Goal: Task Accomplishment & Management: Manage account settings

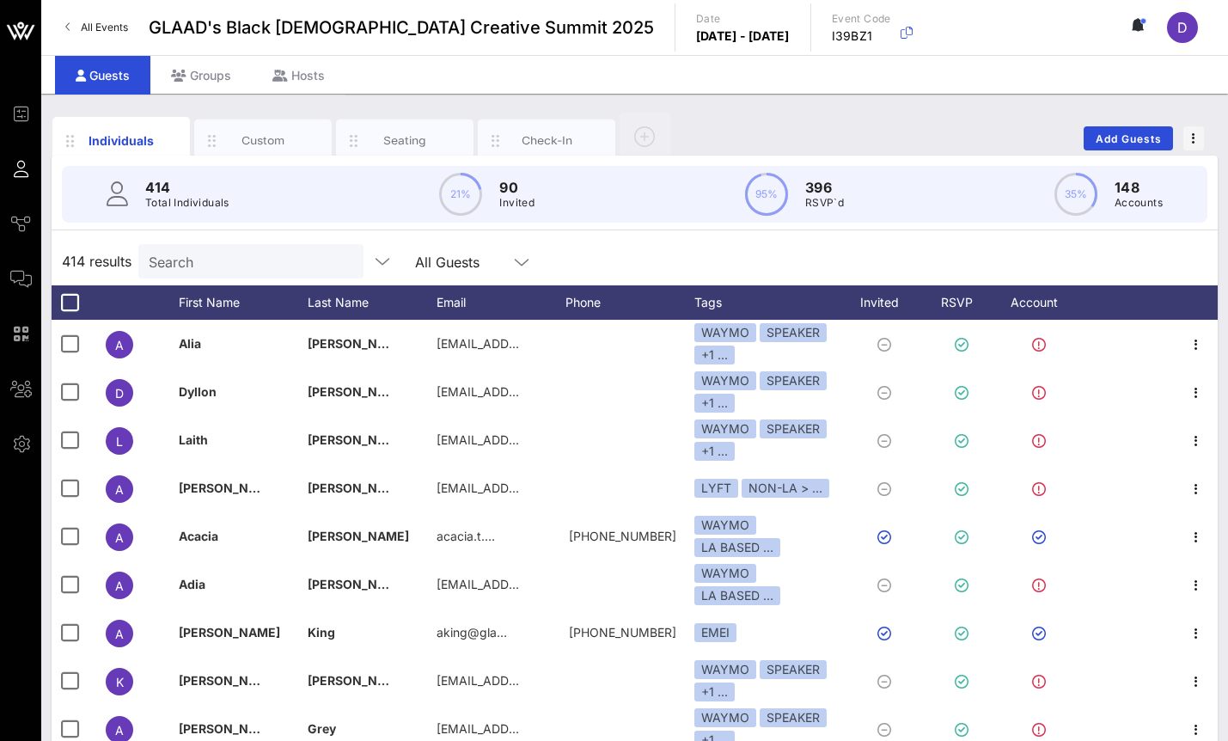
click at [236, 272] on div "Search" at bounding box center [249, 261] width 201 height 34
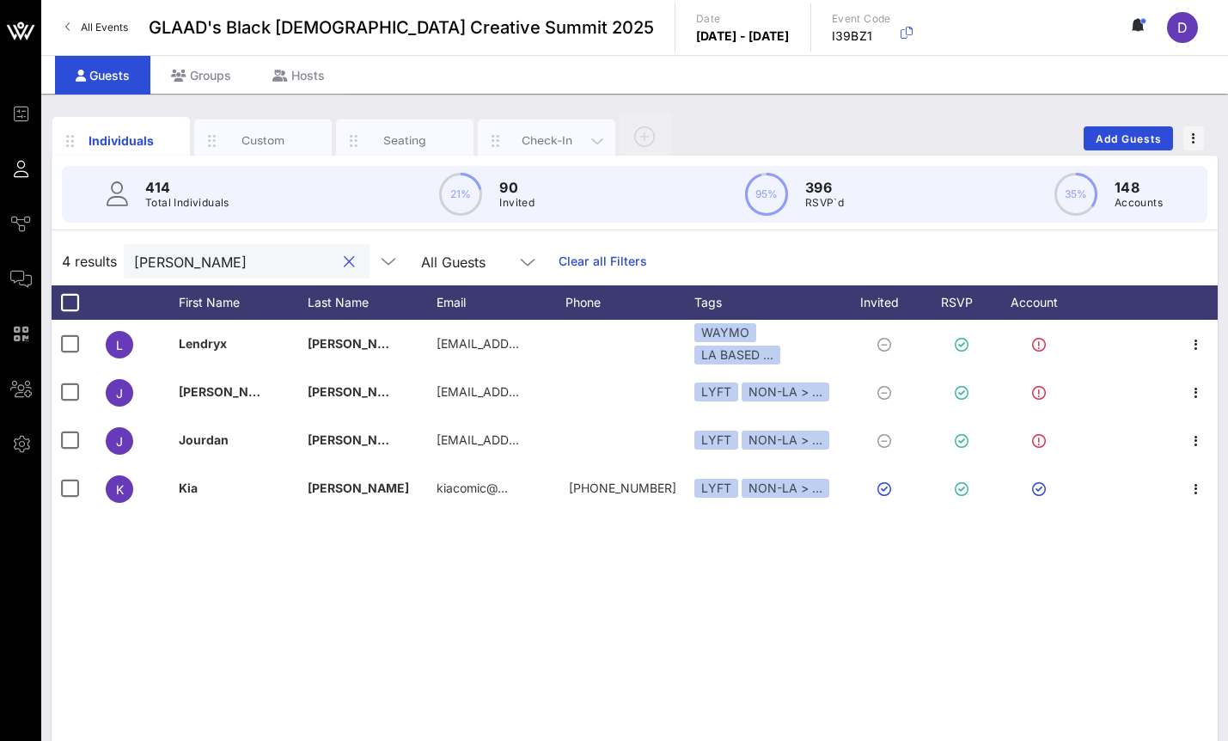
click at [546, 148] on div "Check-In" at bounding box center [547, 140] width 76 height 16
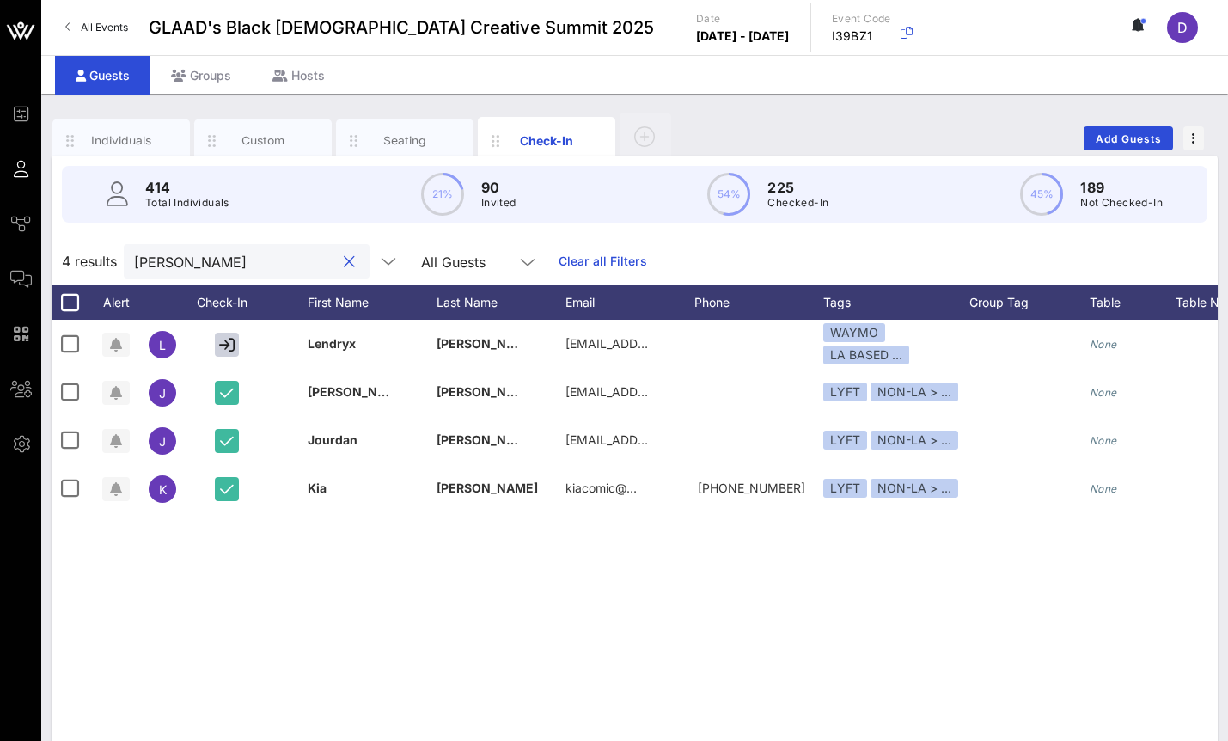
click at [245, 259] on input "[PERSON_NAME]" at bounding box center [234, 261] width 201 height 22
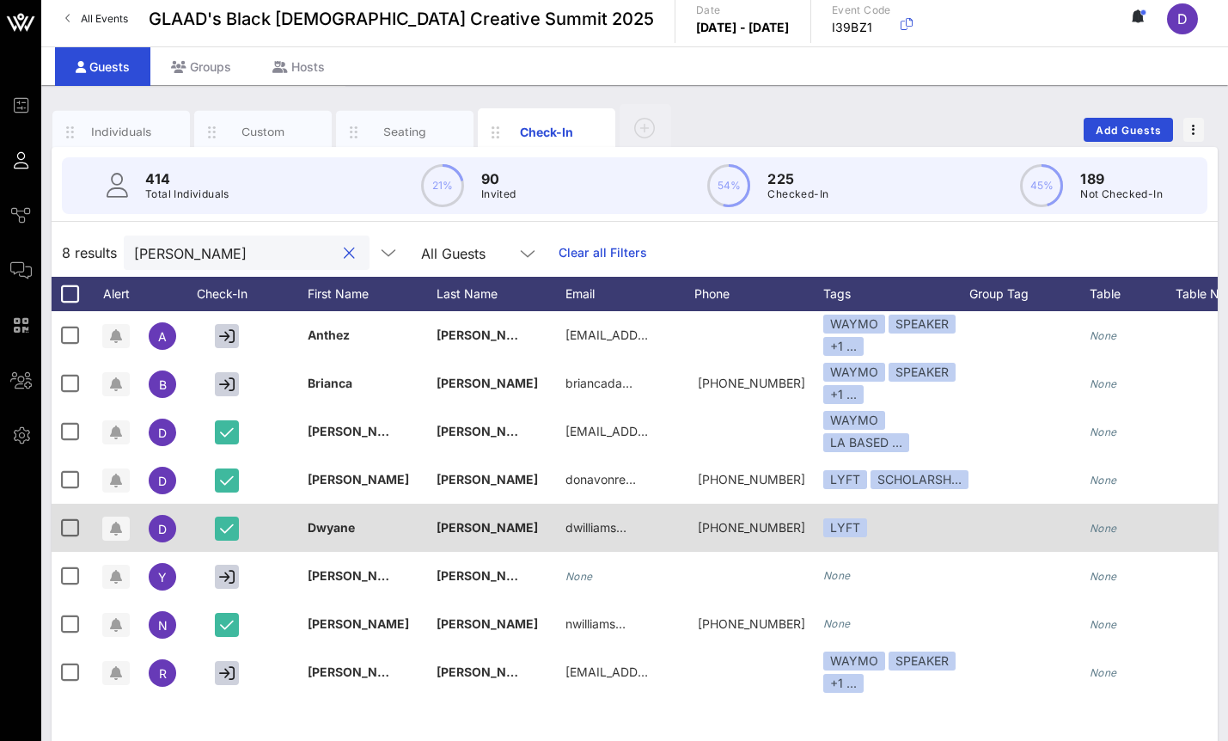
scroll to position [12, 0]
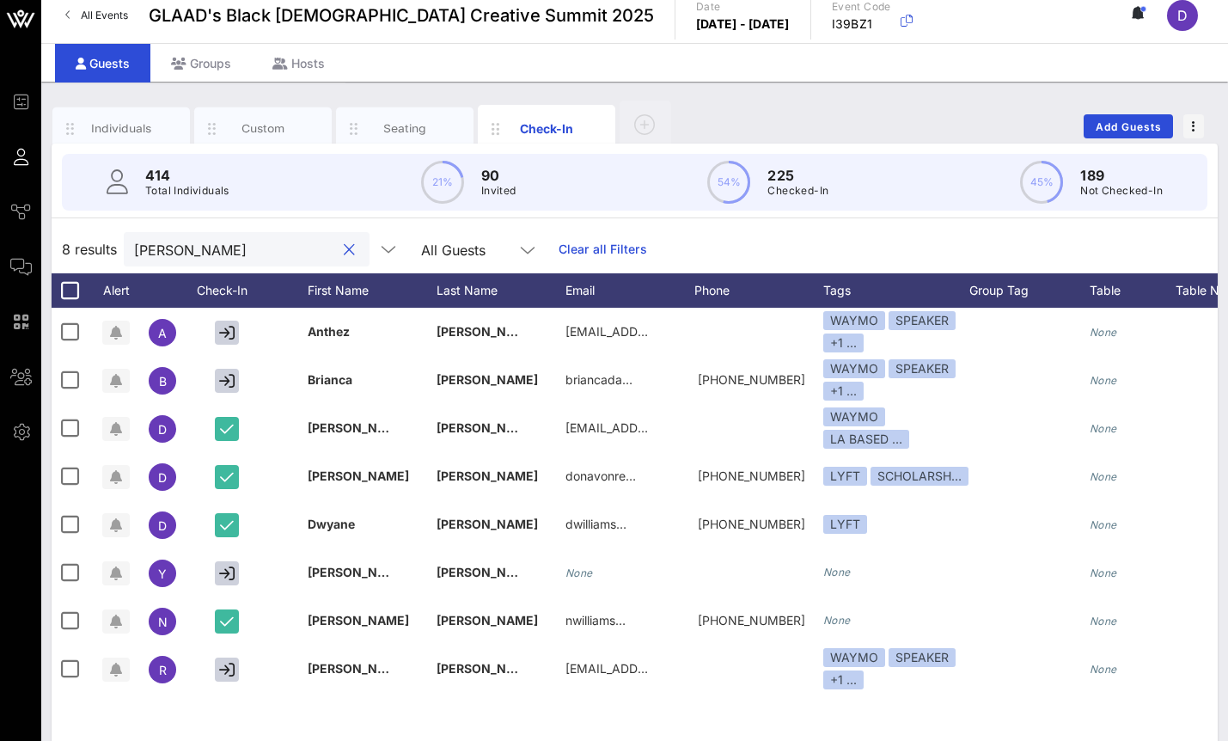
click at [185, 263] on div "[PERSON_NAME]" at bounding box center [234, 249] width 201 height 34
click at [180, 255] on input "[PERSON_NAME]" at bounding box center [234, 249] width 201 height 22
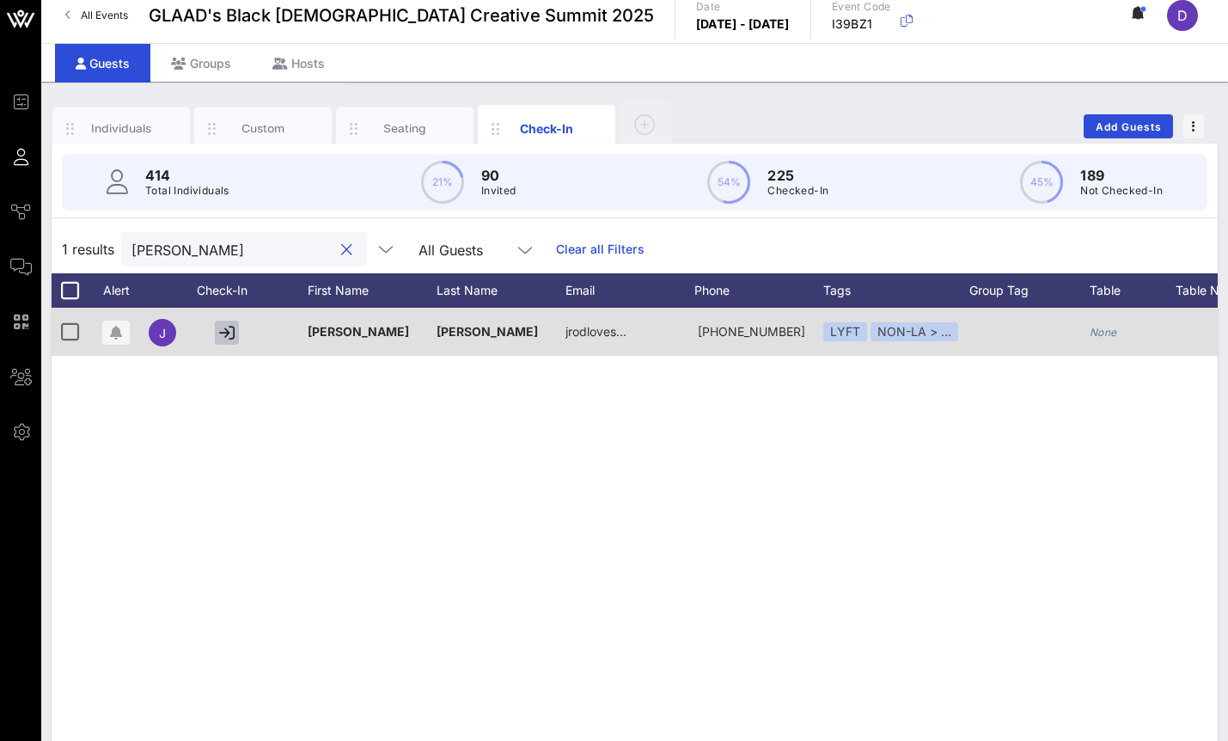
type input "[PERSON_NAME]"
click at [227, 329] on icon "button" at bounding box center [226, 332] width 15 height 15
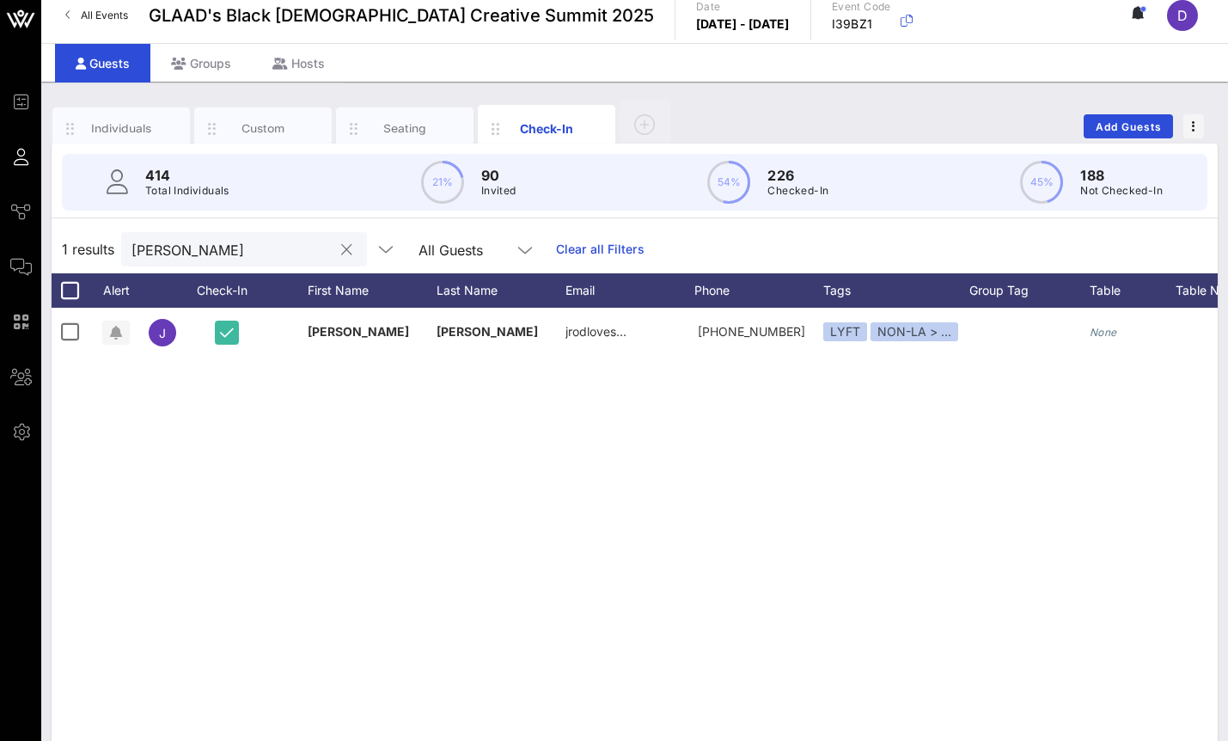
click at [151, 235] on div "[PERSON_NAME]" at bounding box center [231, 249] width 201 height 34
click at [156, 254] on input "[PERSON_NAME]" at bounding box center [231, 249] width 201 height 22
click at [341, 244] on button "clear icon" at bounding box center [346, 249] width 11 height 17
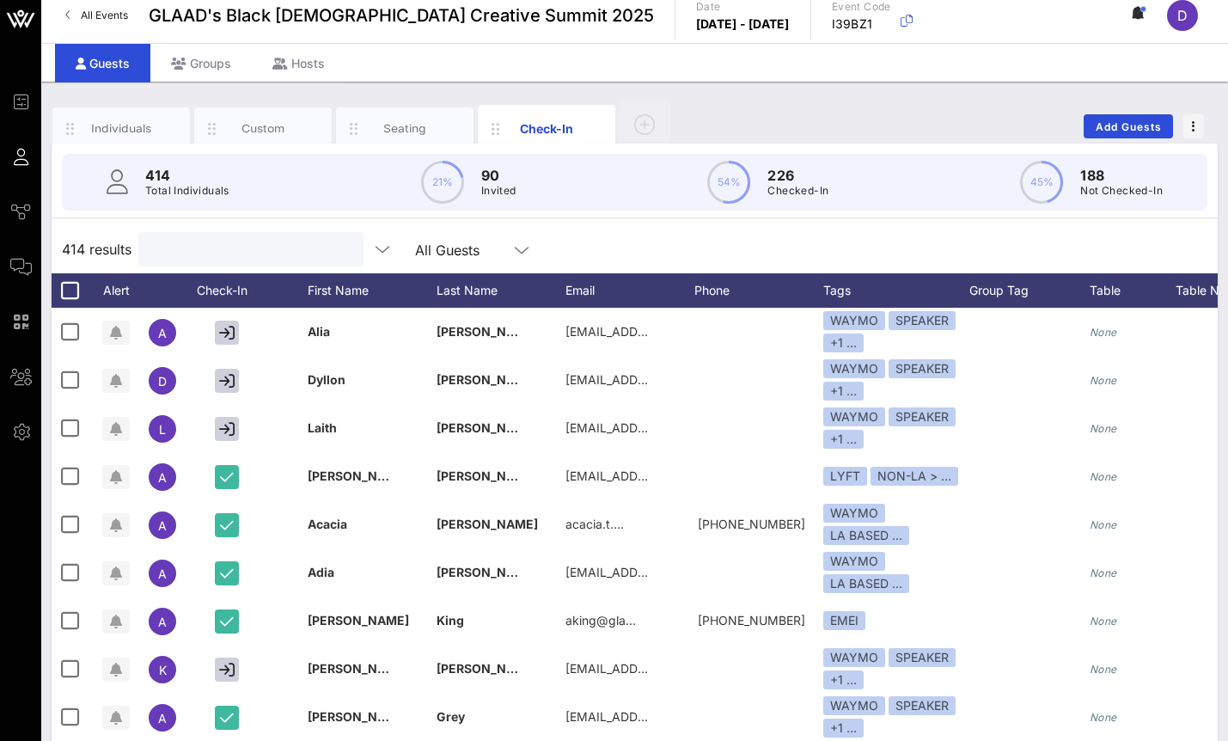
click at [217, 253] on input "text" at bounding box center [249, 249] width 201 height 22
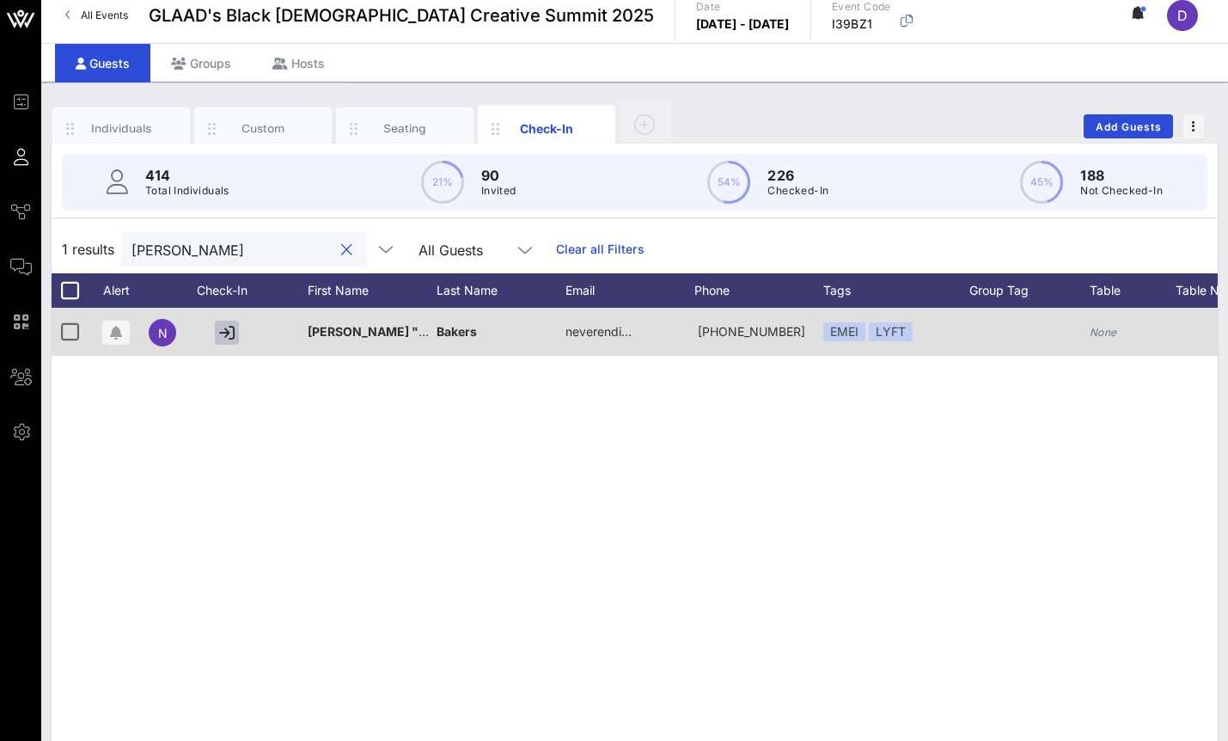
type input "[PERSON_NAME]"
click at [225, 332] on icon "button" at bounding box center [226, 332] width 15 height 15
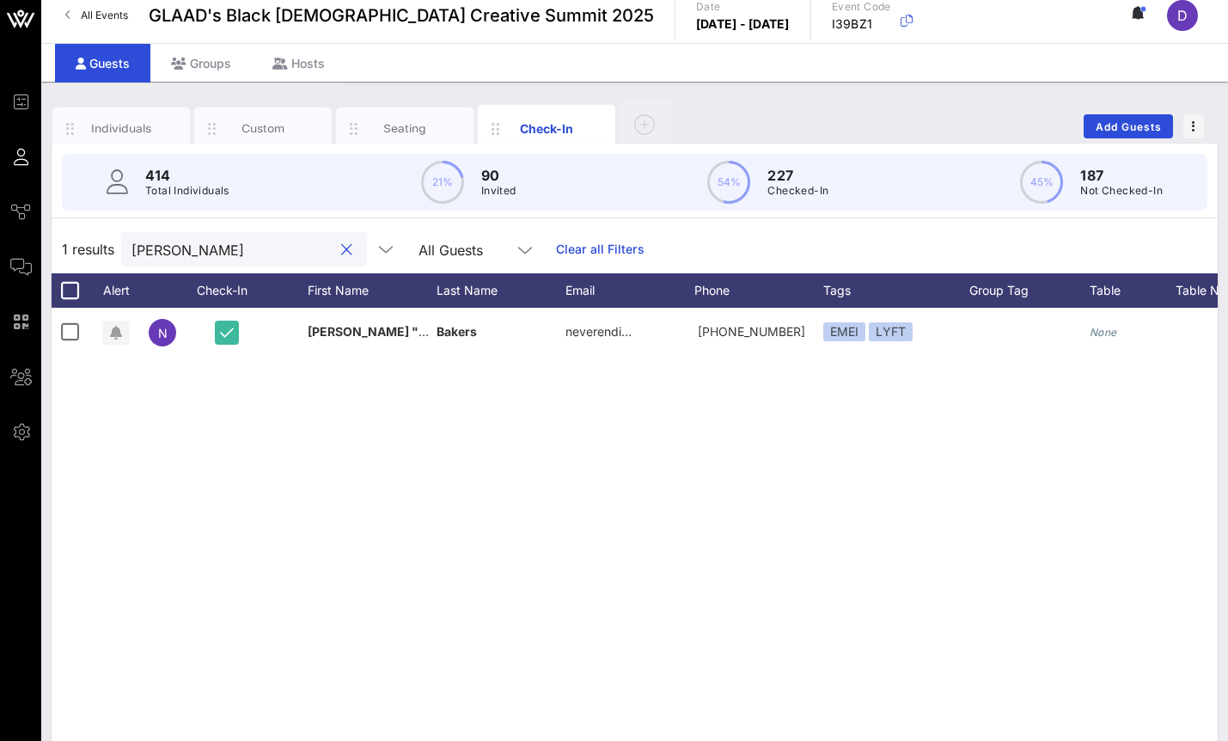
click at [176, 259] on input "[PERSON_NAME]" at bounding box center [231, 249] width 201 height 22
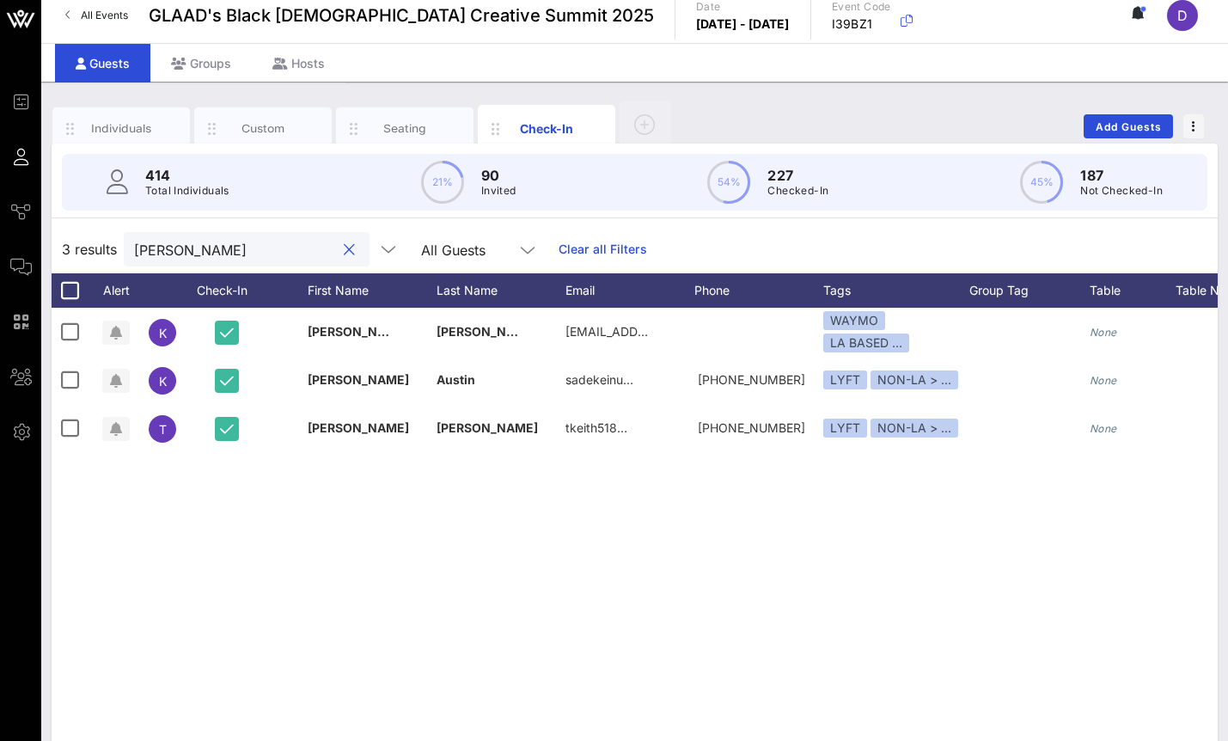
click at [168, 255] on input "[PERSON_NAME]" at bounding box center [234, 249] width 201 height 22
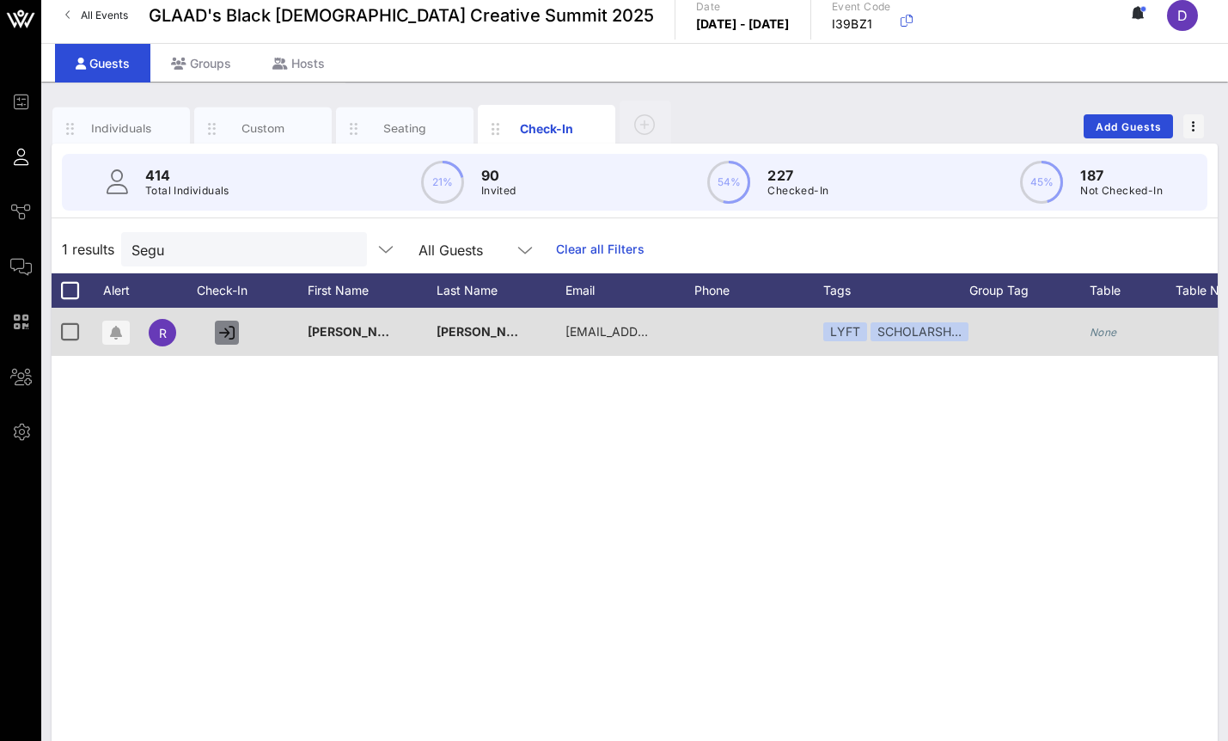
click at [223, 330] on icon "button" at bounding box center [226, 332] width 15 height 15
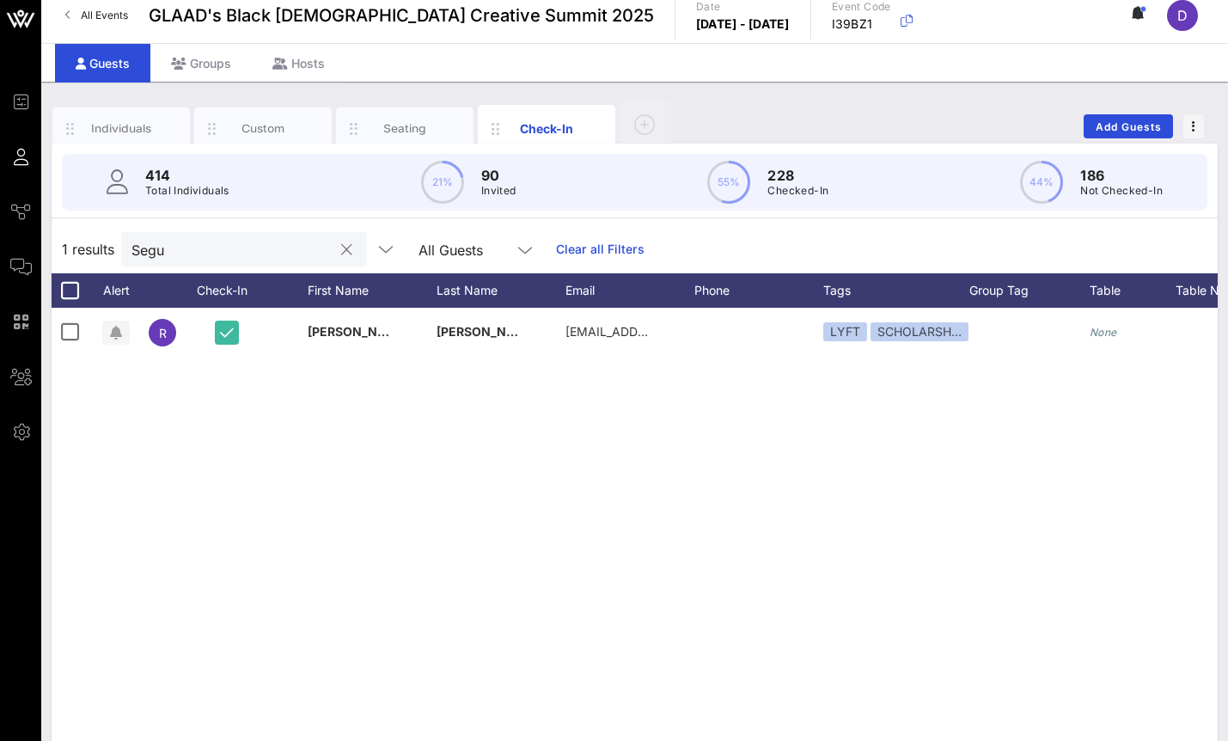
click at [211, 252] on input "Segu" at bounding box center [231, 249] width 201 height 22
click at [210, 252] on input "Segu" at bounding box center [231, 249] width 201 height 22
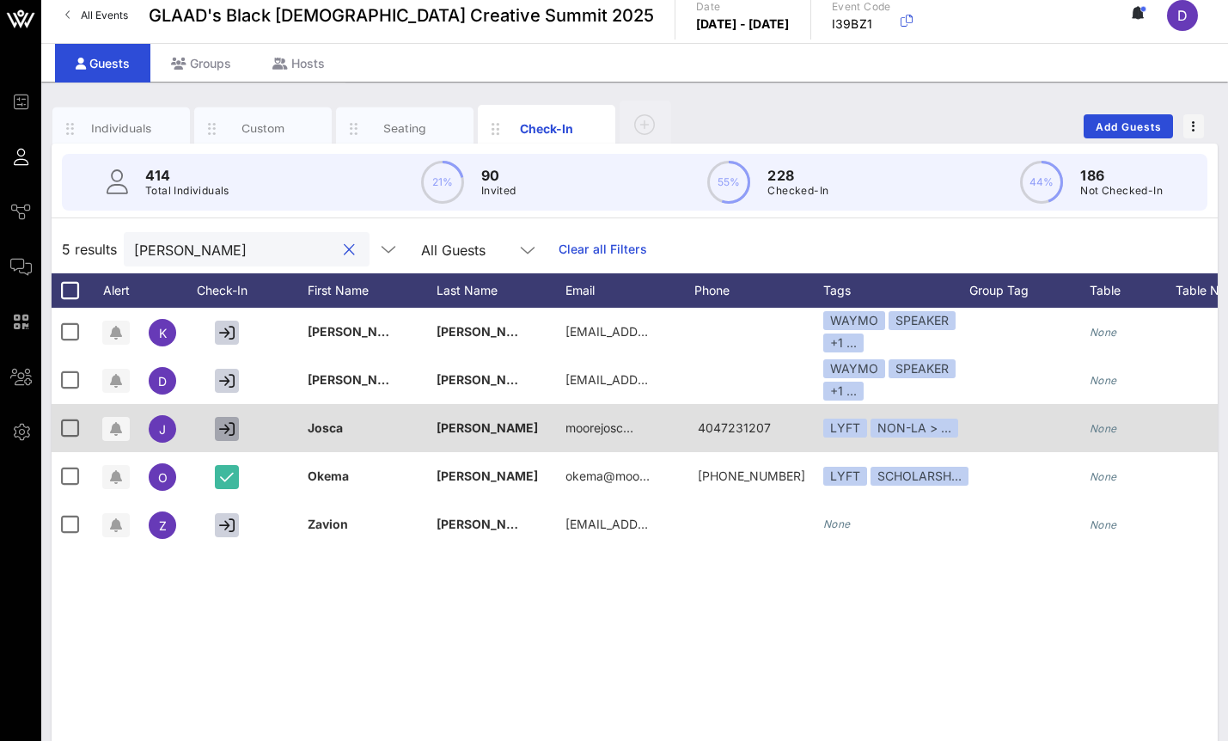
click at [229, 425] on icon "button" at bounding box center [226, 428] width 15 height 15
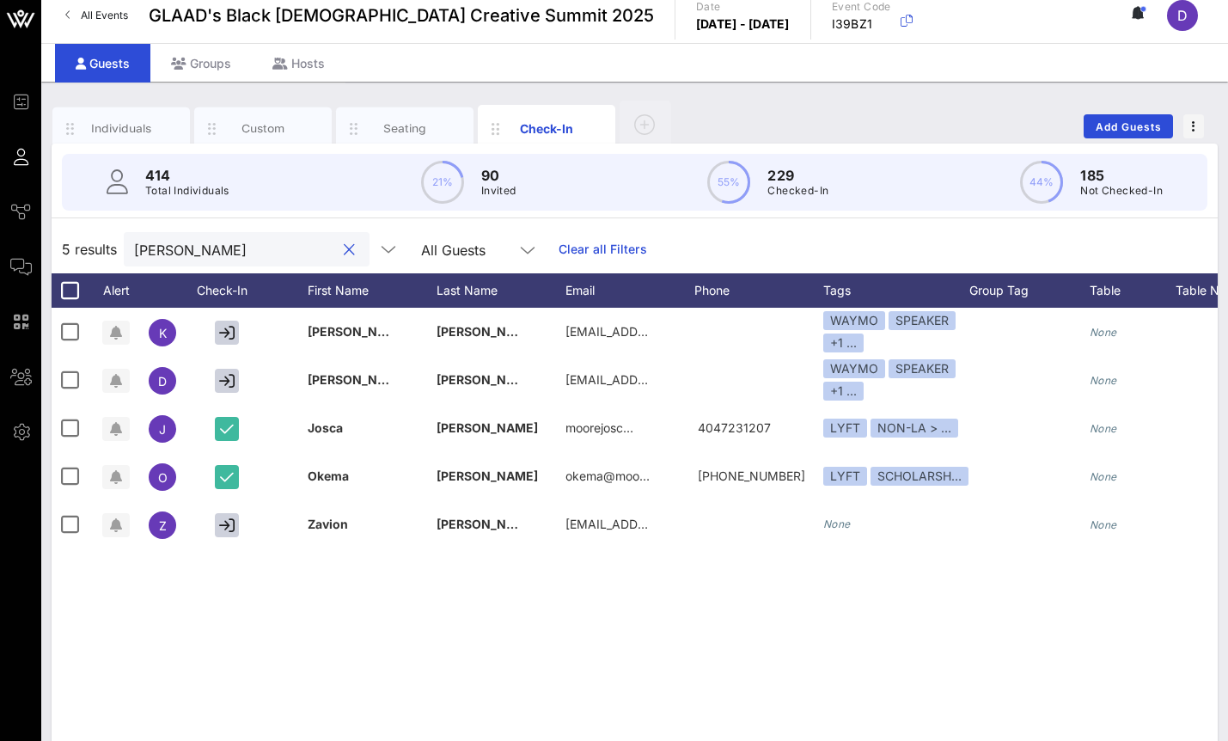
click at [216, 253] on input "[PERSON_NAME]" at bounding box center [234, 249] width 201 height 22
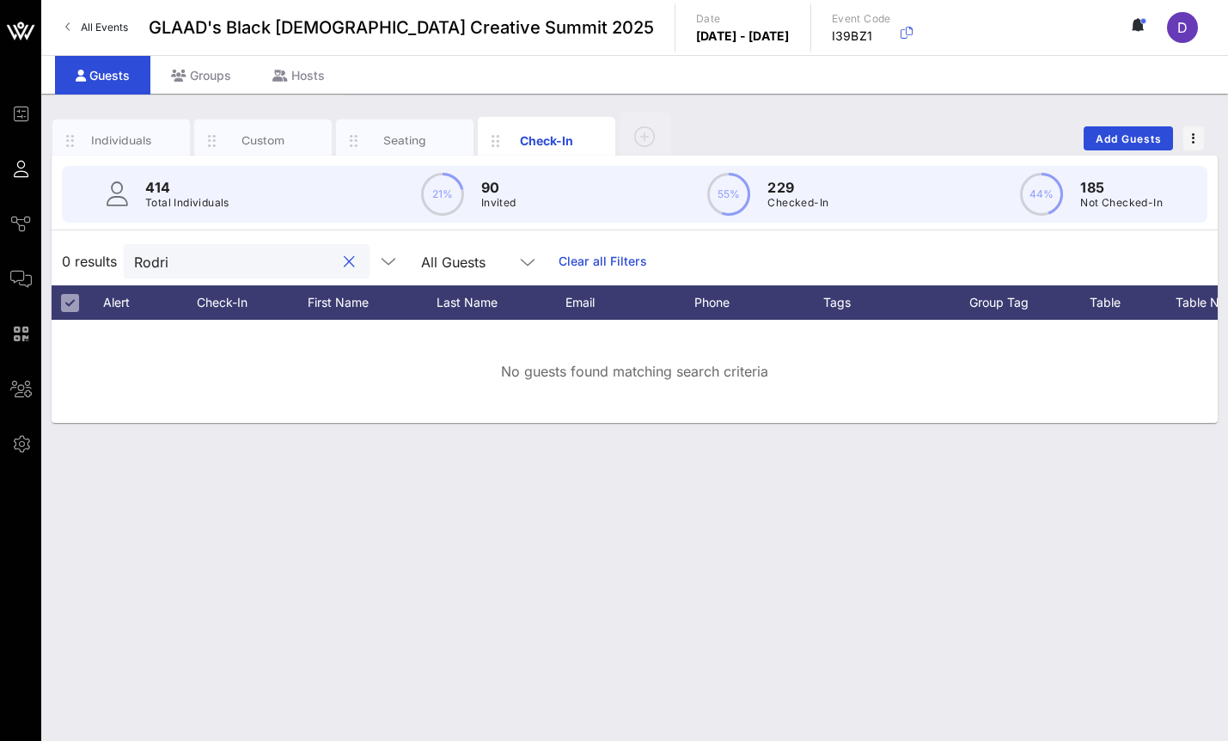
scroll to position [0, 0]
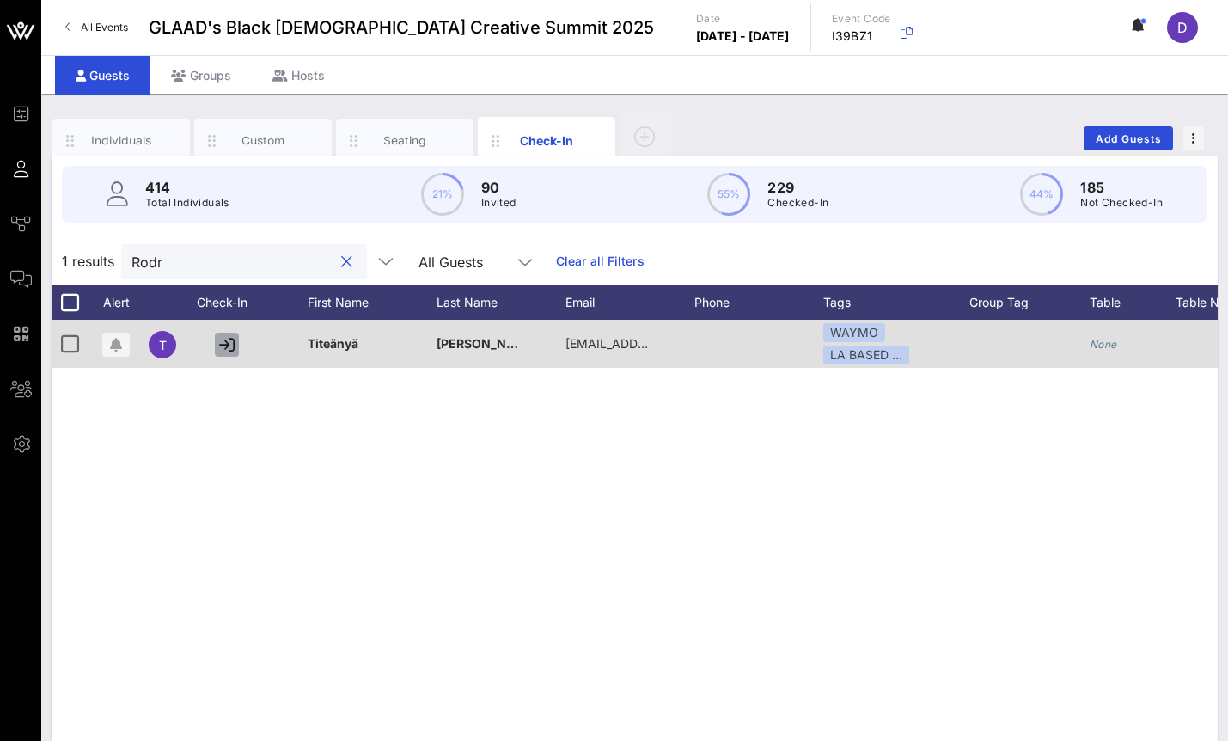
click at [233, 346] on icon "button" at bounding box center [226, 344] width 15 height 15
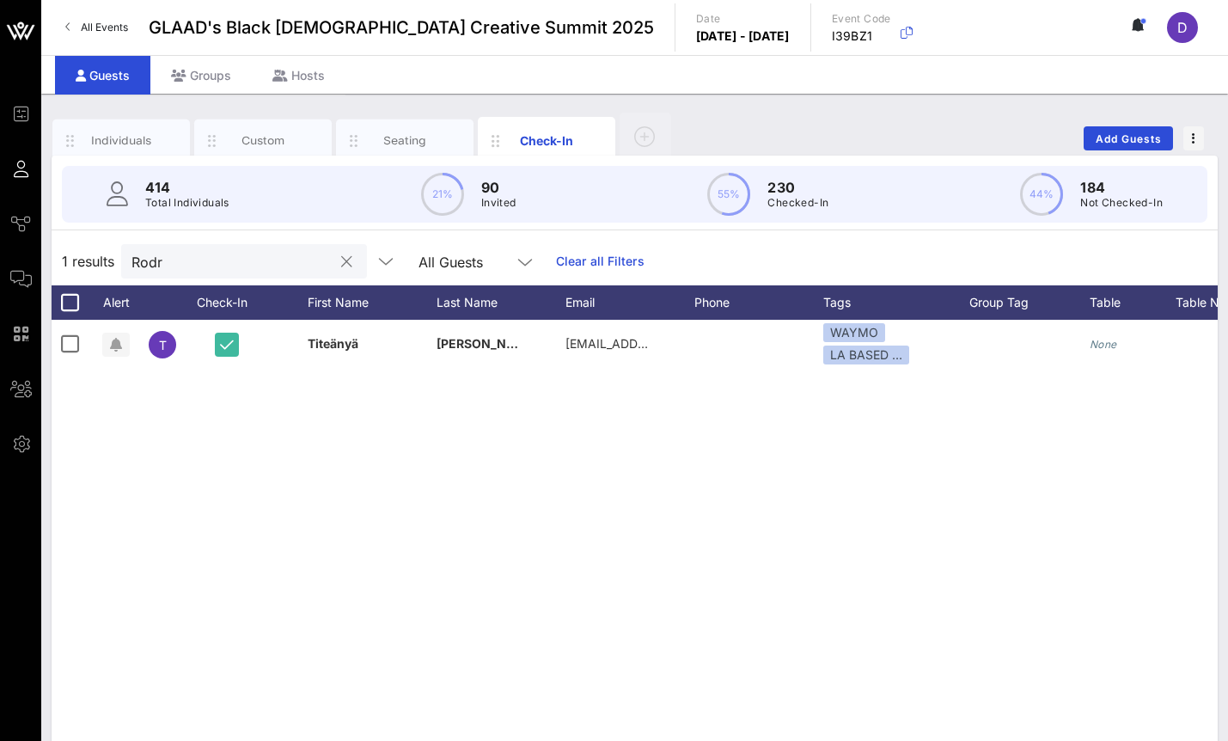
click at [221, 259] on input "Rodr" at bounding box center [231, 261] width 201 height 22
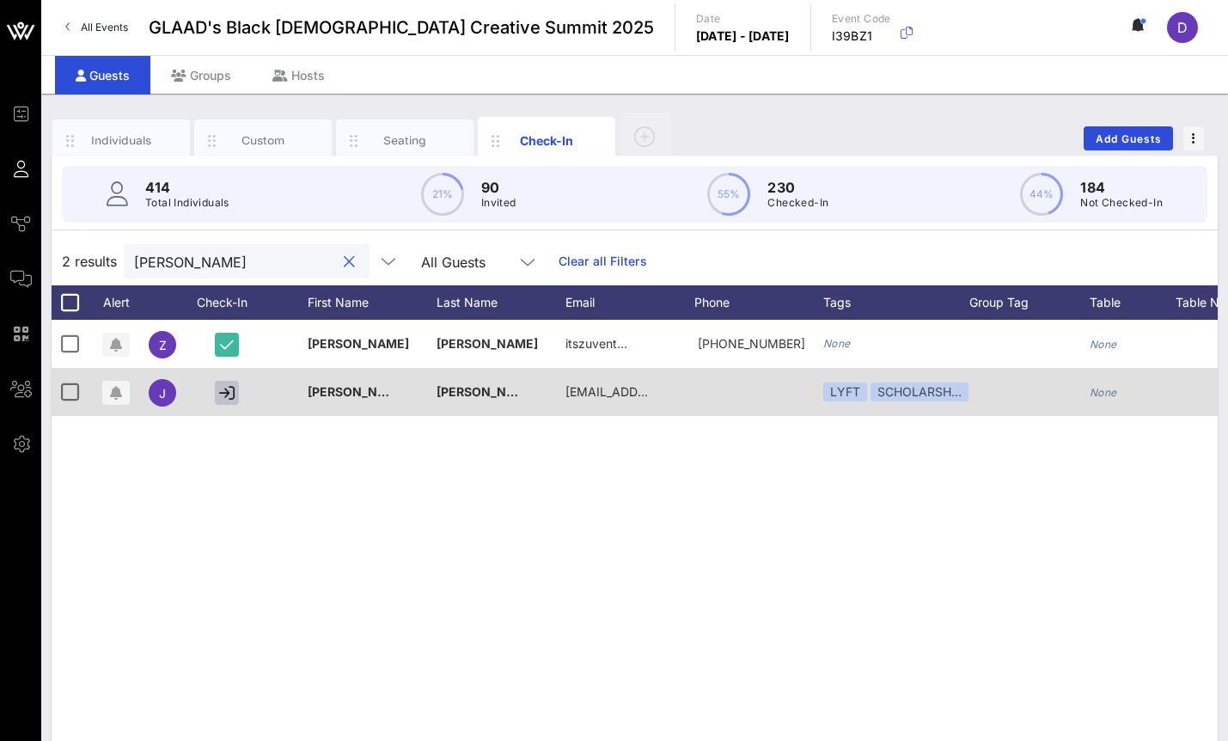
type input "[PERSON_NAME]"
click at [230, 398] on icon "button" at bounding box center [226, 392] width 15 height 15
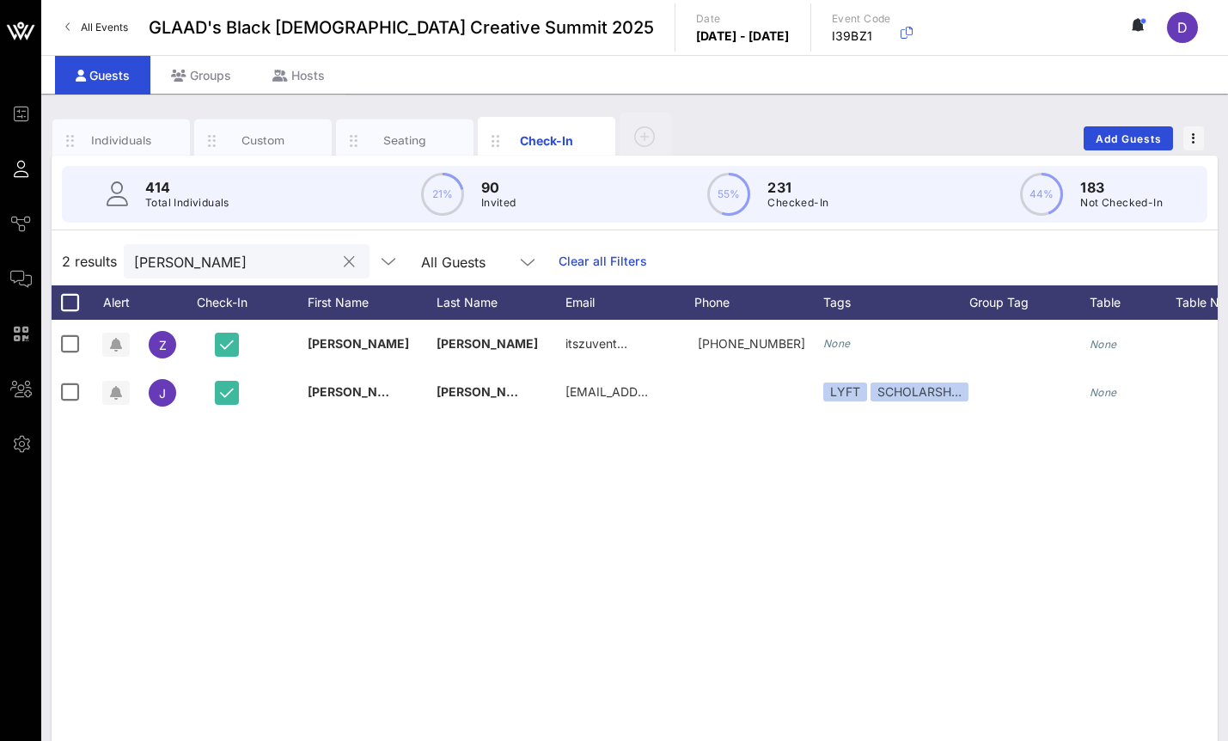
click at [255, 255] on input "[PERSON_NAME]" at bounding box center [234, 261] width 201 height 22
click at [344, 263] on button "clear icon" at bounding box center [349, 261] width 11 height 17
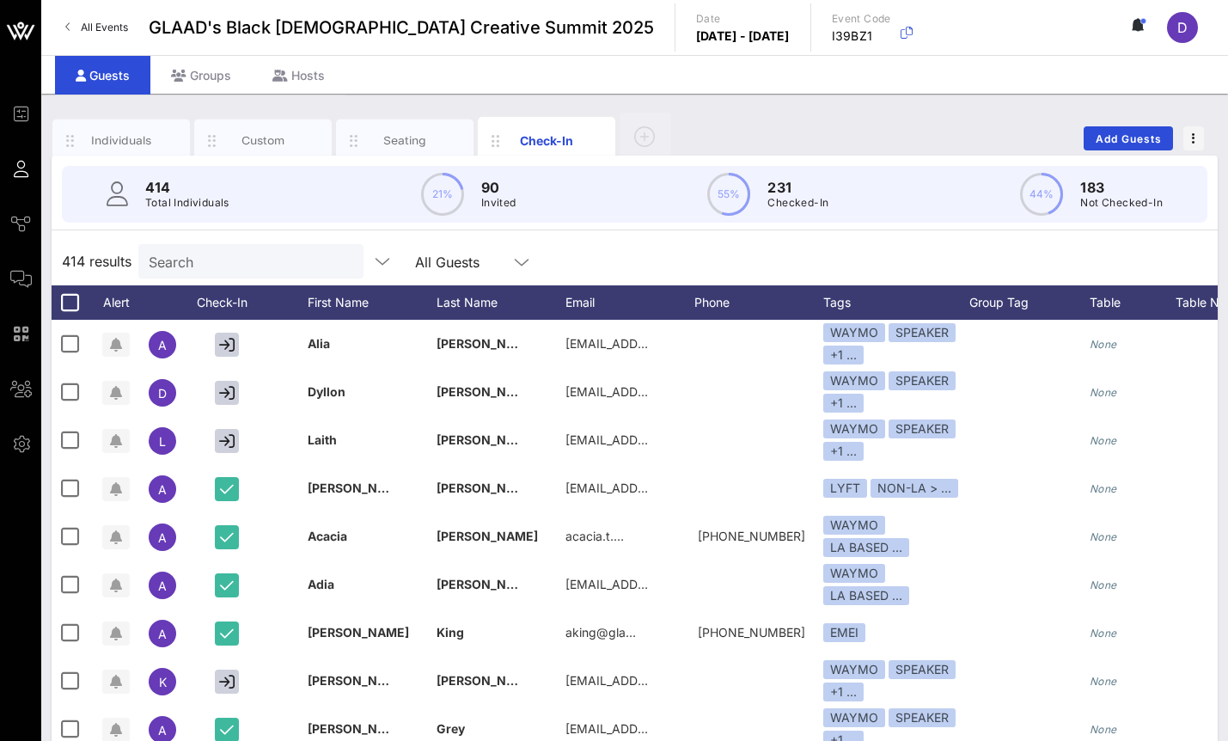
click at [228, 269] on input "Search" at bounding box center [249, 261] width 201 height 22
click at [239, 250] on input "text" at bounding box center [249, 261] width 201 height 22
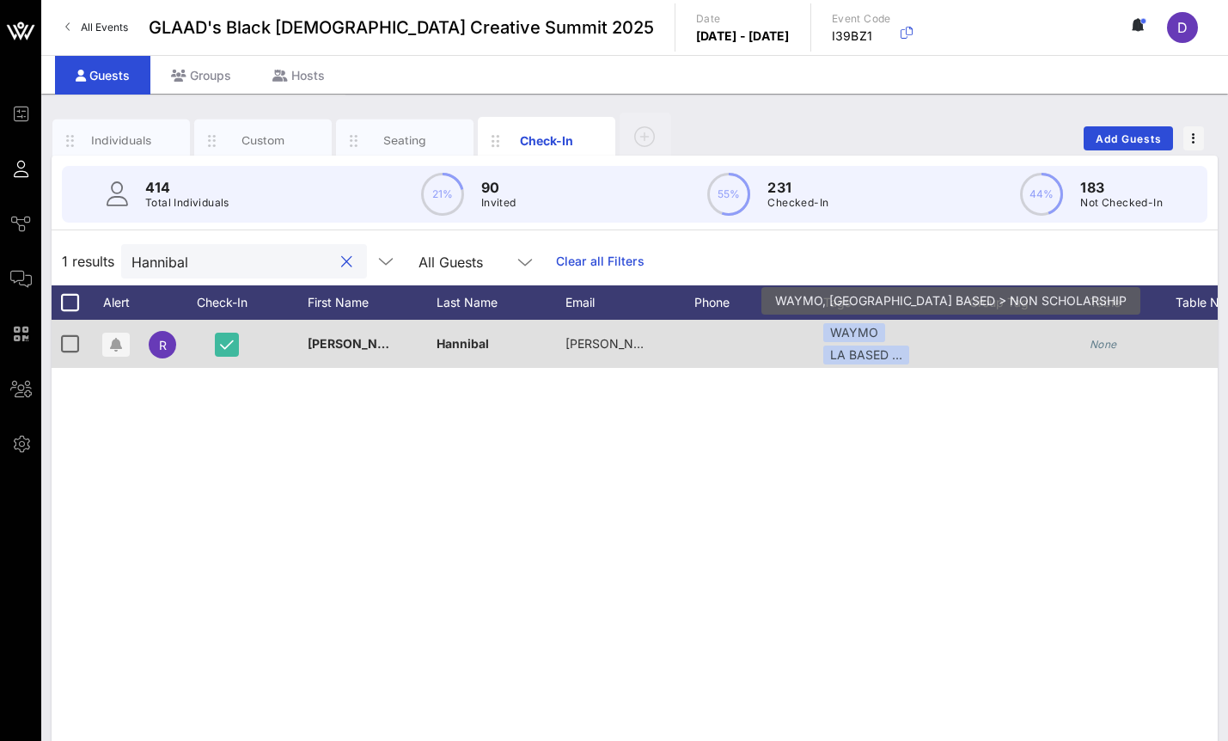
scroll to position [0, 396]
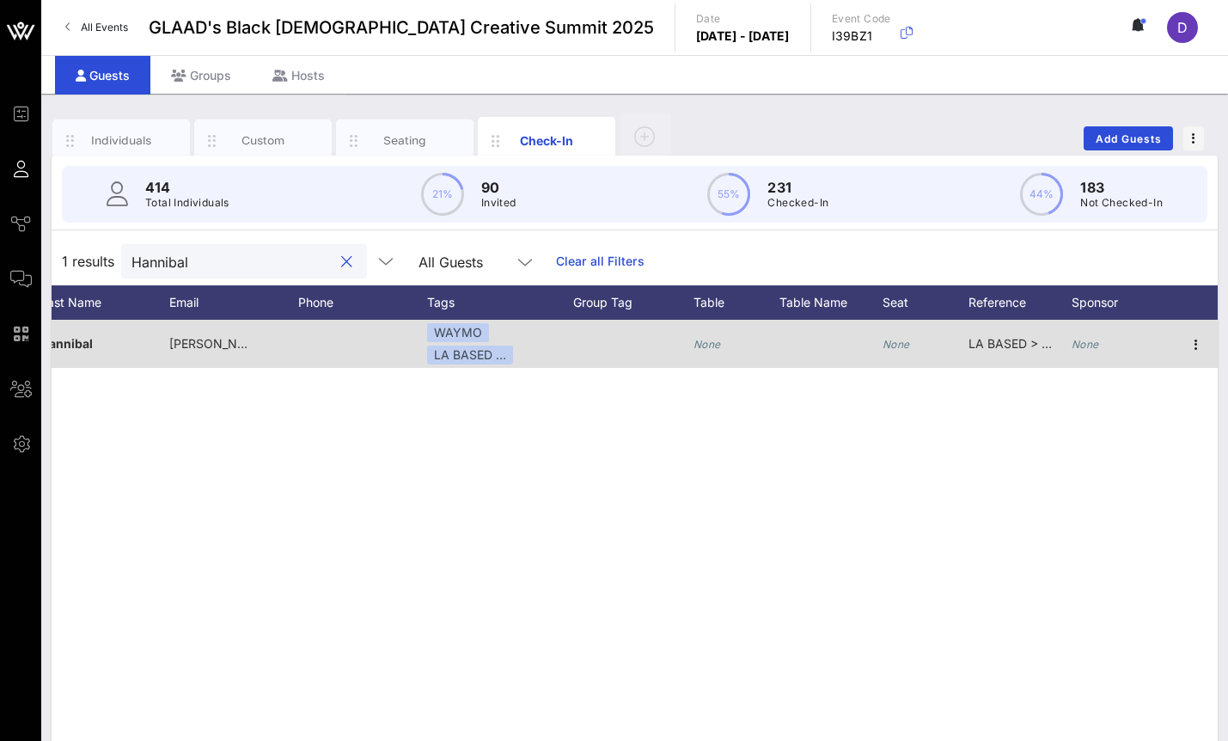
type input "Hannibal"
click at [1087, 345] on icon "None" at bounding box center [1084, 344] width 27 height 13
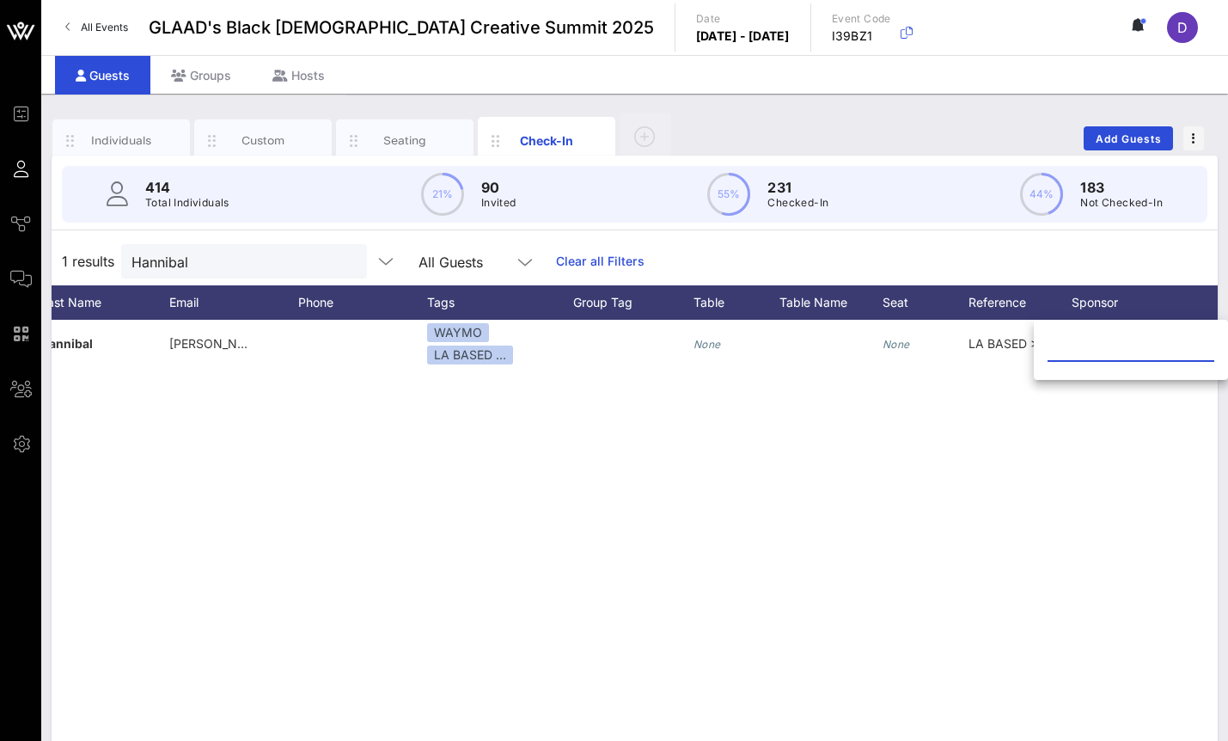
click at [827, 395] on div "R [PERSON_NAME] [PERSON_NAME][EMAIL_ADDRESS][DOMAIN_NAME] WAYMO LA BASED … None…" at bounding box center [635, 578] width 1166 height 516
click at [272, 143] on div "Custom" at bounding box center [263, 140] width 76 height 16
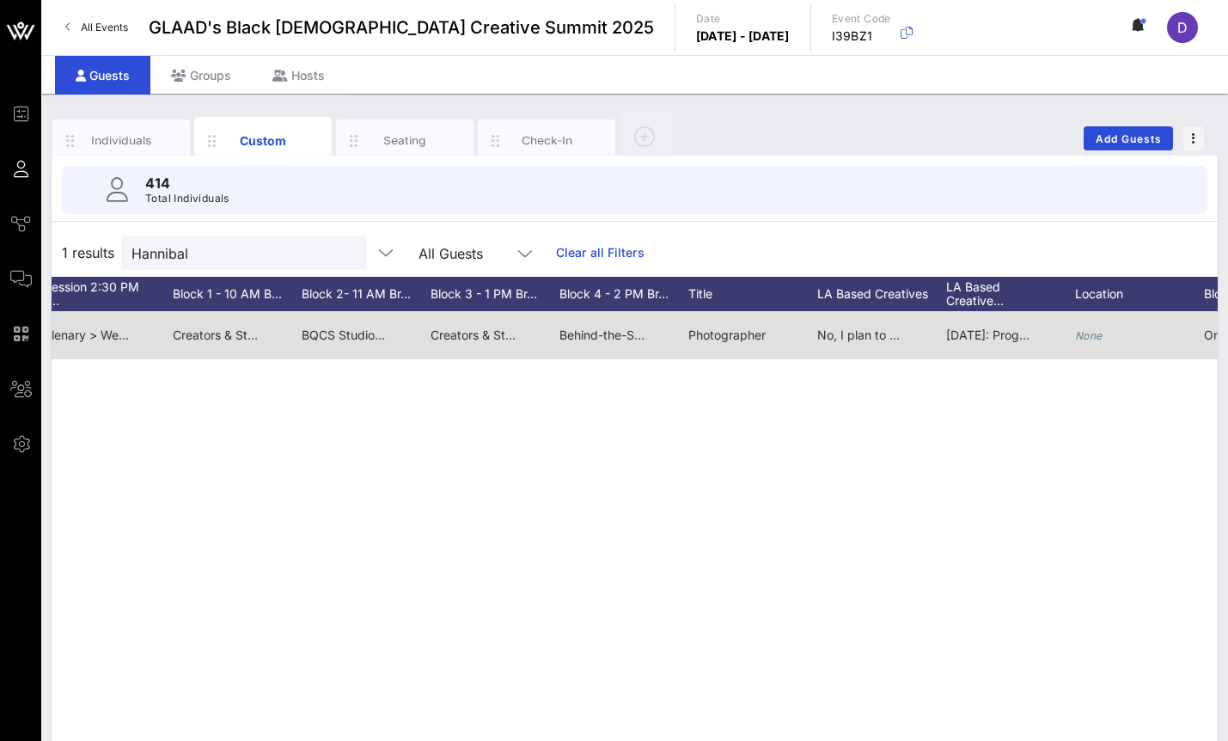
scroll to position [0, 0]
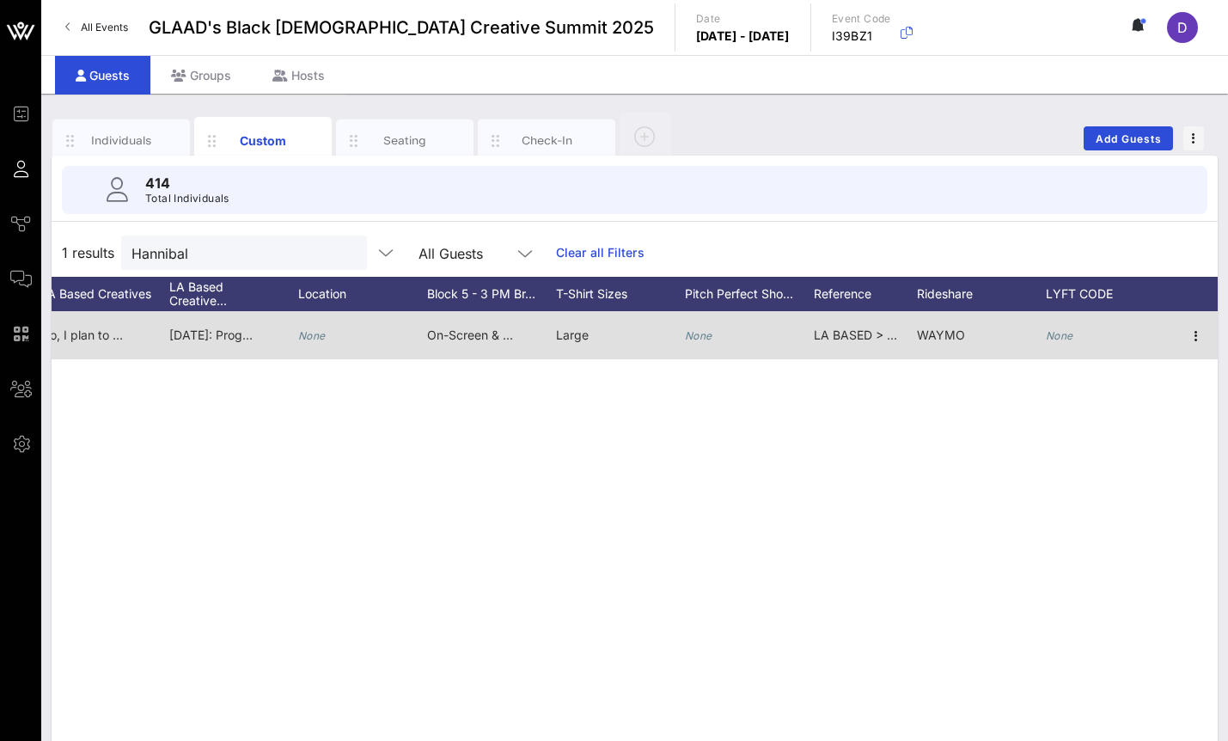
click at [1053, 340] on icon "None" at bounding box center [1059, 335] width 27 height 13
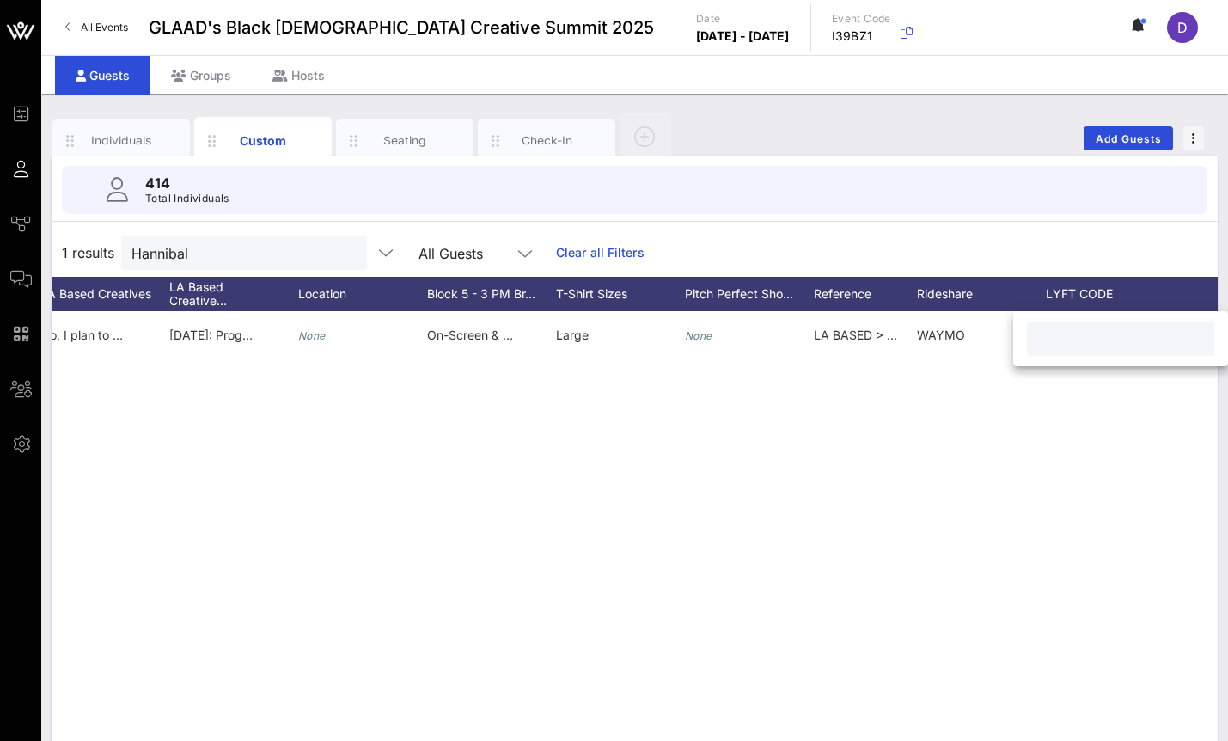
click at [1051, 322] on div at bounding box center [1120, 338] width 167 height 34
paste input "BQCSMGZK72ZVGRTG"
type input "BQCSMGZK72ZVGRTG"
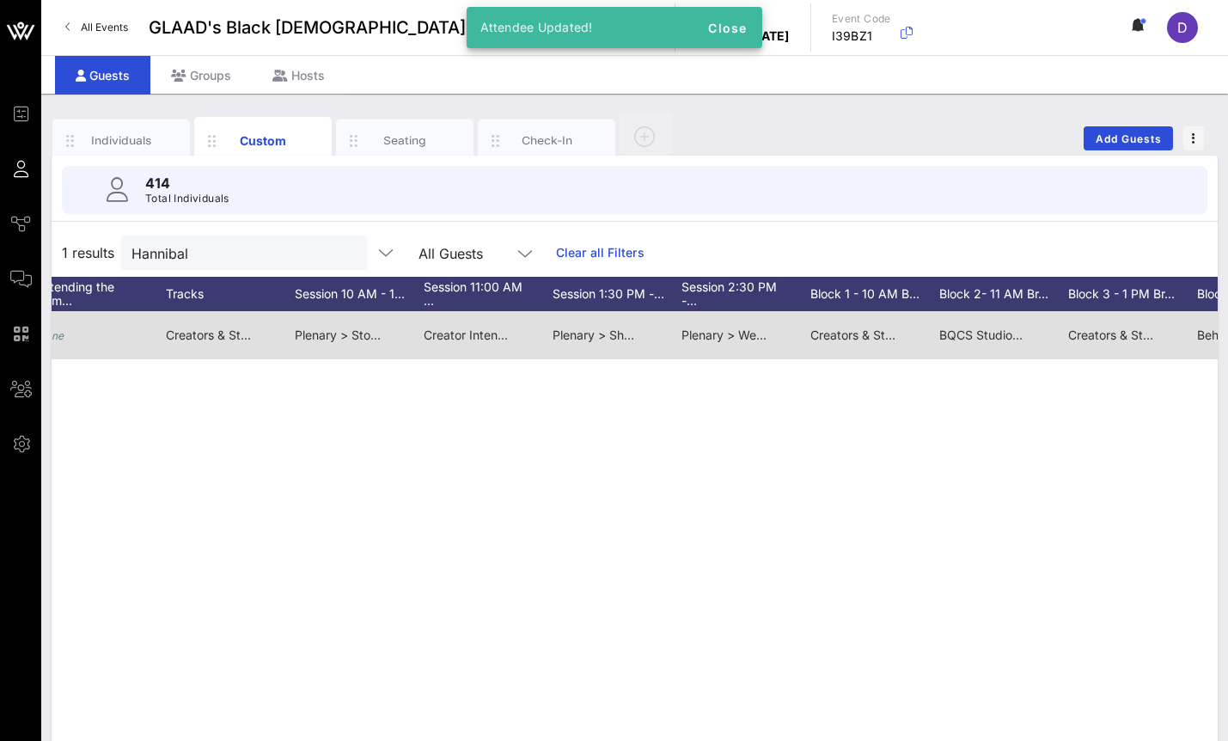
scroll to position [0, 1243]
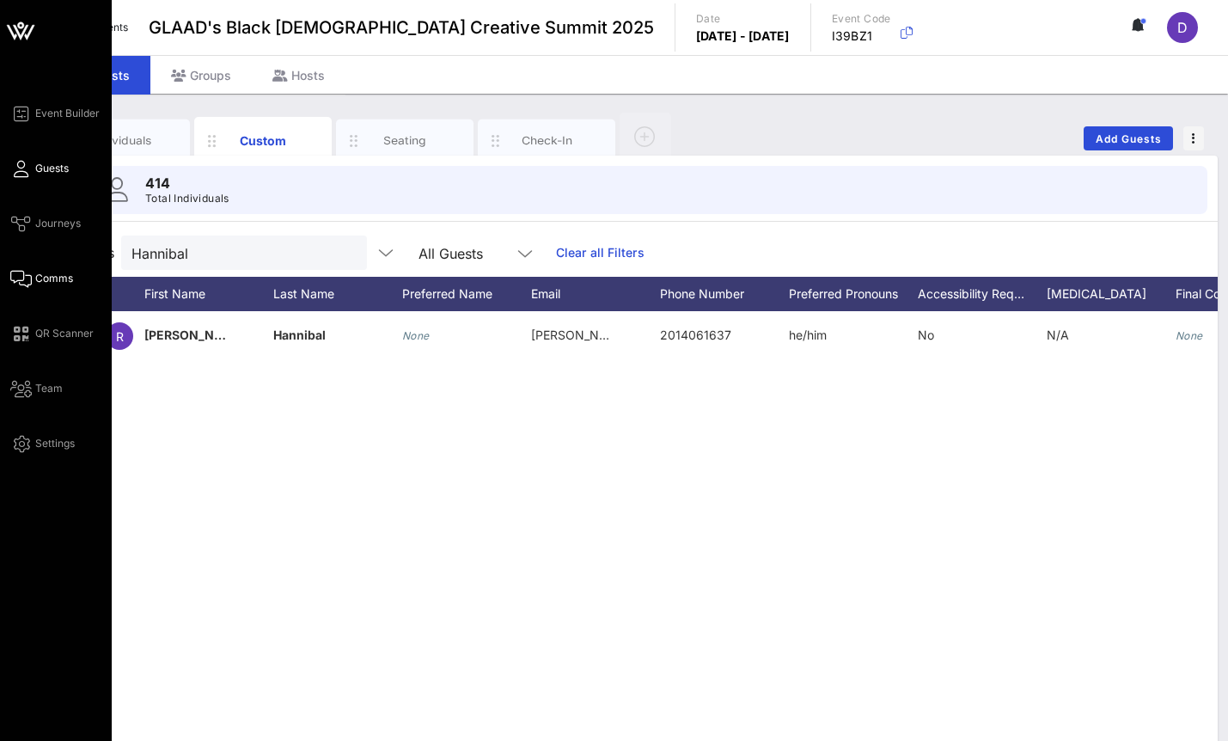
click at [35, 275] on span "Comms" at bounding box center [54, 278] width 38 height 15
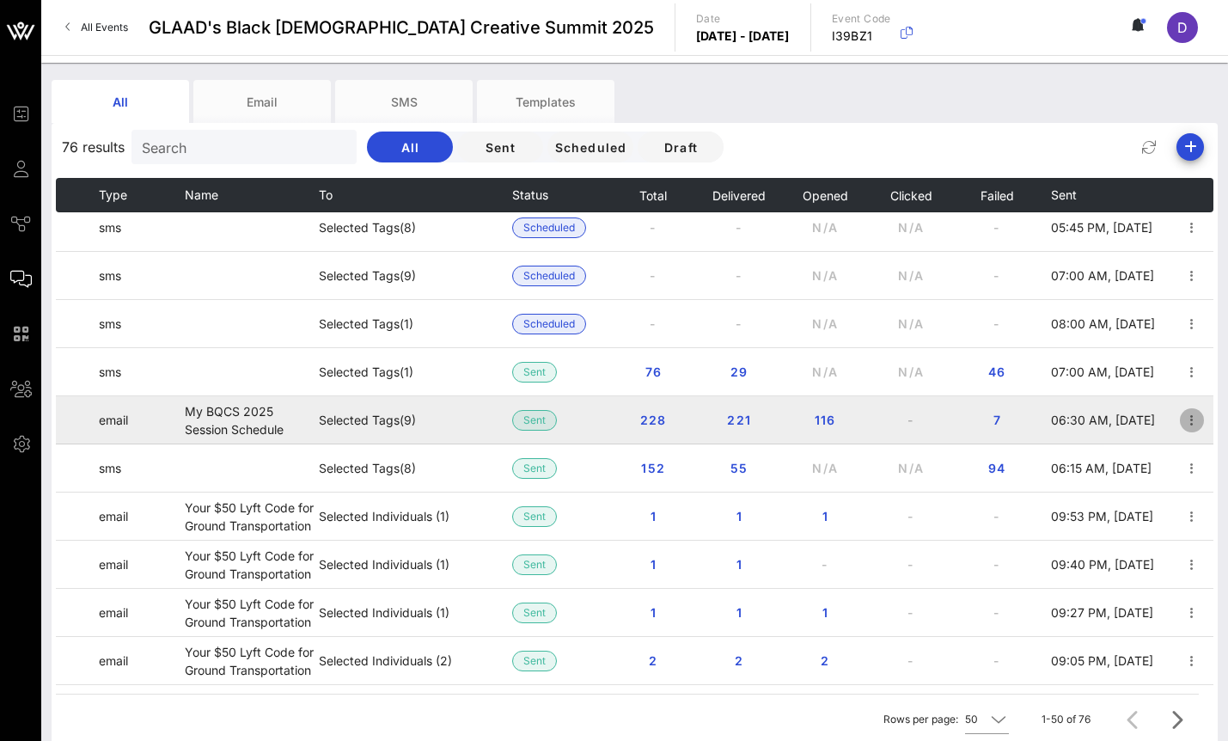
click at [1191, 423] on icon "button" at bounding box center [1191, 420] width 21 height 21
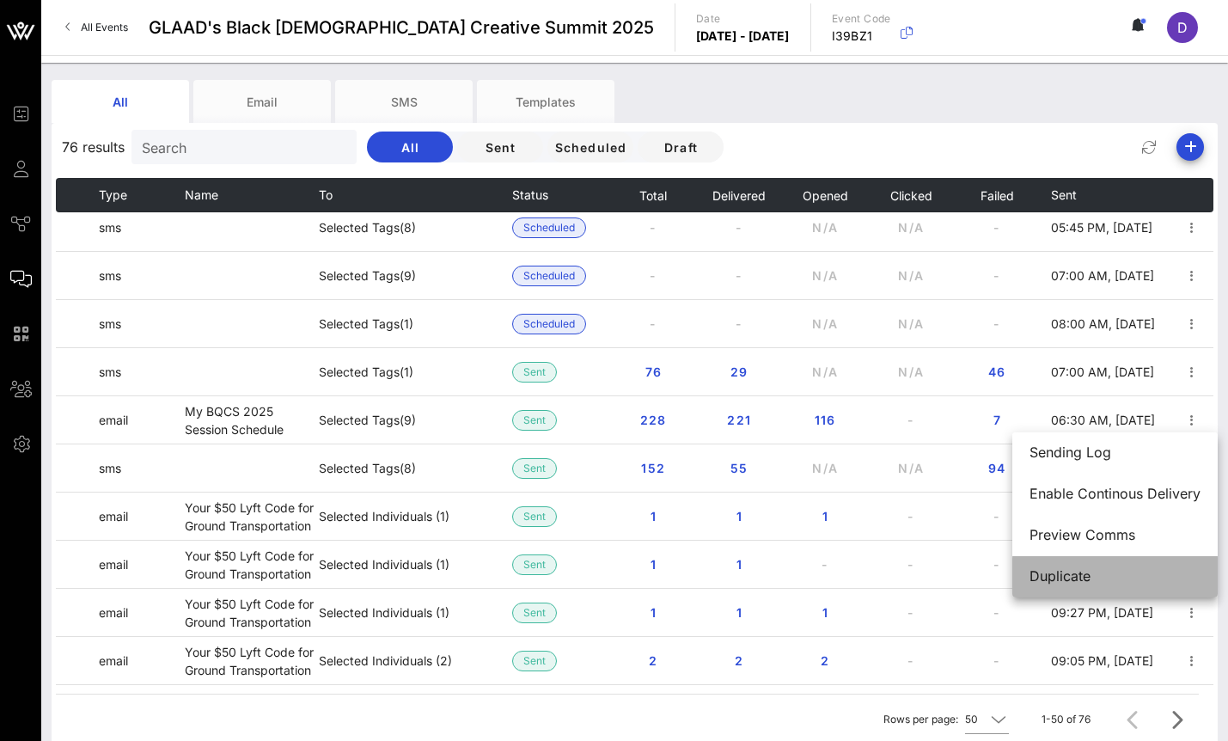
click at [1119, 566] on div "Duplicate" at bounding box center [1114, 576] width 171 height 37
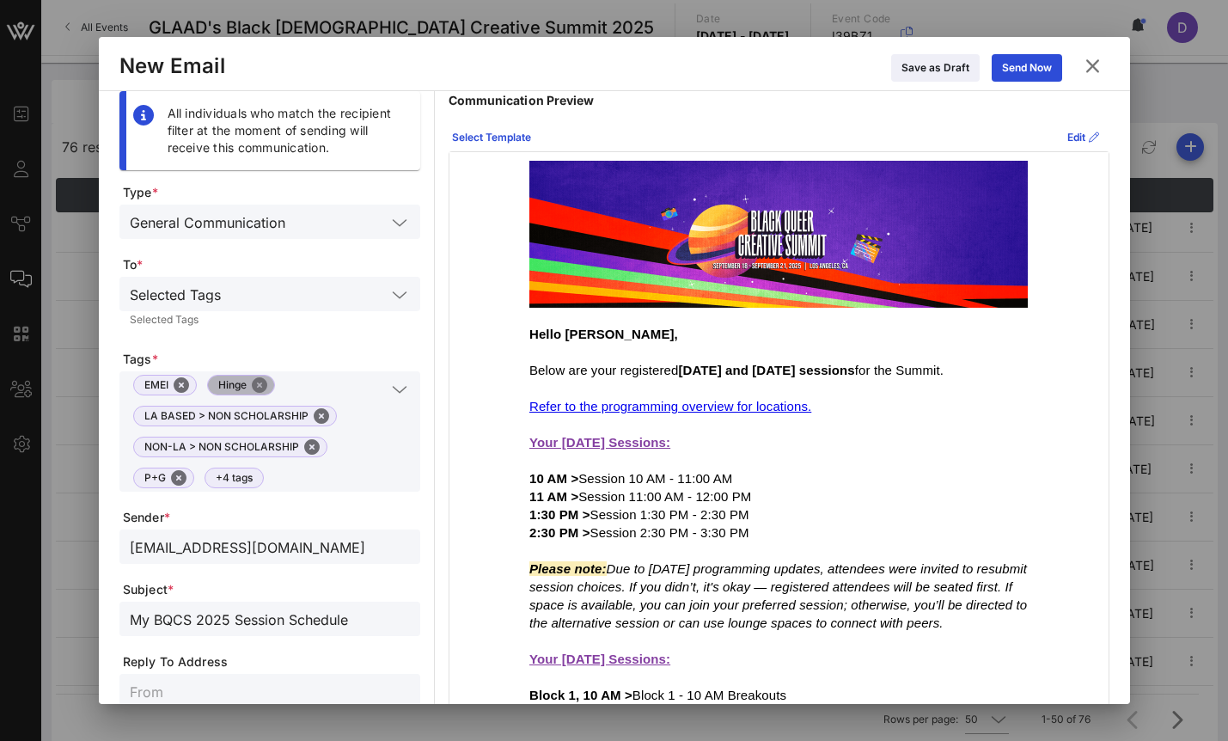
click at [259, 384] on button "Close" at bounding box center [259, 384] width 15 height 15
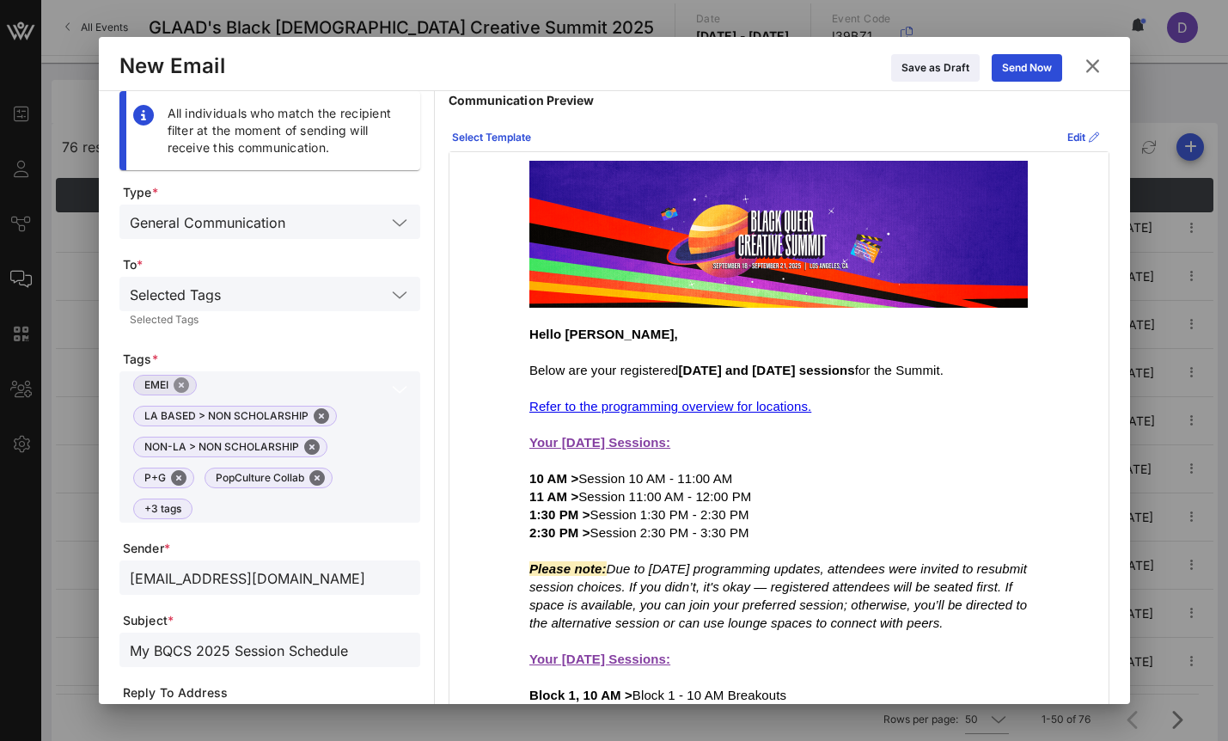
click at [174, 391] on button "Close" at bounding box center [181, 384] width 15 height 15
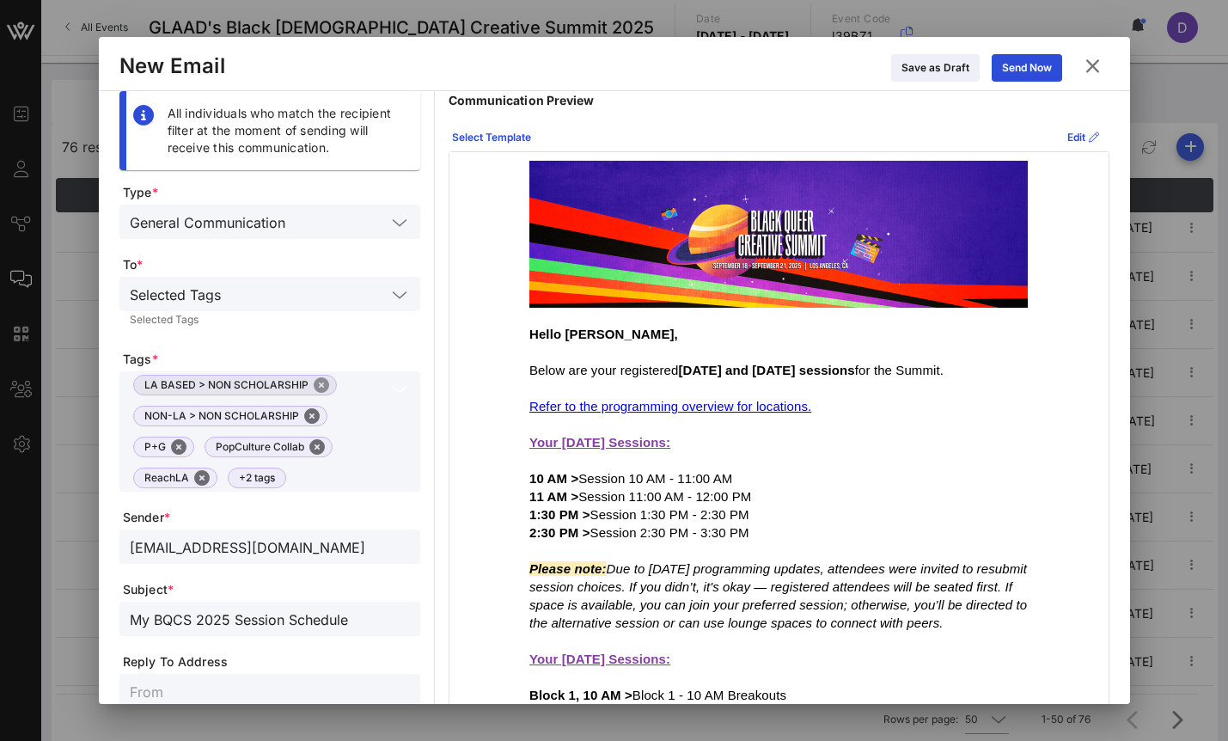
click at [315, 387] on button "Close" at bounding box center [321, 384] width 15 height 15
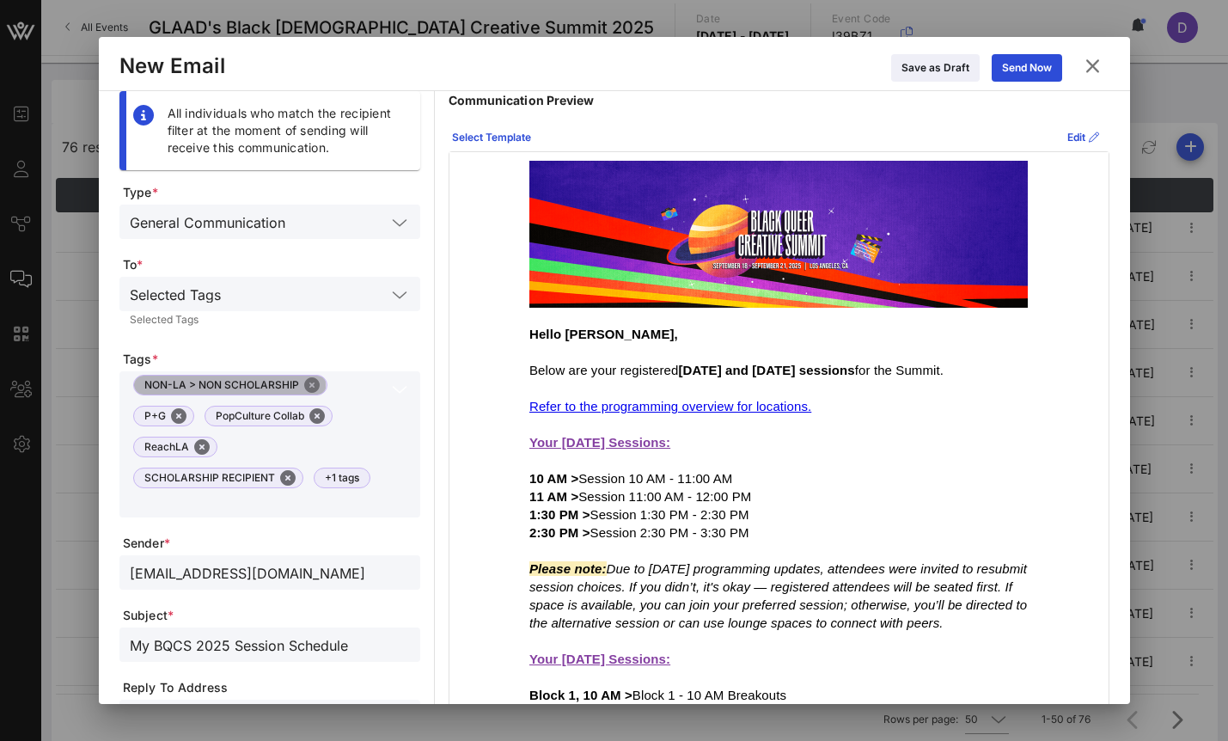
click at [311, 384] on button "Close" at bounding box center [311, 384] width 15 height 15
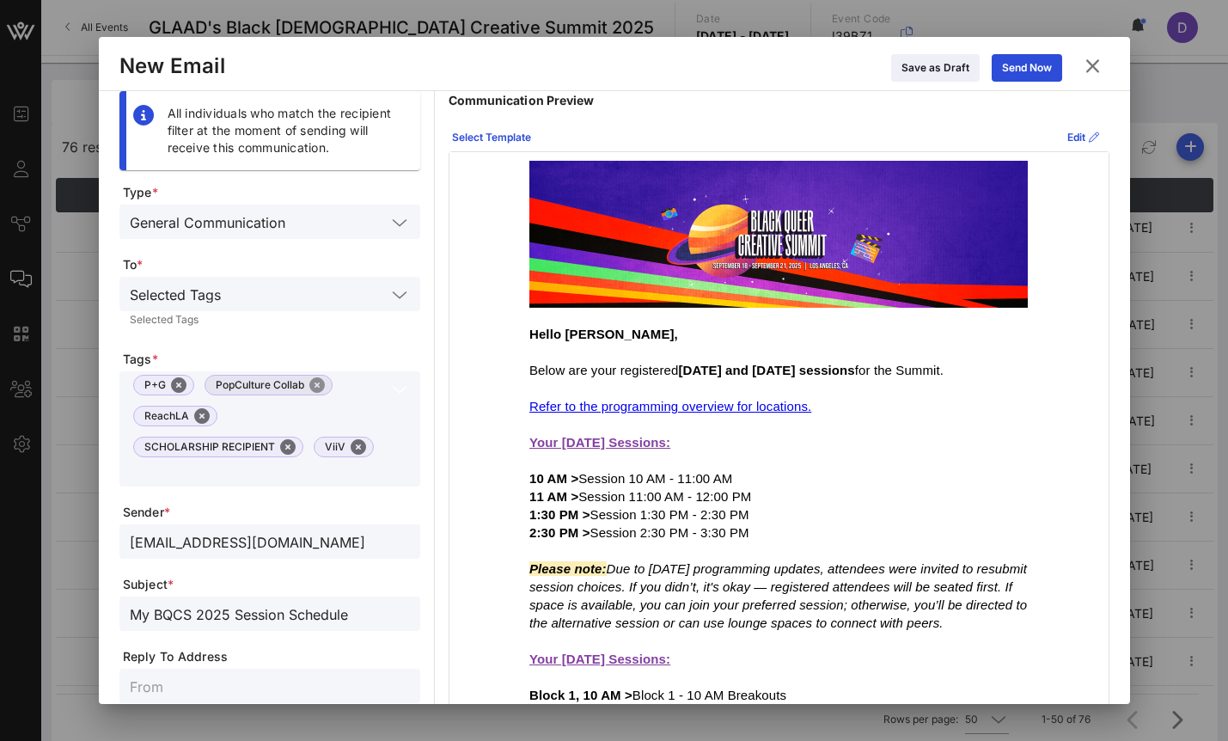
click at [311, 381] on button "Close" at bounding box center [316, 384] width 15 height 15
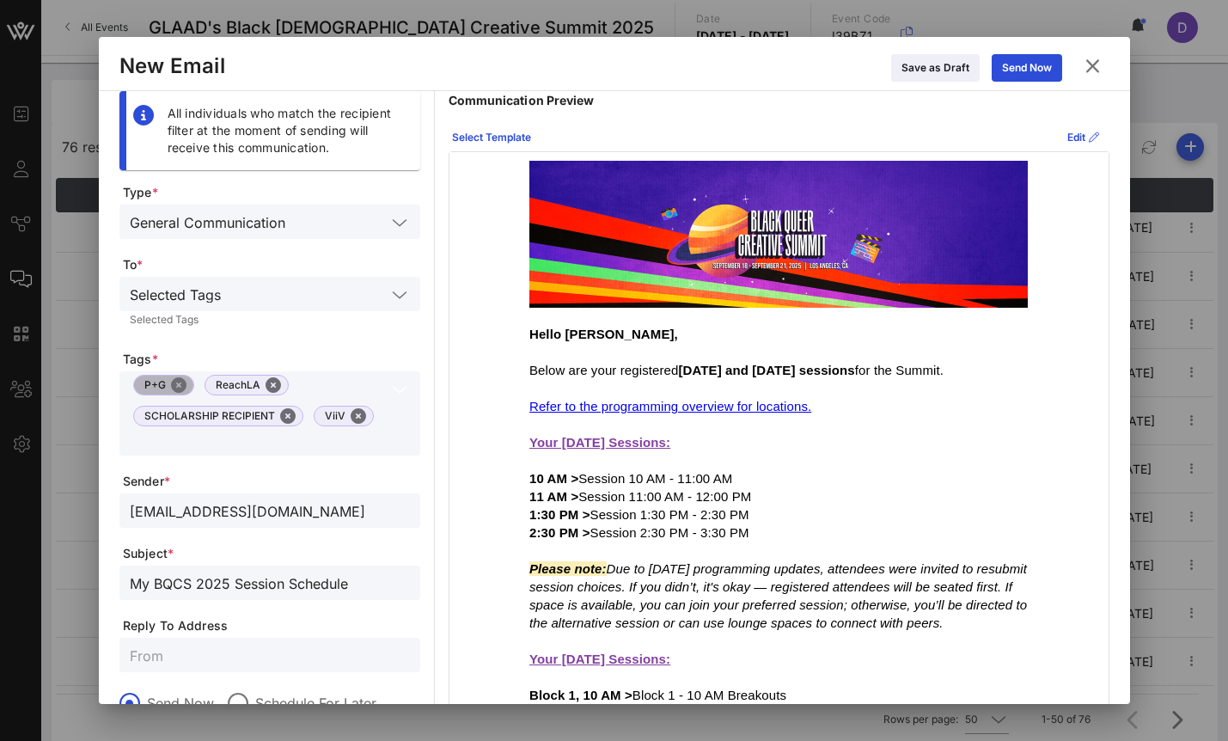
click at [172, 385] on button "Close" at bounding box center [178, 384] width 15 height 15
click at [204, 382] on button "Close" at bounding box center [201, 384] width 15 height 15
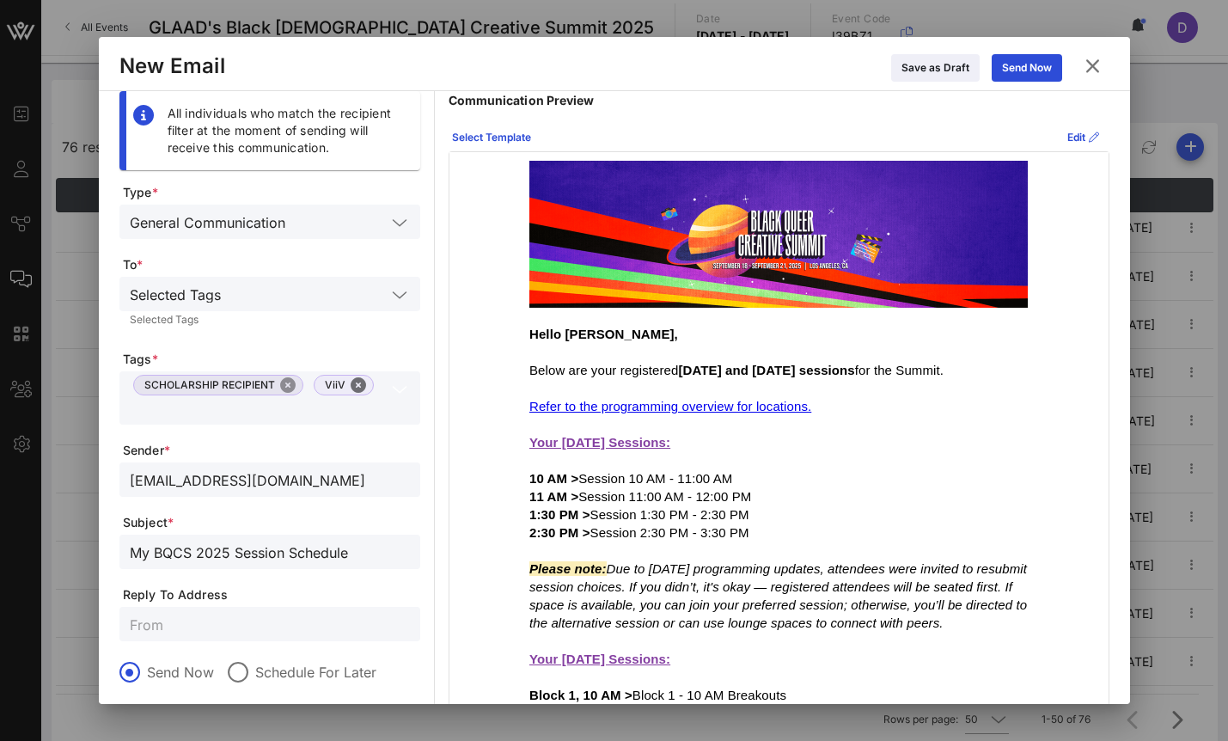
click at [288, 386] on button "Close" at bounding box center [287, 384] width 15 height 15
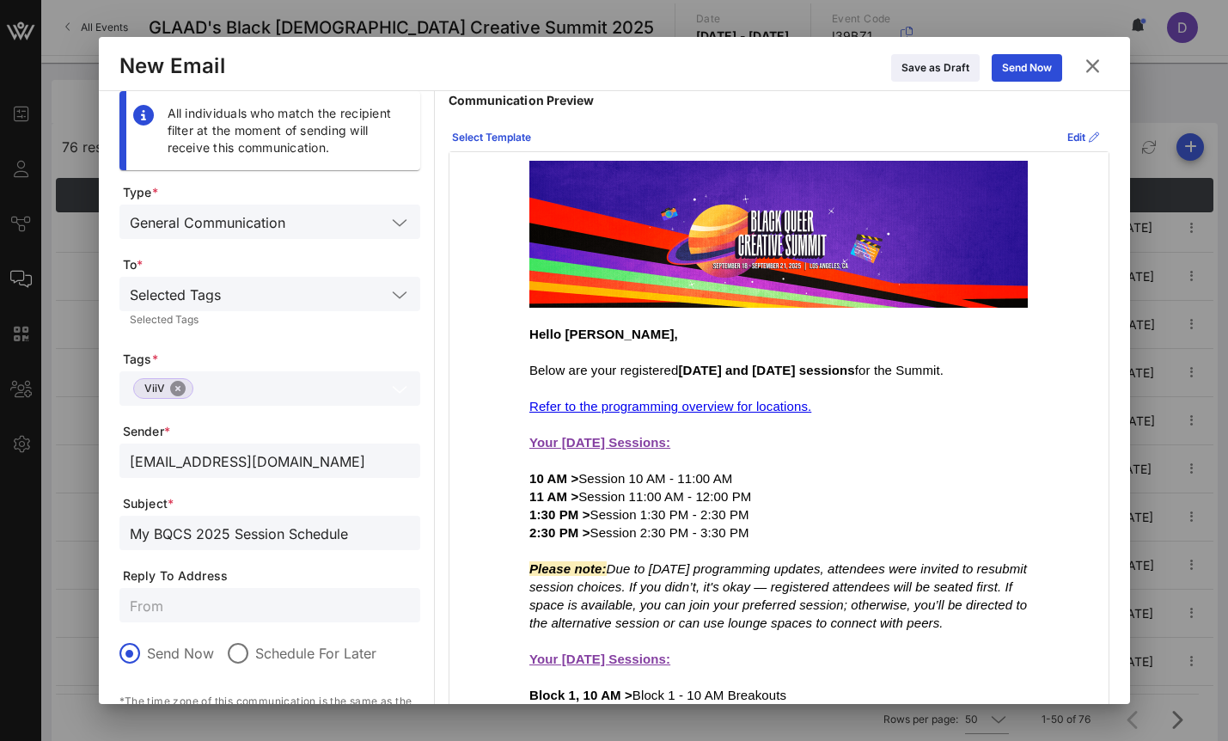
click at [182, 394] on button "Close" at bounding box center [177, 388] width 15 height 15
click at [226, 291] on div "Selected Tags" at bounding box center [258, 294] width 256 height 22
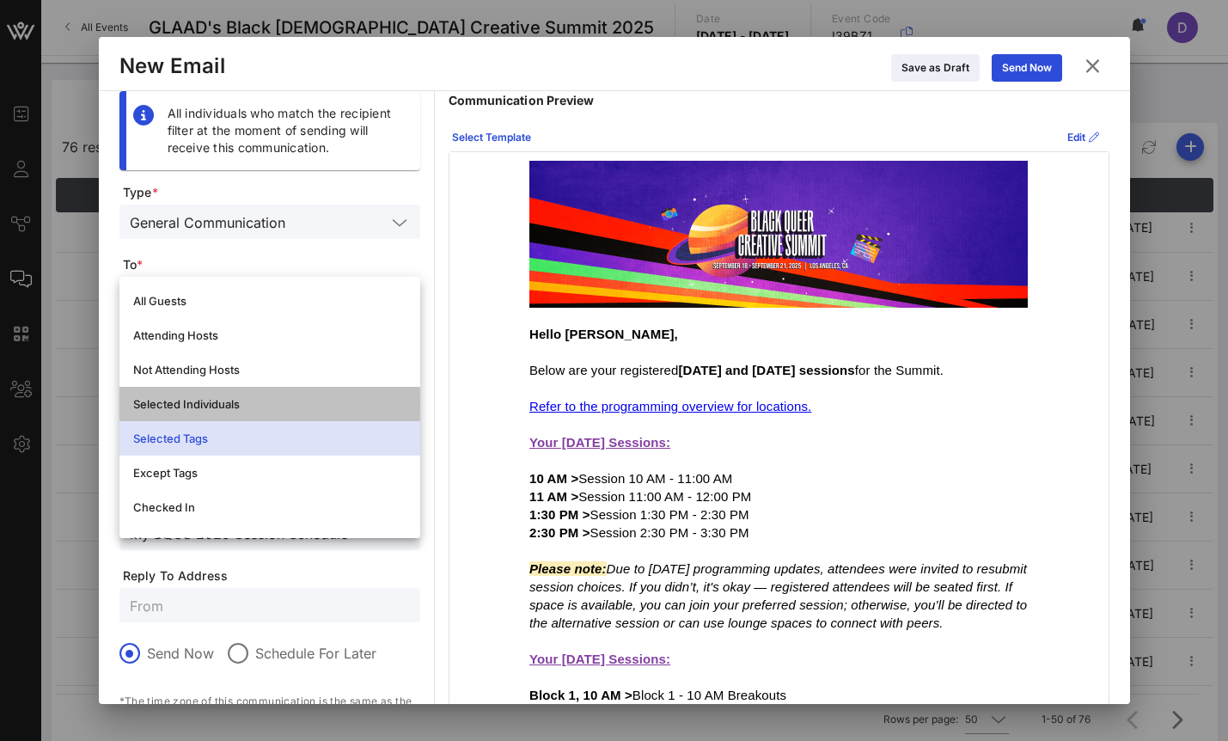
click at [223, 406] on div "Selected Individuals" at bounding box center [269, 404] width 273 height 14
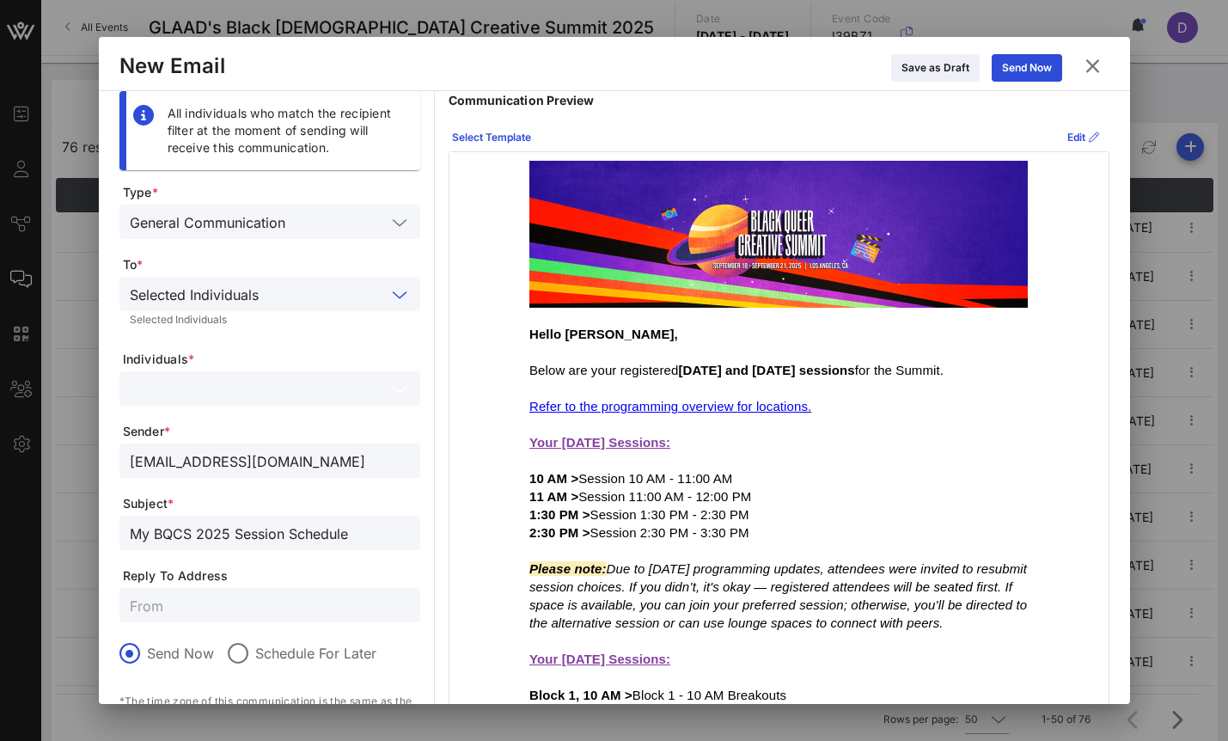
click at [217, 387] on input "text" at bounding box center [258, 388] width 256 height 22
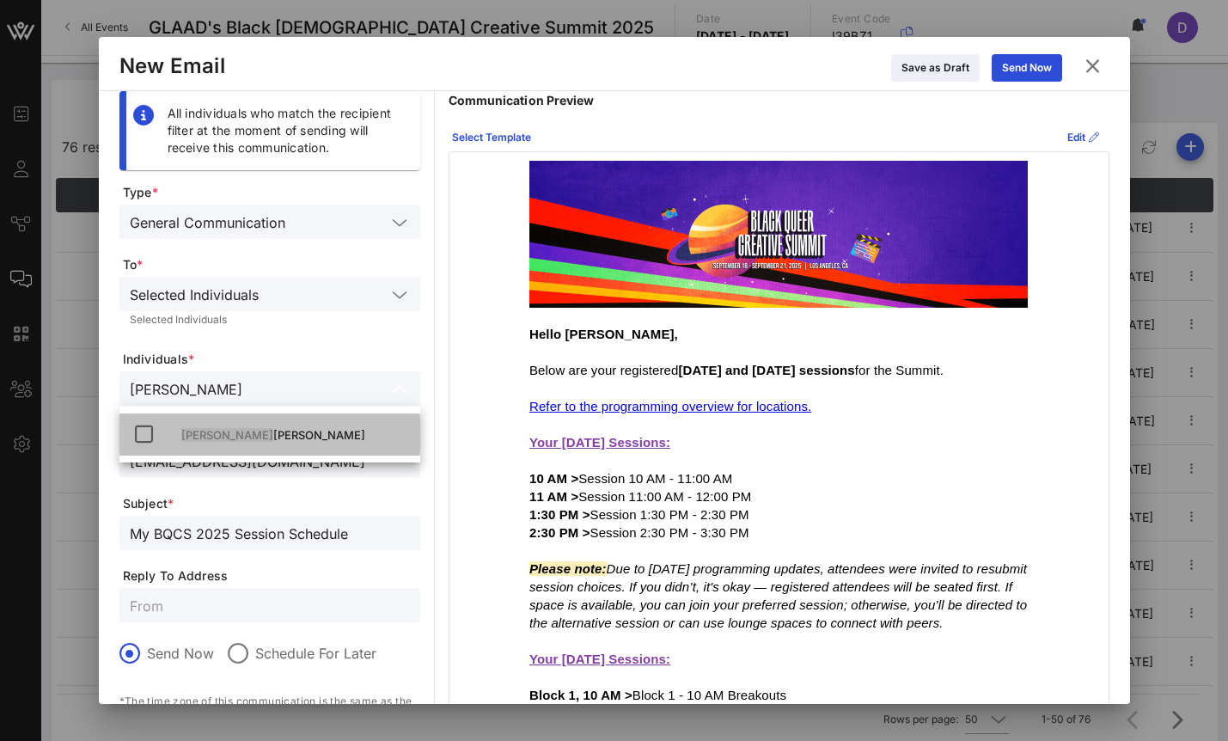
click at [233, 432] on div "[PERSON_NAME] [PERSON_NAME]" at bounding box center [293, 435] width 225 height 14
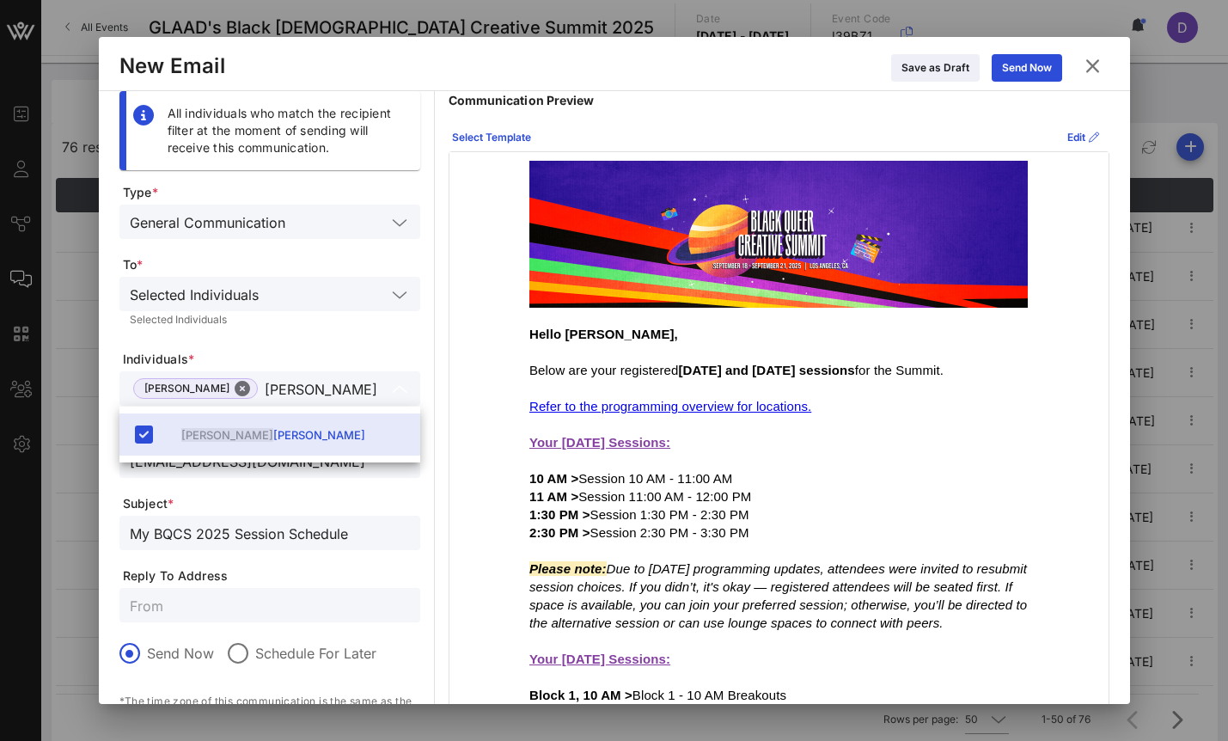
type input "[PERSON_NAME]"
click at [333, 329] on div "Selected Individuals Selected Individuals" at bounding box center [269, 305] width 301 height 57
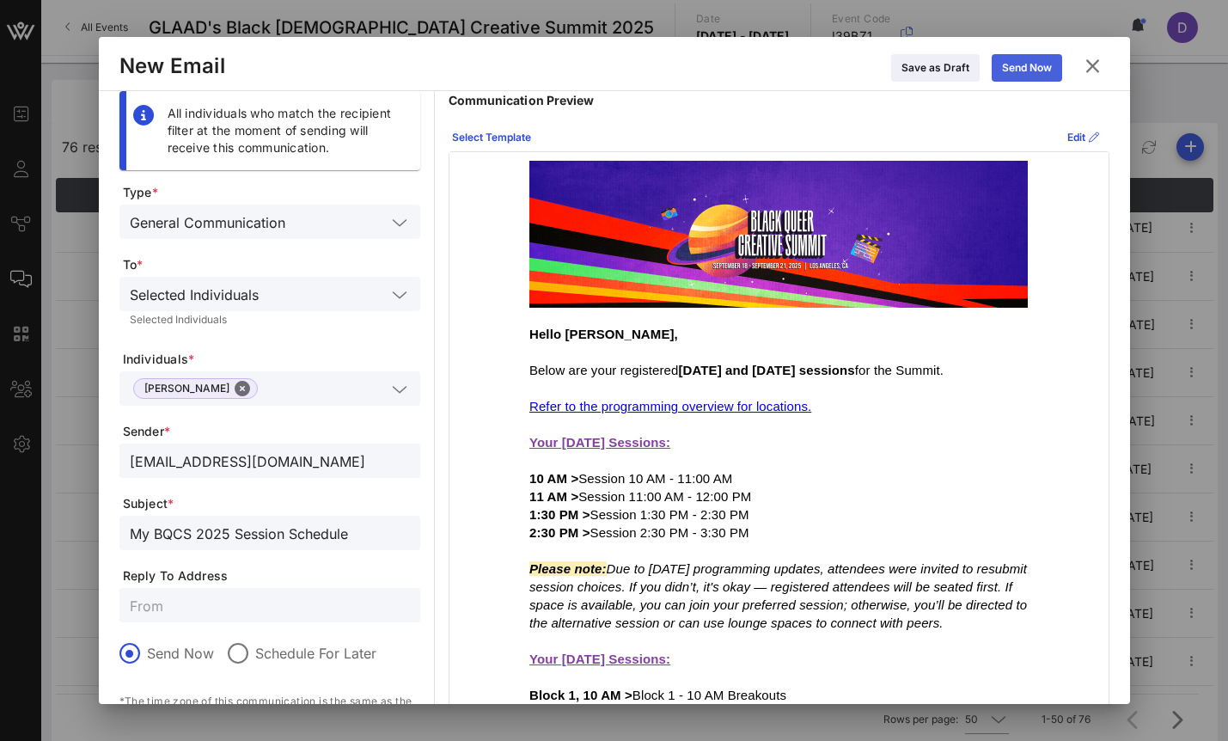
click at [1037, 68] on div "Send Now" at bounding box center [1027, 67] width 50 height 17
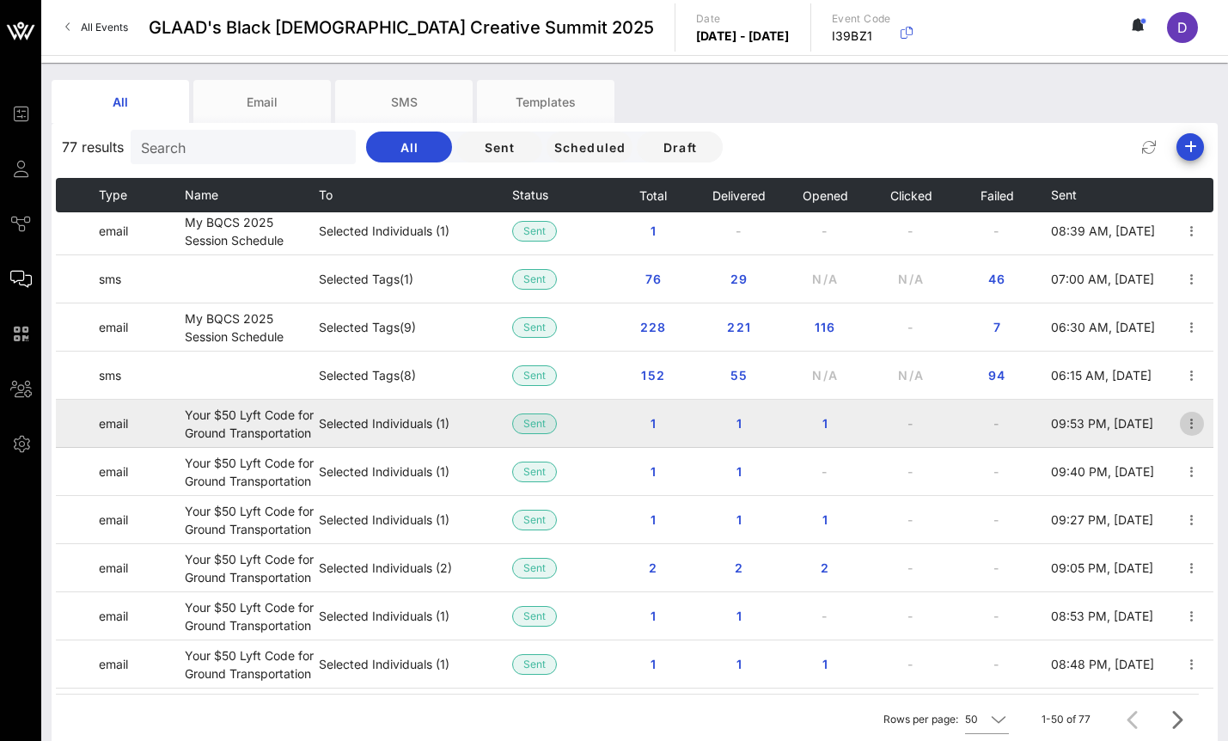
click at [1195, 424] on icon "button" at bounding box center [1191, 423] width 21 height 21
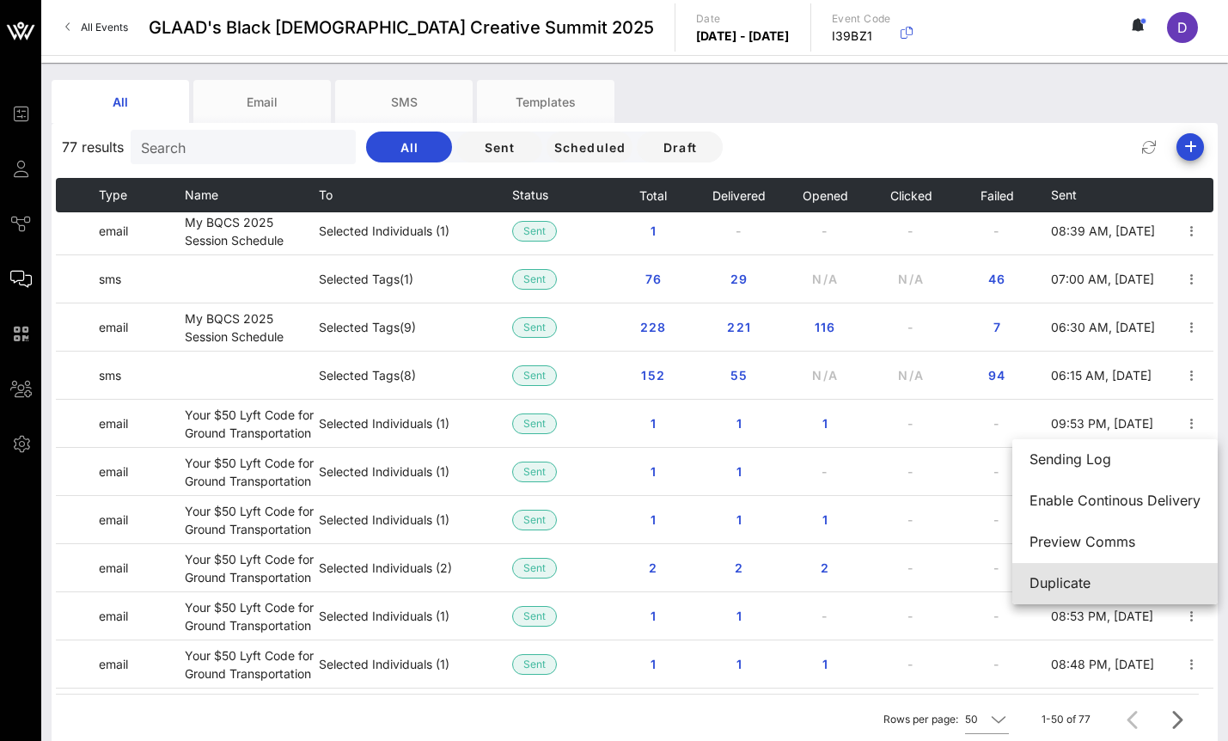
click at [1109, 577] on div "Duplicate" at bounding box center [1114, 583] width 171 height 16
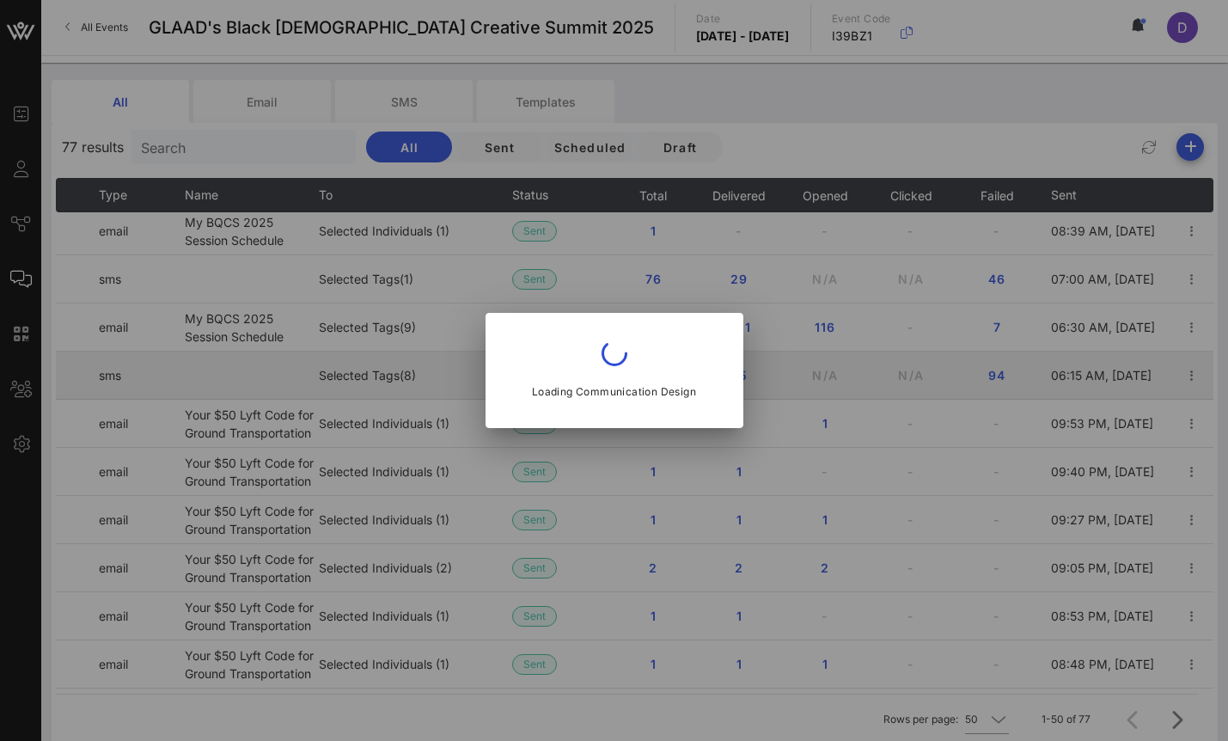
type input "[EMAIL_ADDRESS][DOMAIN_NAME]"
type input "Your $50 Lyft Code for Ground Transportation"
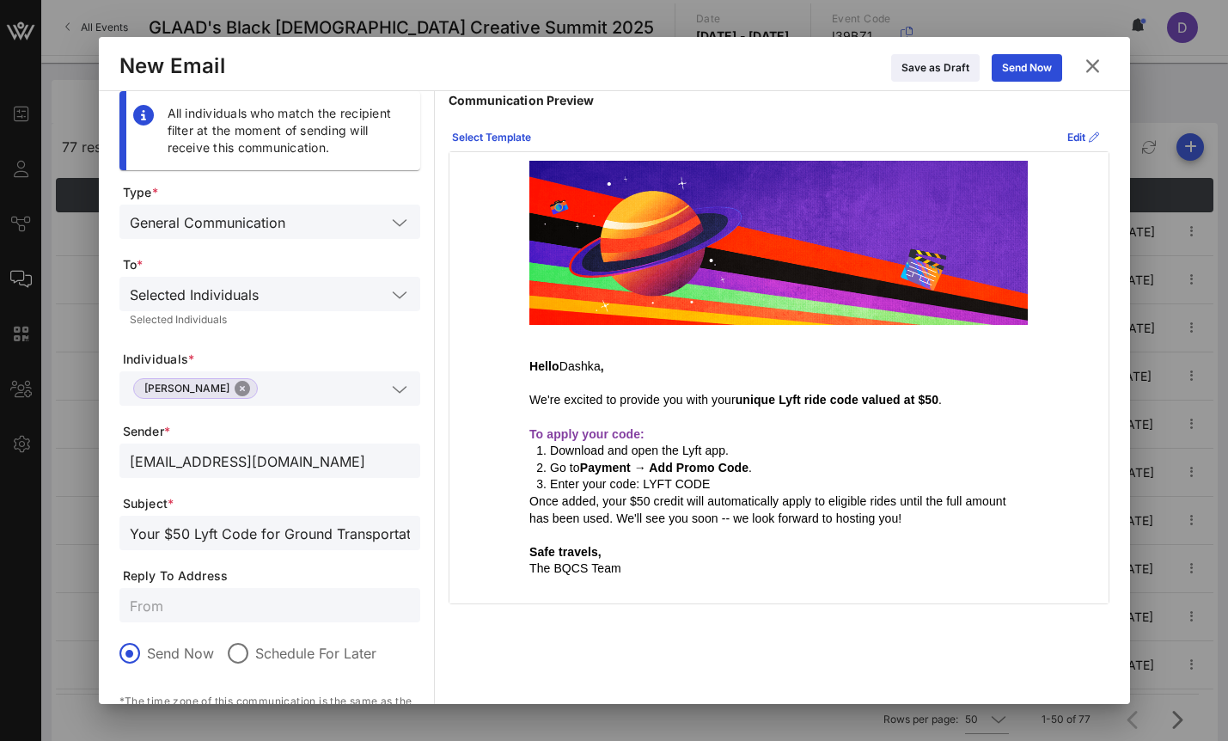
click at [242, 392] on button "Close" at bounding box center [242, 388] width 15 height 15
click at [256, 398] on input "text" at bounding box center [258, 388] width 256 height 22
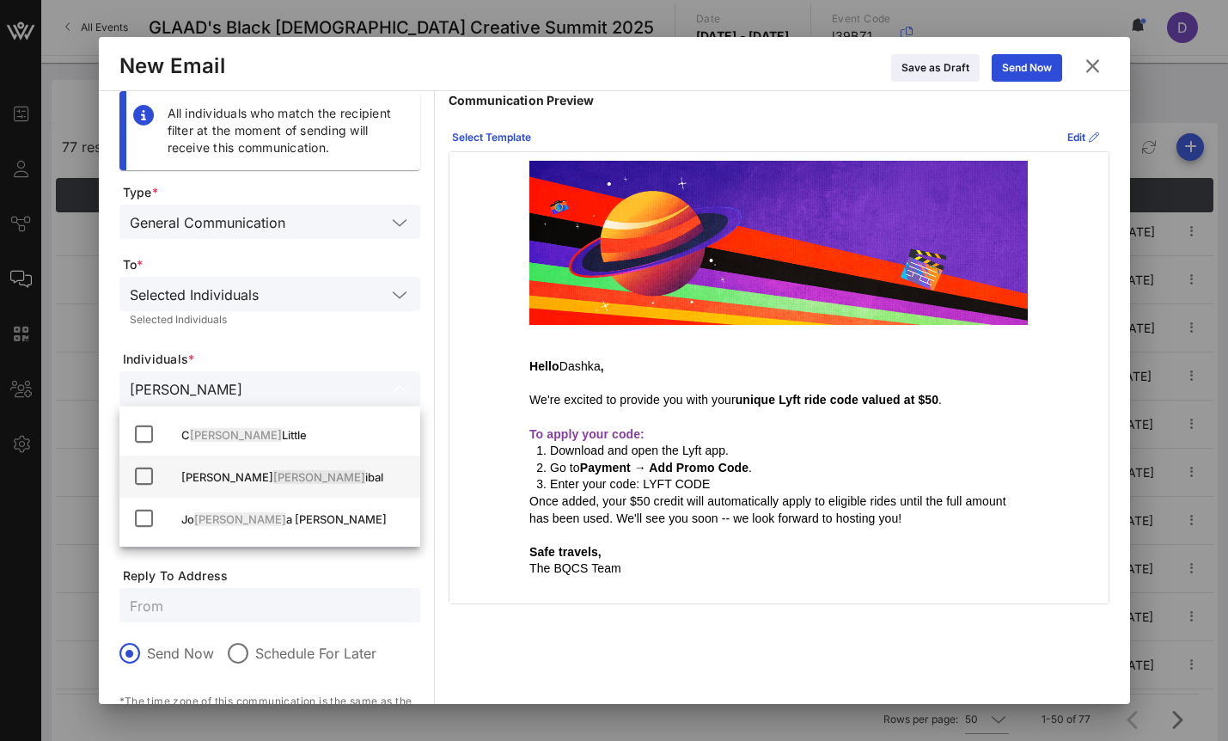
click at [273, 473] on span "[PERSON_NAME]" at bounding box center [319, 477] width 92 height 14
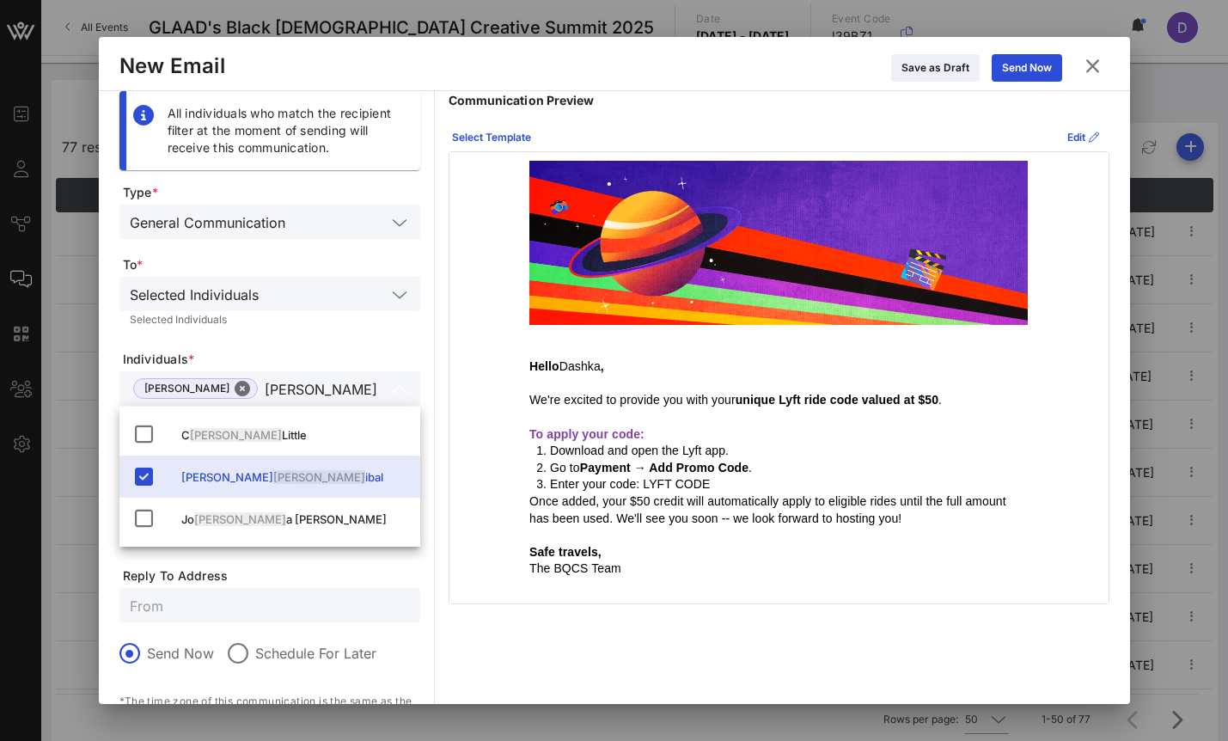
type input "[PERSON_NAME]"
click at [338, 342] on form "Type * General Communication To * Selected Individuals Selected Individuals Ind…" at bounding box center [269, 506] width 301 height 644
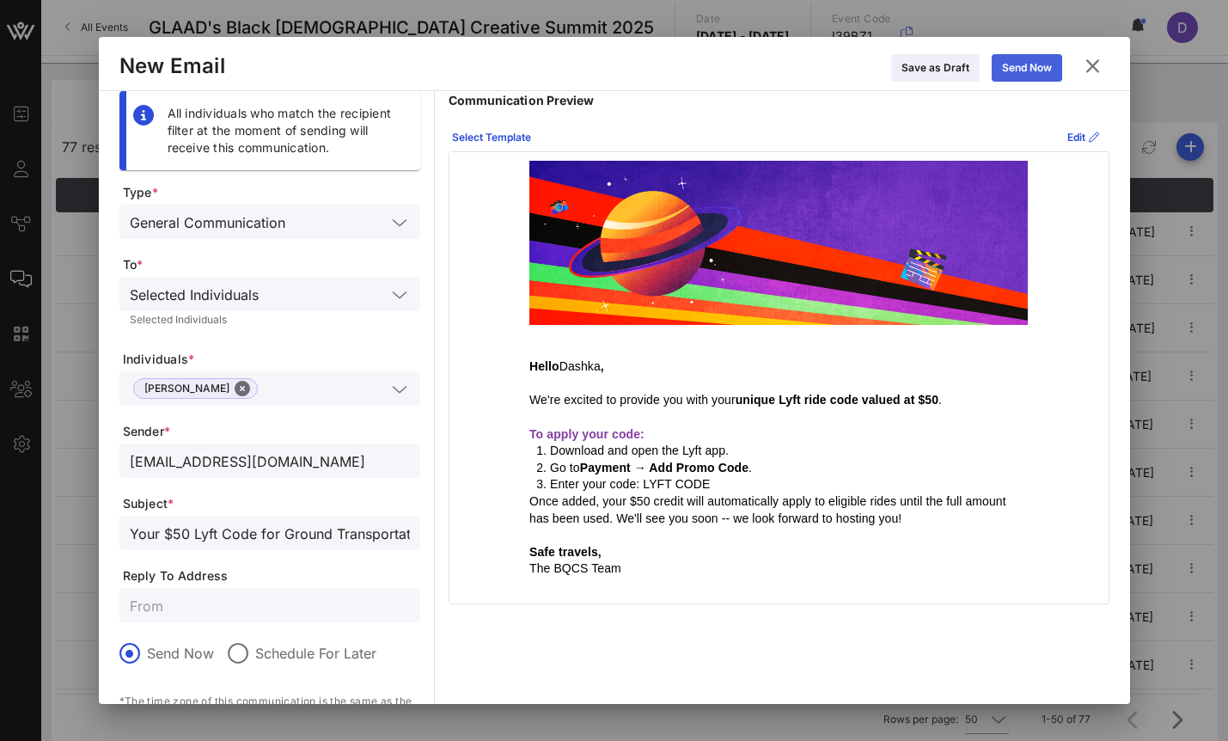
click at [1012, 67] on div "Send Now" at bounding box center [1027, 67] width 50 height 17
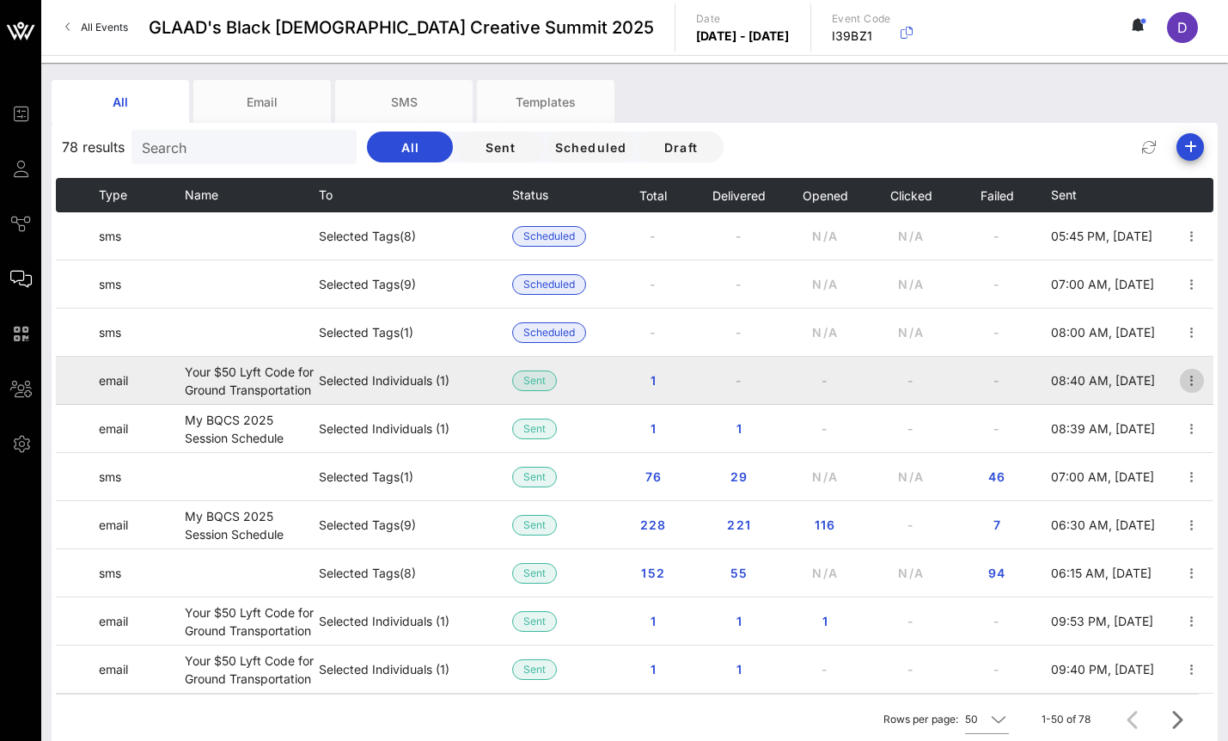
click at [1184, 386] on icon "button" at bounding box center [1191, 380] width 21 height 21
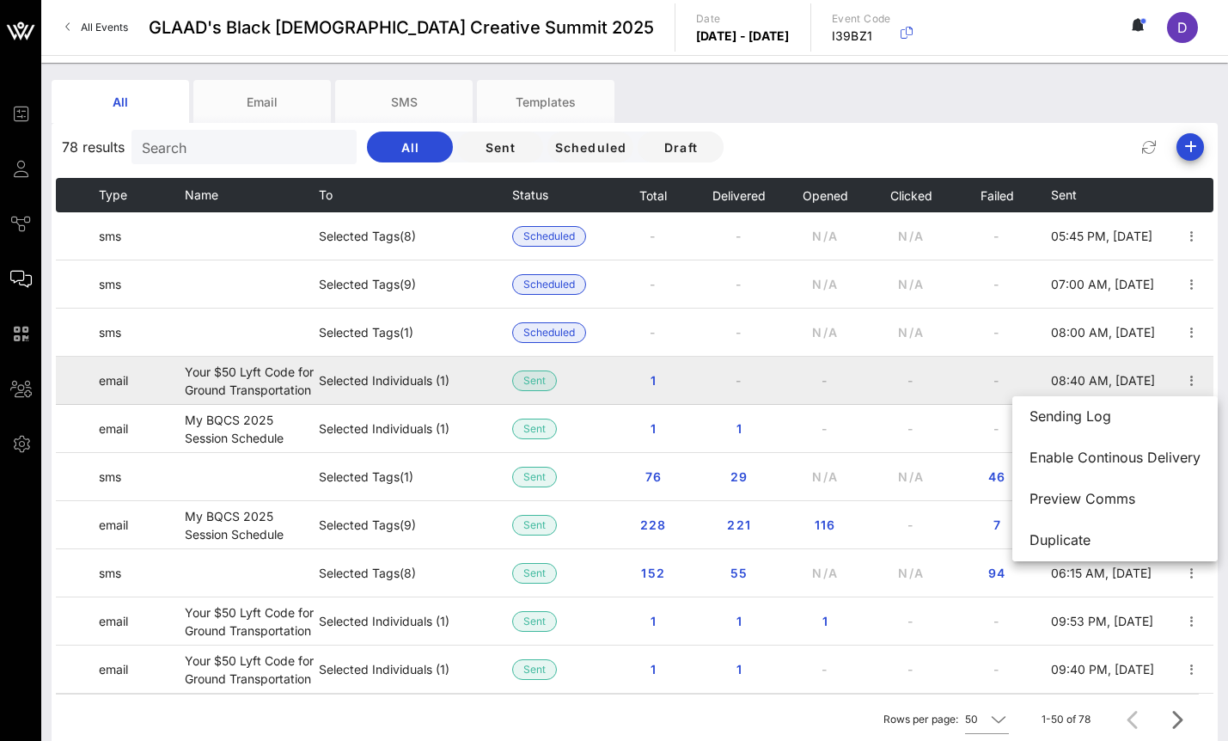
click at [947, 375] on td "-" at bounding box center [911, 381] width 86 height 48
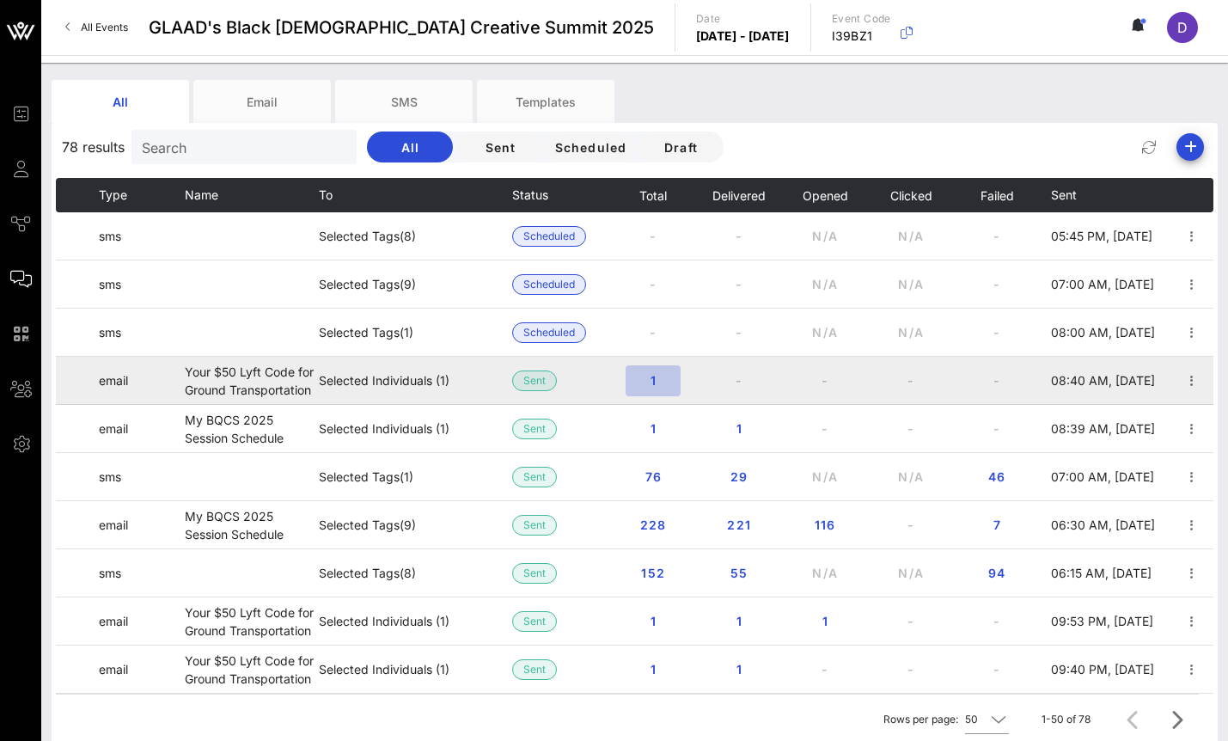
click at [651, 379] on span "1" at bounding box center [652, 380] width 27 height 15
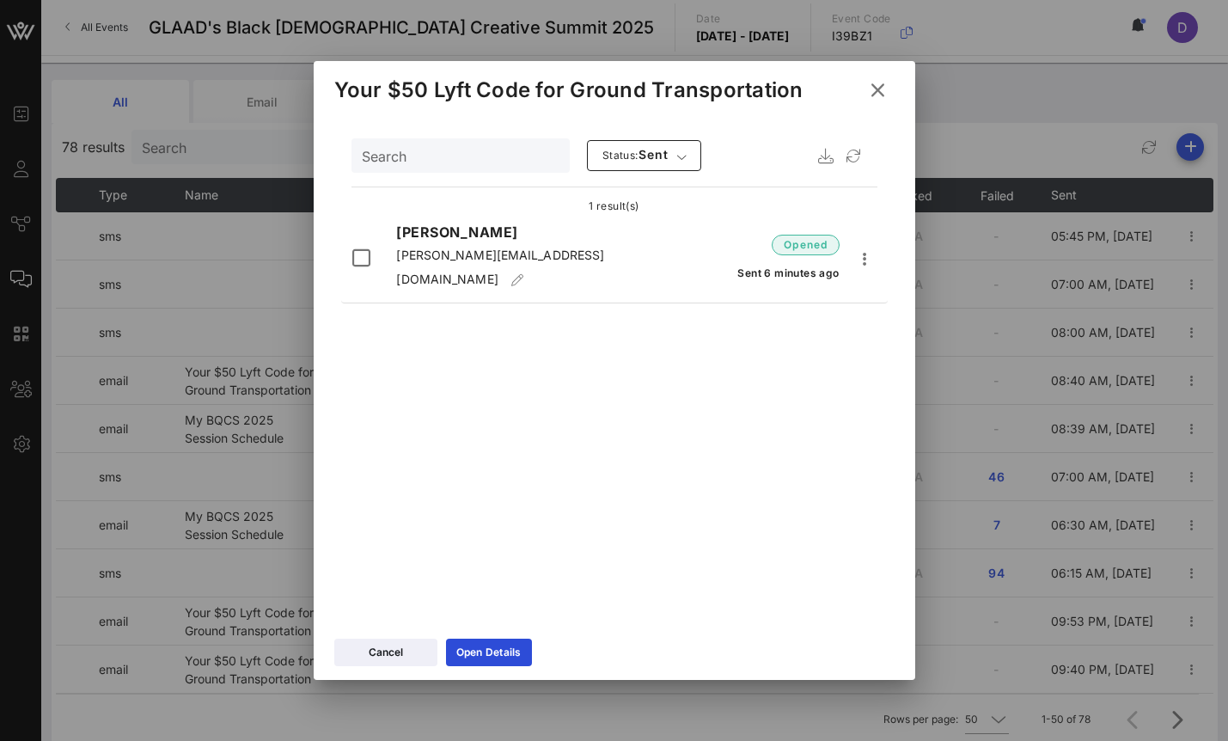
click at [874, 96] on icon at bounding box center [877, 90] width 23 height 21
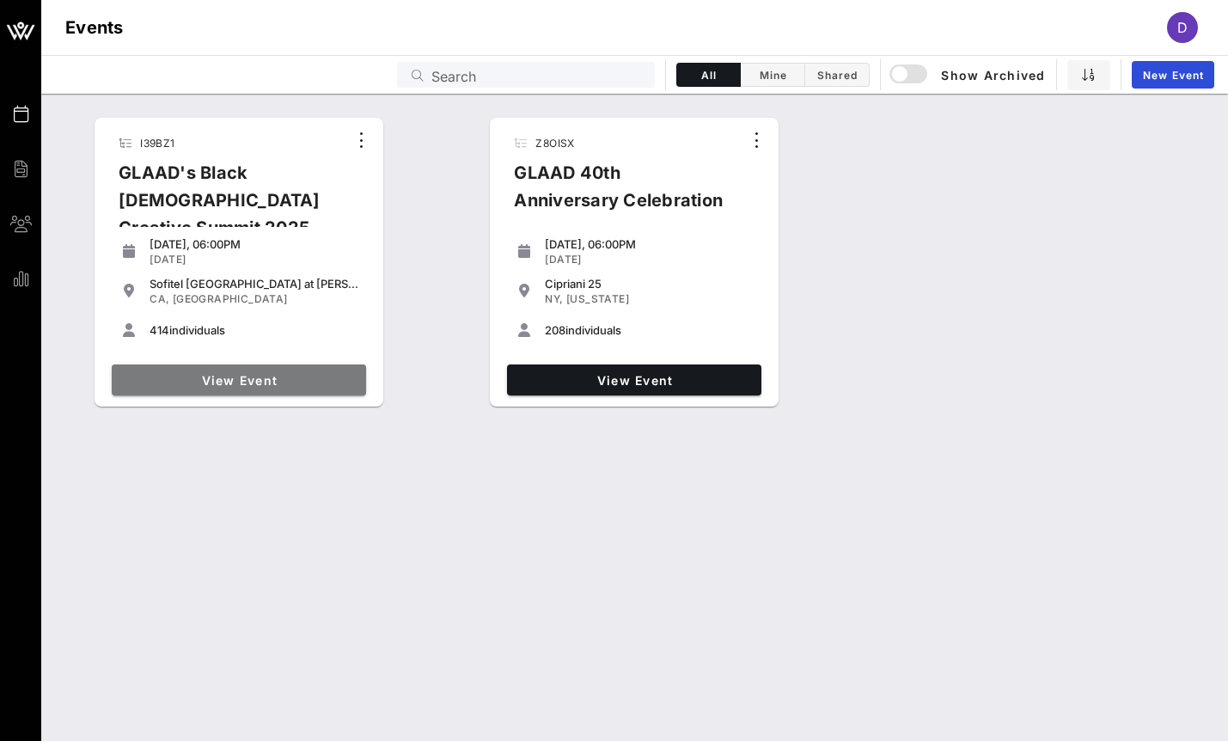
click at [209, 368] on link "View Event" at bounding box center [239, 379] width 254 height 31
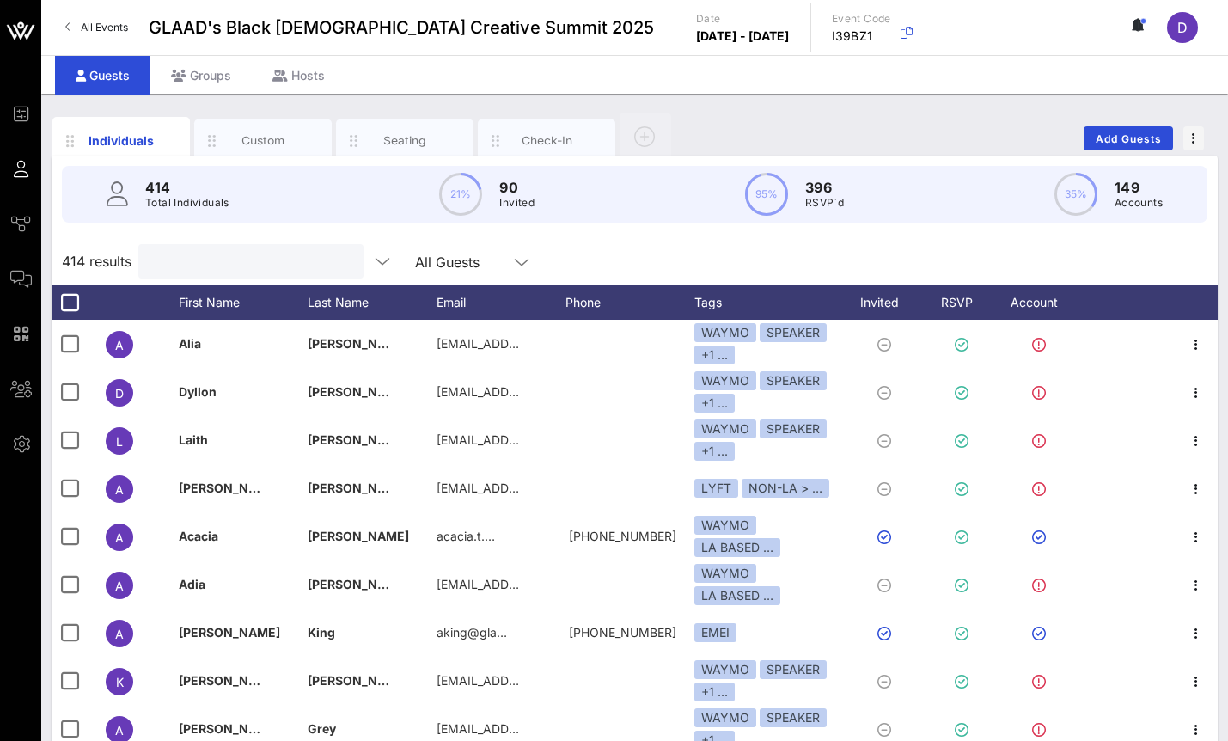
click at [226, 270] on input "text" at bounding box center [249, 261] width 201 height 22
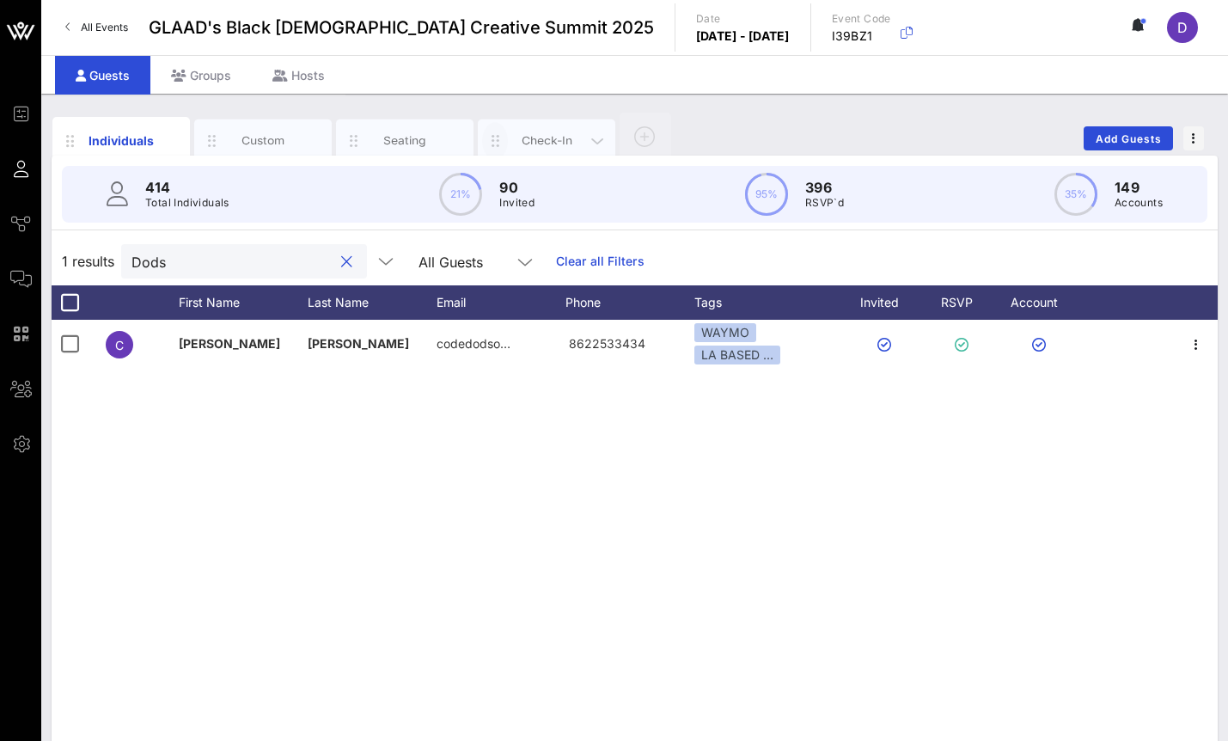
type input "Dods"
click at [502, 137] on icon "button" at bounding box center [495, 140] width 21 height 19
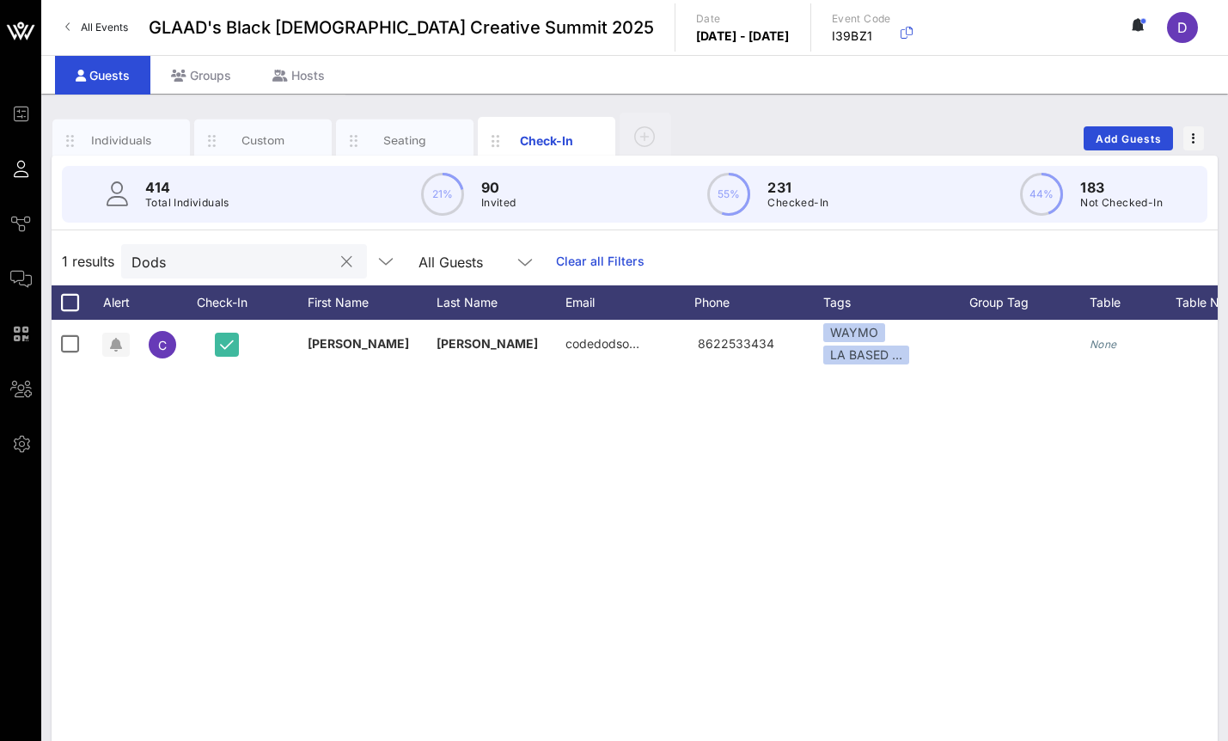
click at [260, 259] on input "Dods" at bounding box center [231, 261] width 201 height 22
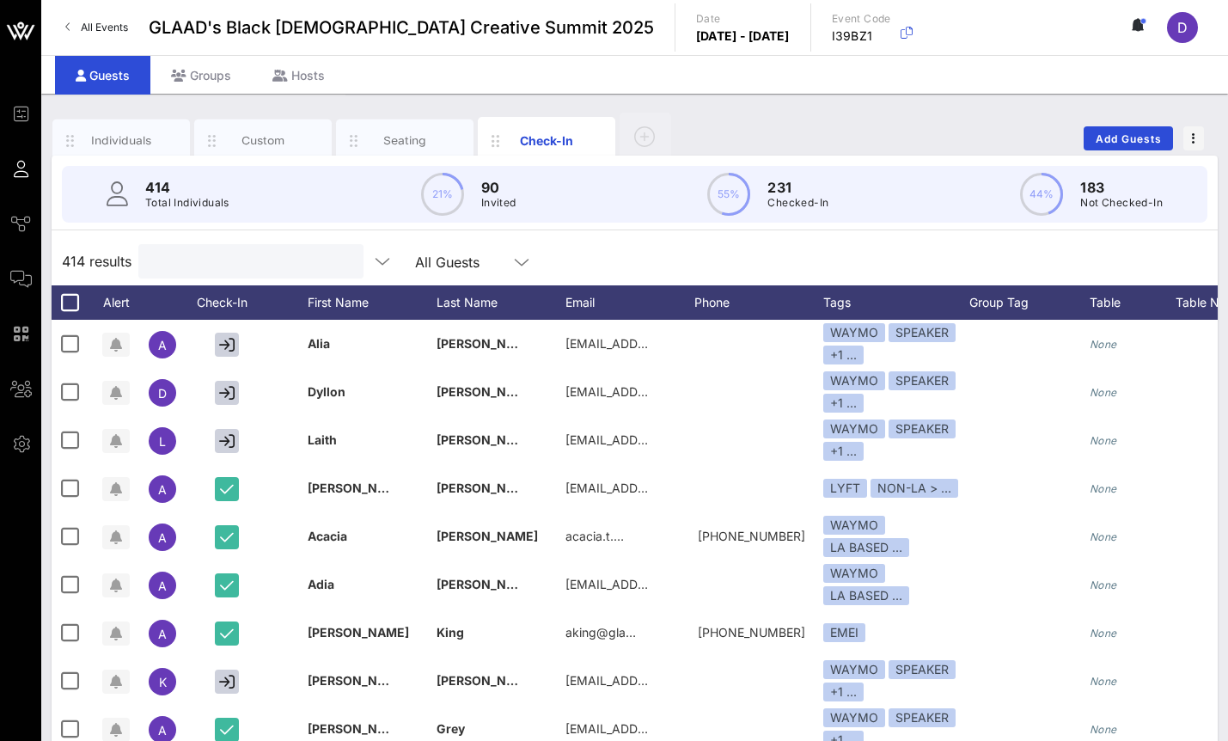
click at [225, 277] on div at bounding box center [249, 261] width 201 height 34
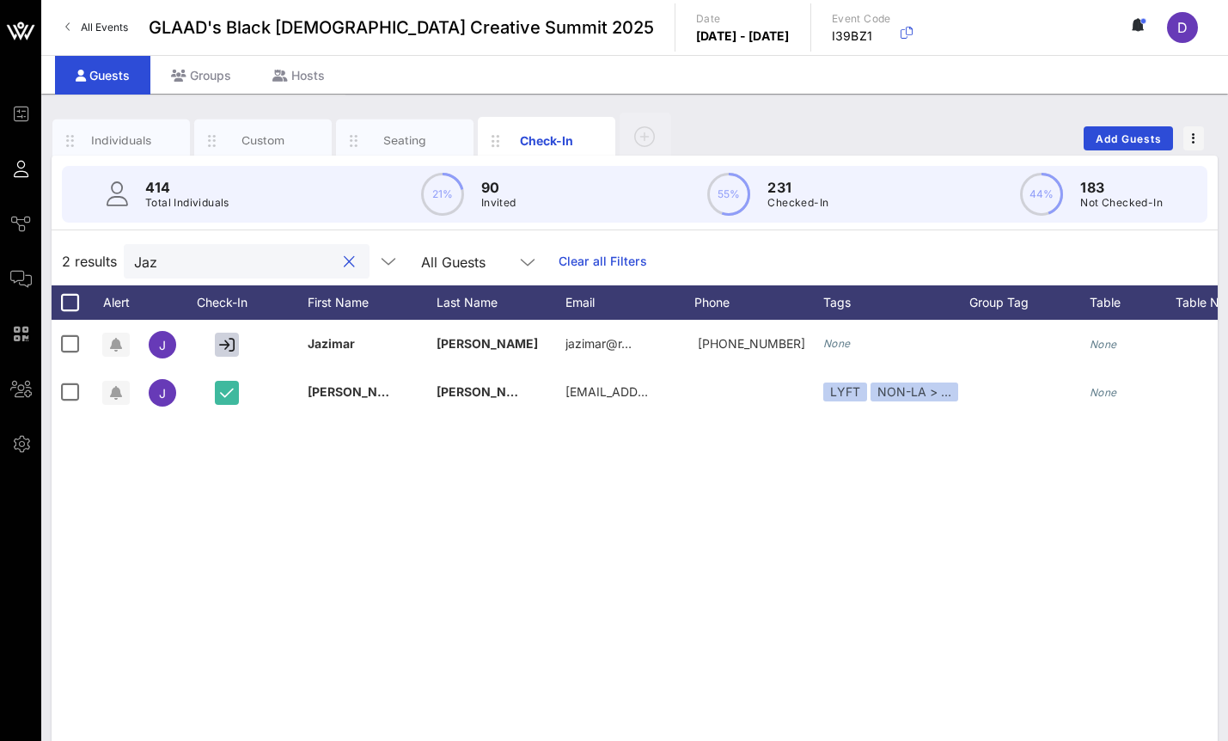
click at [178, 259] on input "Jaz" at bounding box center [234, 261] width 201 height 22
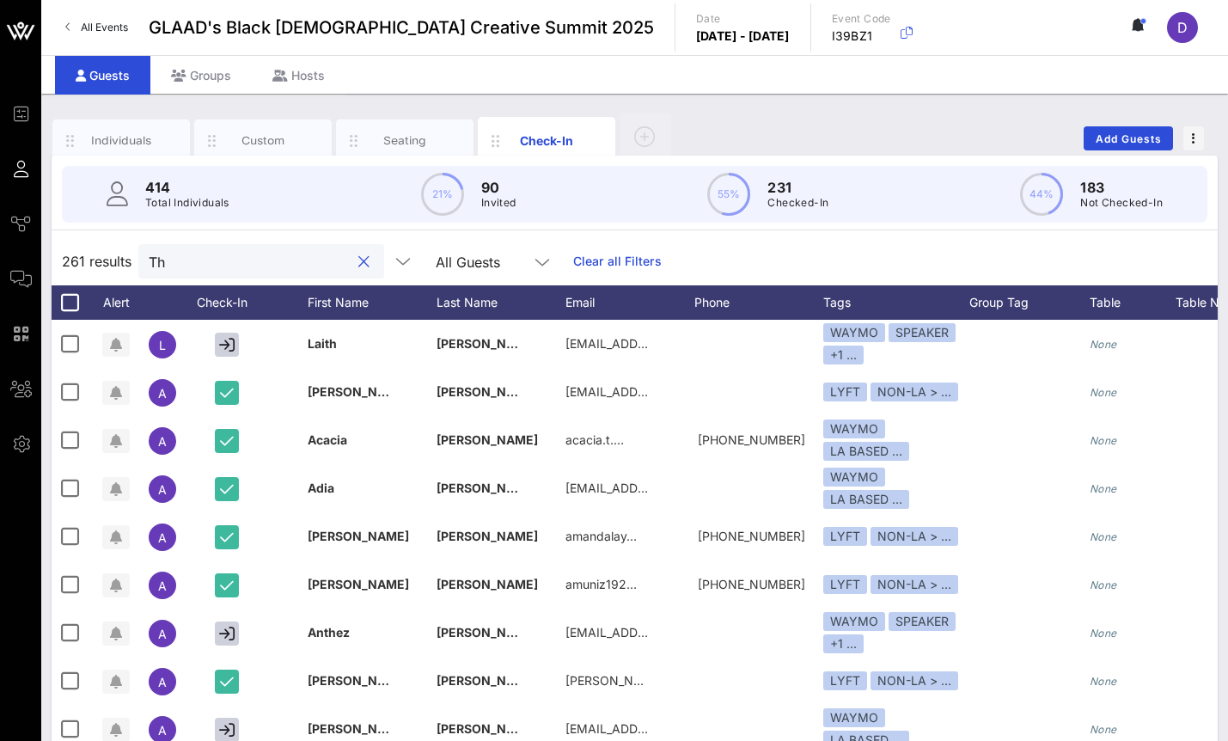
type input "T"
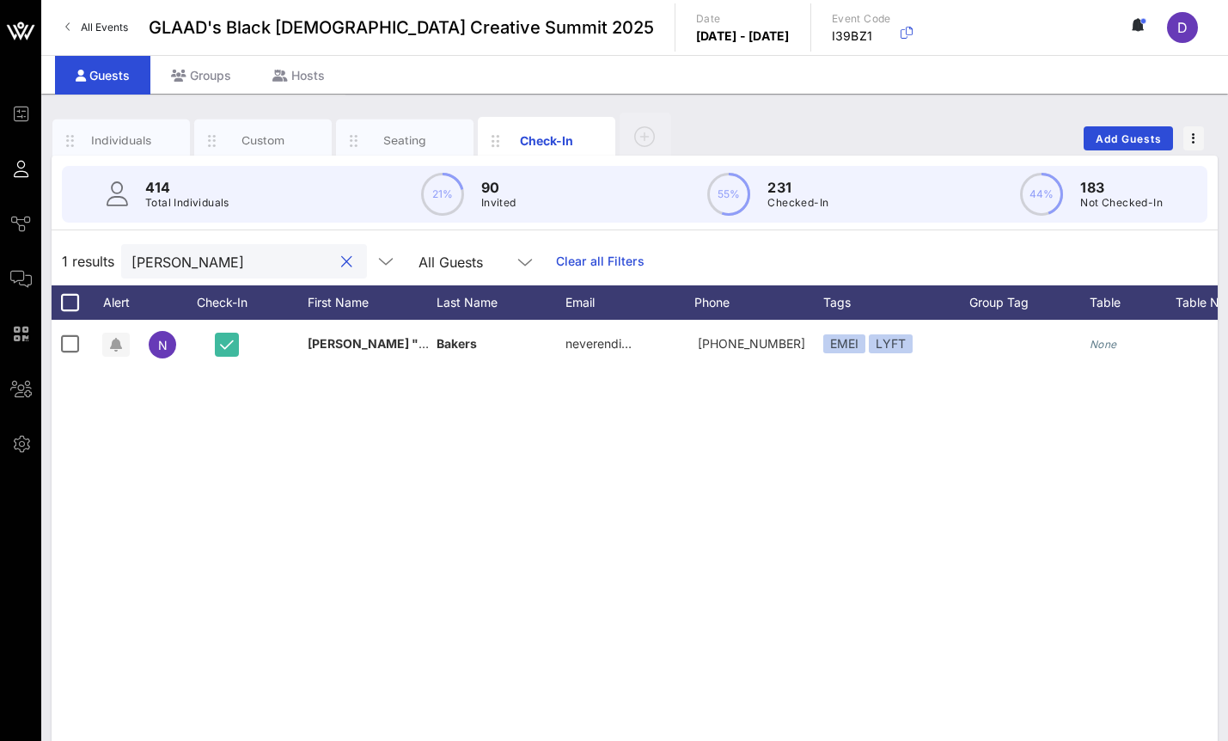
click at [204, 261] on input "[PERSON_NAME]" at bounding box center [231, 261] width 201 height 22
click at [187, 259] on input "[PERSON_NAME]" at bounding box center [231, 261] width 201 height 22
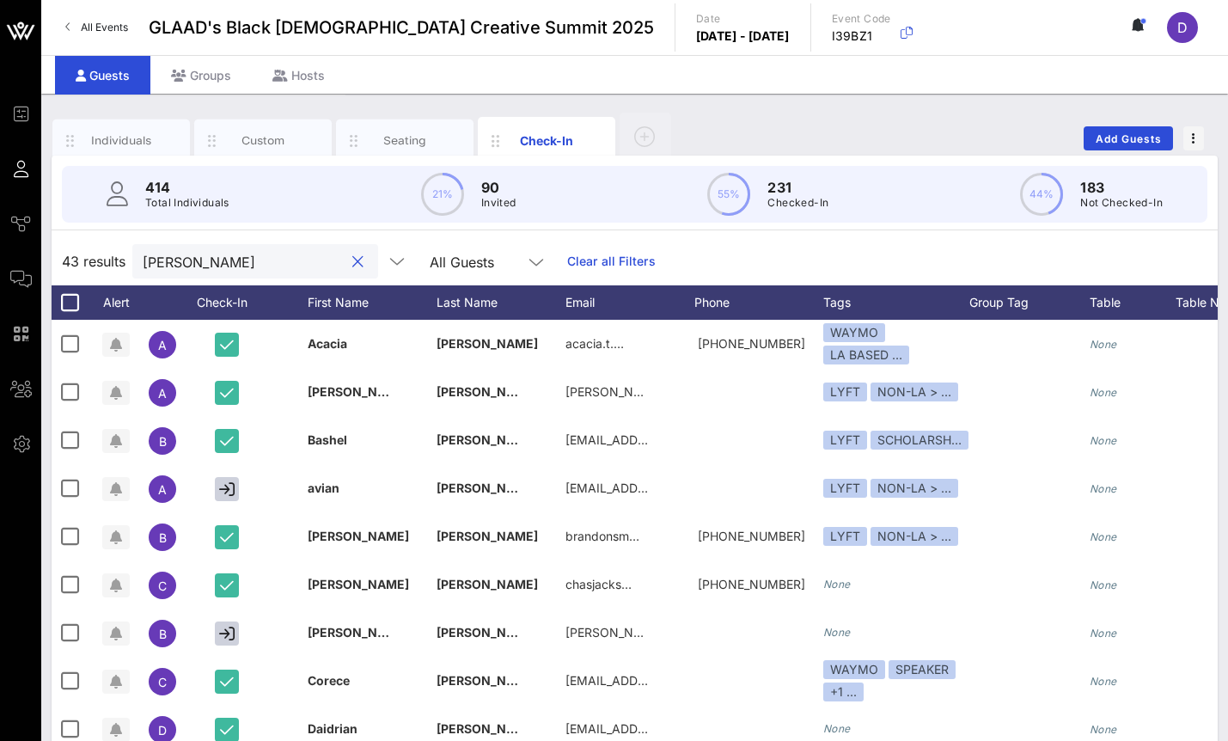
type input "[PERSON_NAME]"
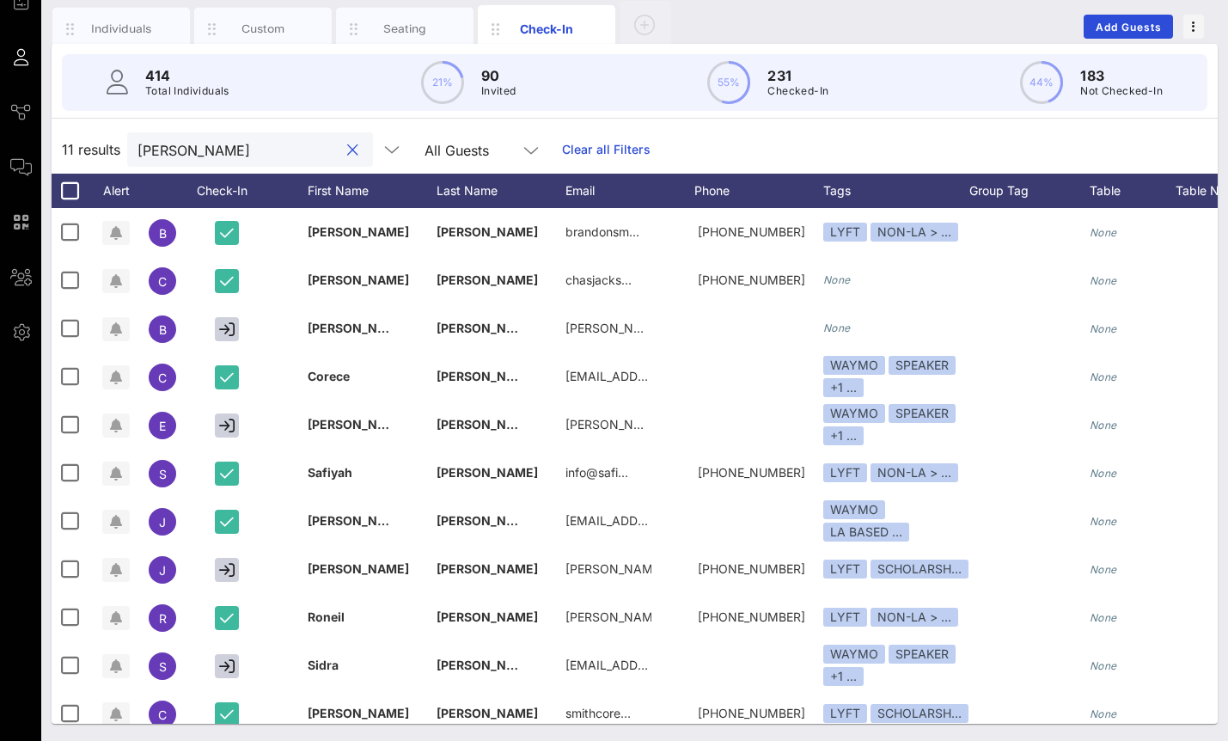
click at [347, 154] on button "clear icon" at bounding box center [352, 150] width 11 height 17
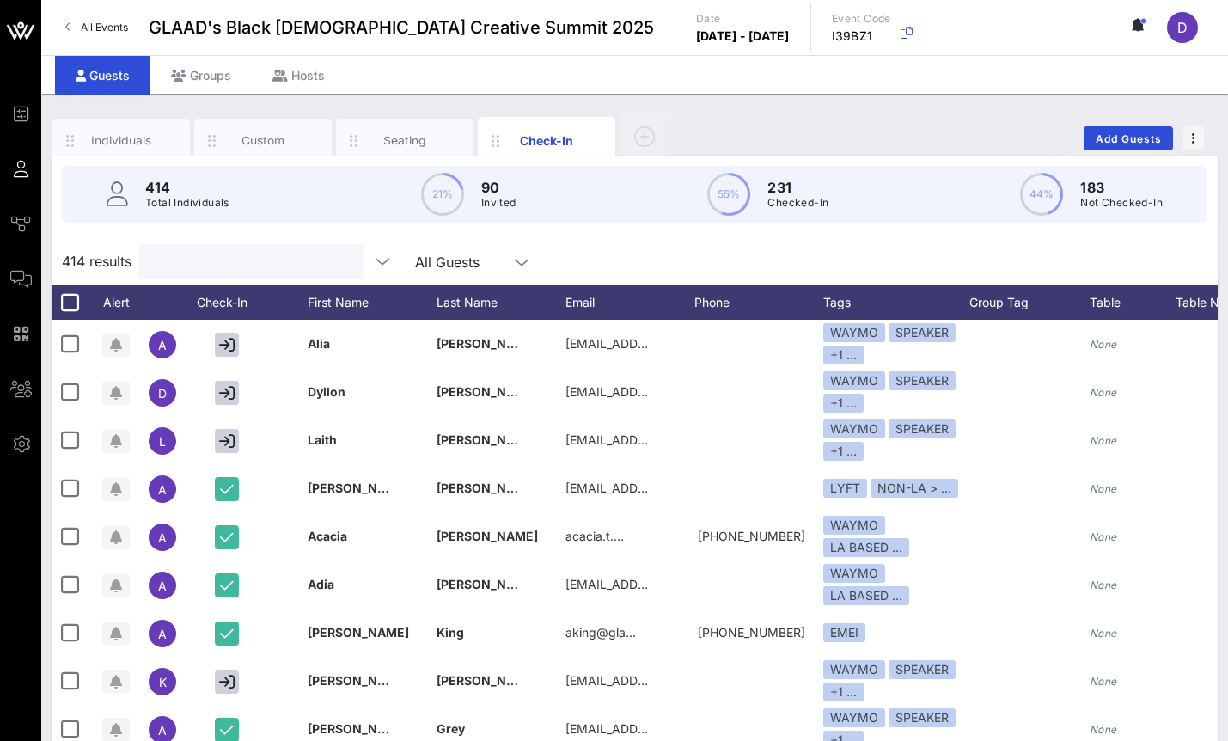
click at [208, 262] on input "text" at bounding box center [249, 261] width 201 height 22
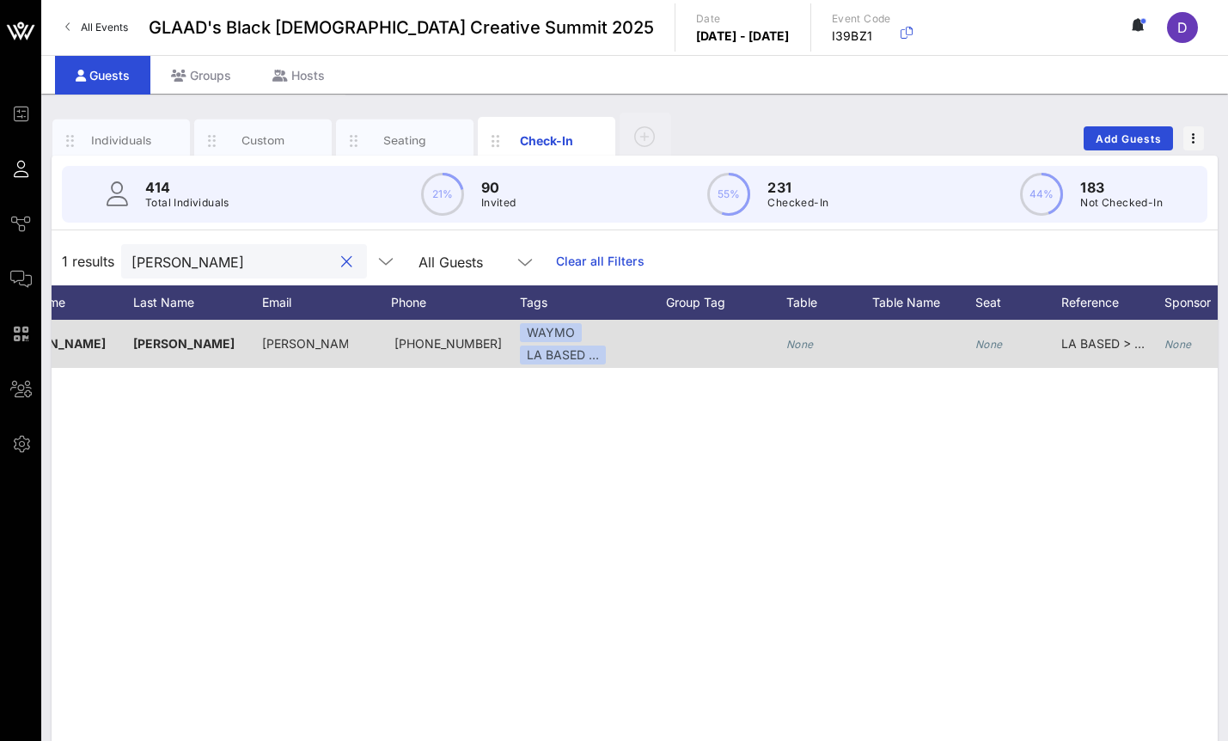
scroll to position [0, 396]
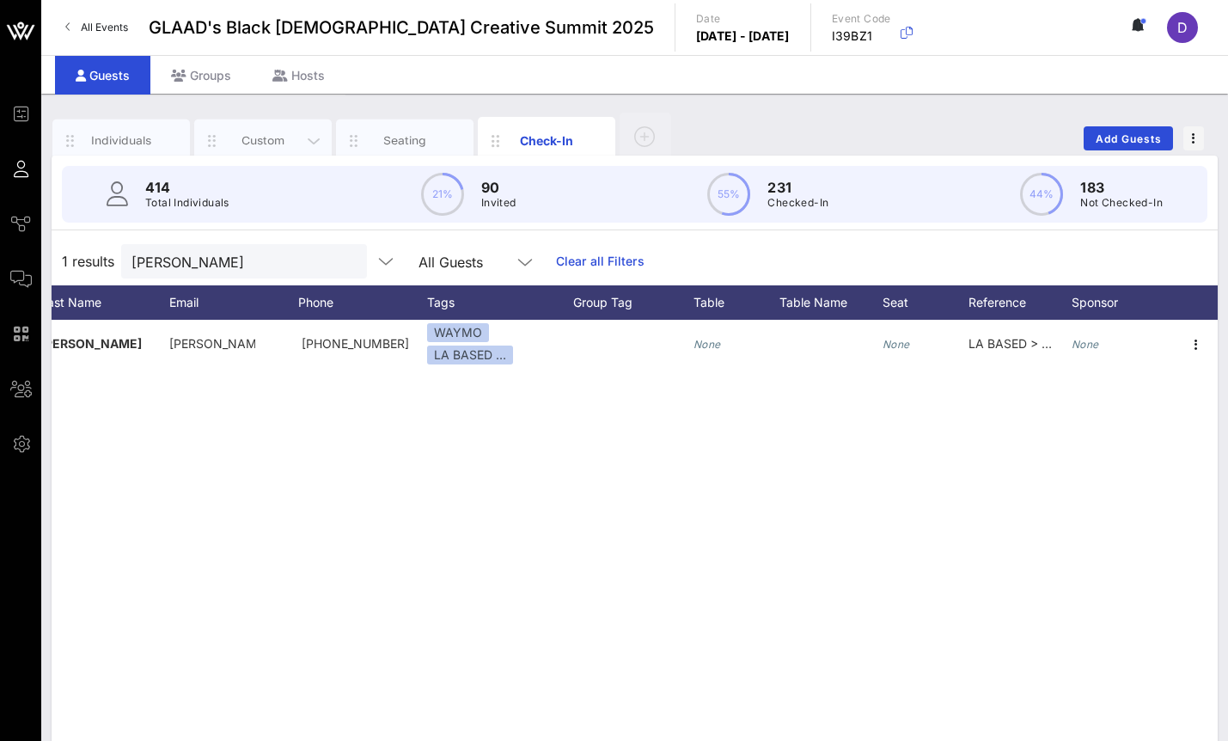
click at [270, 149] on div "Custom" at bounding box center [262, 140] width 137 height 43
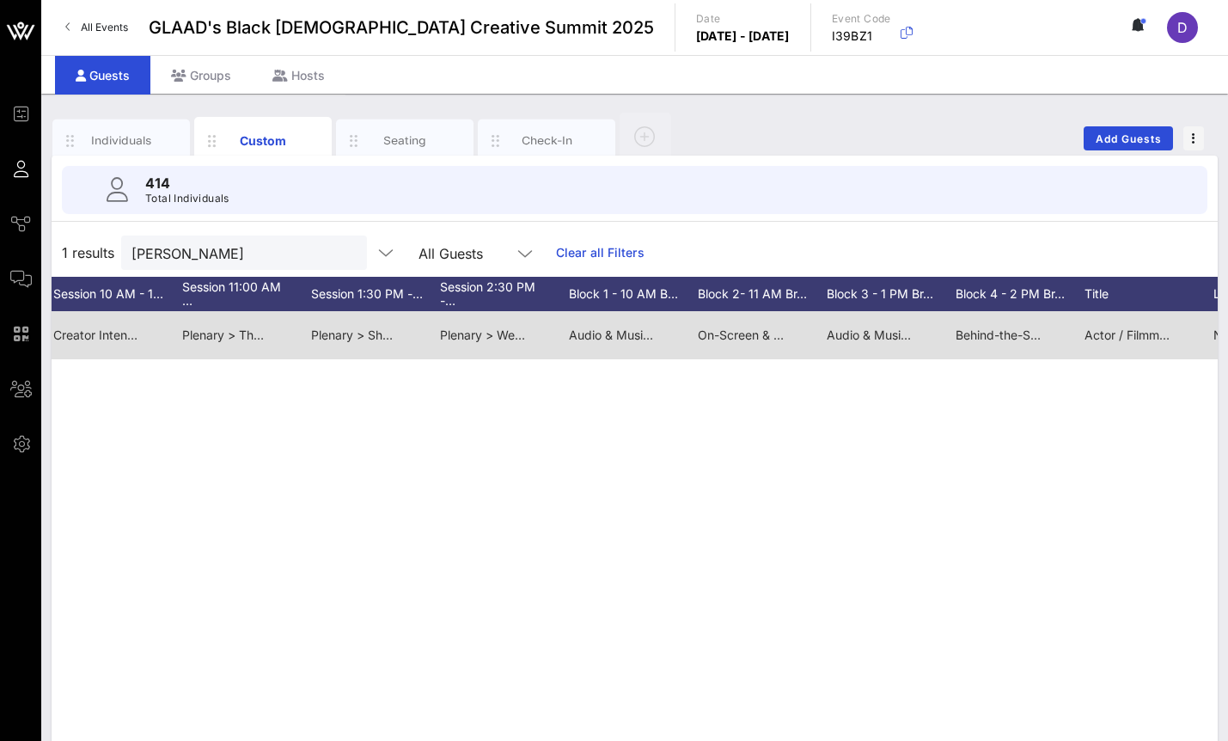
scroll to position [0, 0]
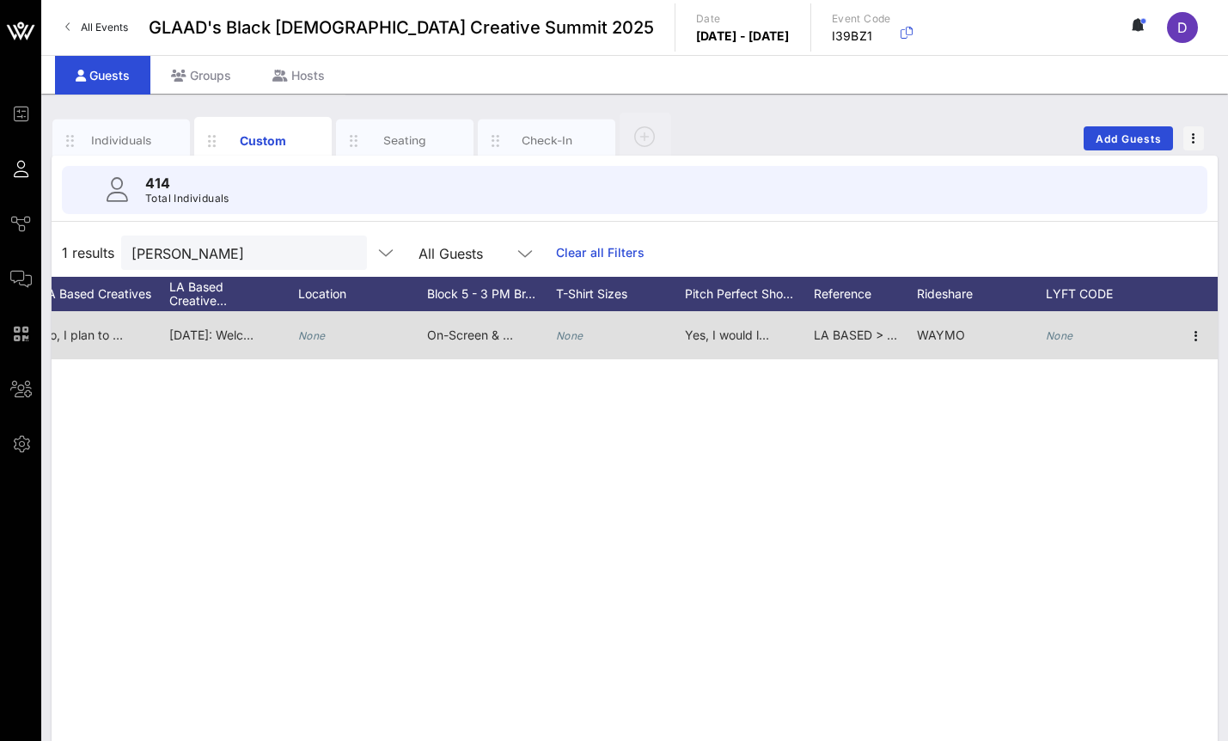
click at [1056, 335] on icon "None" at bounding box center [1059, 335] width 27 height 13
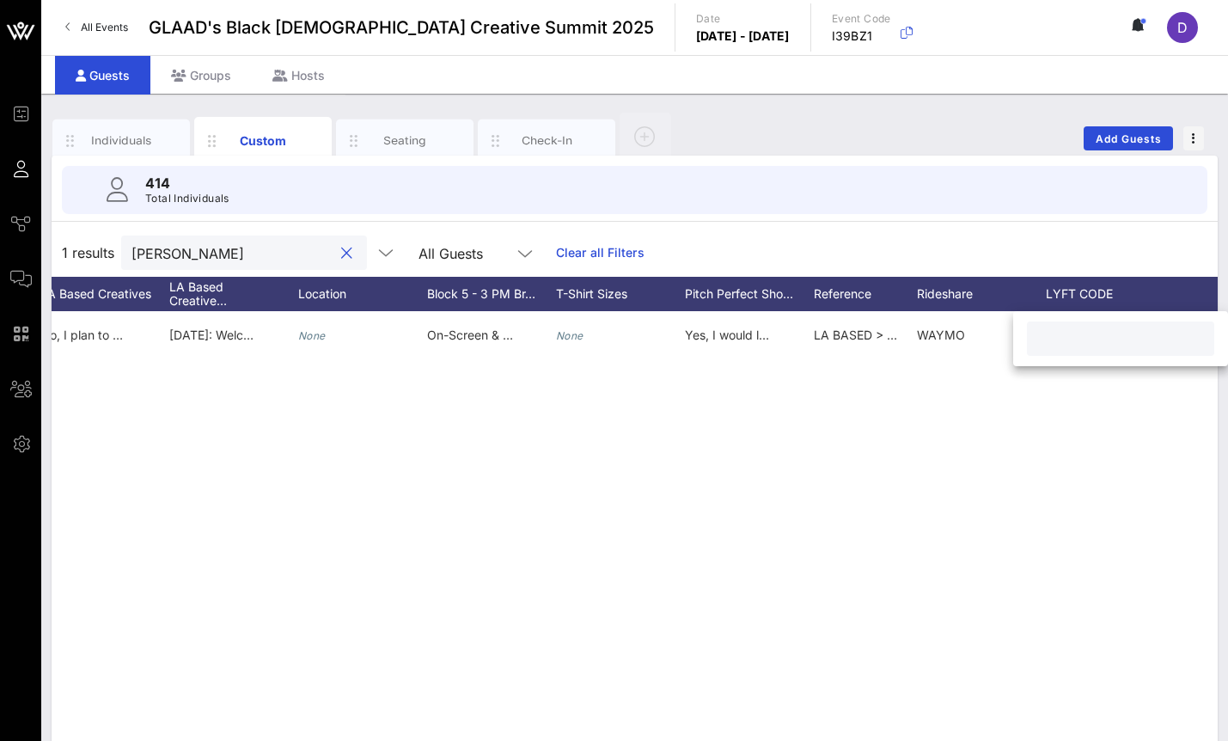
click at [234, 248] on input "Sean" at bounding box center [231, 252] width 201 height 22
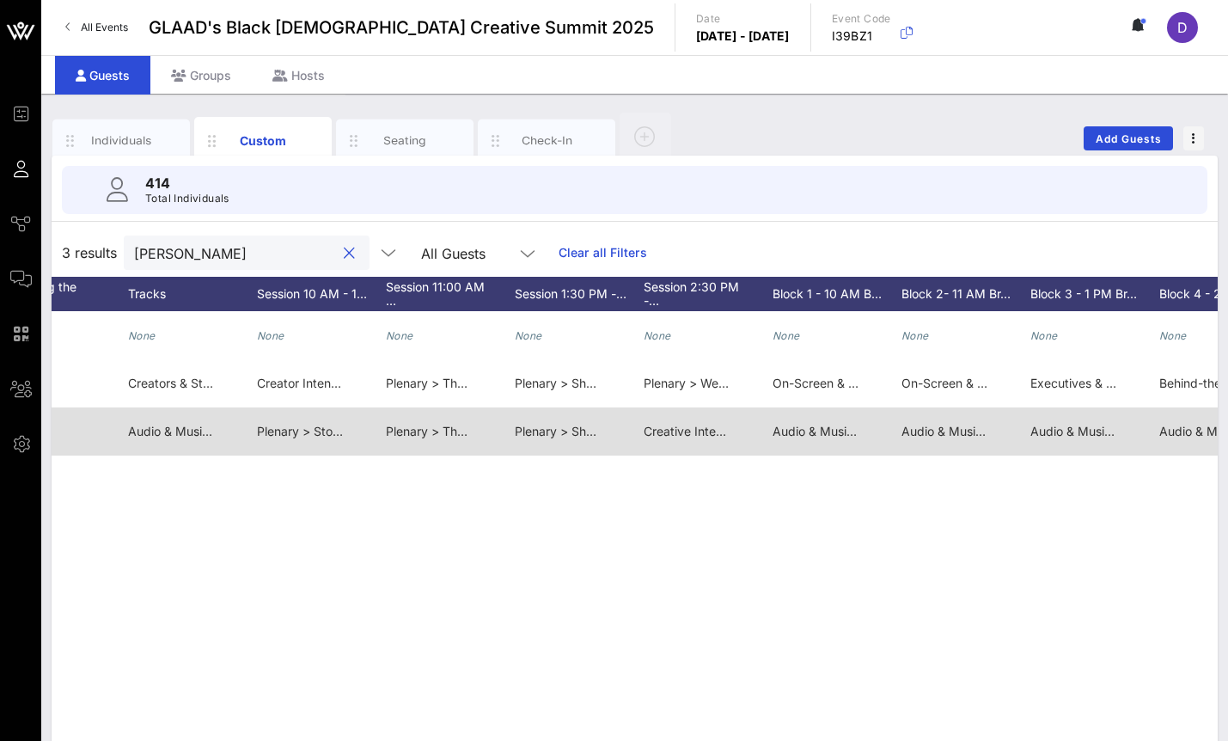
scroll to position [0, 1232]
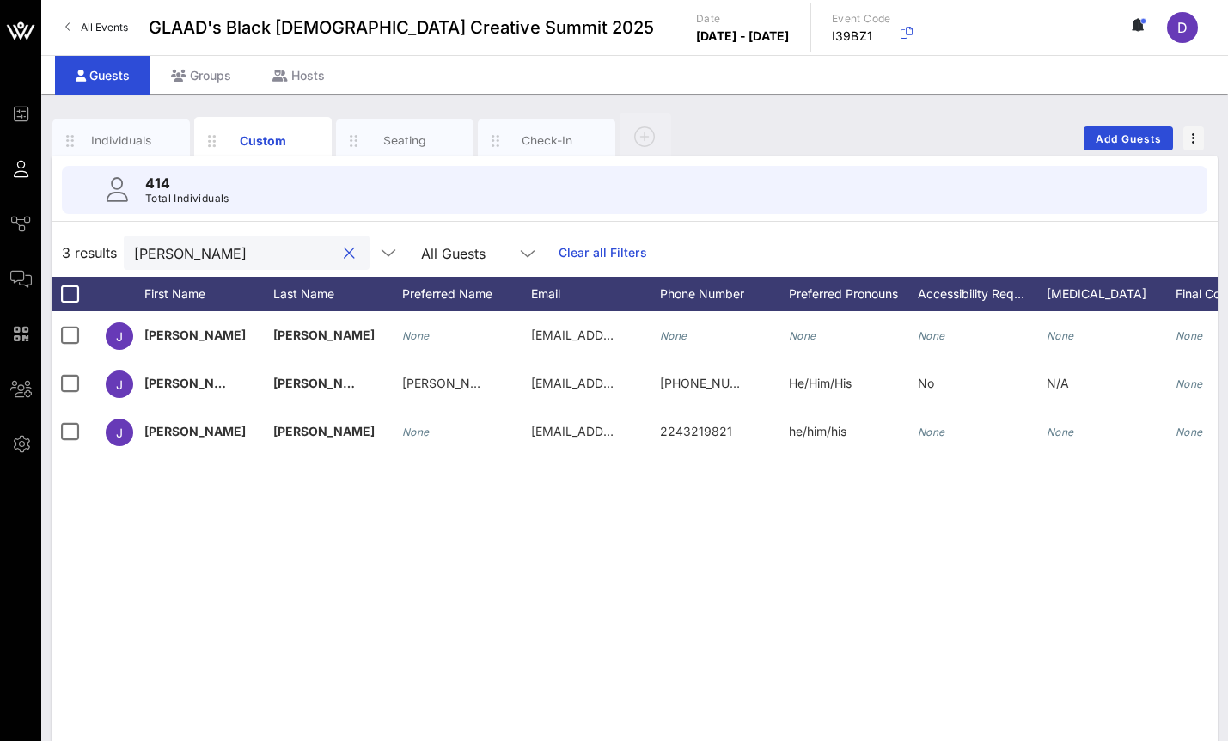
click at [168, 269] on div "Jonath" at bounding box center [234, 252] width 201 height 34
click at [165, 242] on input "Jonath" at bounding box center [234, 252] width 201 height 22
click at [562, 129] on div "Check-In" at bounding box center [546, 140] width 137 height 43
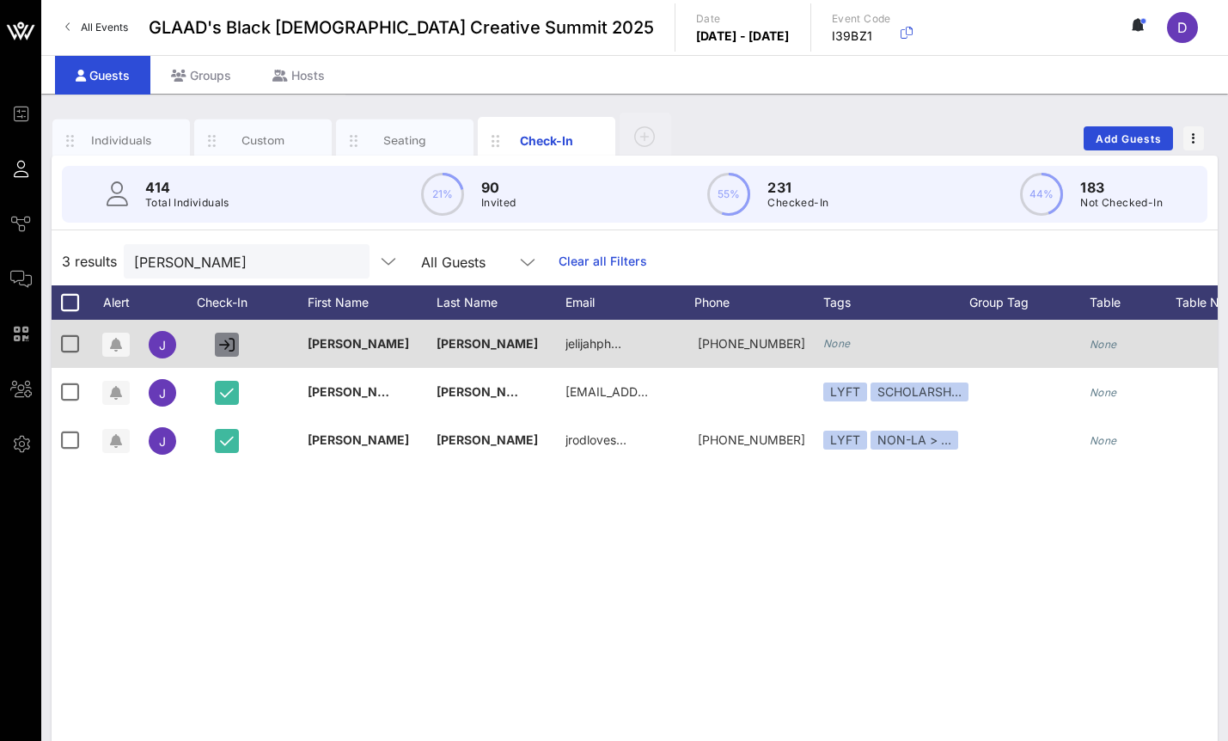
click at [224, 351] on icon "button" at bounding box center [226, 344] width 15 height 15
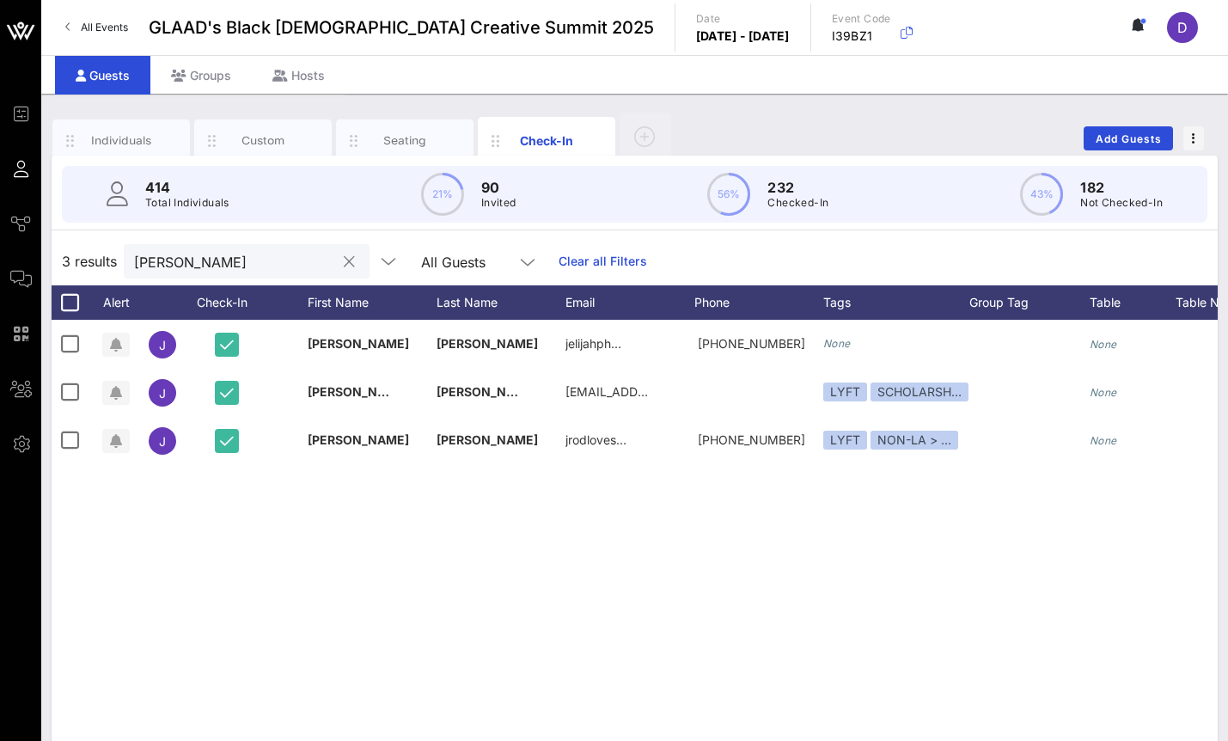
click at [258, 276] on div "Jonath" at bounding box center [234, 261] width 201 height 34
type input "H"
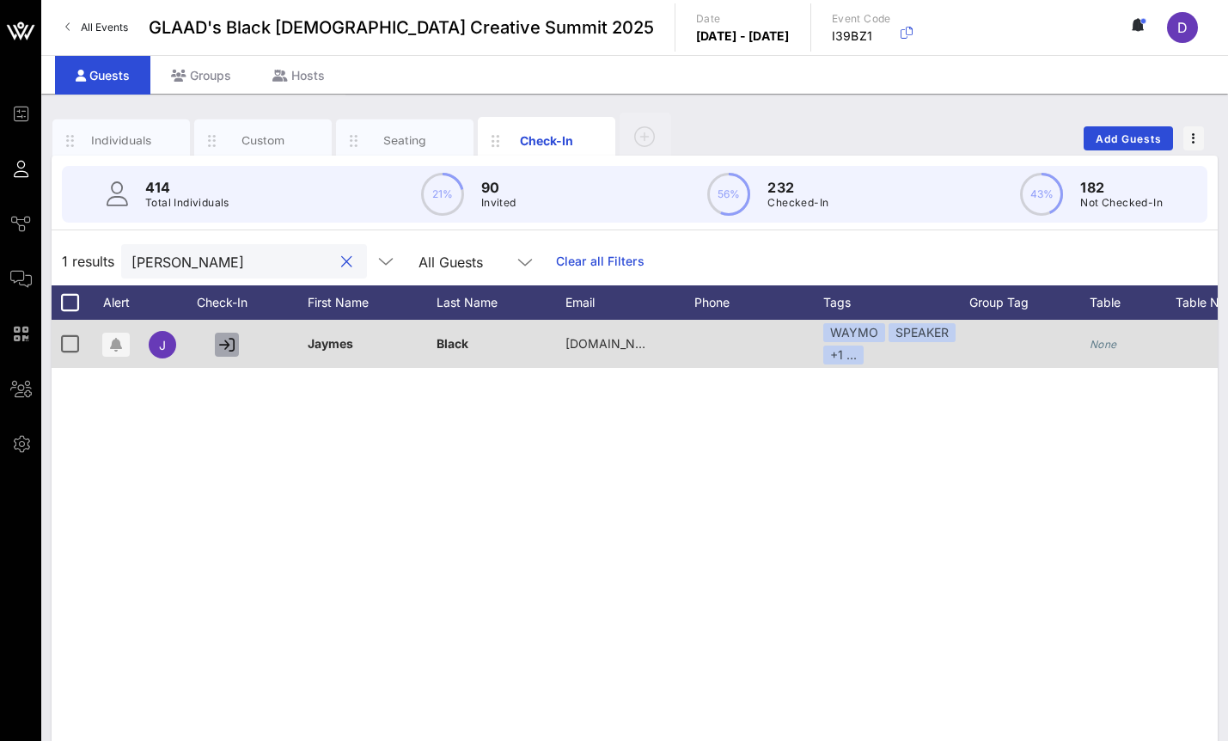
click at [228, 344] on icon "button" at bounding box center [226, 344] width 15 height 15
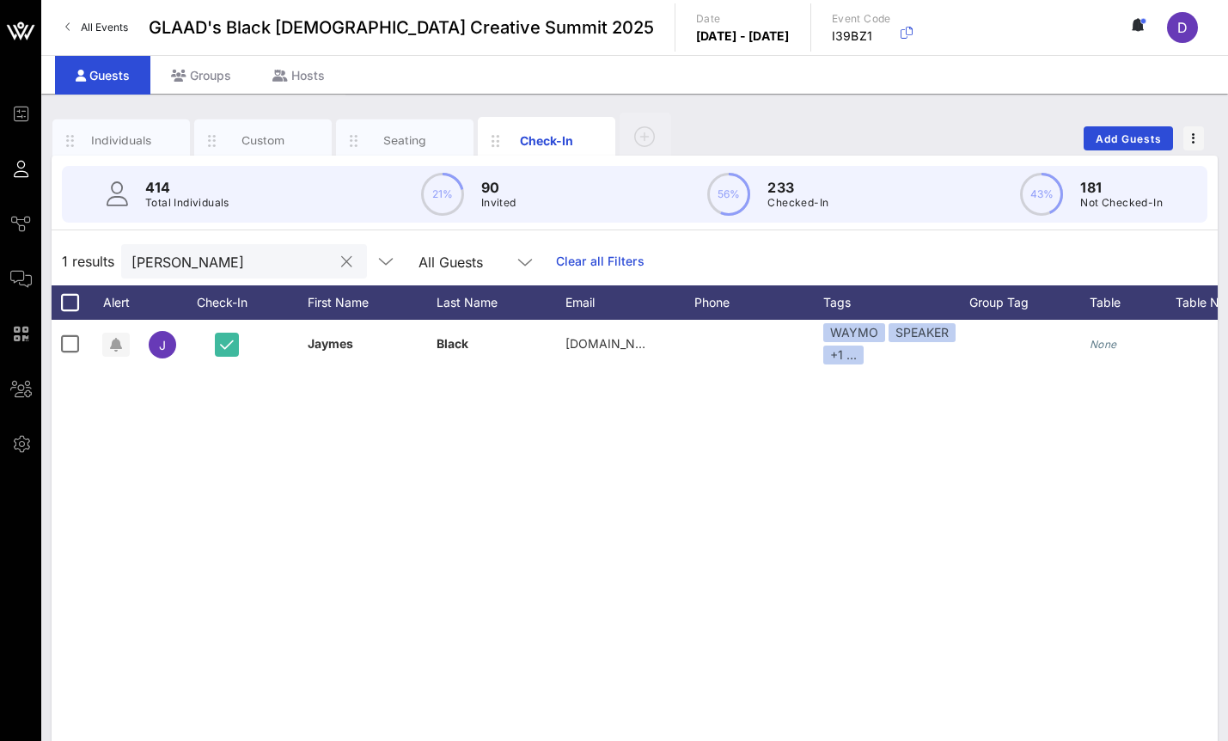
click at [183, 258] on input "Jayme" at bounding box center [231, 261] width 201 height 22
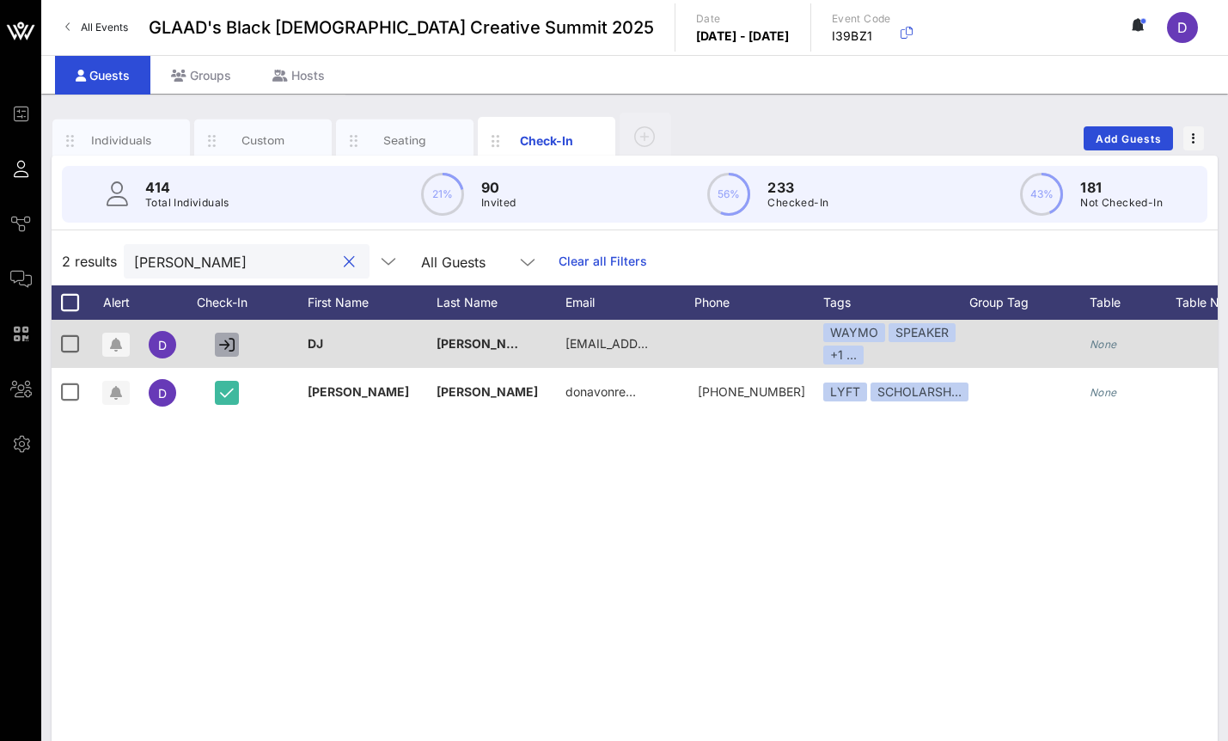
click at [227, 348] on icon "button" at bounding box center [226, 344] width 15 height 15
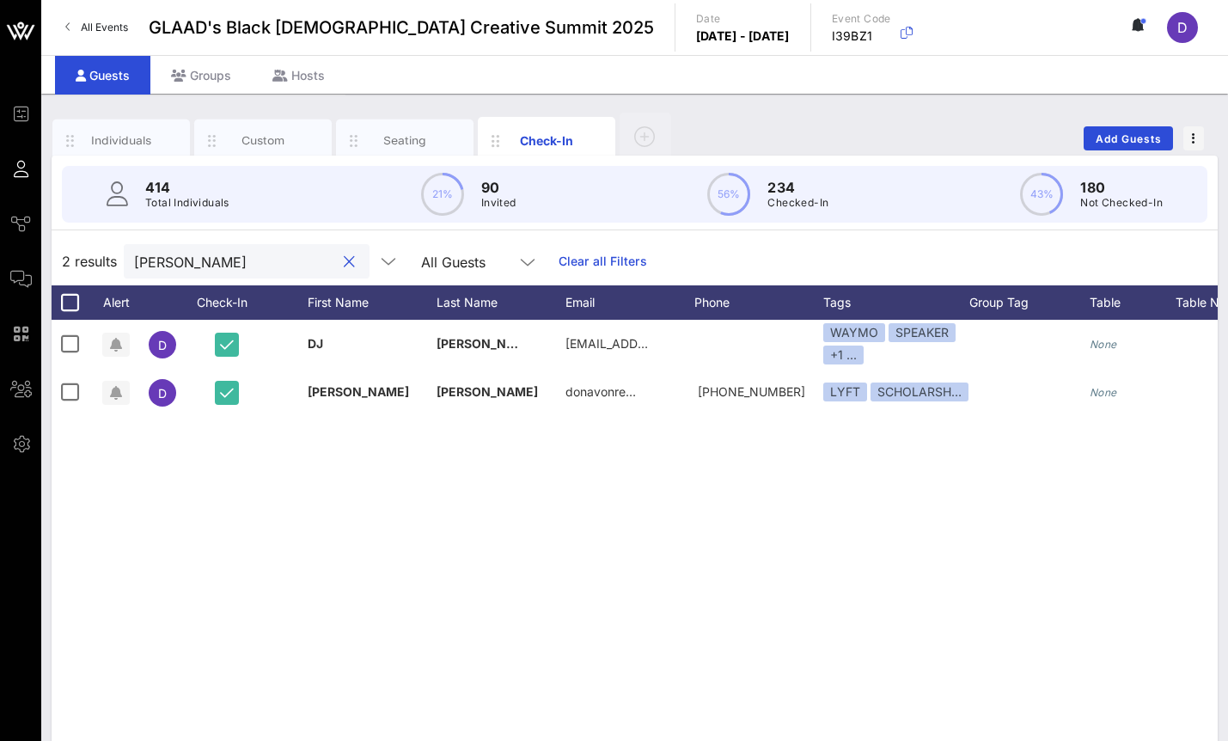
click at [220, 256] on input "ReeD" at bounding box center [234, 261] width 201 height 22
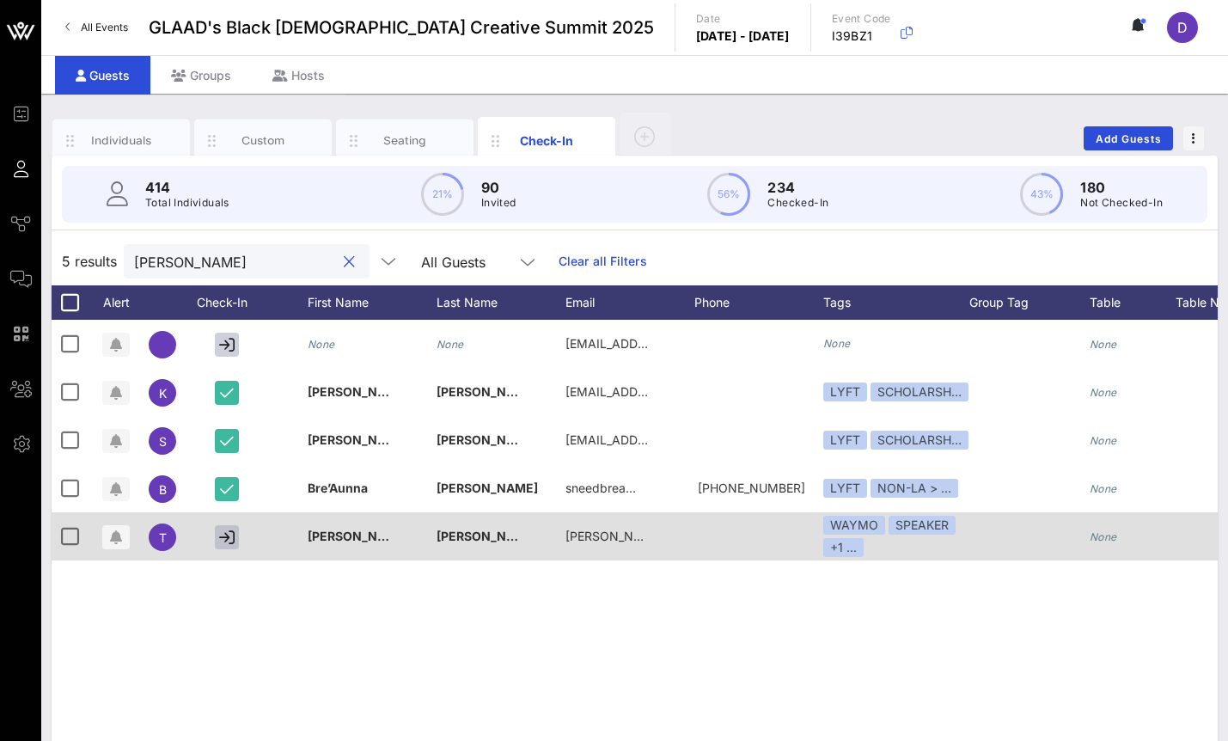
type input "TIM"
click at [231, 538] on icon "button" at bounding box center [226, 536] width 15 height 15
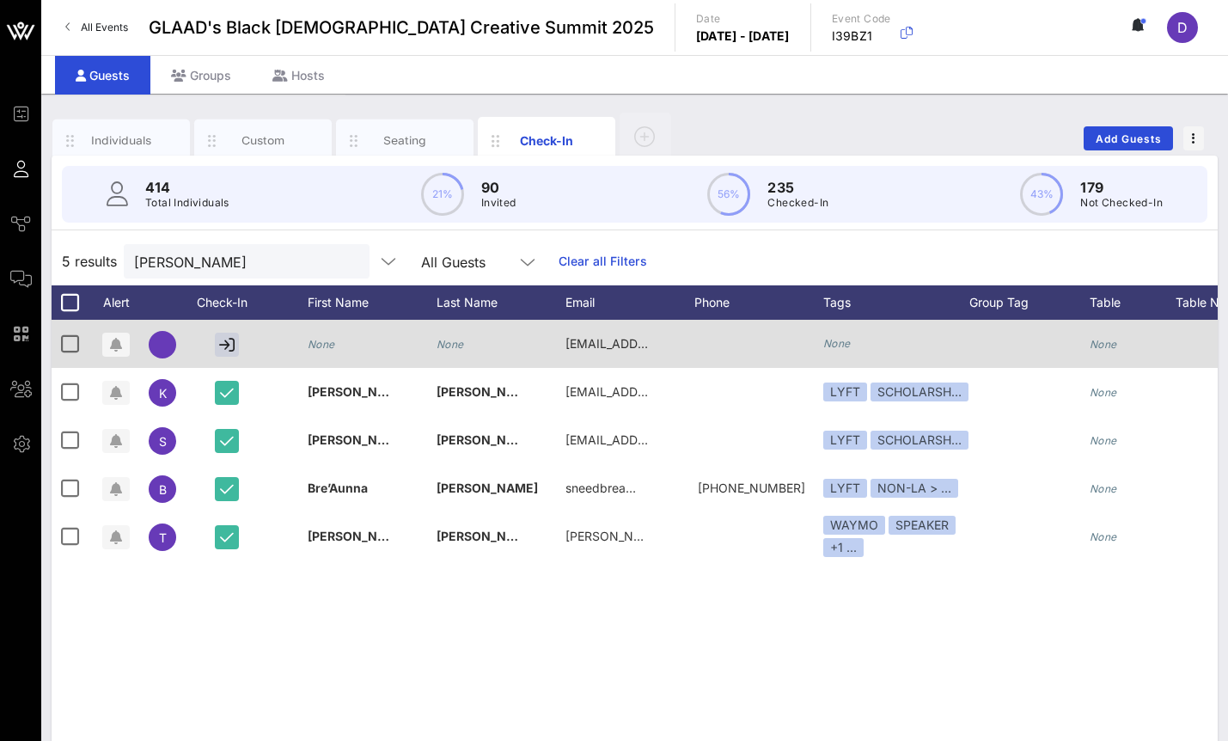
click at [331, 343] on icon "None" at bounding box center [321, 344] width 27 height 13
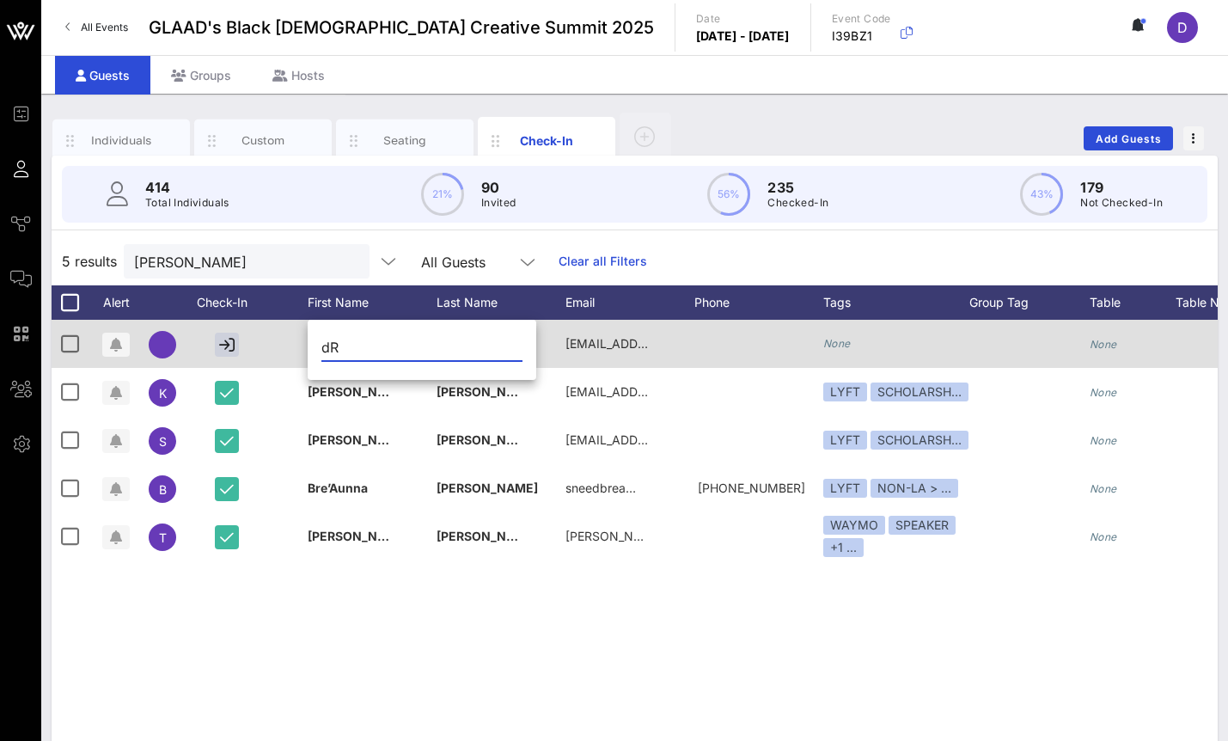
type input "d"
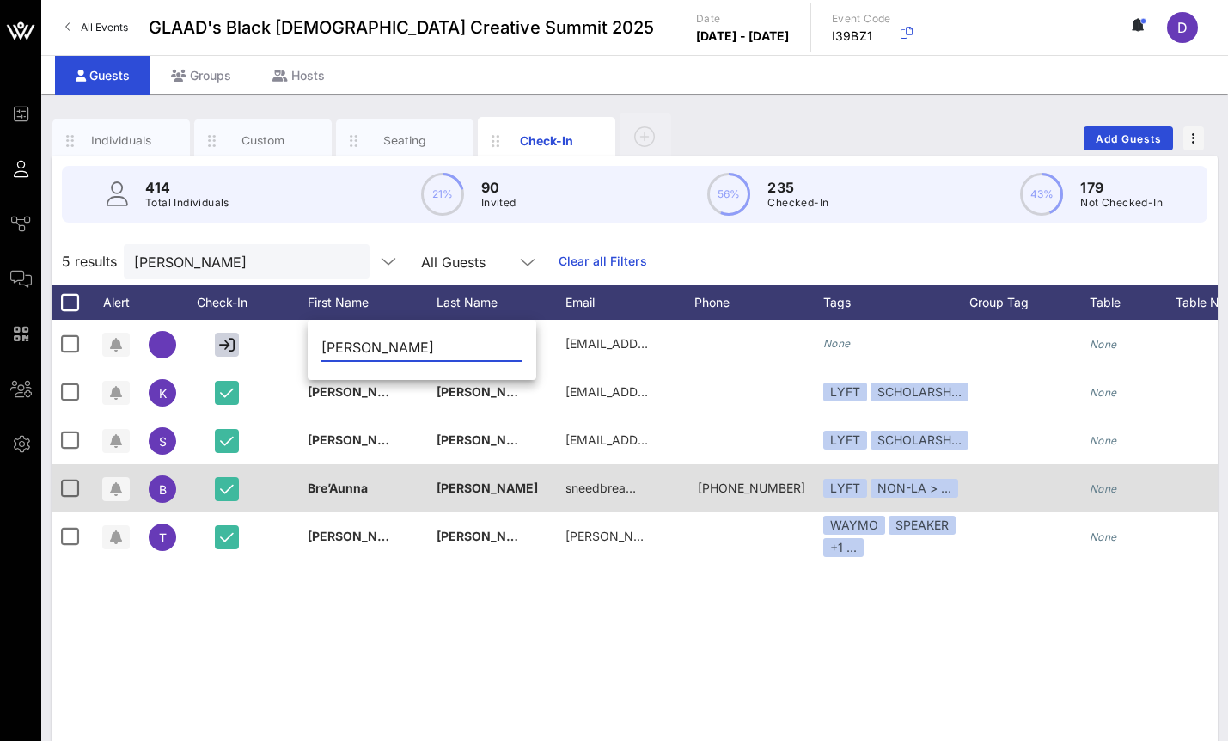
type input "Dr. Michael"
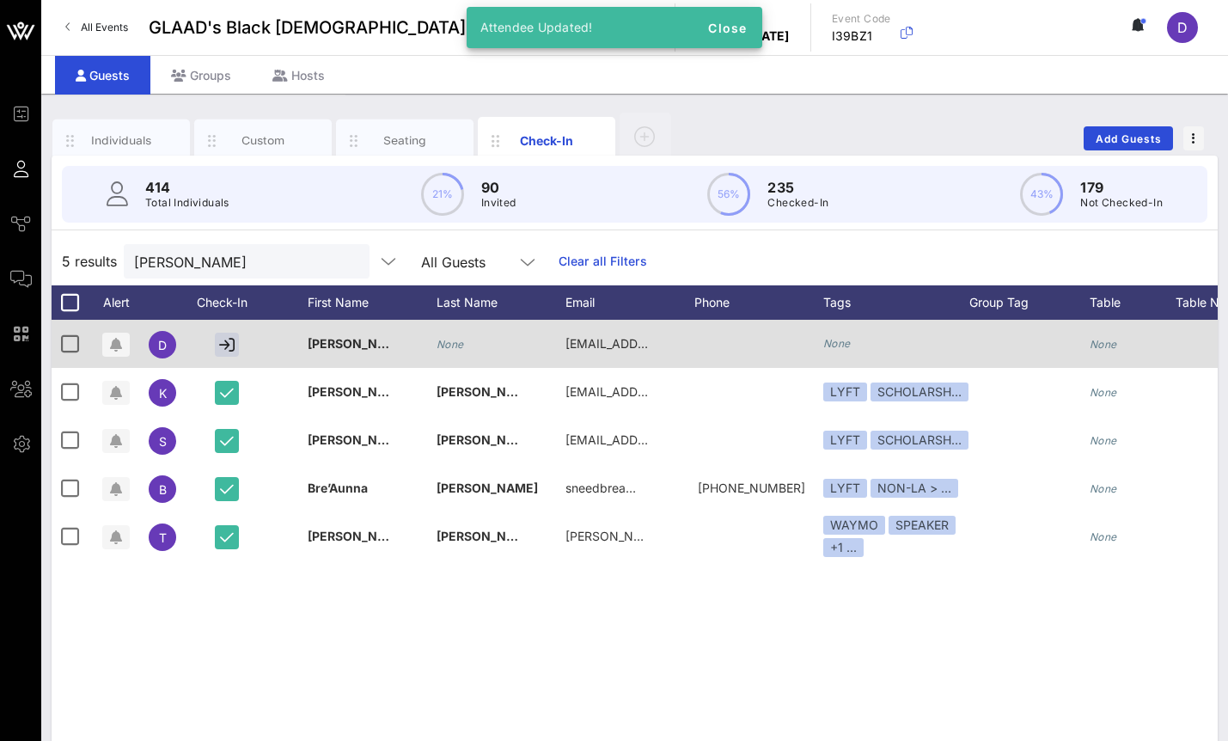
click at [449, 345] on icon "None" at bounding box center [449, 344] width 27 height 13
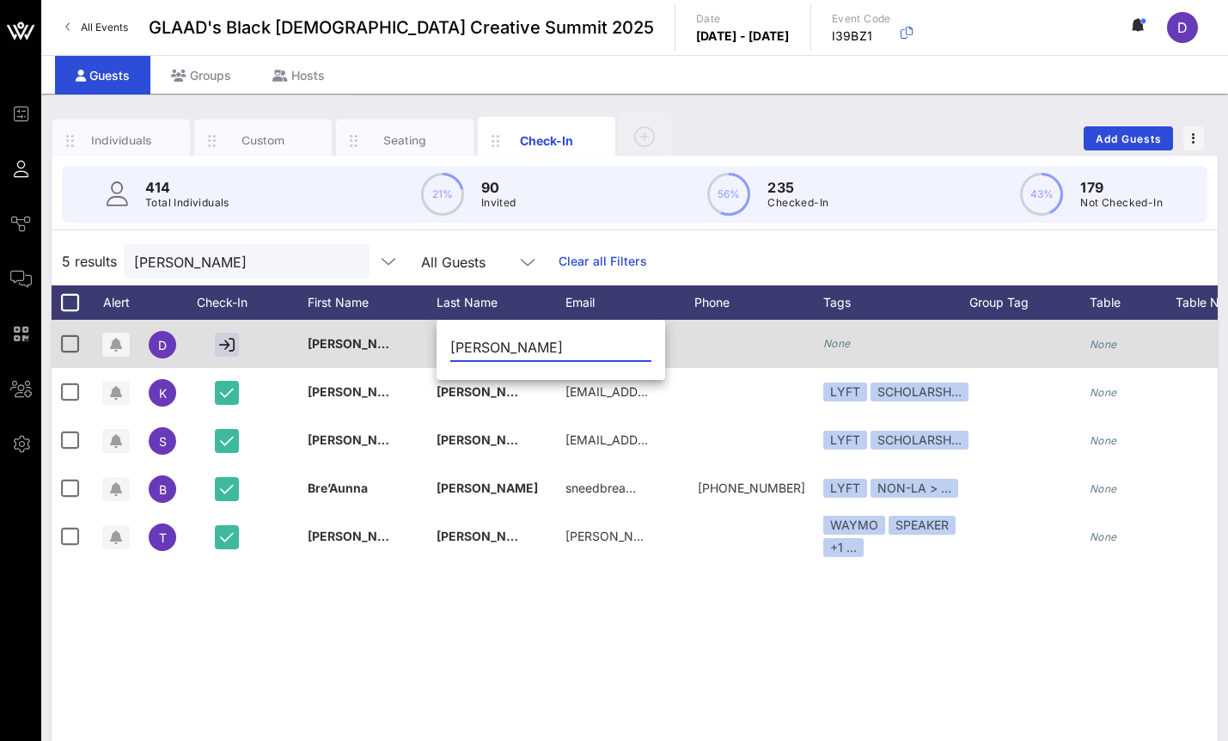
type input "Everrett"
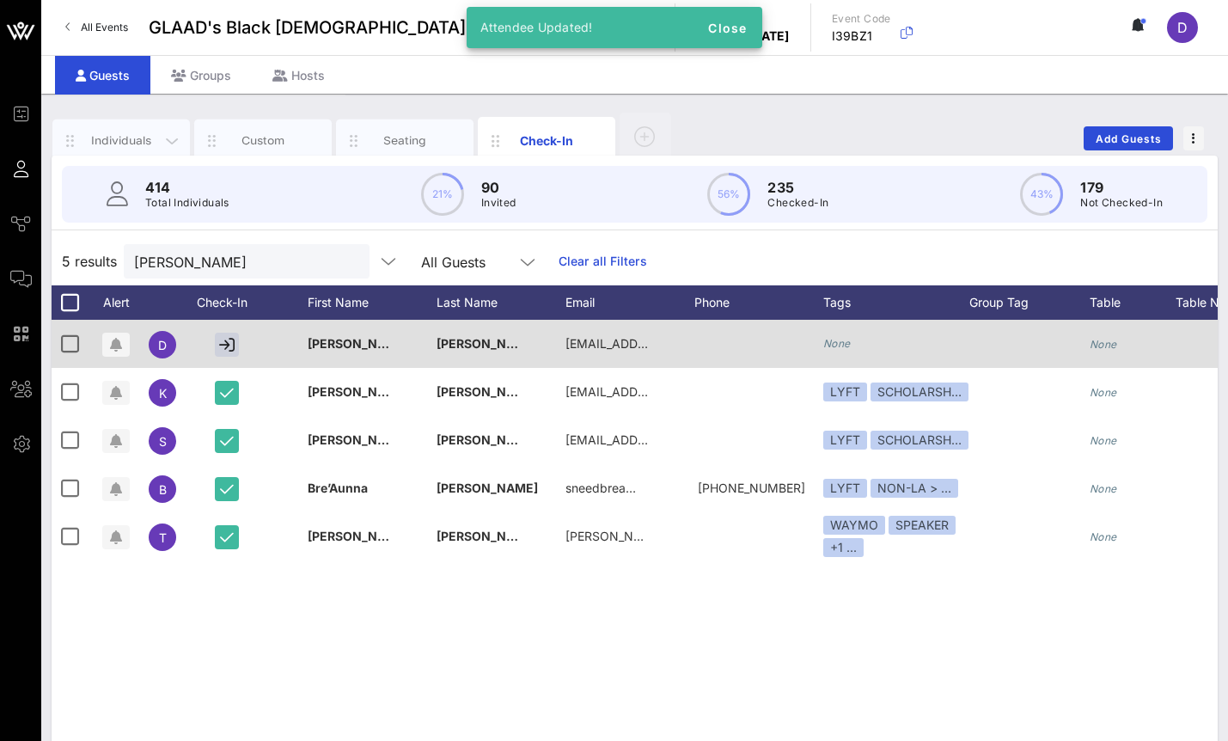
click at [119, 143] on div "Individuals" at bounding box center [121, 140] width 76 height 16
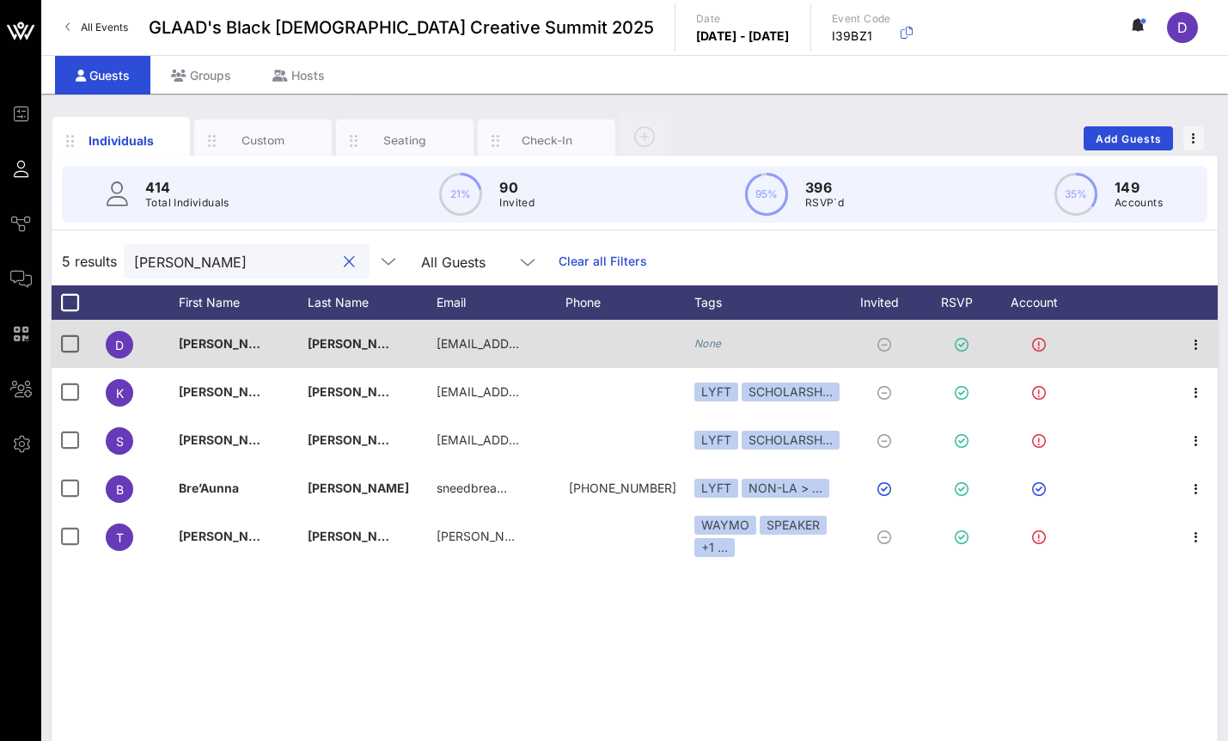
click at [235, 254] on input "TIM" at bounding box center [234, 261] width 201 height 22
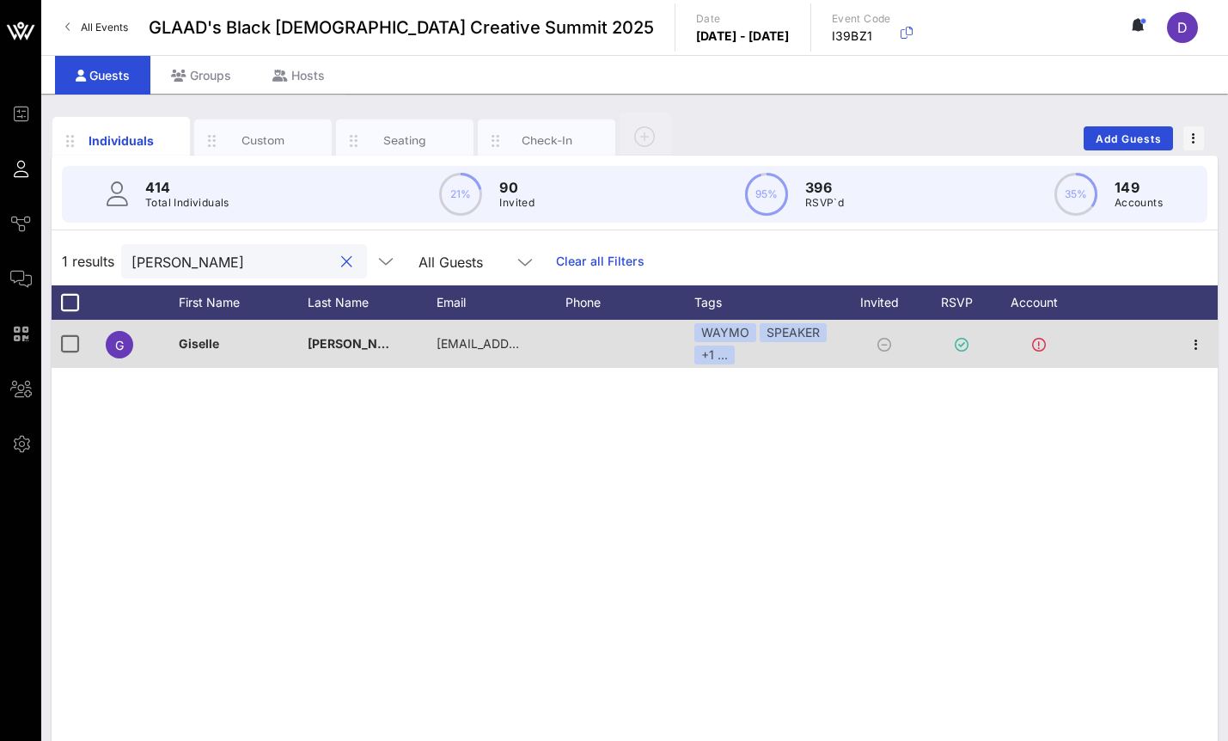
click at [235, 264] on input "Phelps" at bounding box center [231, 261] width 201 height 22
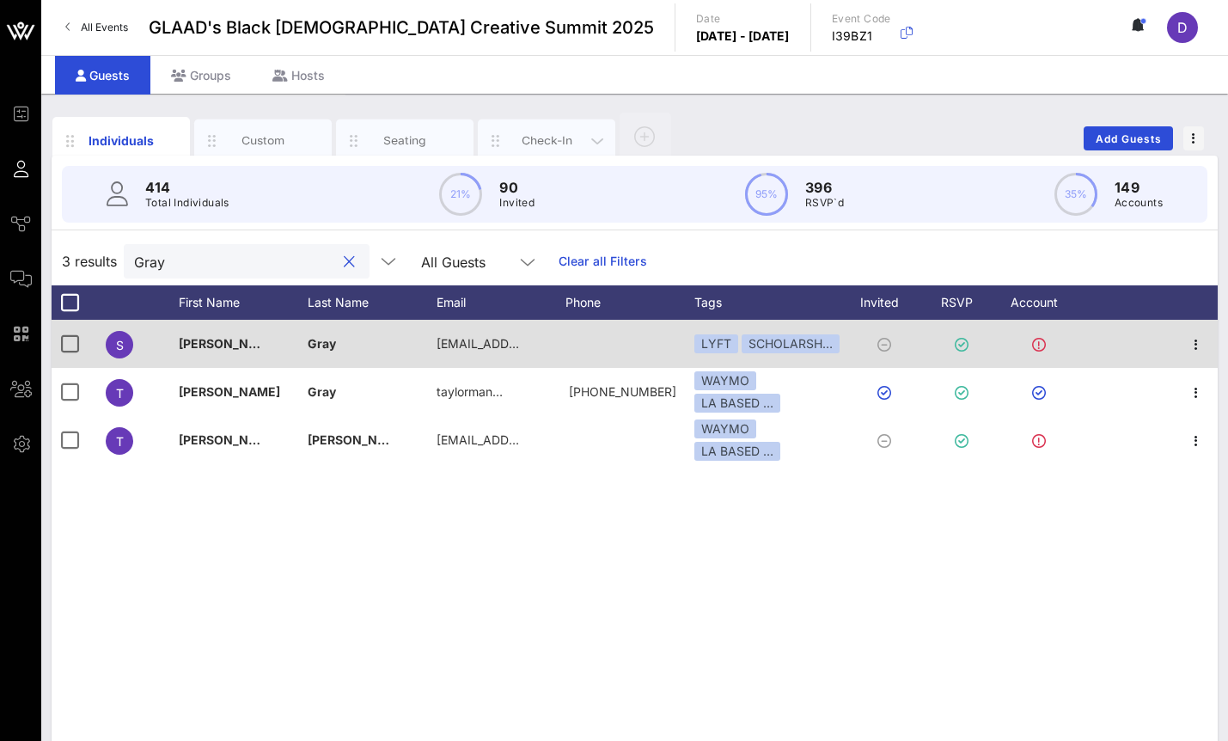
click at [527, 139] on div "Check-In" at bounding box center [547, 140] width 76 height 16
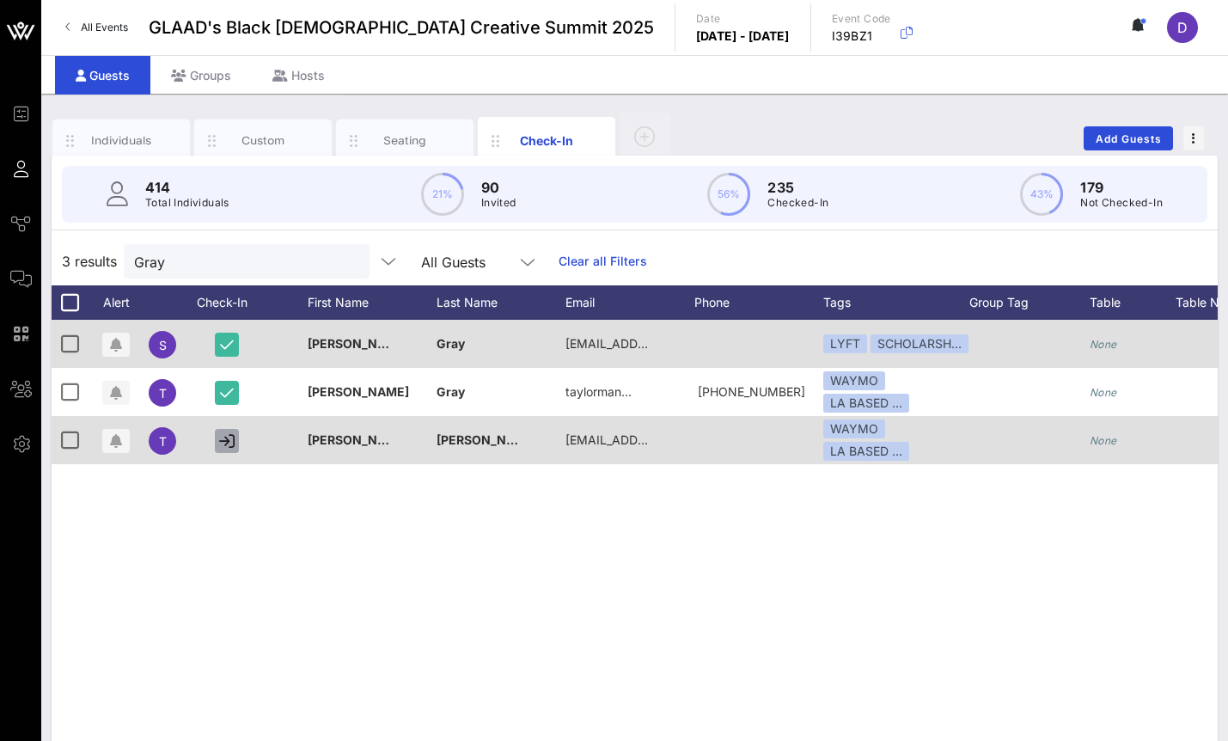
click at [233, 440] on icon "button" at bounding box center [226, 440] width 15 height 15
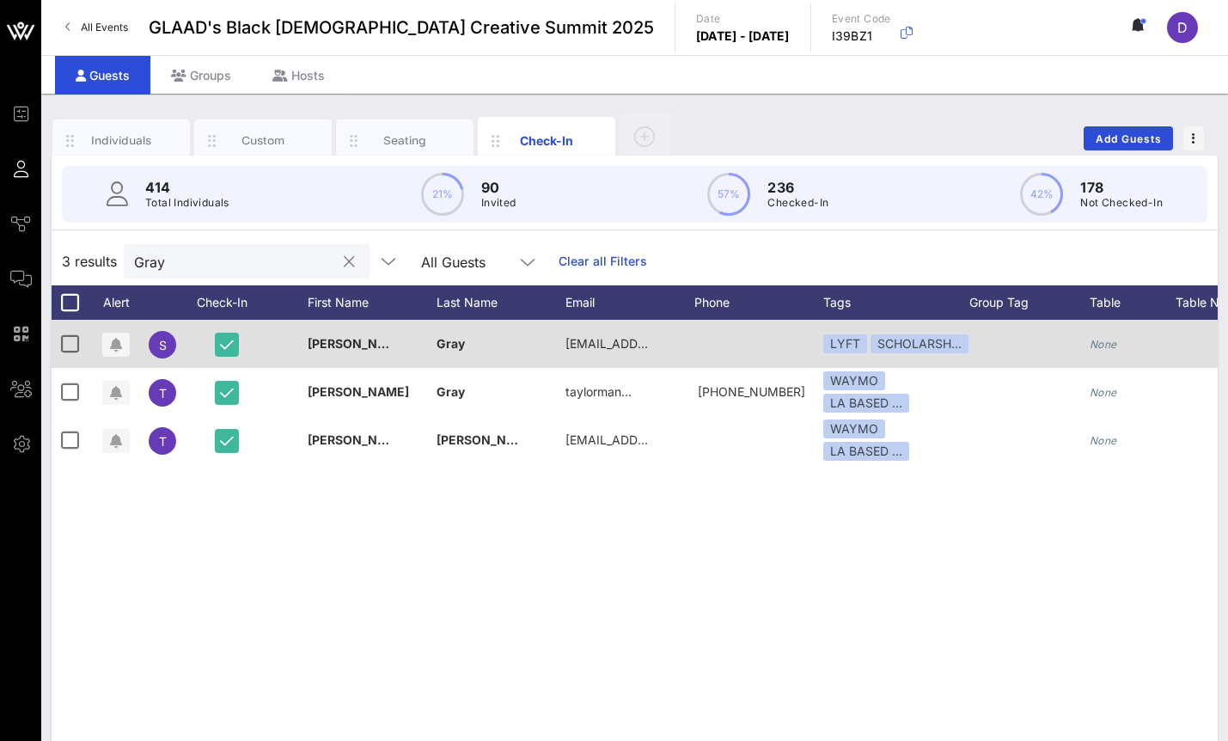
click at [213, 253] on input "Gray" at bounding box center [234, 261] width 201 height 22
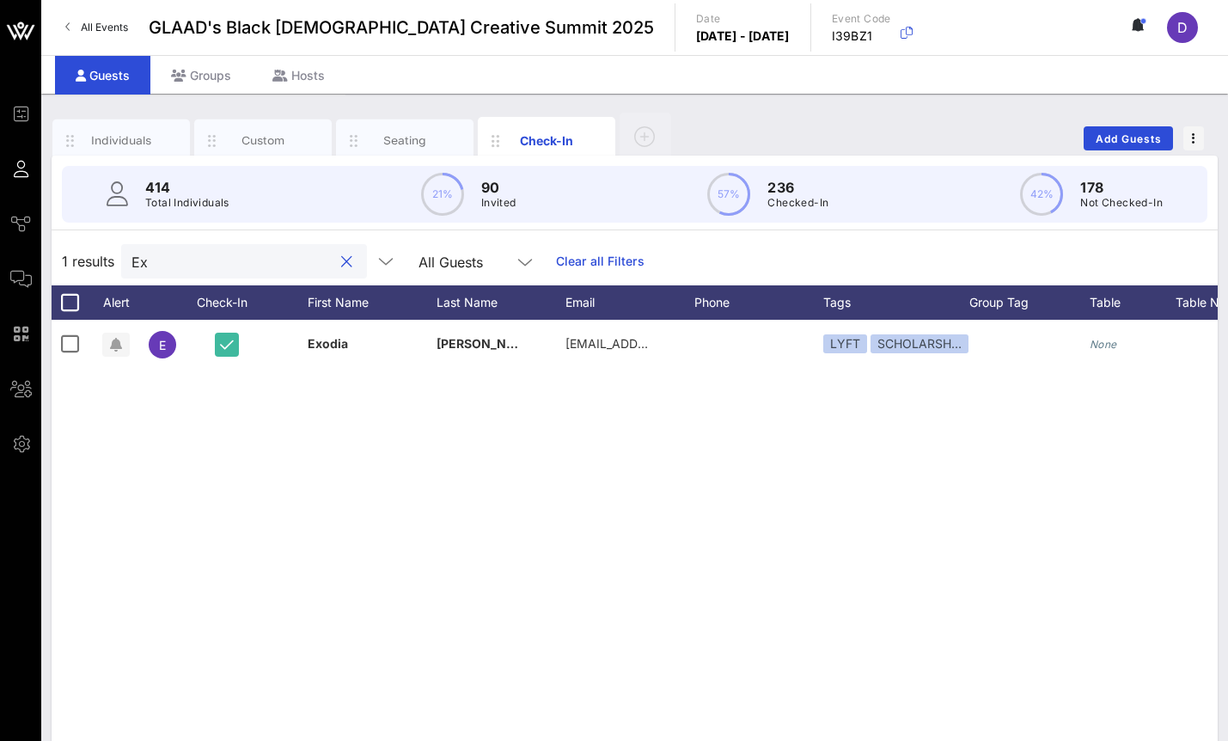
type input "E"
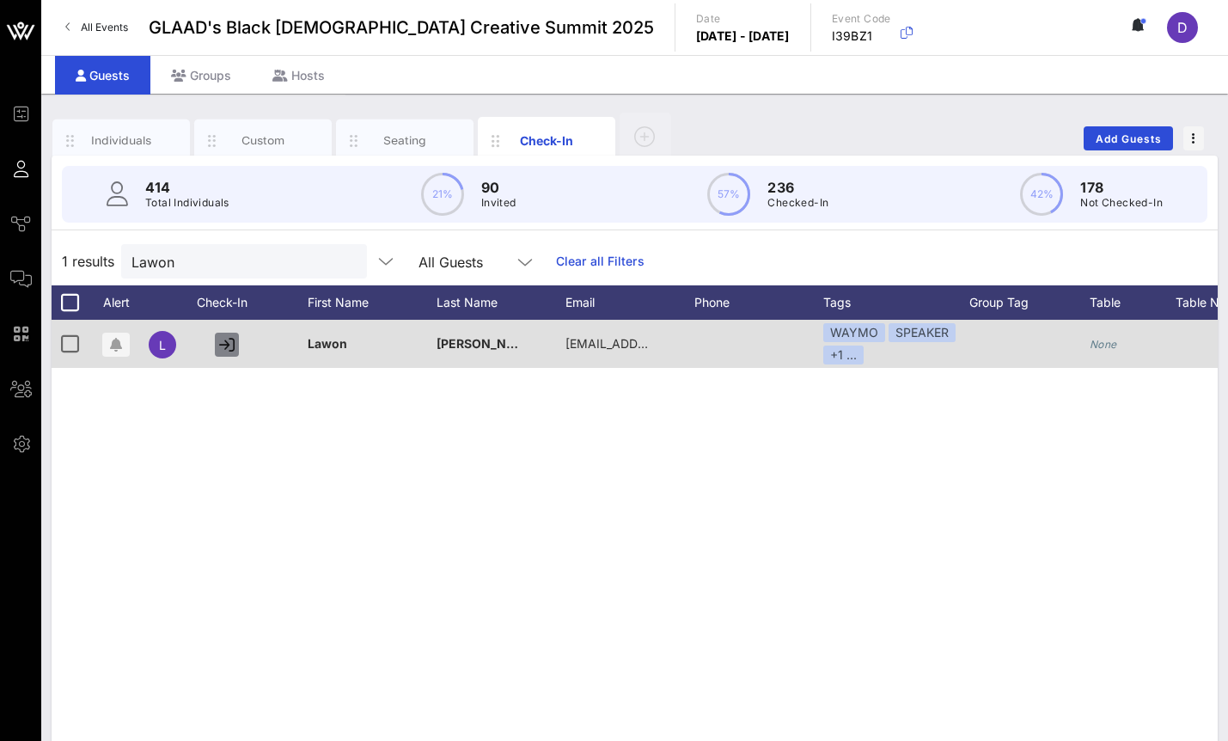
click at [233, 345] on icon "button" at bounding box center [226, 344] width 15 height 15
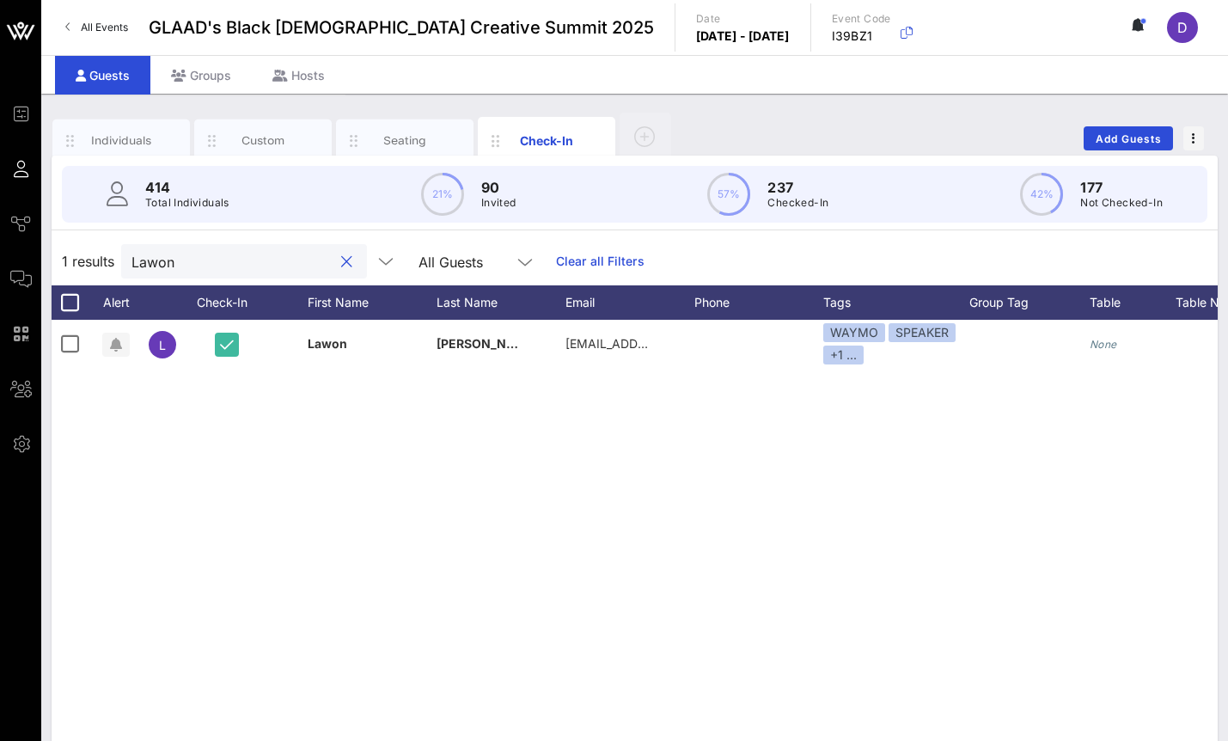
click at [206, 254] on input "Lawon" at bounding box center [231, 261] width 201 height 22
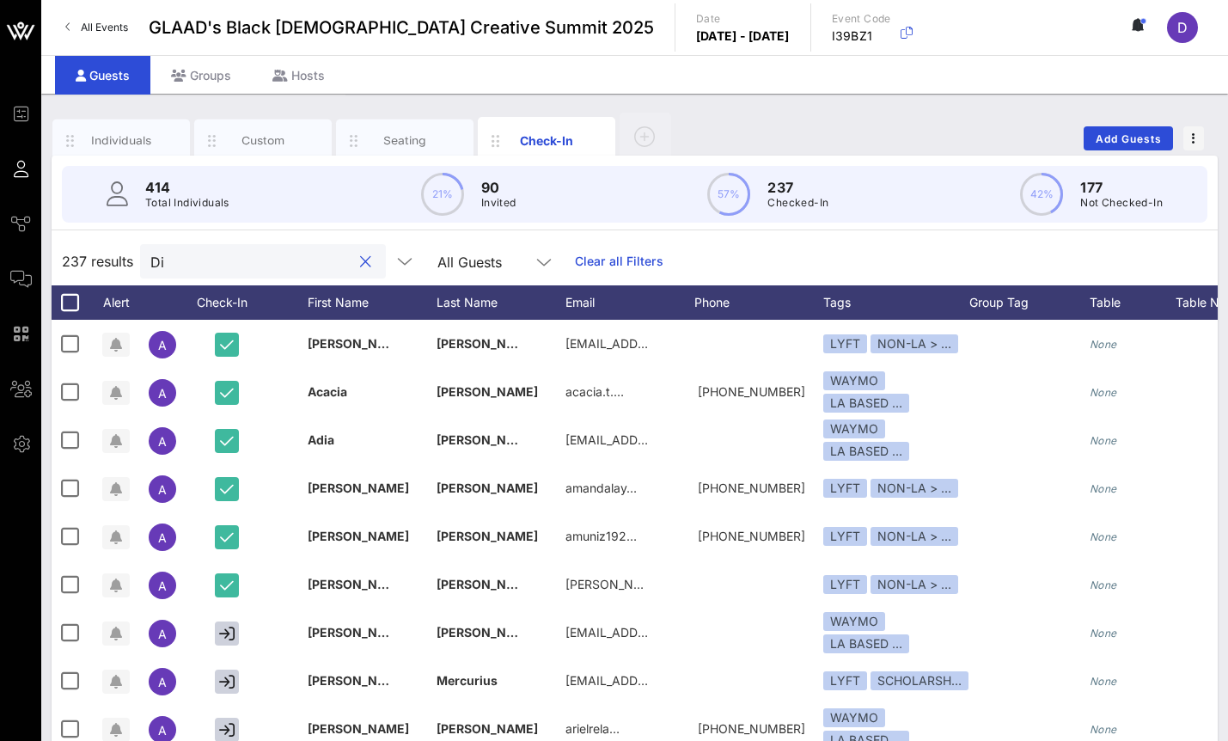
type input "D"
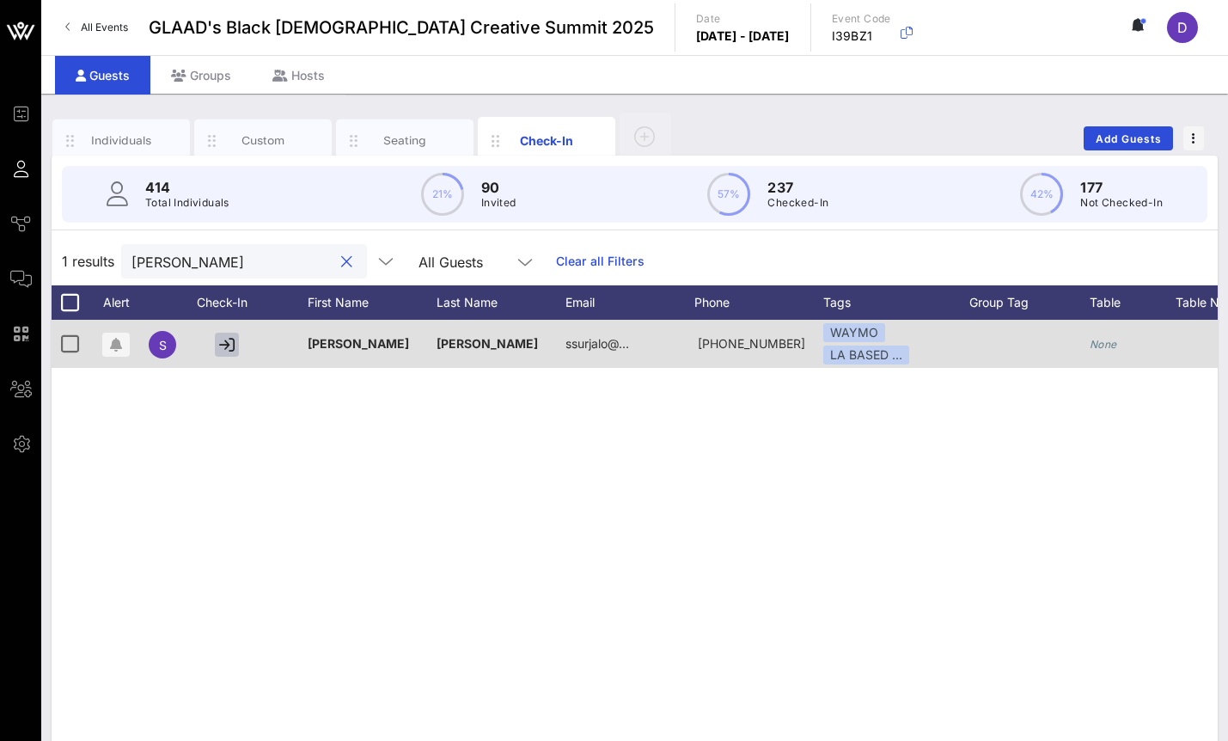
type input "Sergio"
click at [228, 345] on icon "button" at bounding box center [226, 344] width 15 height 15
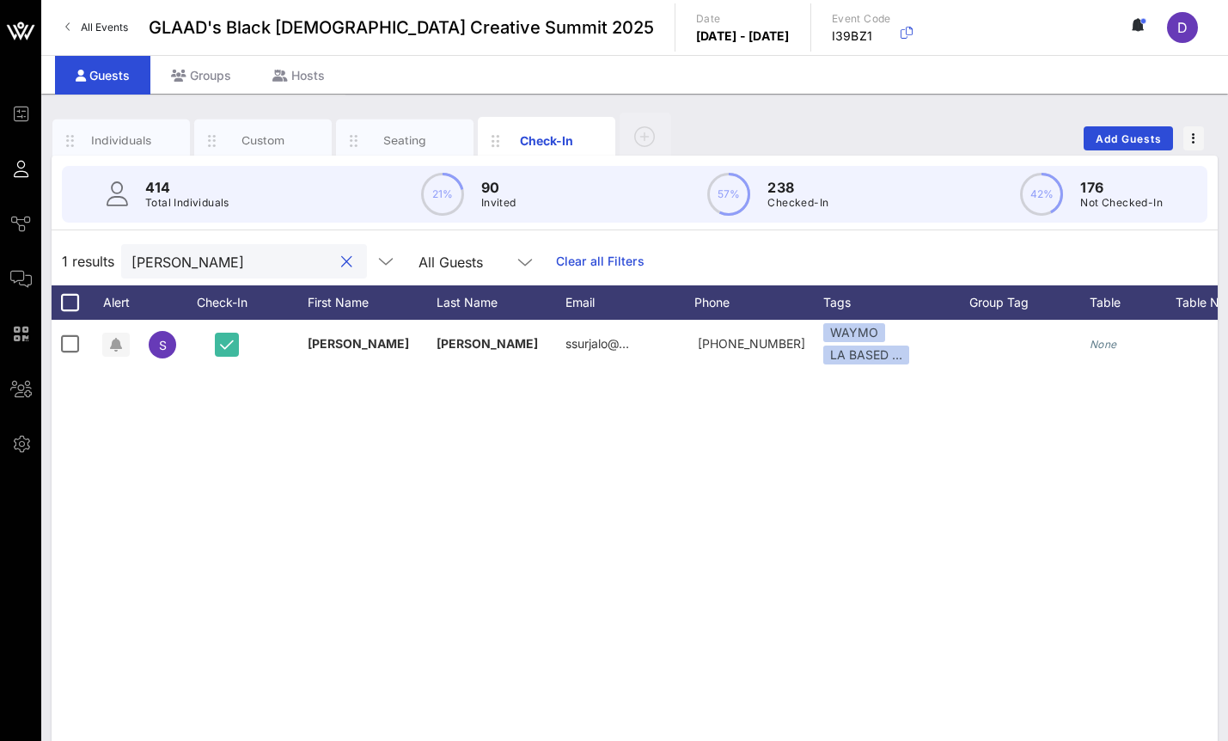
click at [198, 257] on input "Sergio" at bounding box center [231, 261] width 201 height 22
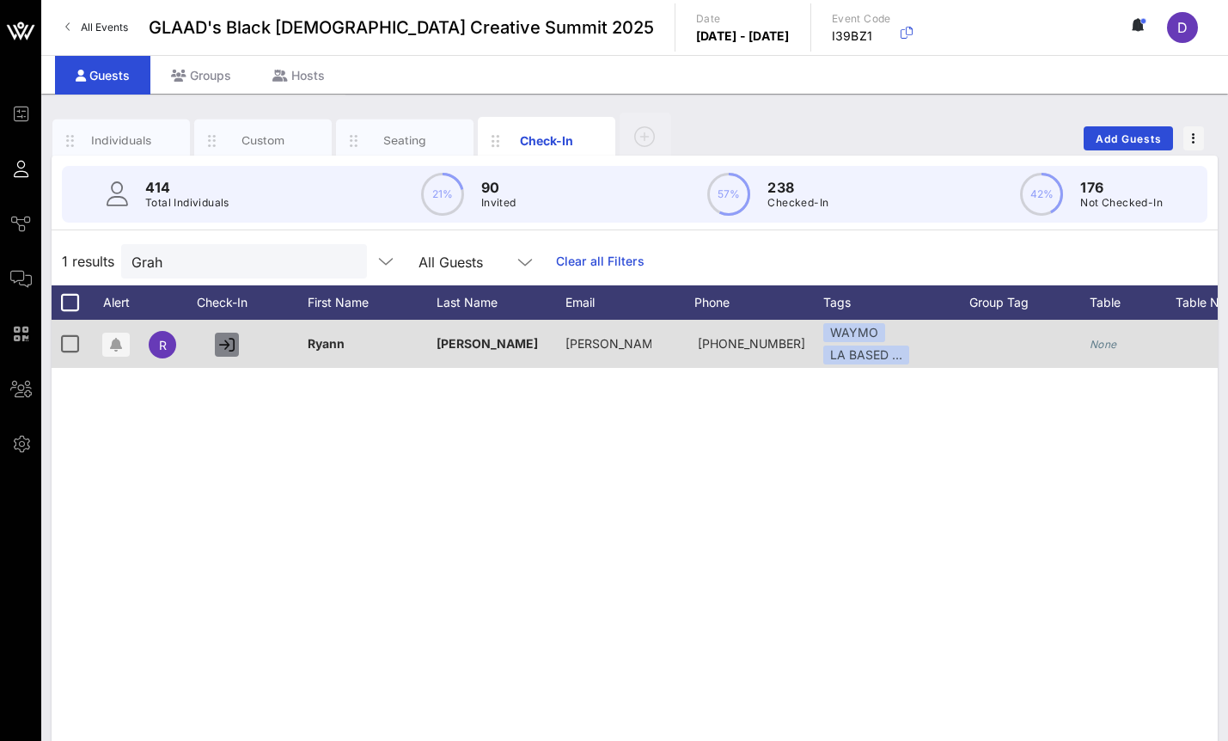
click at [223, 343] on icon "button" at bounding box center [226, 344] width 15 height 15
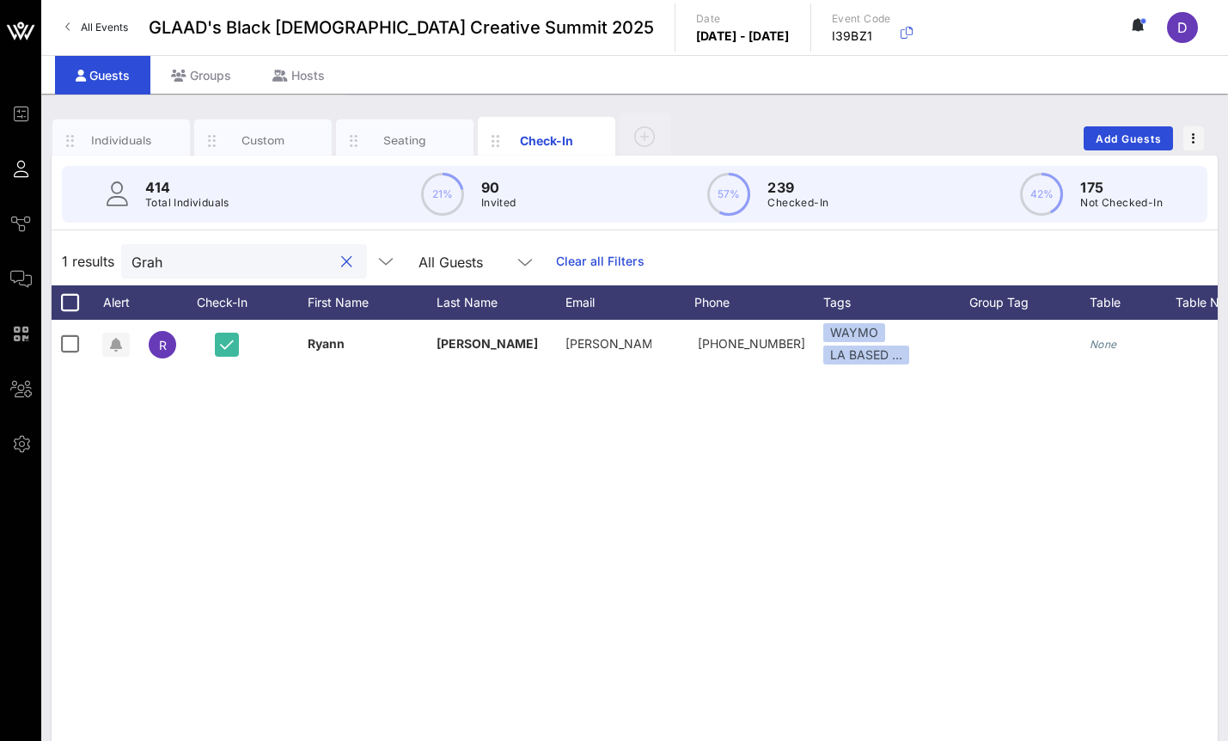
click at [186, 268] on input "Grah" at bounding box center [231, 261] width 201 height 22
click at [224, 259] on input "Grah" at bounding box center [231, 261] width 201 height 22
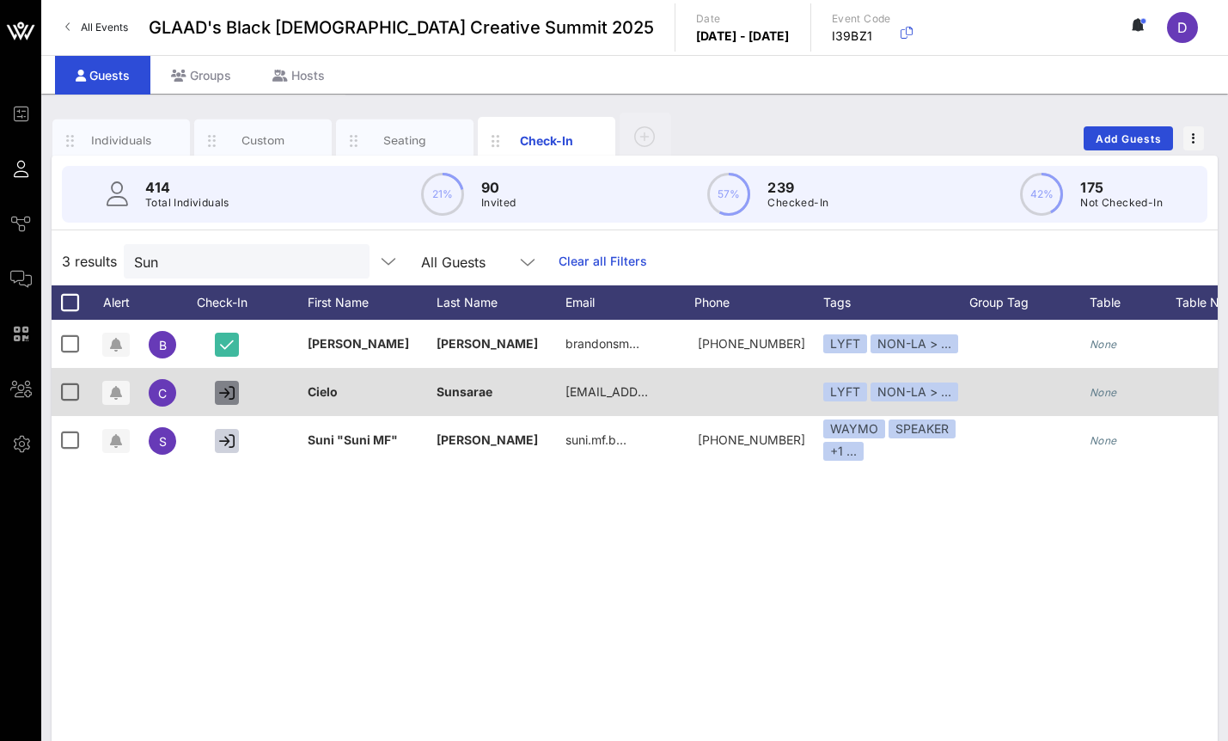
click at [233, 392] on icon "button" at bounding box center [226, 392] width 15 height 15
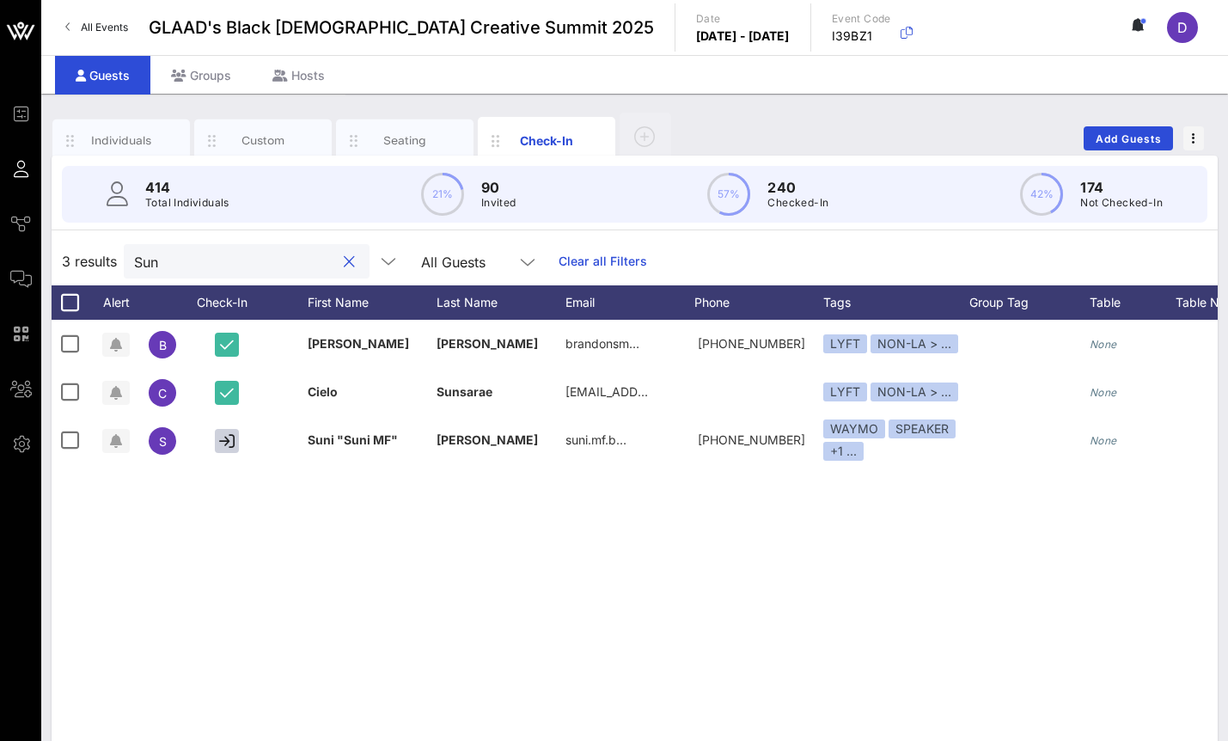
click at [185, 265] on input "Sun" at bounding box center [234, 261] width 201 height 22
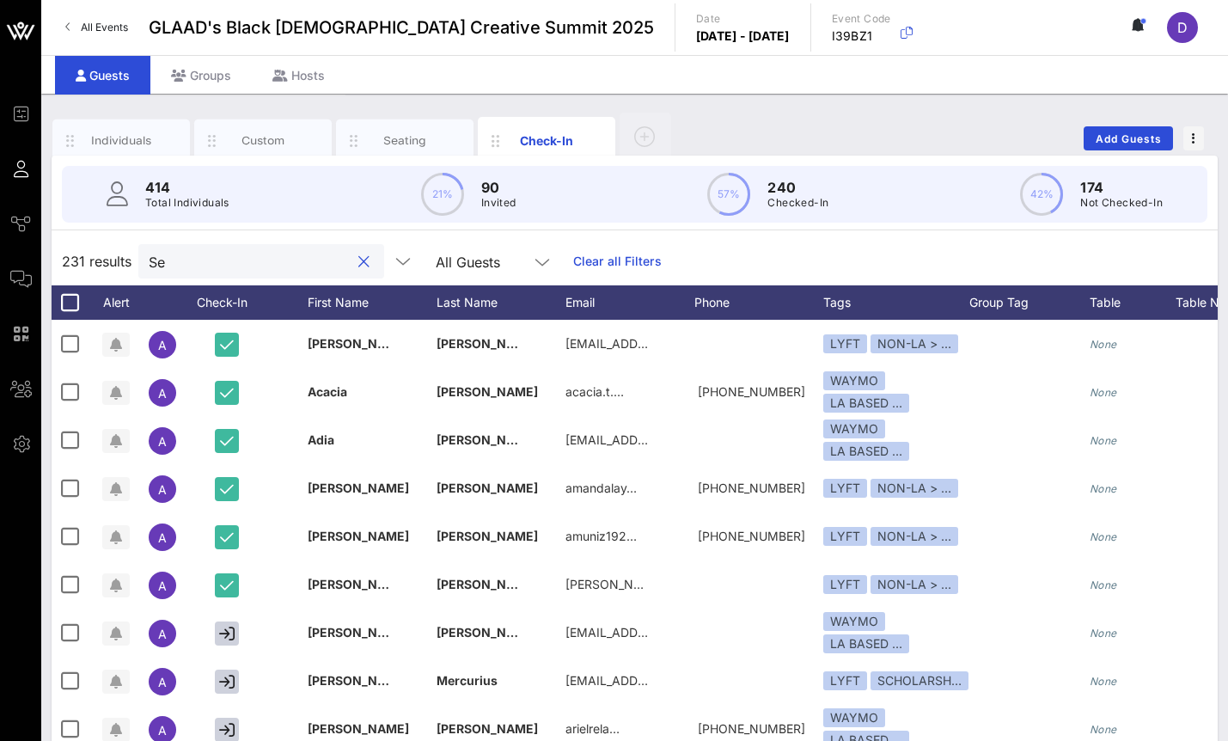
type input "S"
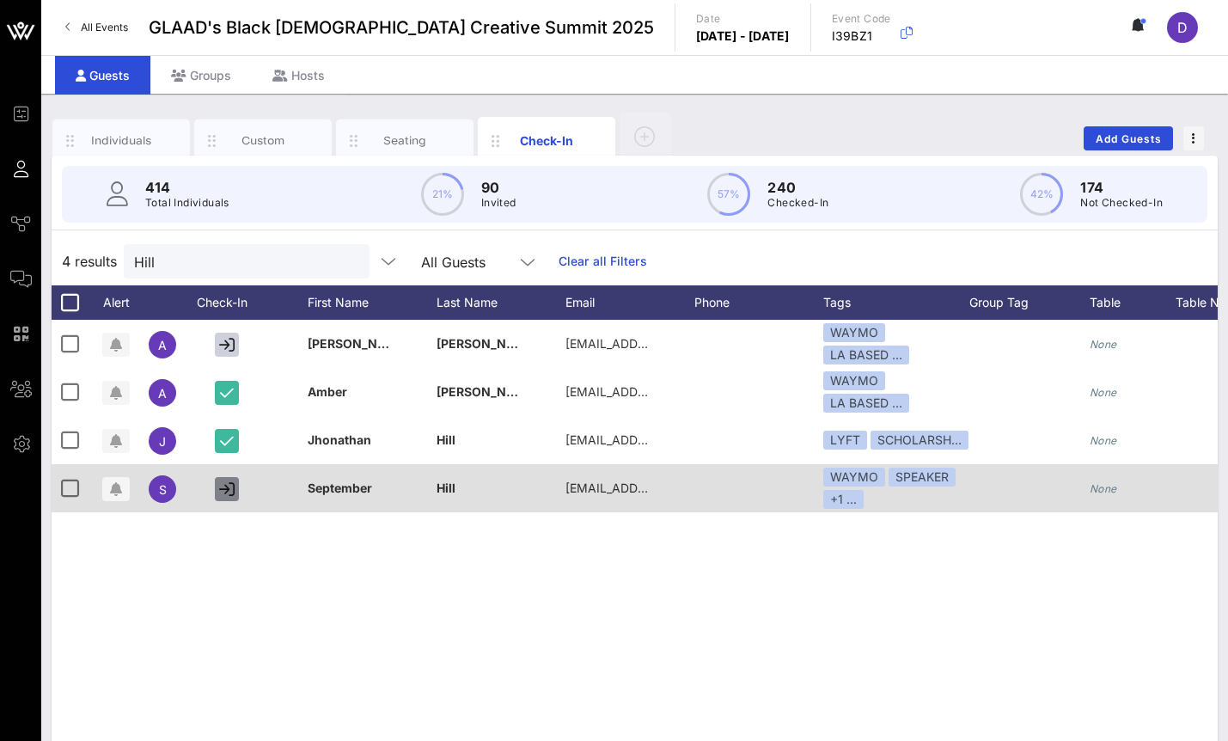
click at [235, 478] on button "button" at bounding box center [227, 489] width 24 height 24
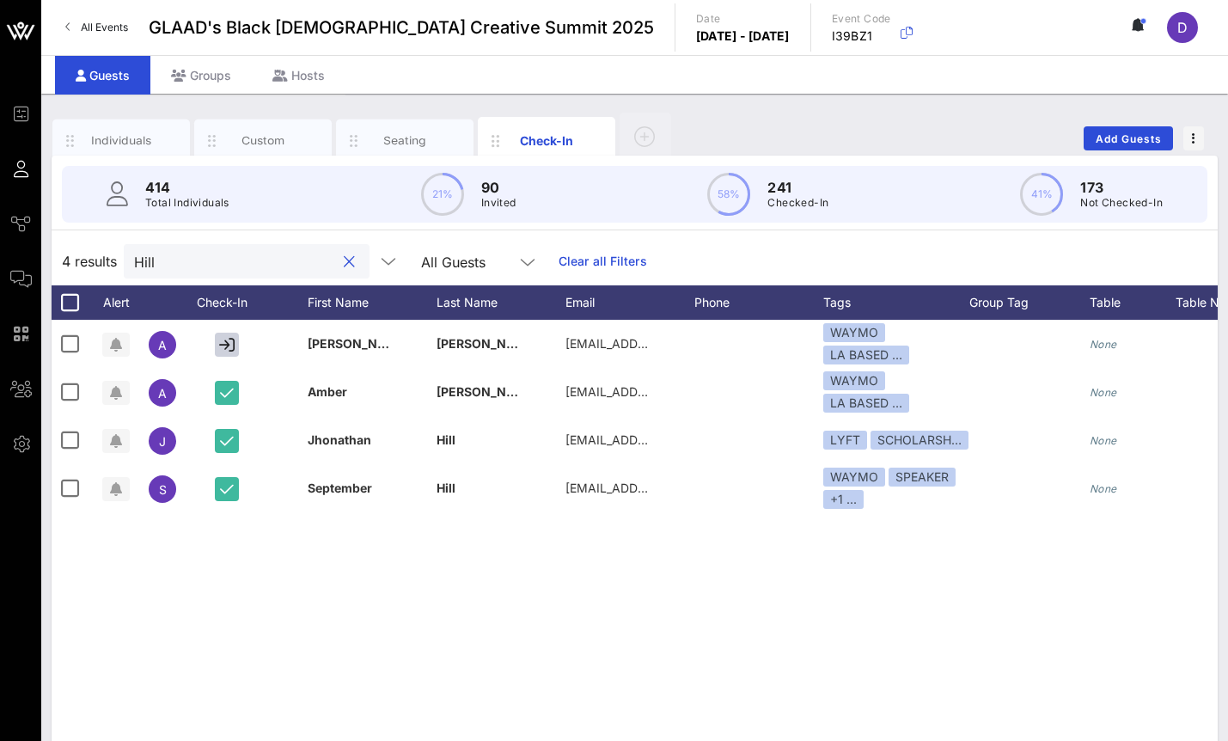
click at [170, 262] on input "Hill" at bounding box center [234, 261] width 201 height 22
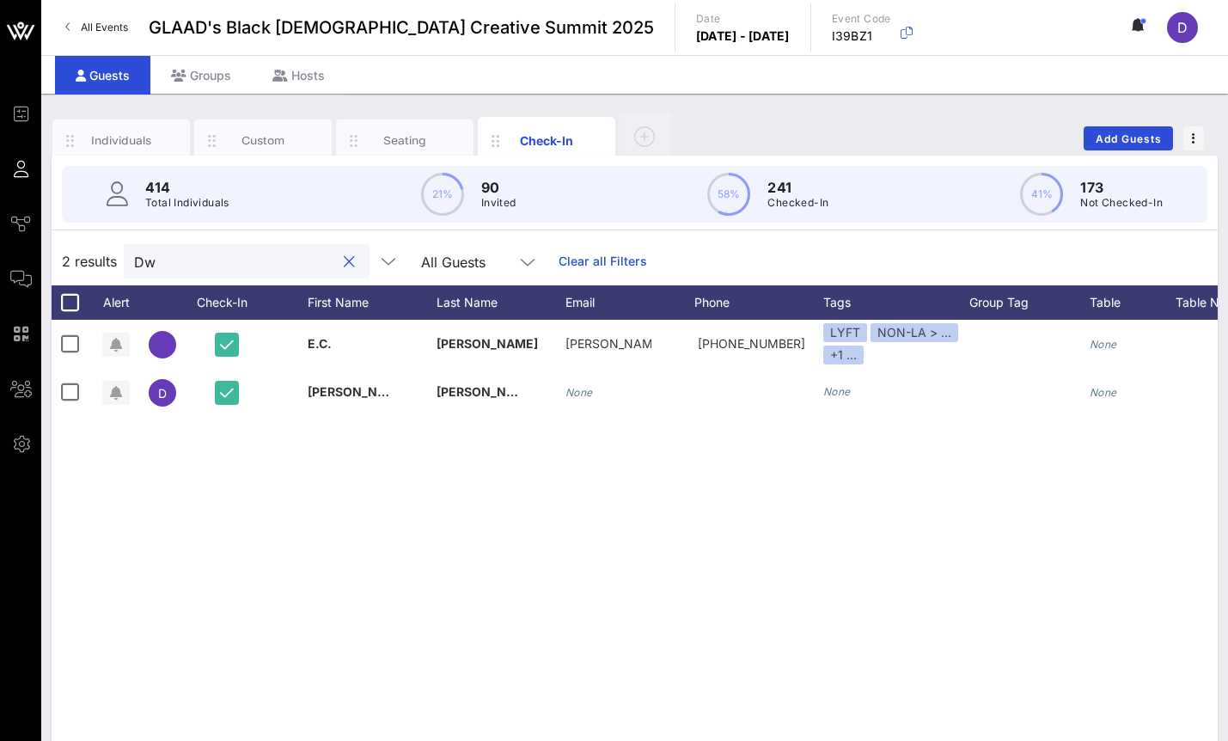
type input "D"
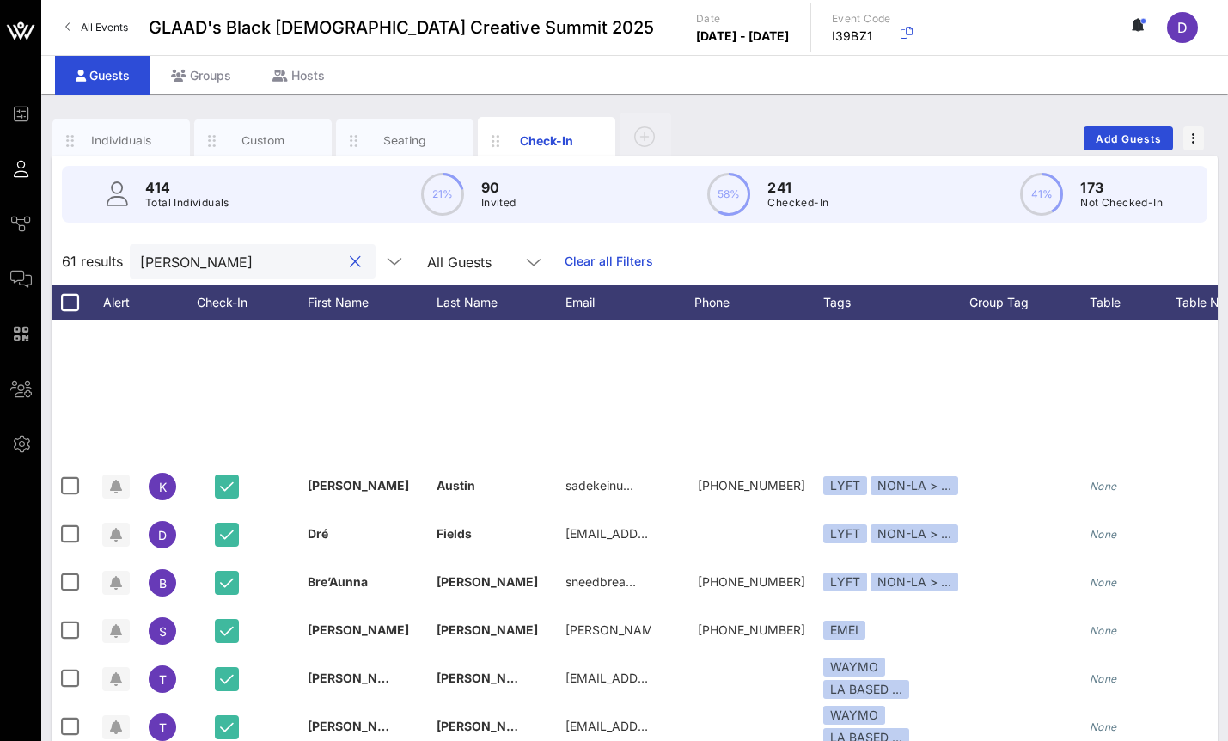
scroll to position [2420, 0]
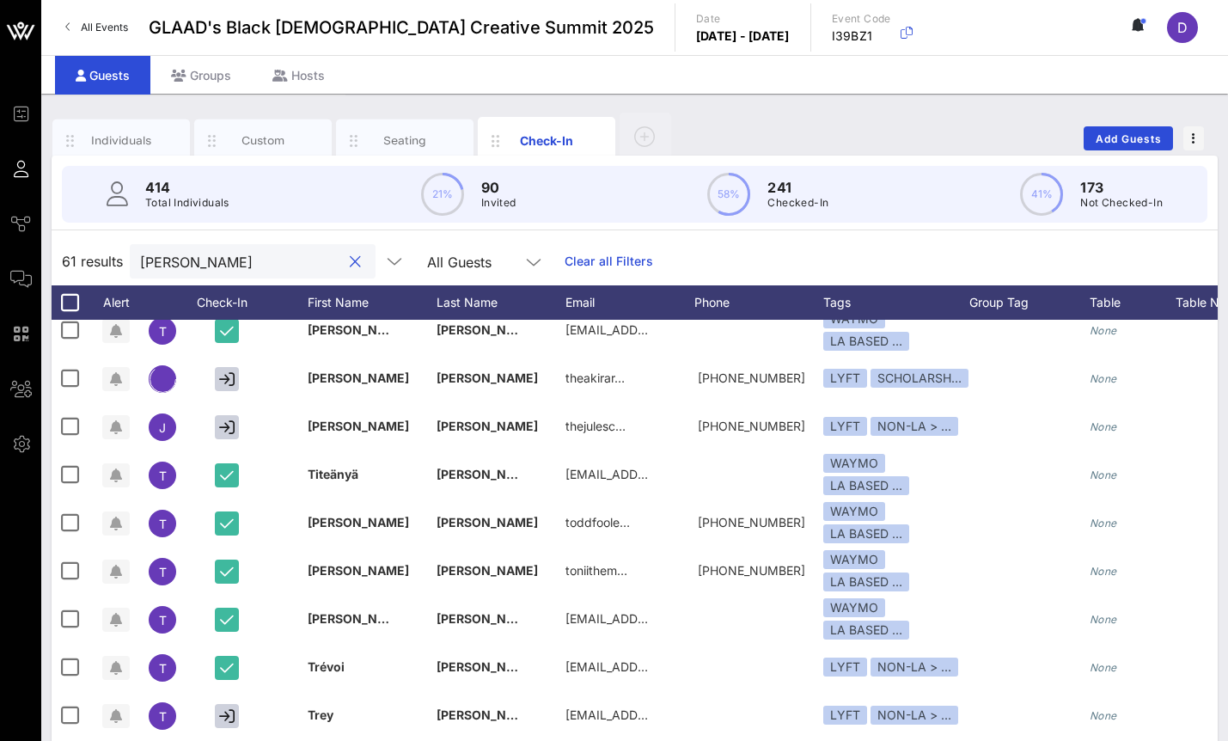
click at [228, 265] on input "perkins" at bounding box center [240, 261] width 201 height 22
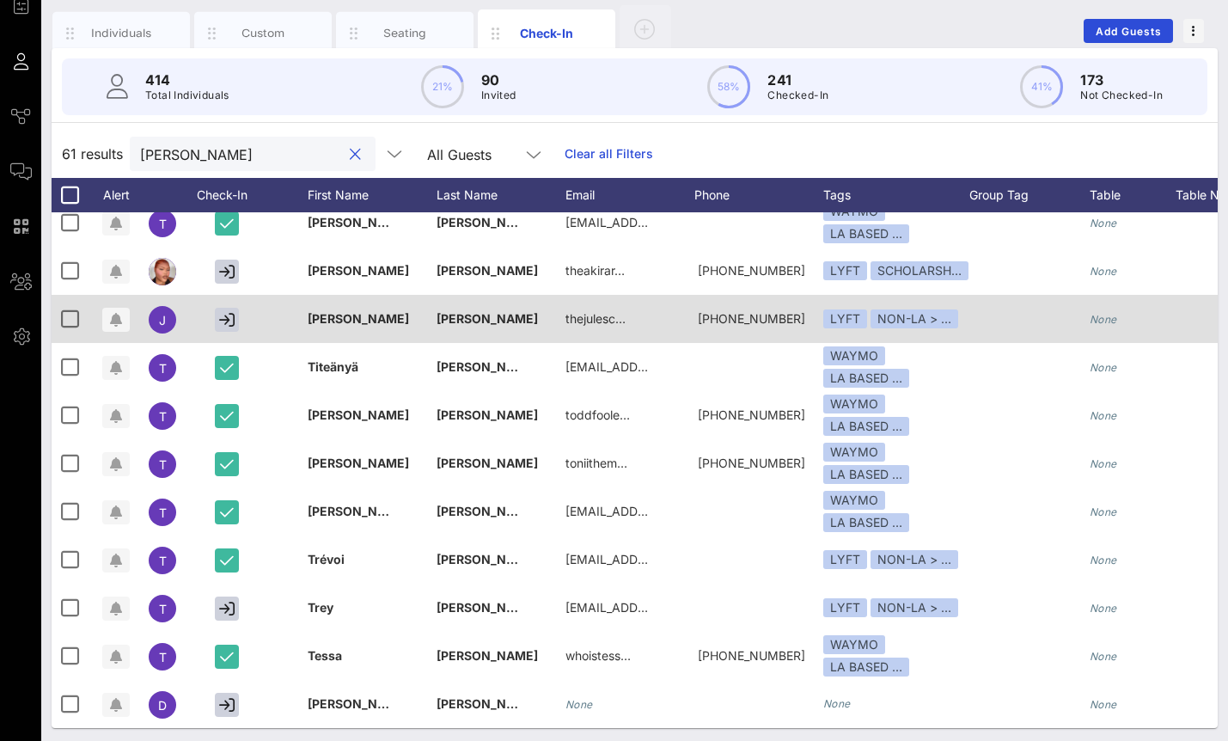
scroll to position [112, 0]
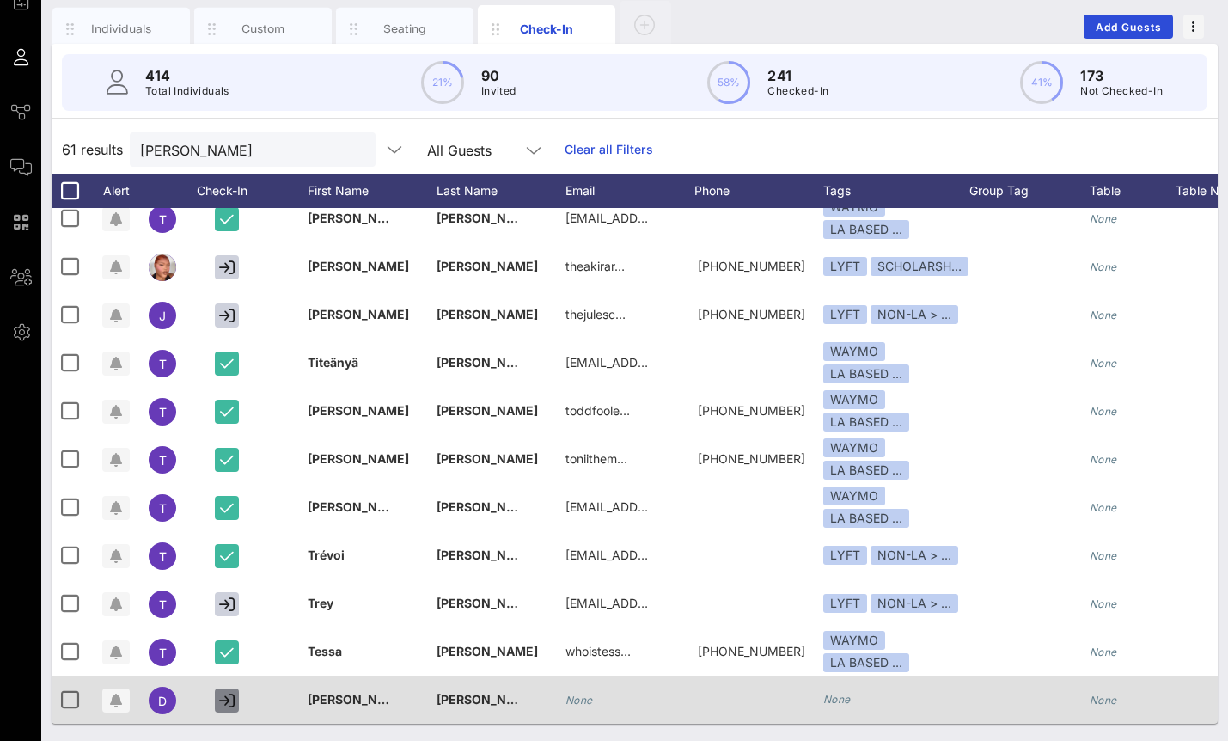
click at [227, 702] on icon "button" at bounding box center [226, 700] width 15 height 15
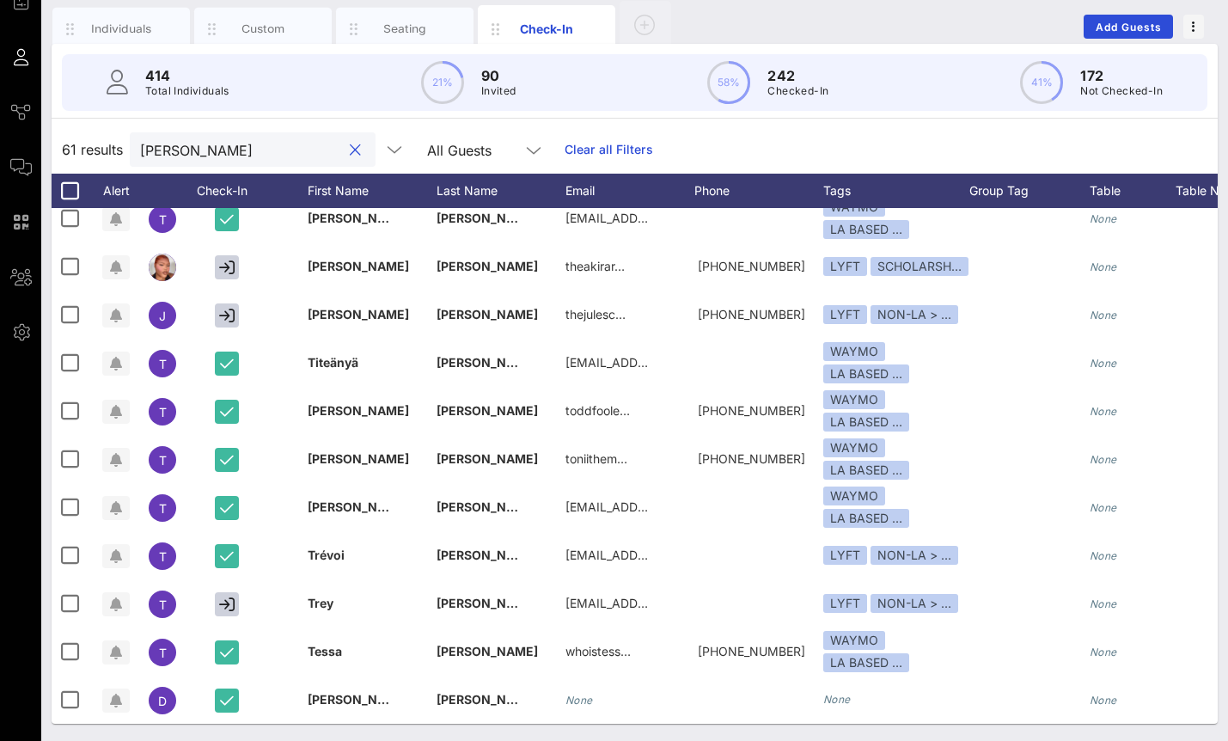
click at [221, 146] on input "perkins" at bounding box center [240, 149] width 201 height 22
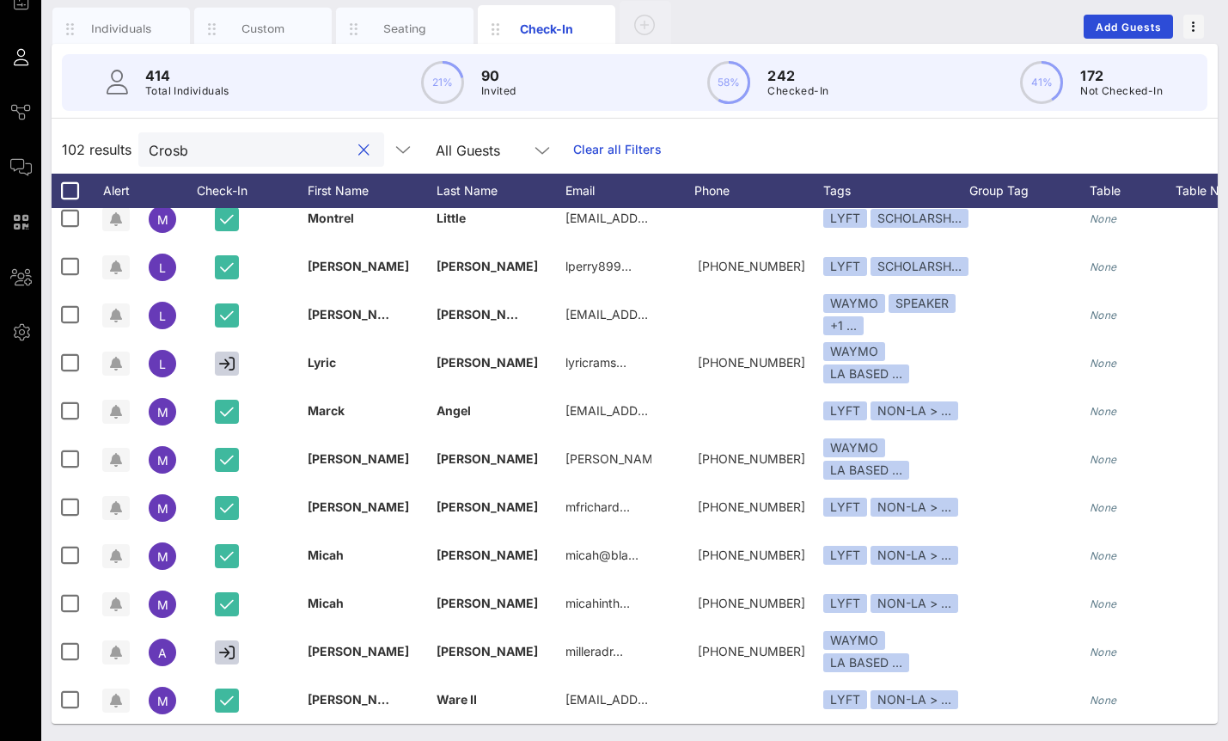
scroll to position [0, 0]
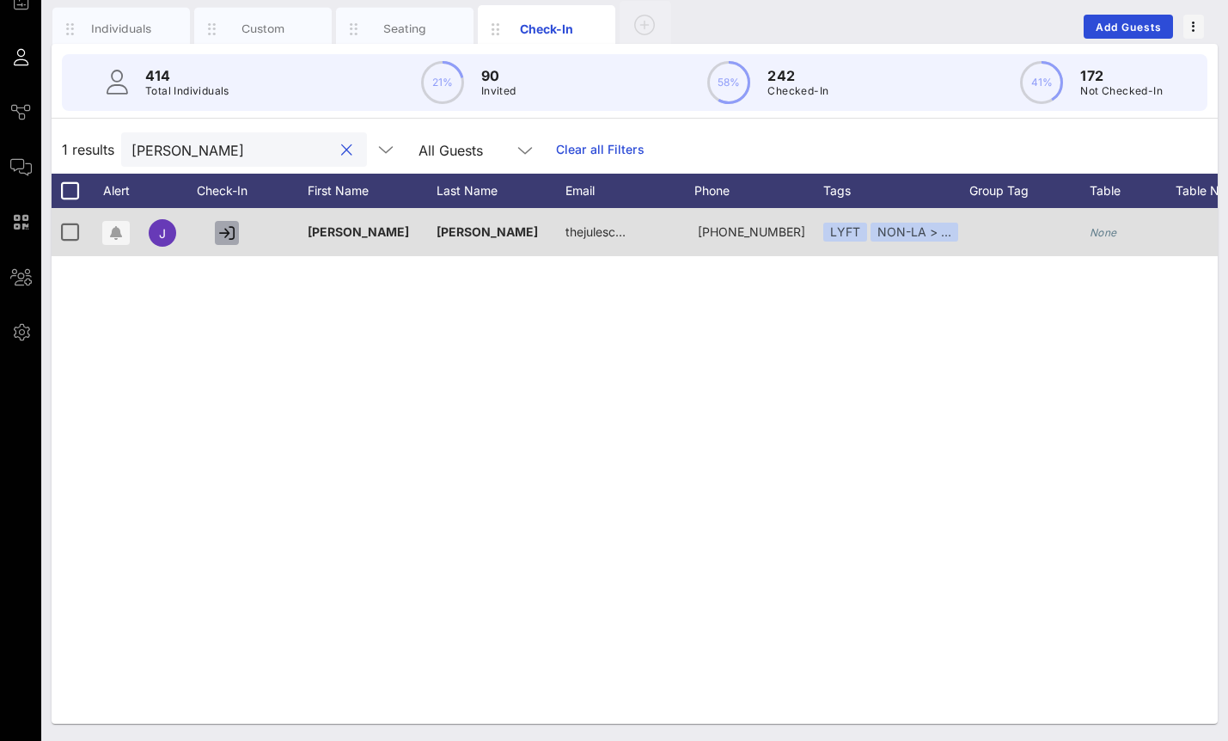
click at [227, 232] on icon "button" at bounding box center [226, 232] width 15 height 15
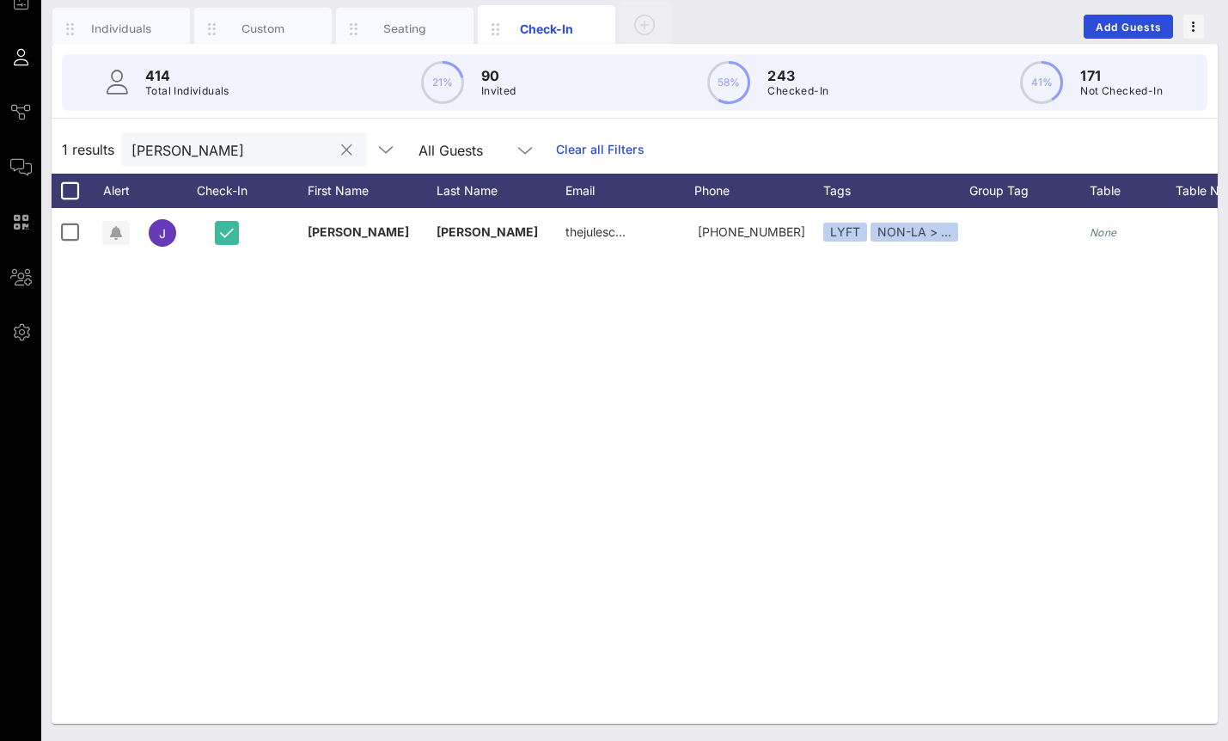
click at [223, 143] on input "Crosby" at bounding box center [231, 149] width 201 height 22
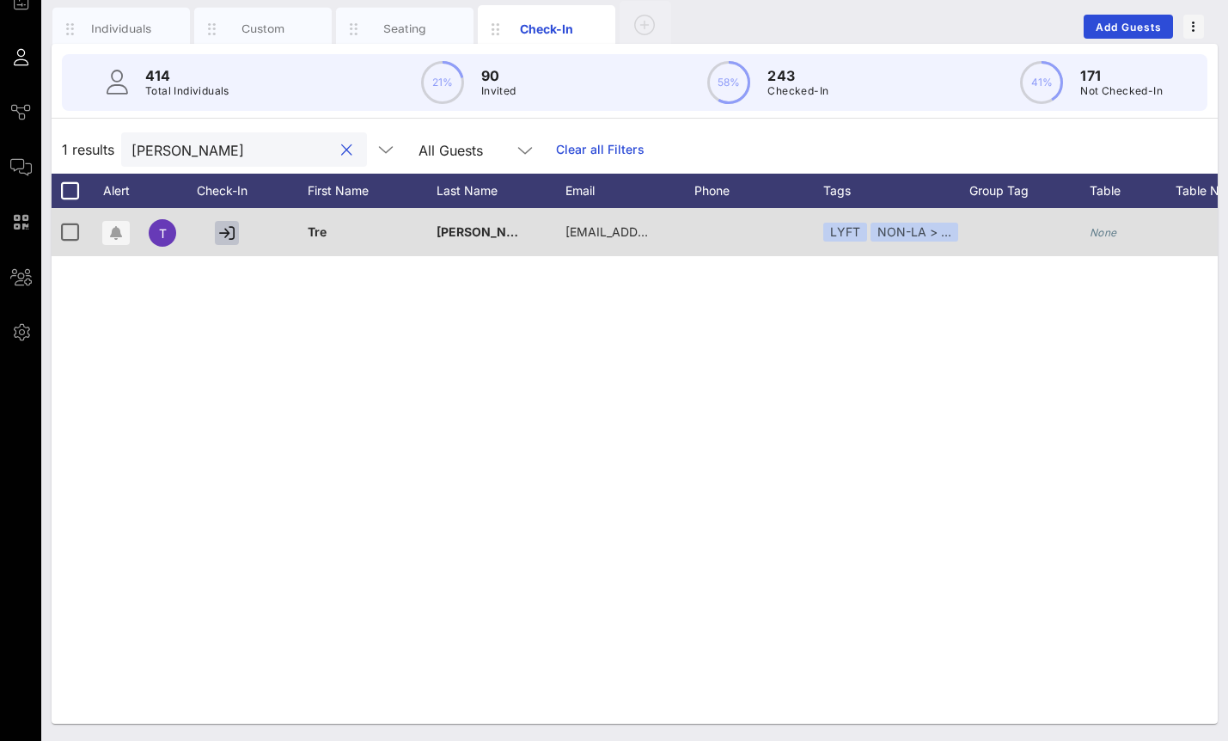
type input "Hazel"
click at [231, 237] on icon "button" at bounding box center [226, 232] width 15 height 15
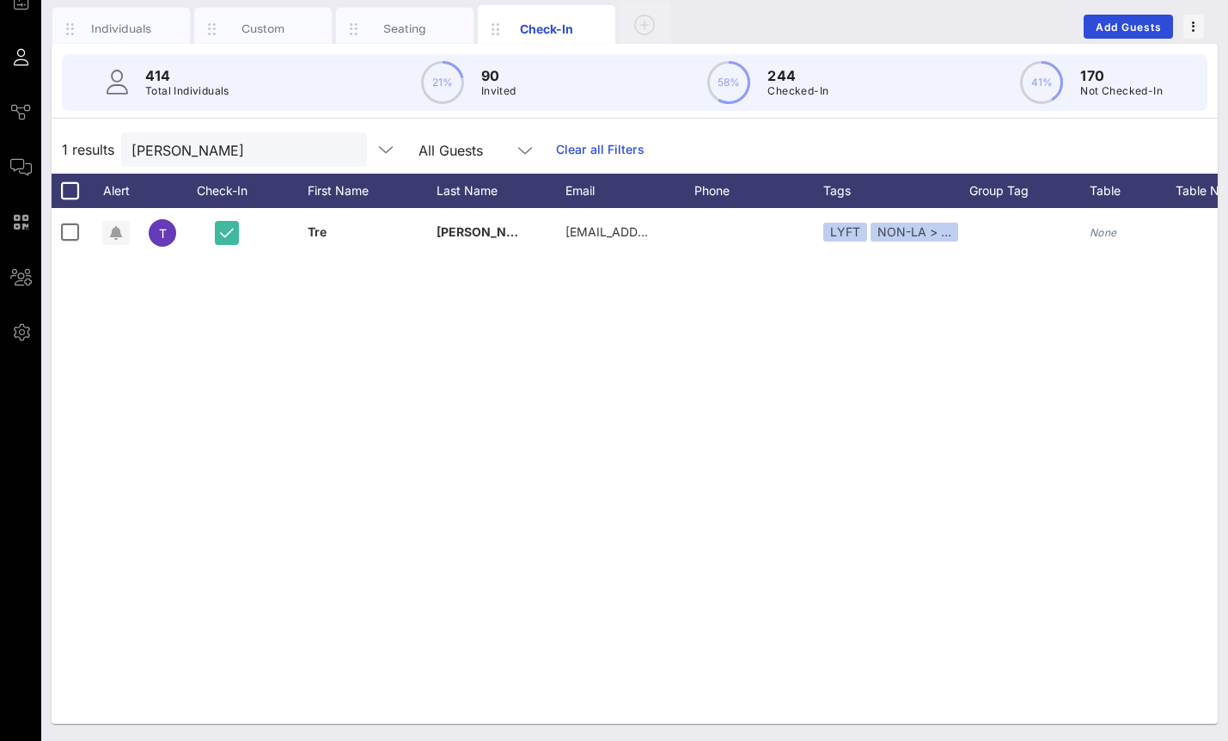
click at [341, 150] on button "clear icon" at bounding box center [346, 150] width 11 height 17
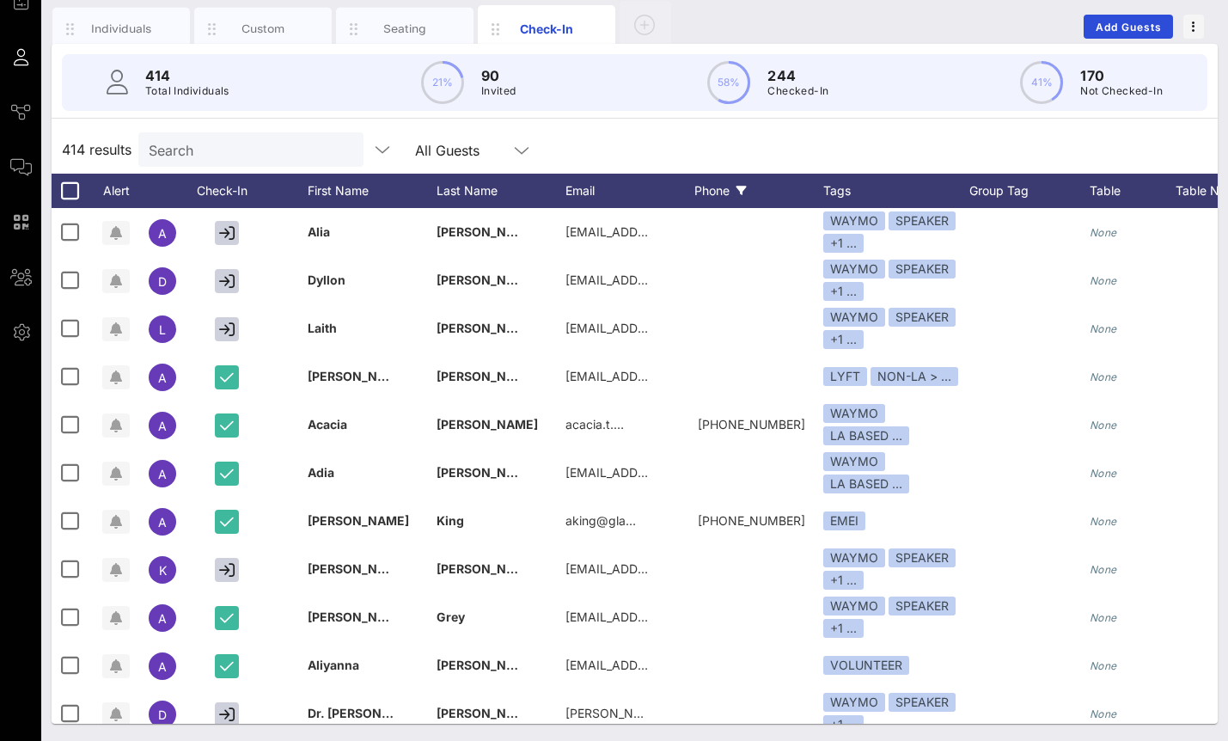
click at [717, 198] on div "Phone" at bounding box center [758, 191] width 129 height 34
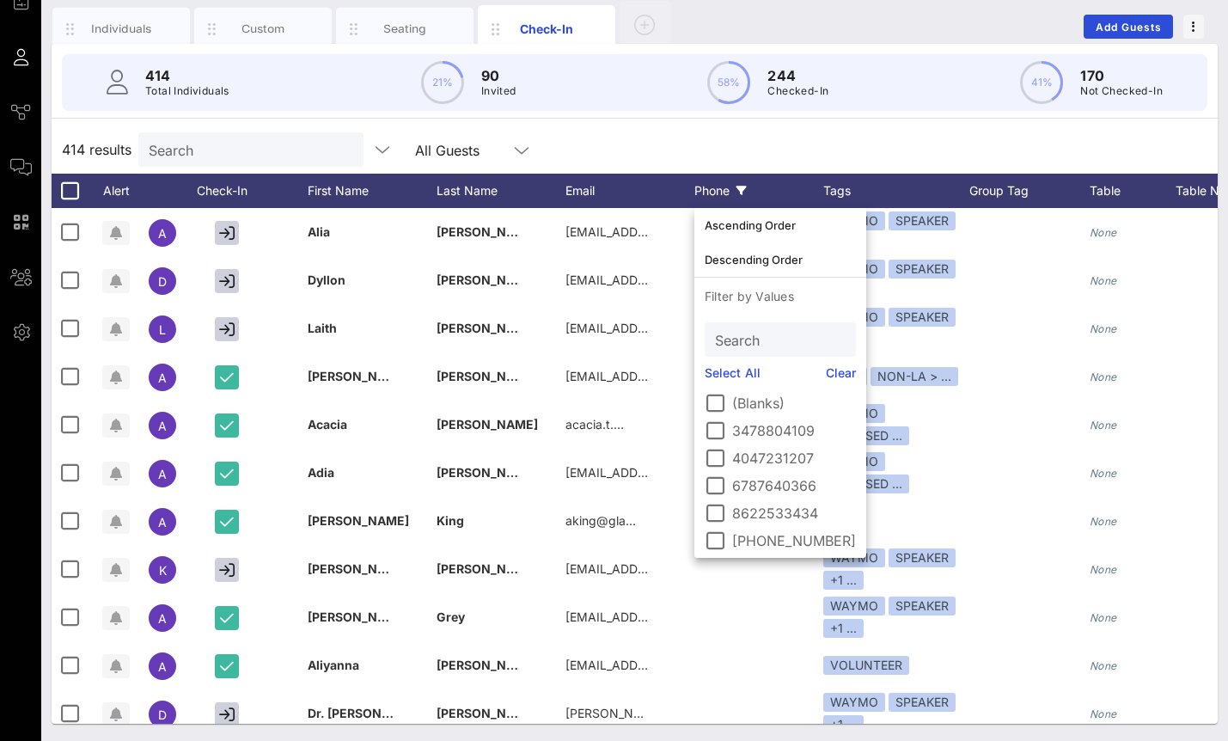
click at [716, 193] on div "Phone" at bounding box center [758, 191] width 129 height 34
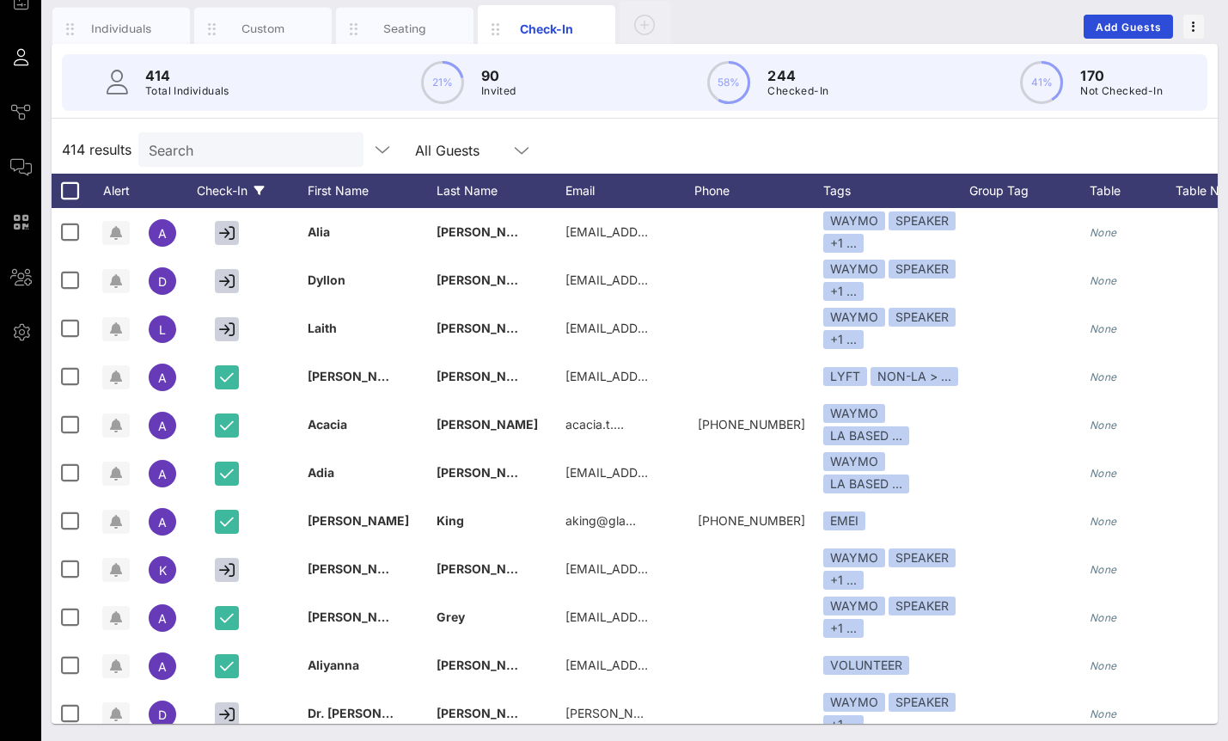
click at [260, 189] on icon at bounding box center [259, 191] width 10 height 10
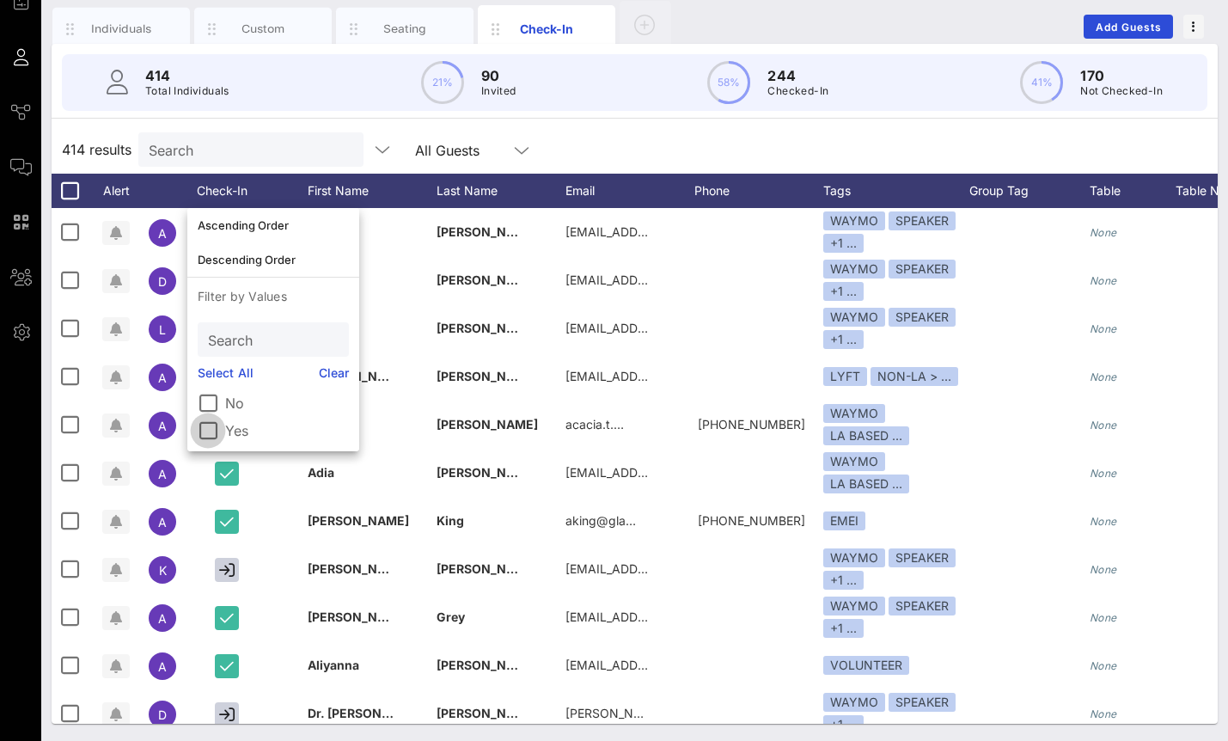
click at [209, 430] on div at bounding box center [207, 430] width 29 height 29
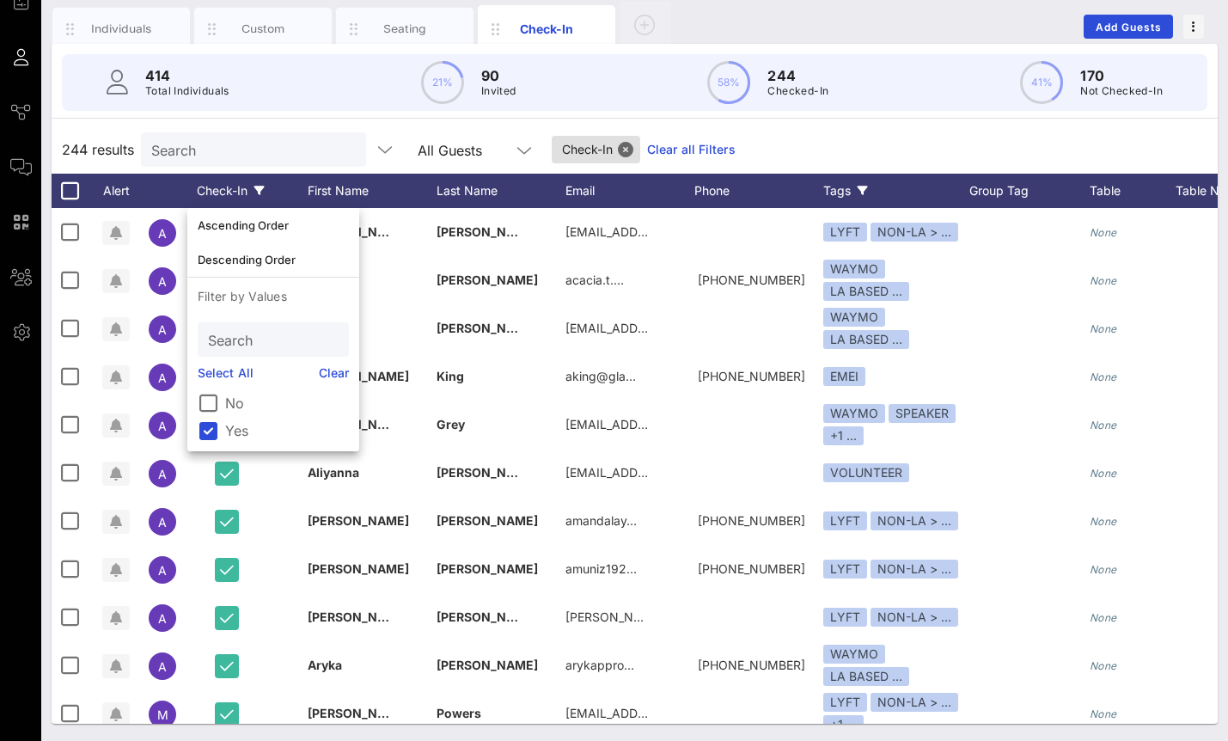
click at [861, 192] on icon at bounding box center [862, 191] width 10 height 10
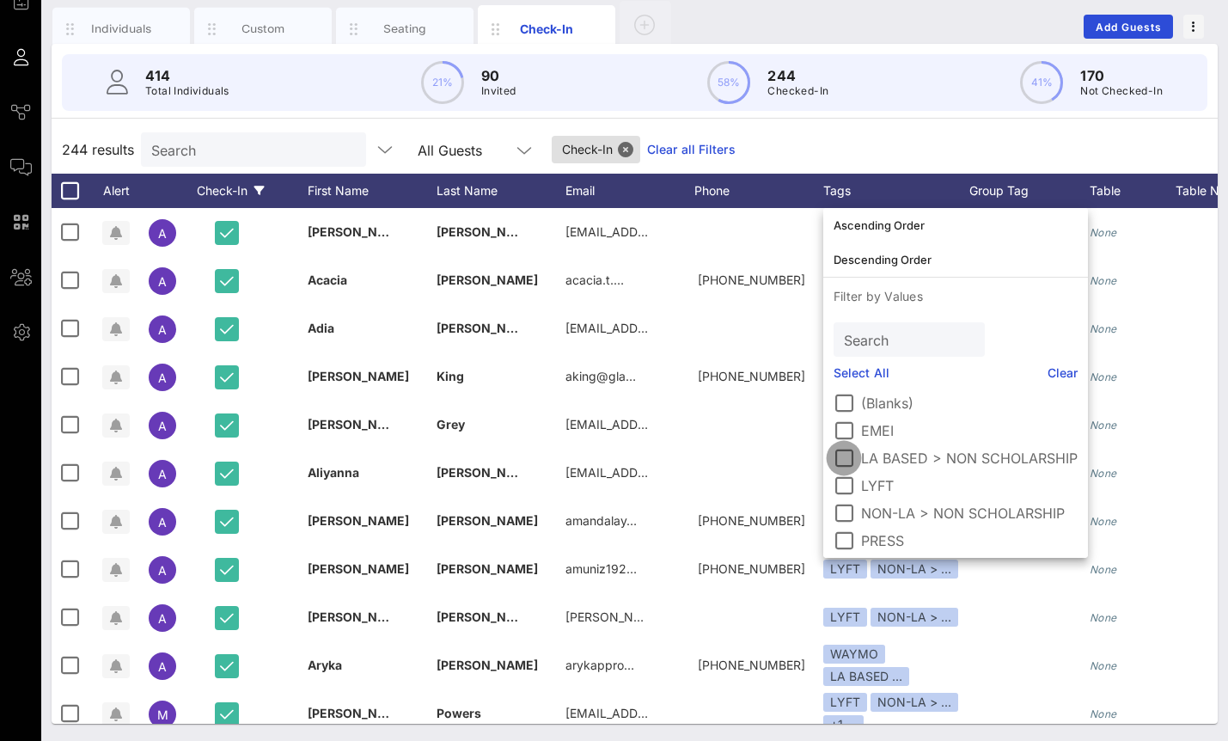
click at [845, 460] on div at bounding box center [843, 457] width 29 height 29
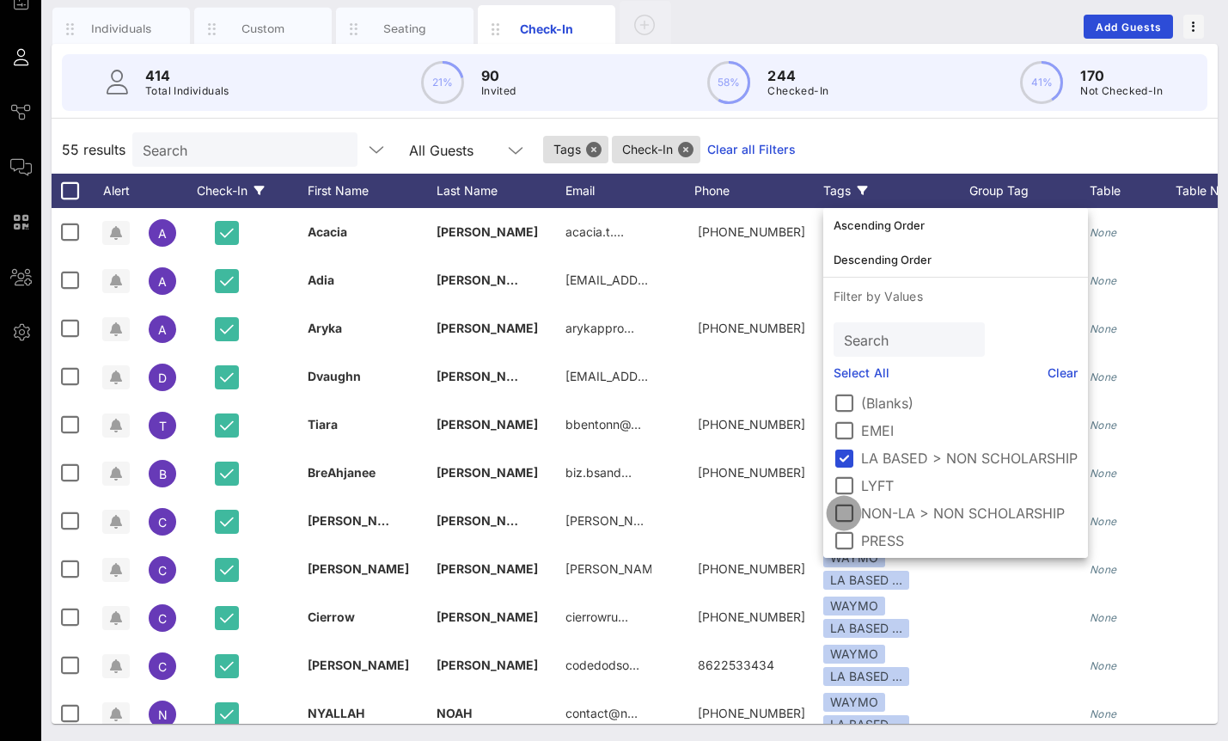
click at [844, 510] on div at bounding box center [843, 512] width 29 height 29
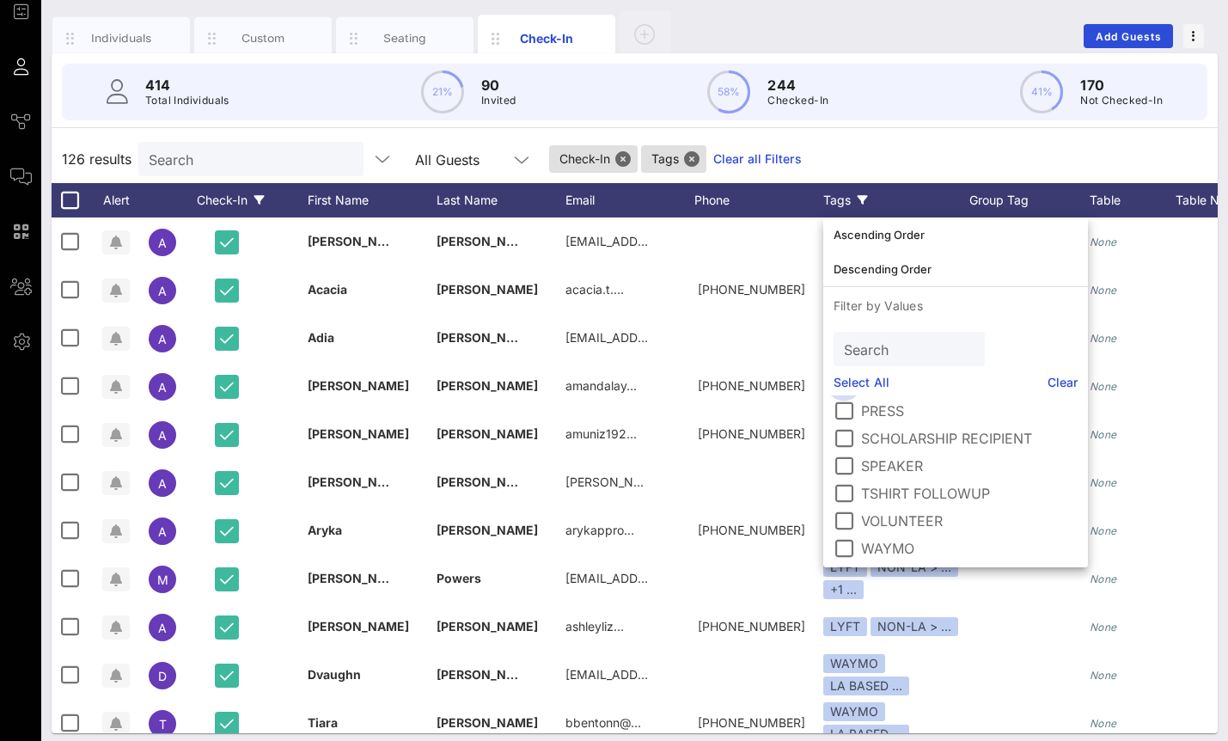
scroll to position [157, 0]
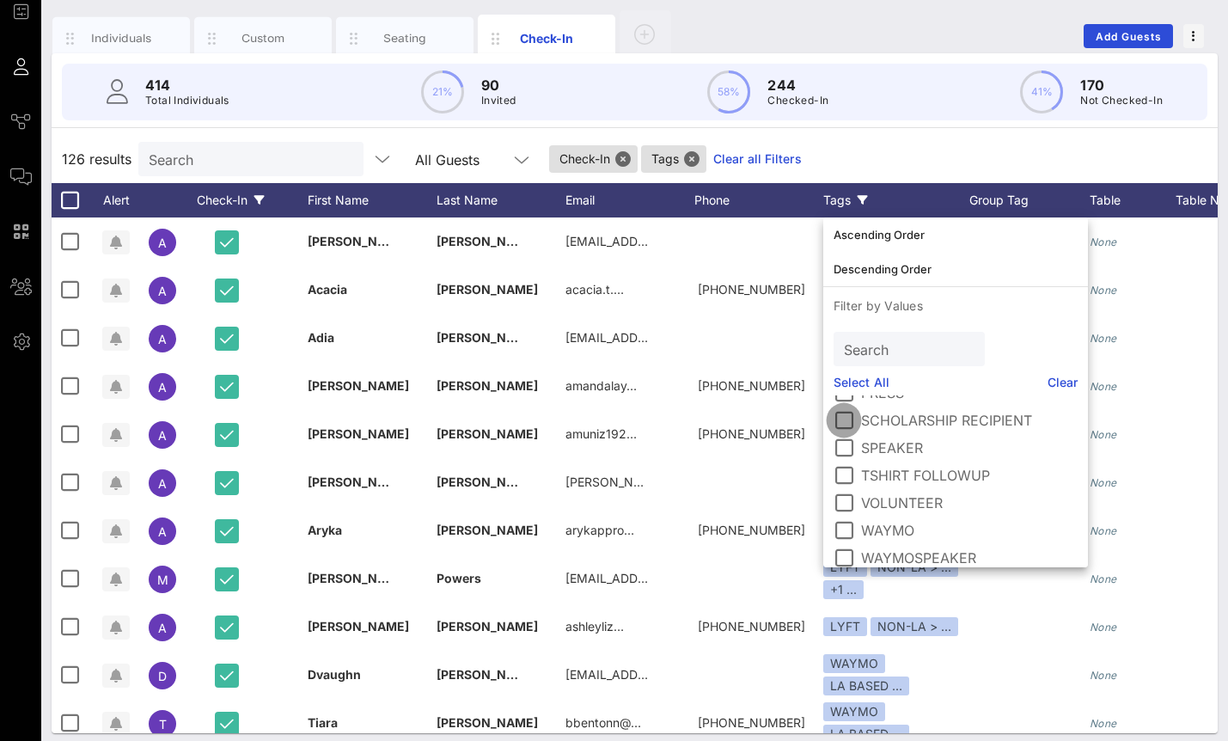
click at [851, 423] on div at bounding box center [843, 420] width 29 height 29
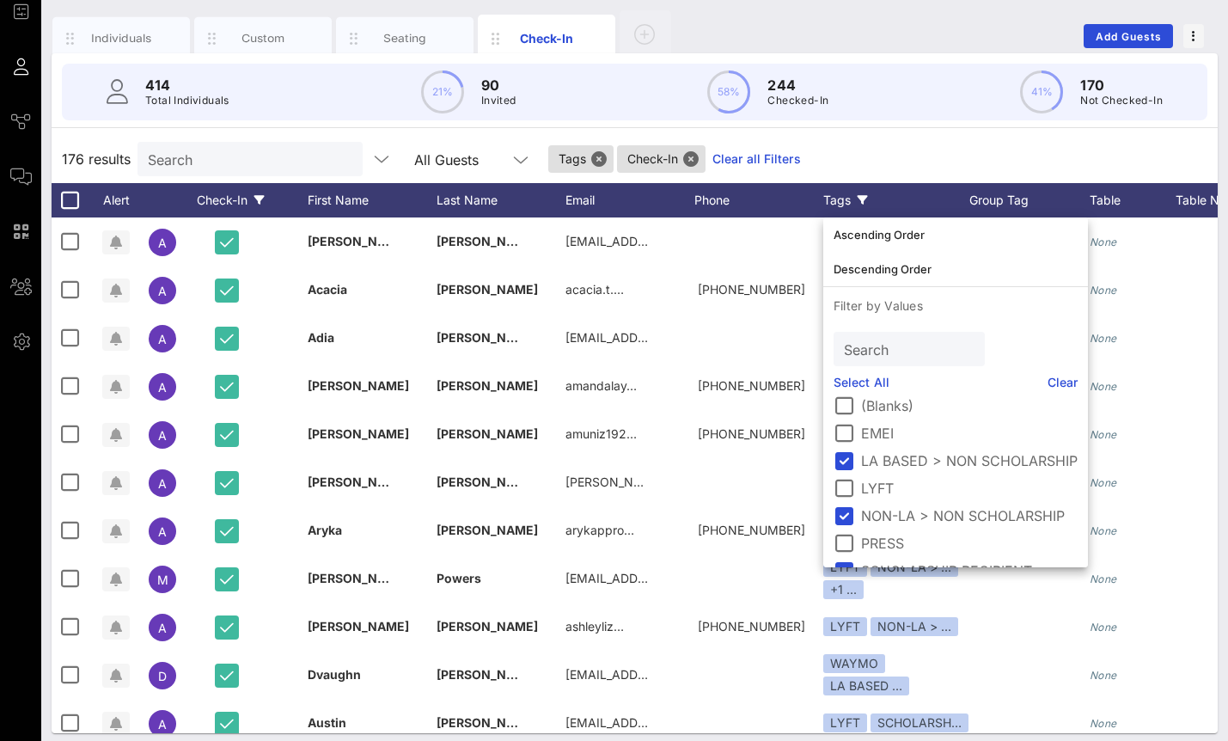
scroll to position [0, 0]
click at [851, 442] on div at bounding box center [843, 439] width 29 height 29
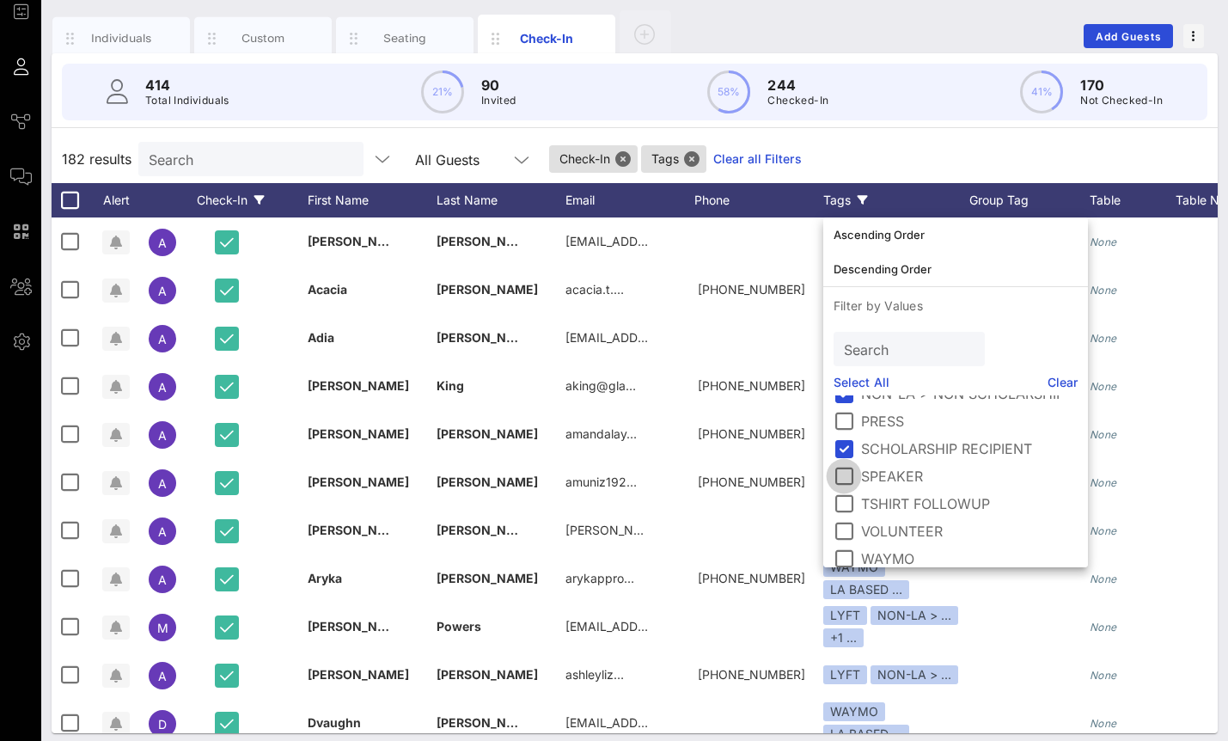
scroll to position [168, 0]
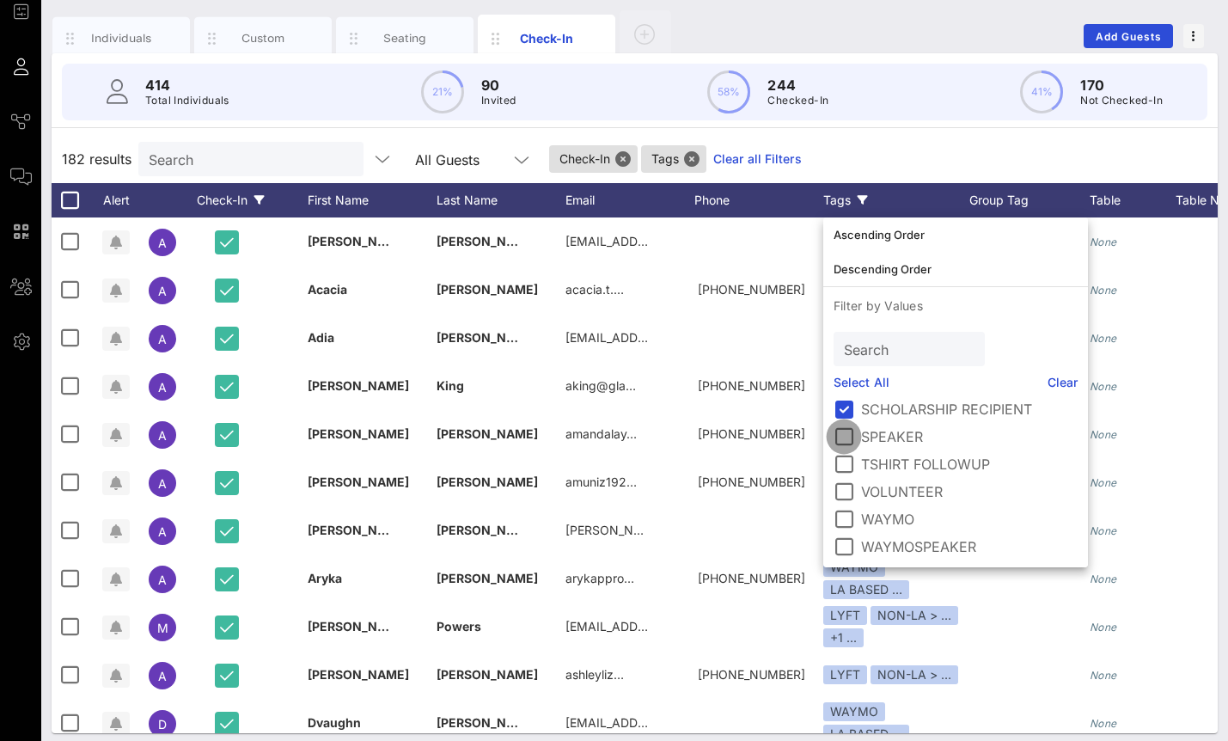
click at [847, 435] on div at bounding box center [843, 436] width 29 height 29
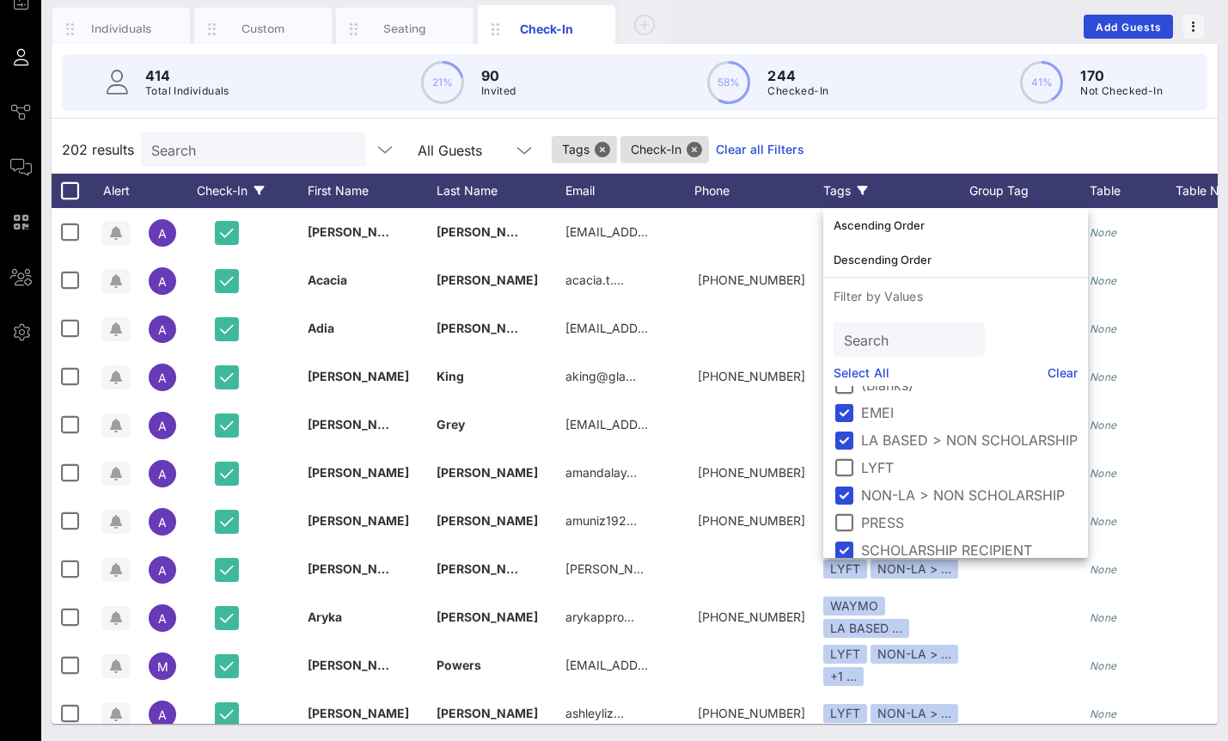
scroll to position [0, 0]
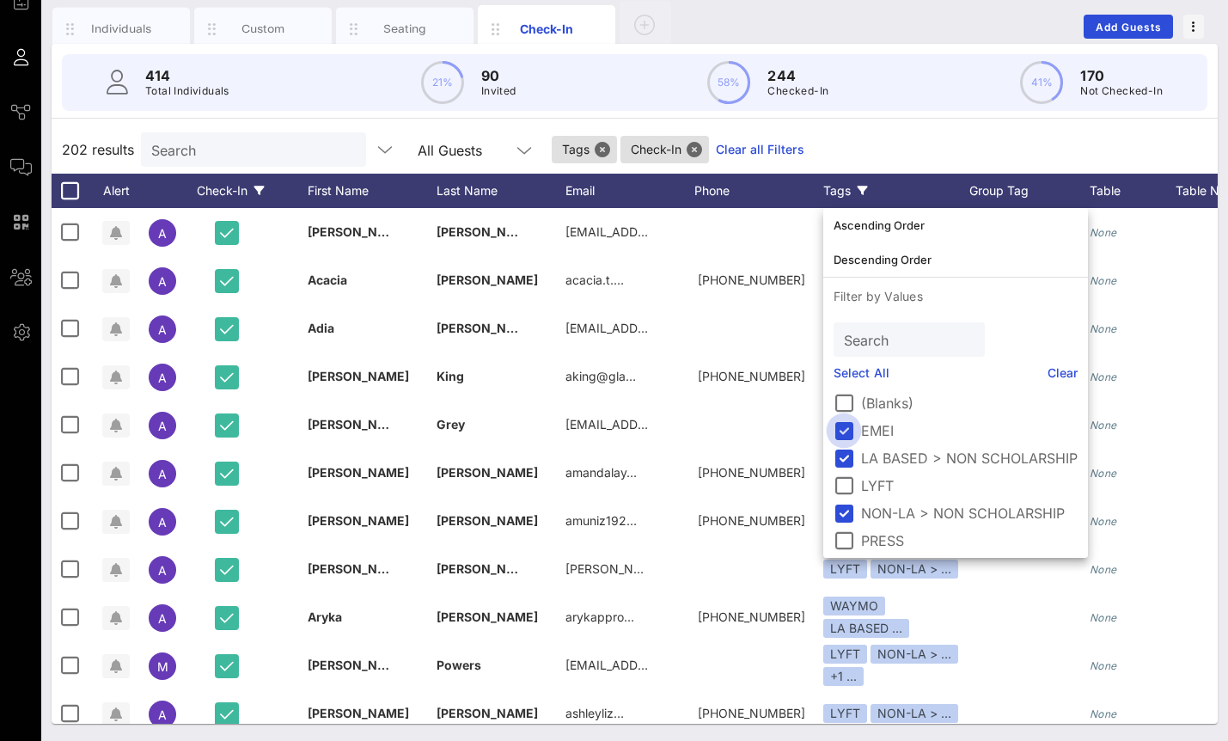
click at [848, 430] on div at bounding box center [843, 430] width 29 height 29
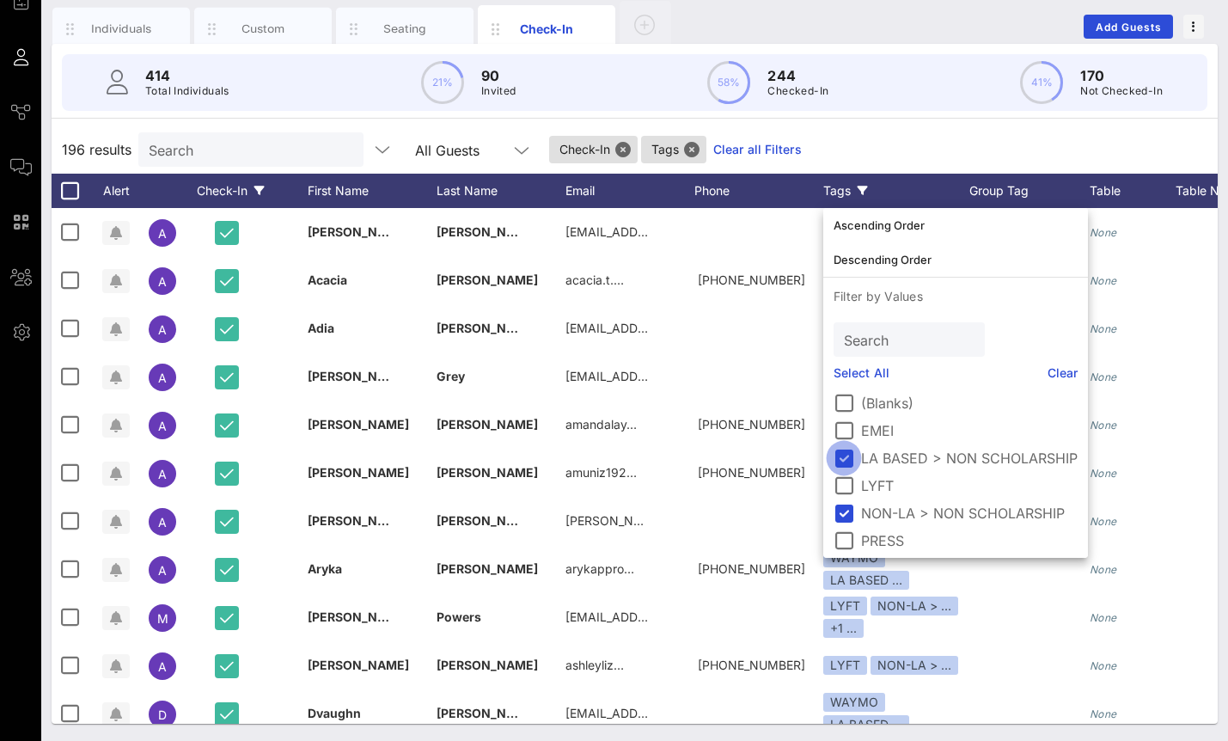
click at [846, 458] on div at bounding box center [843, 457] width 29 height 29
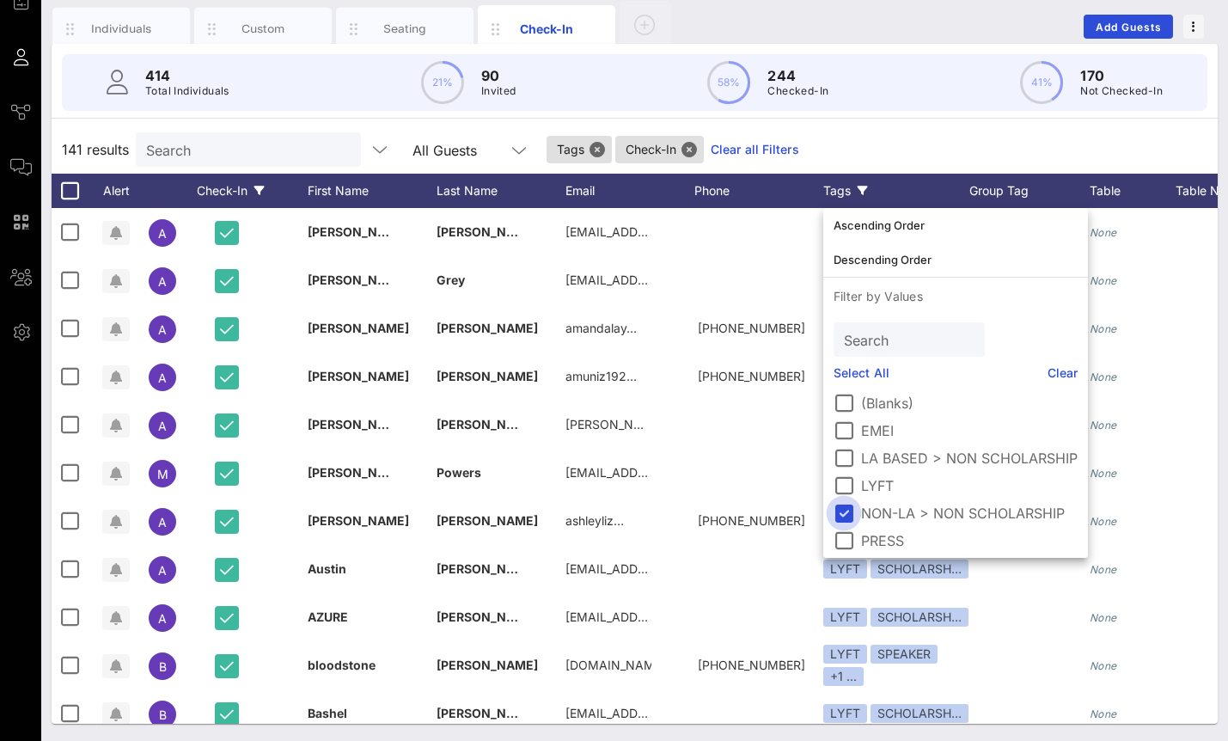
click at [845, 510] on div at bounding box center [843, 512] width 29 height 29
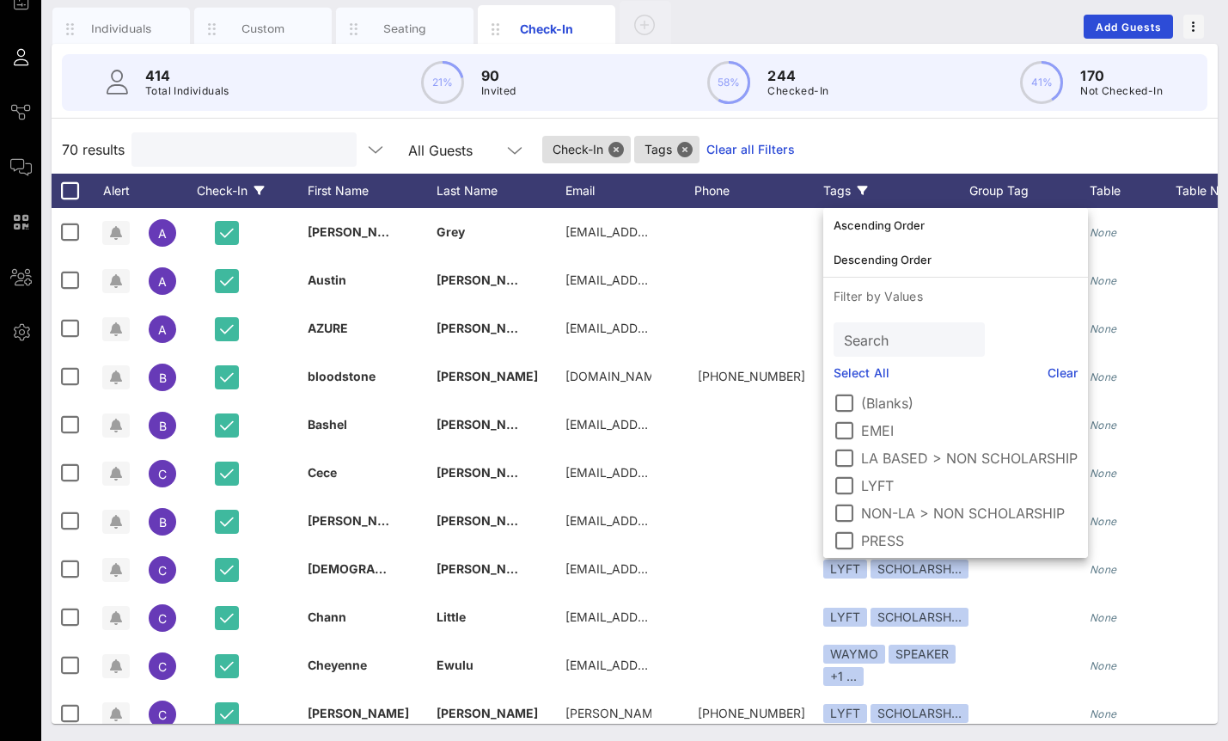
click at [256, 150] on input "text" at bounding box center [242, 149] width 201 height 22
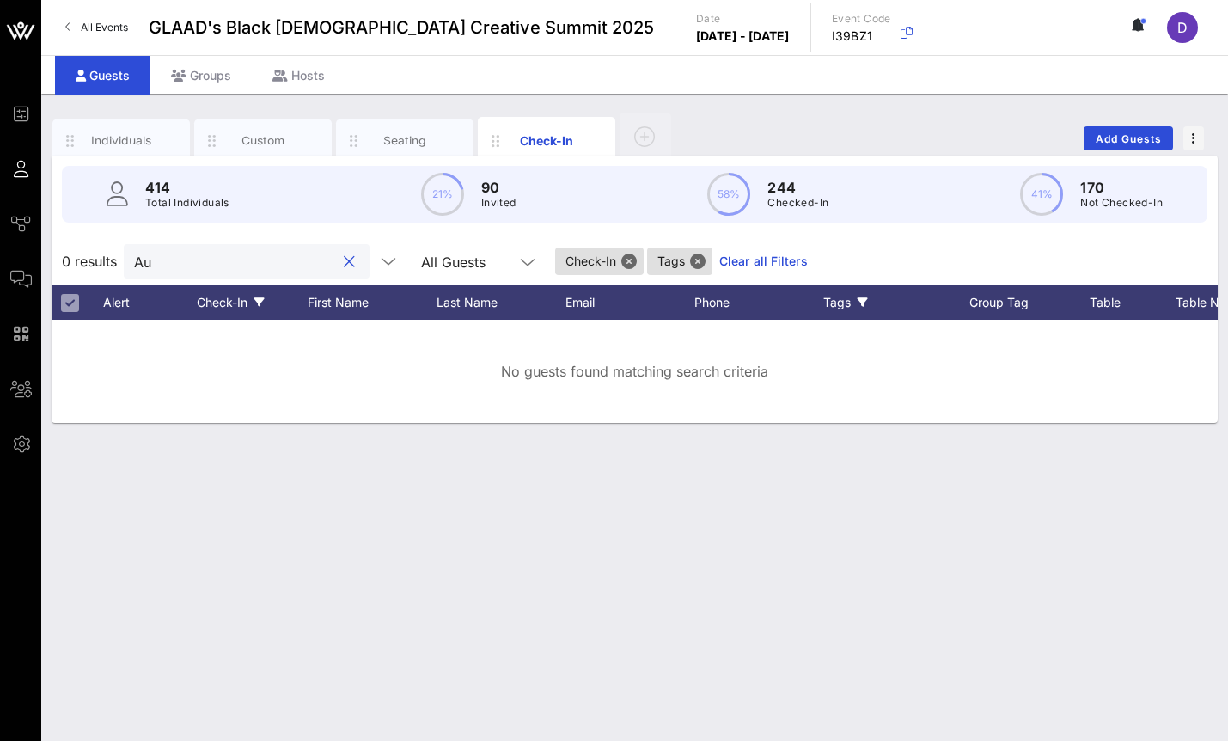
type input "A"
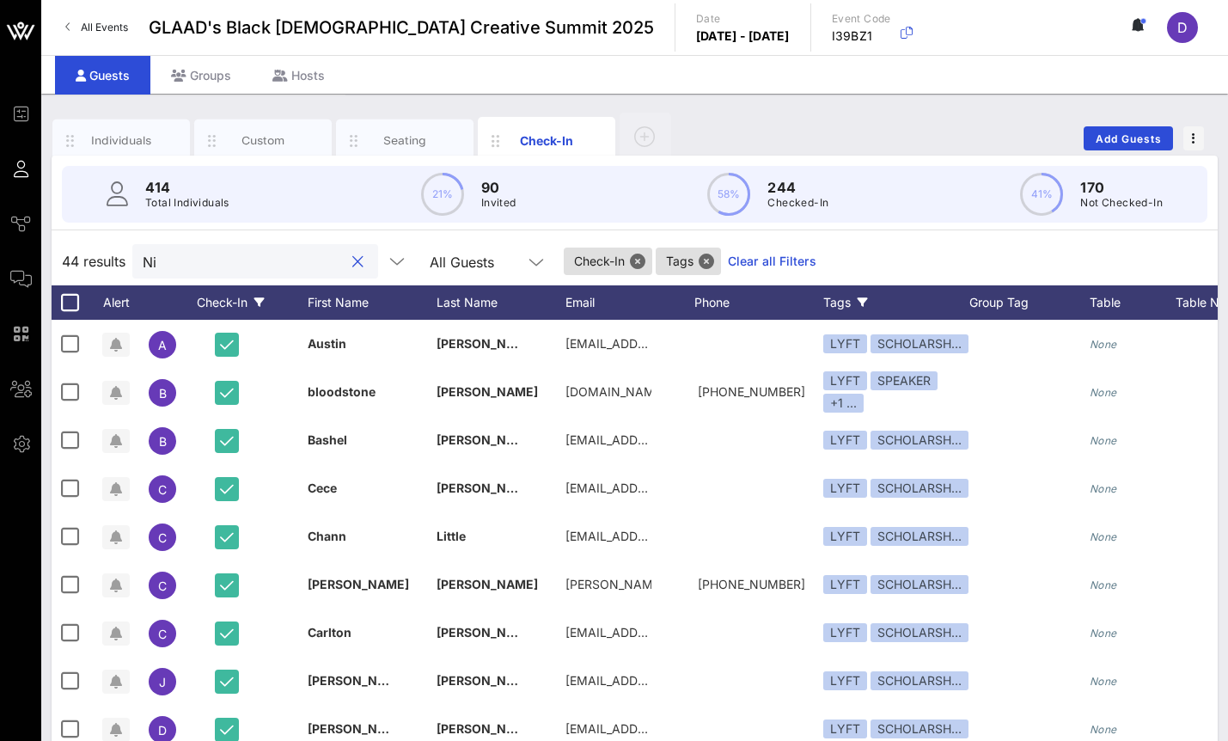
type input "N"
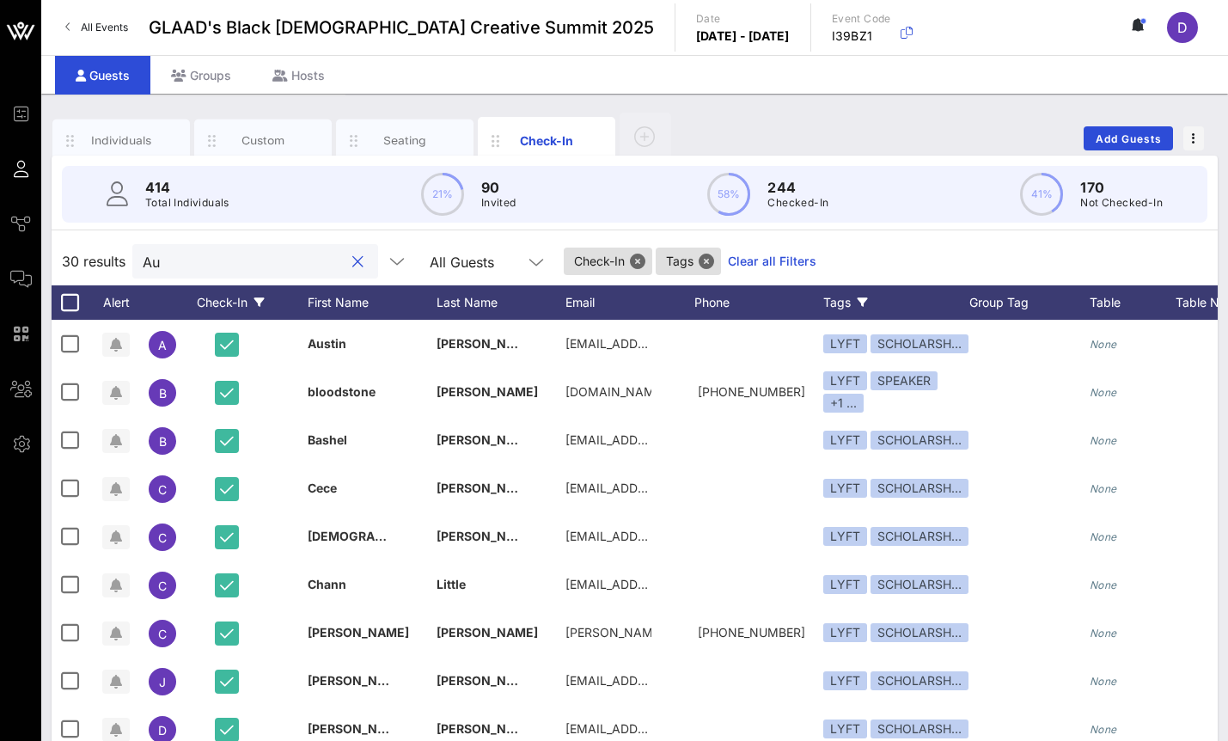
type input "A"
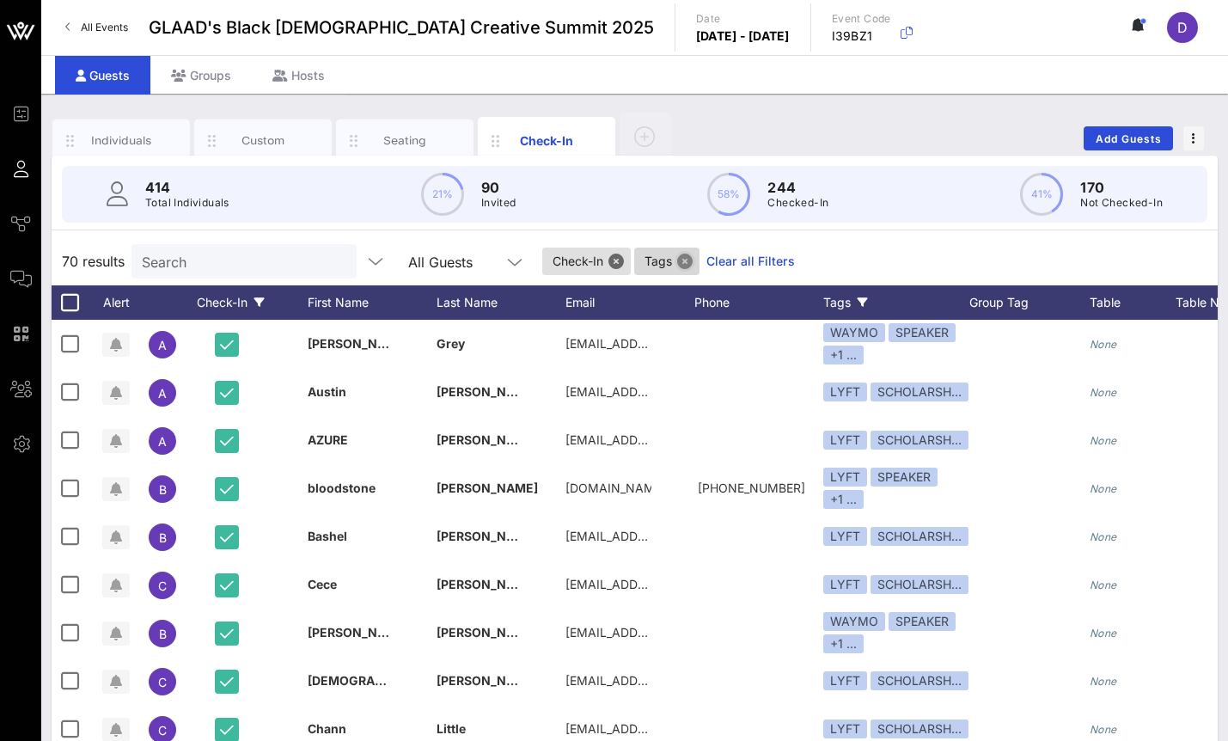
click at [677, 263] on button "Close" at bounding box center [684, 260] width 15 height 15
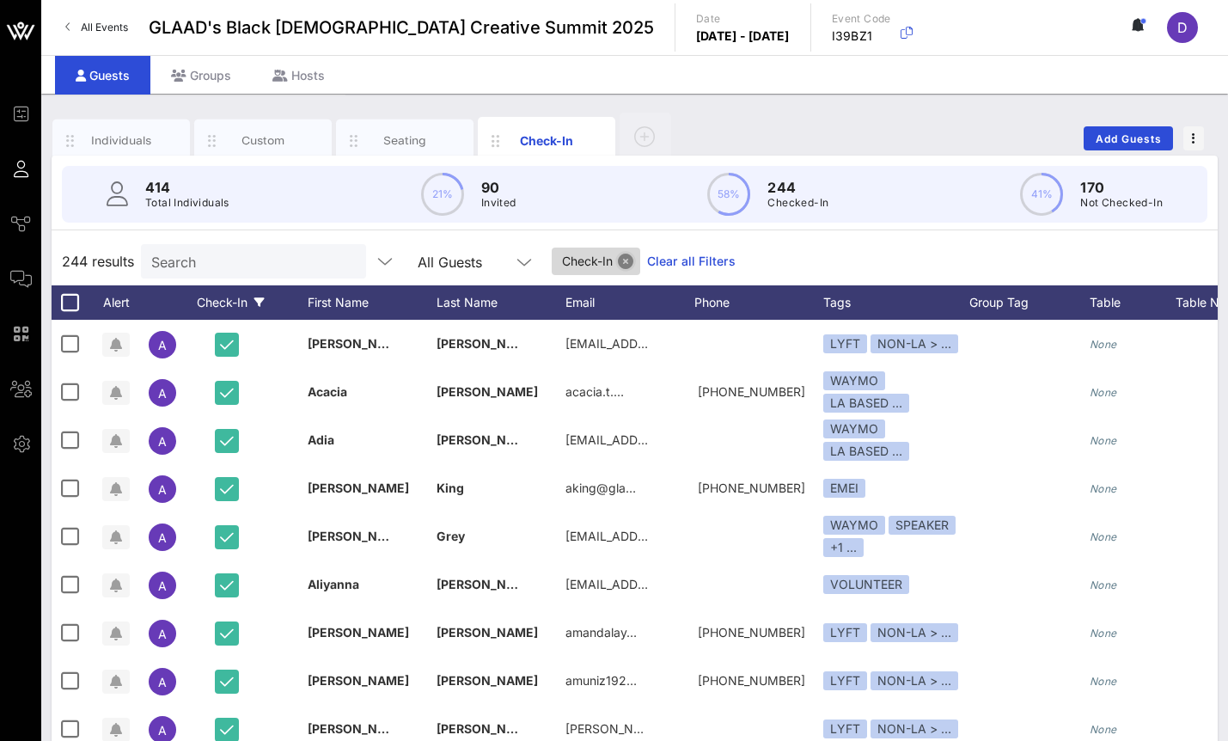
click at [618, 259] on button "Close" at bounding box center [625, 260] width 15 height 15
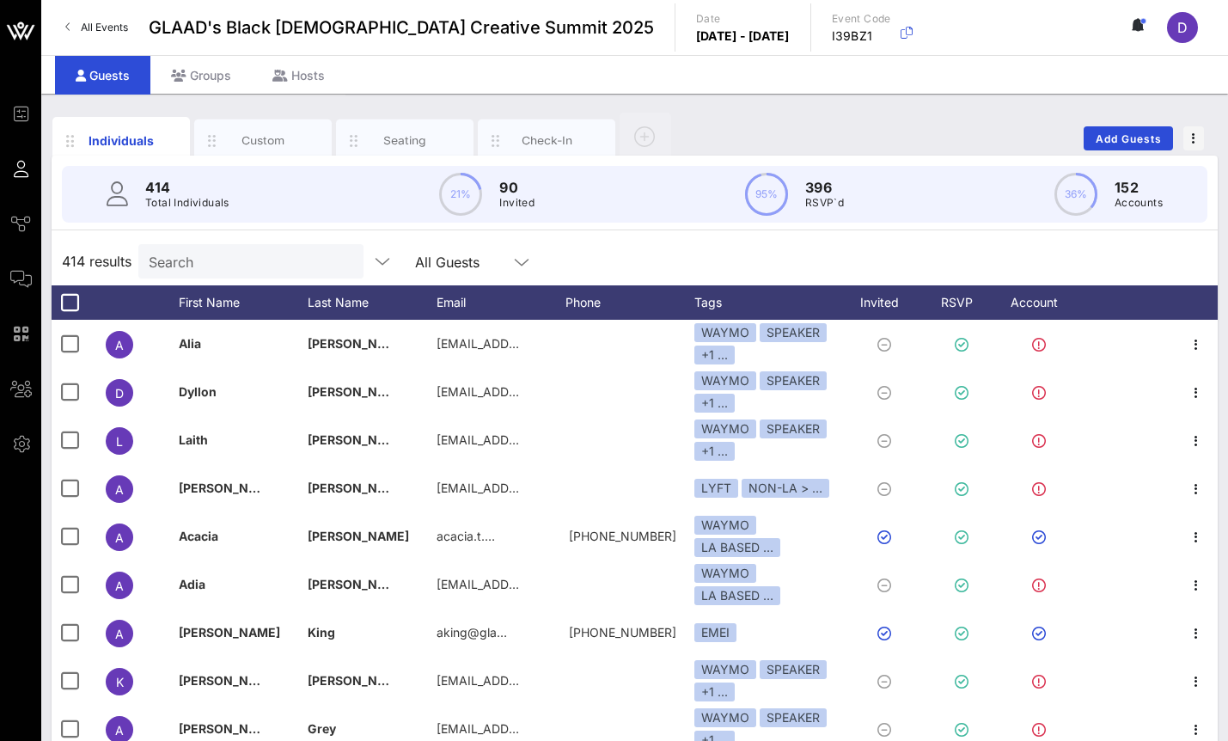
click at [210, 272] on input "Search" at bounding box center [249, 261] width 201 height 22
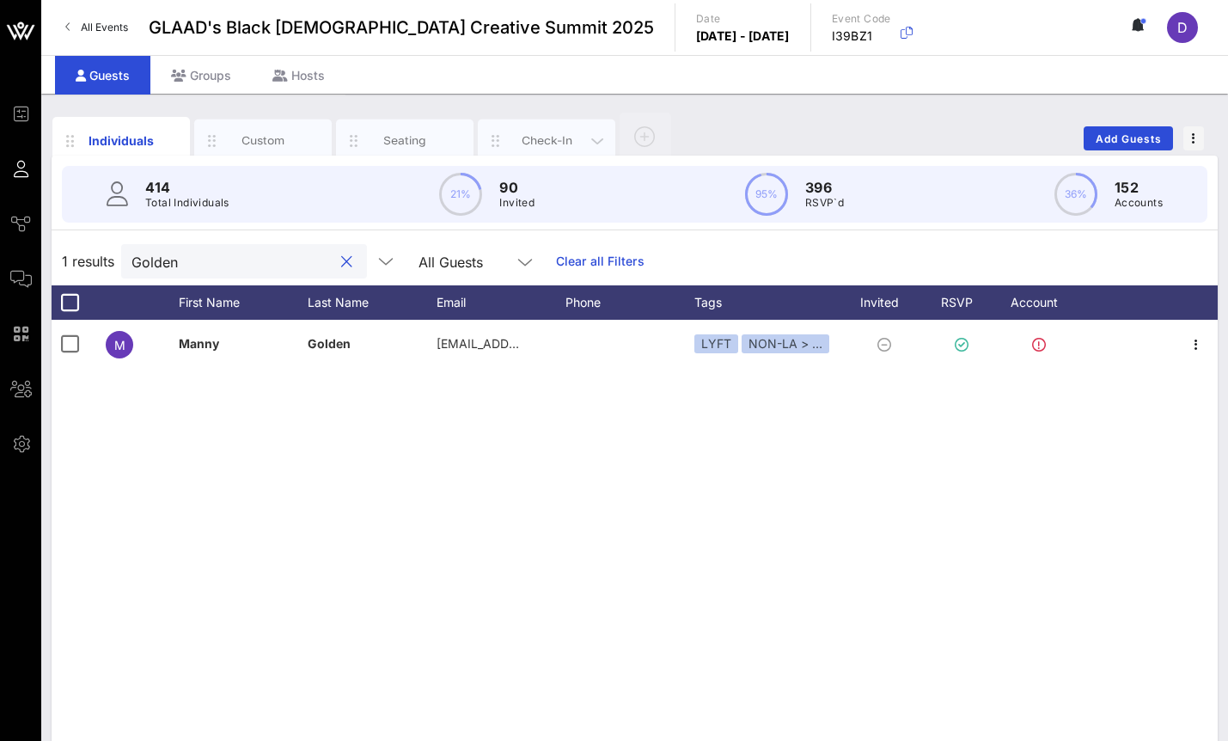
type input "Golden"
click at [514, 137] on div "Check-In" at bounding box center [547, 140] width 76 height 16
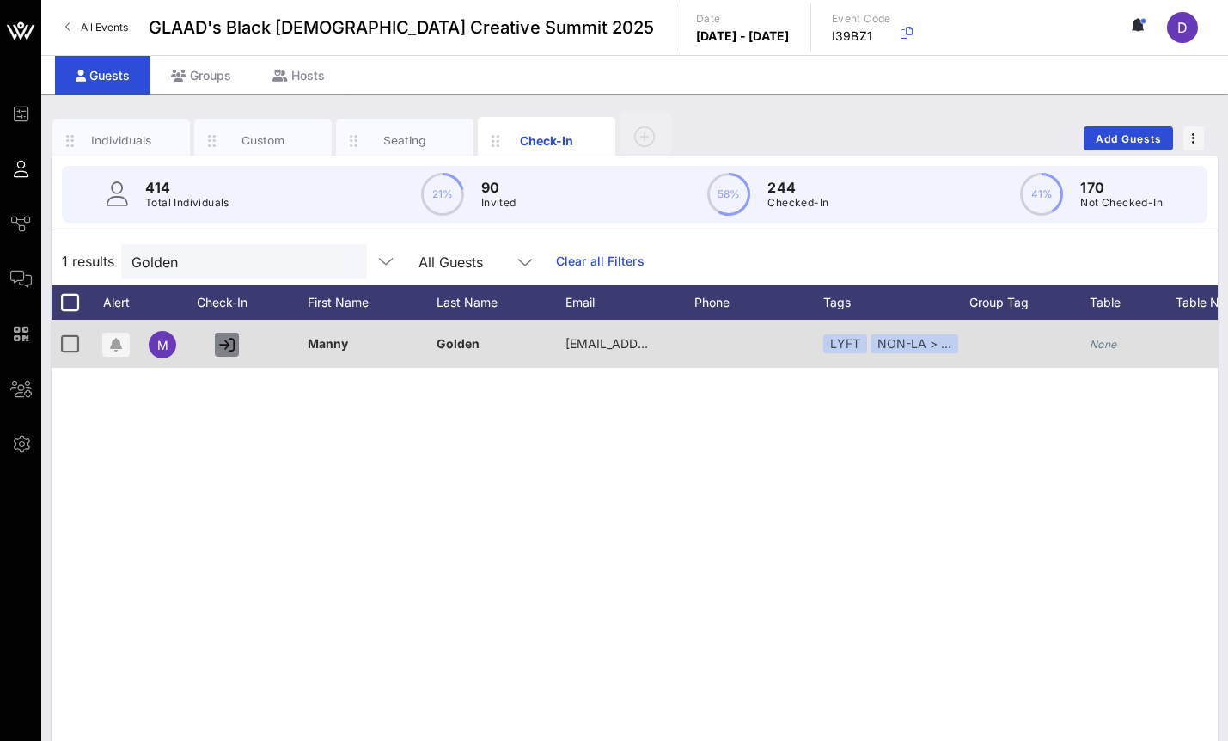
click at [229, 346] on icon "button" at bounding box center [226, 344] width 15 height 15
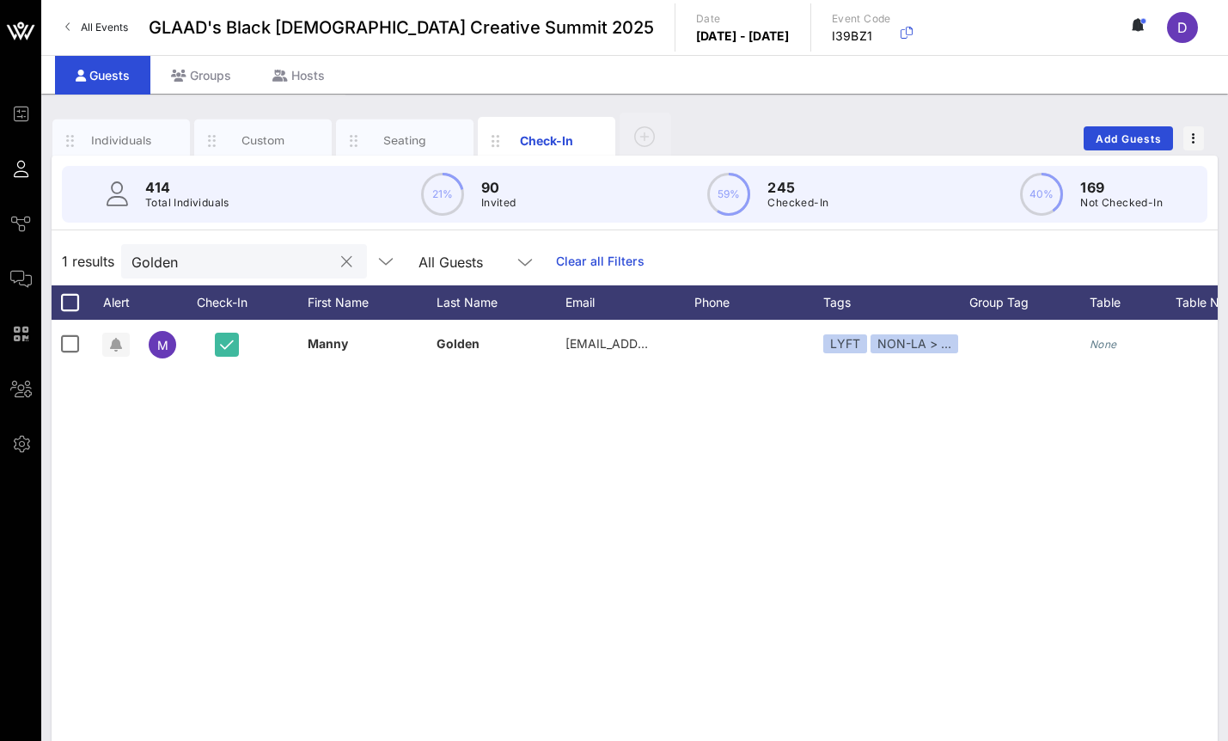
click at [341, 263] on button "clear icon" at bounding box center [346, 261] width 11 height 17
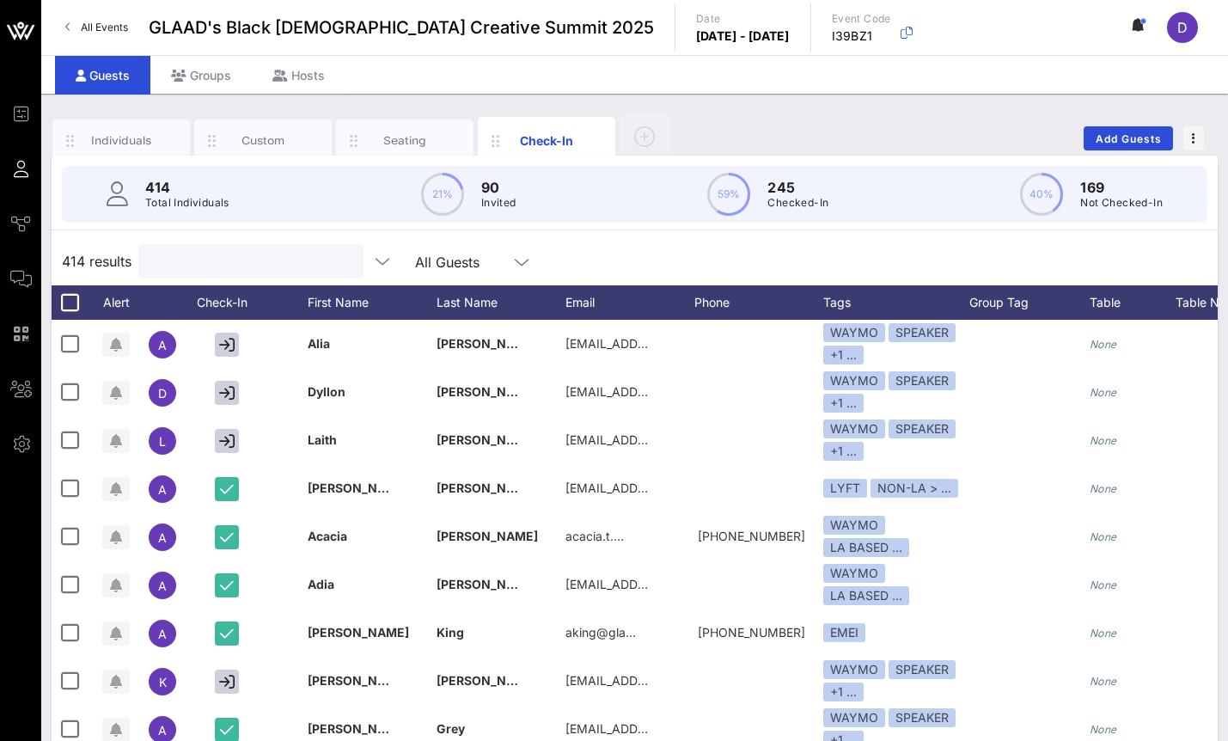
click at [231, 277] on div at bounding box center [249, 261] width 201 height 34
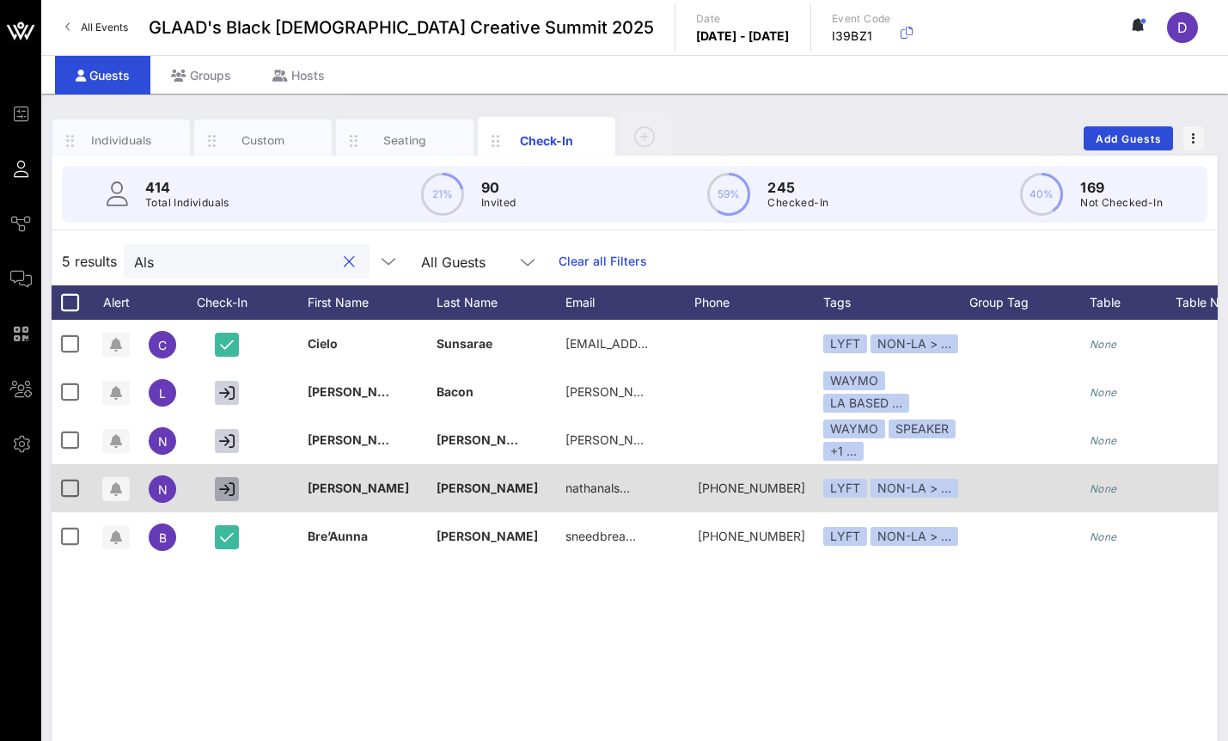
click at [235, 490] on button "button" at bounding box center [227, 489] width 24 height 24
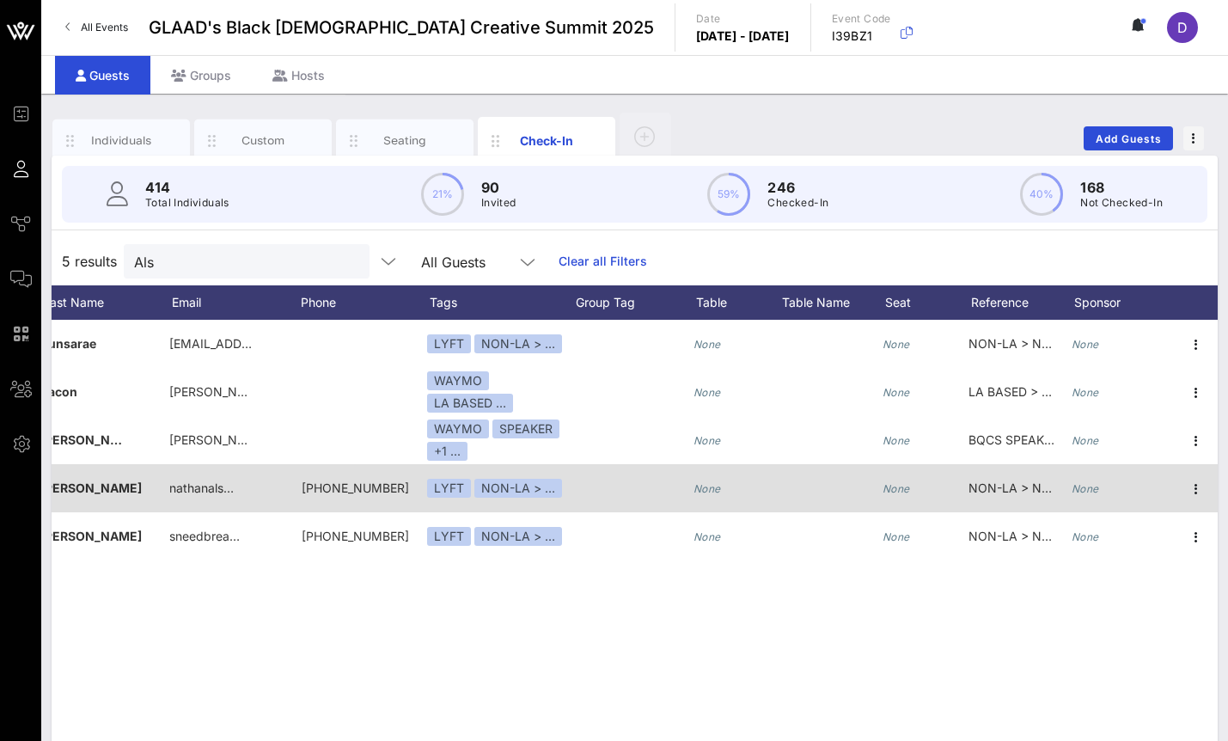
scroll to position [0, 396]
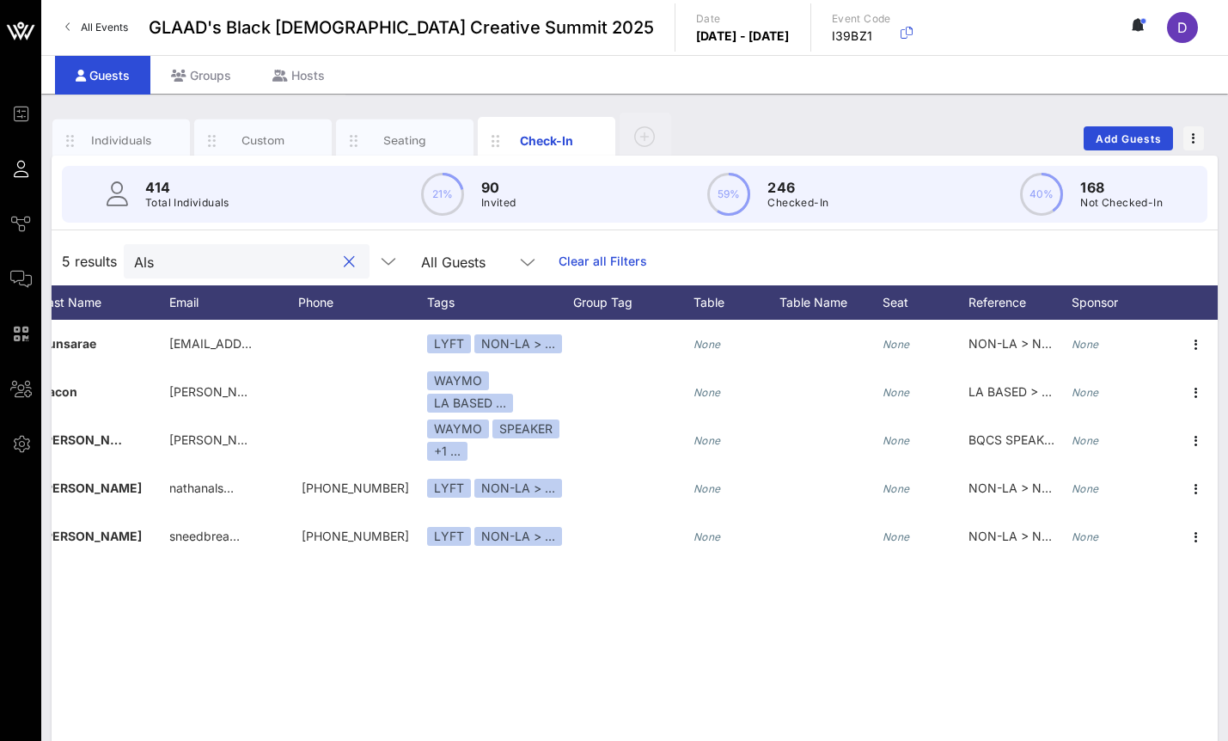
click at [284, 251] on input "Als" at bounding box center [234, 261] width 201 height 22
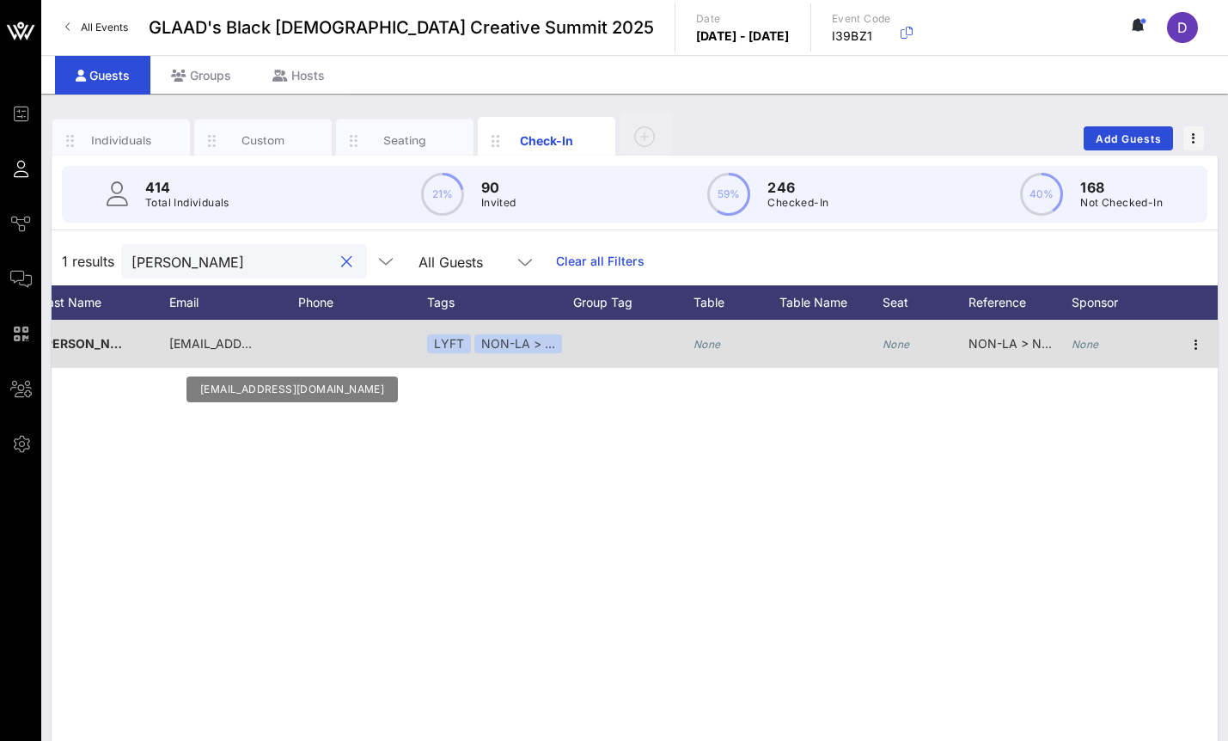
scroll to position [0, 0]
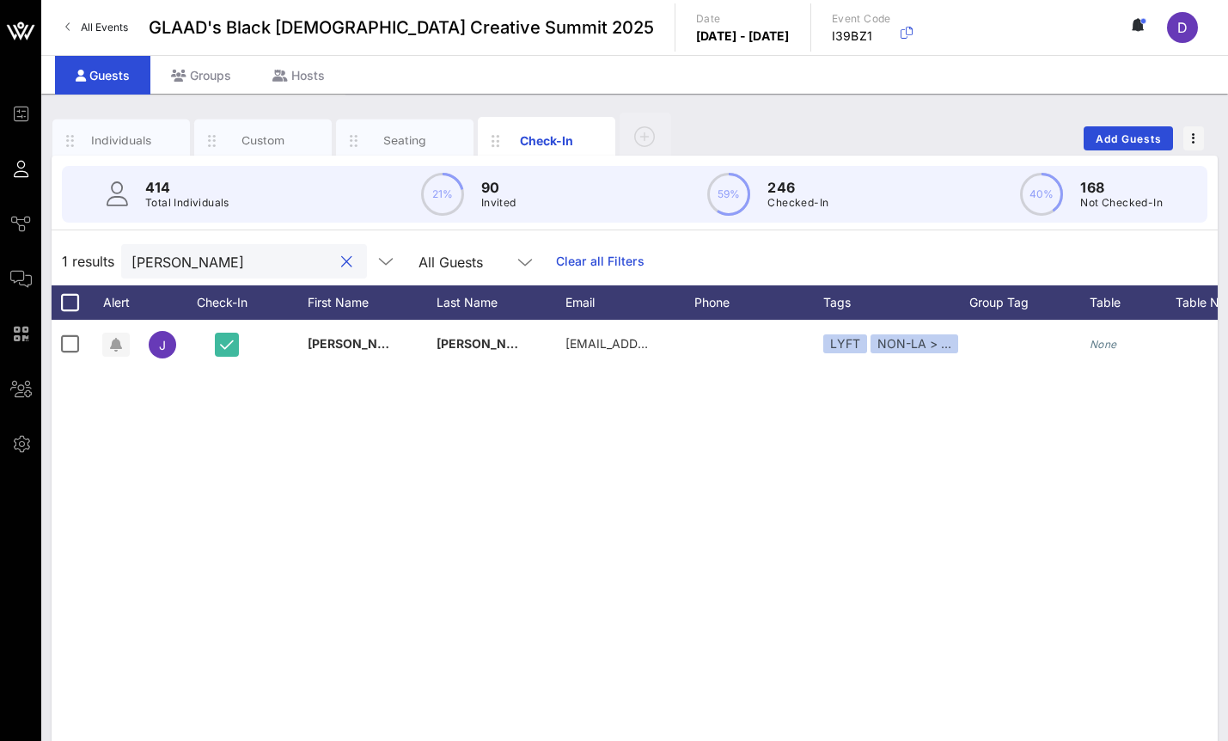
click at [184, 256] on input "Watler" at bounding box center [231, 261] width 201 height 22
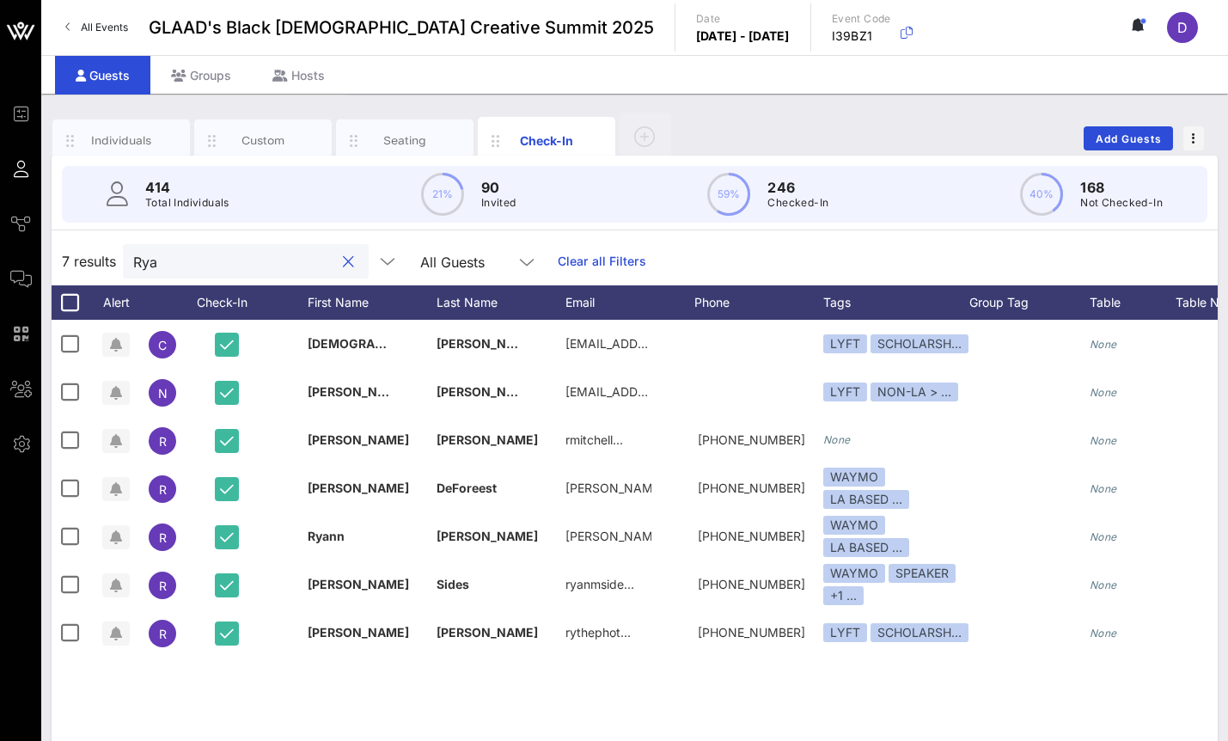
type input "[PERSON_NAME]"
click at [247, 265] on input "[PERSON_NAME]" at bounding box center [233, 261] width 201 height 22
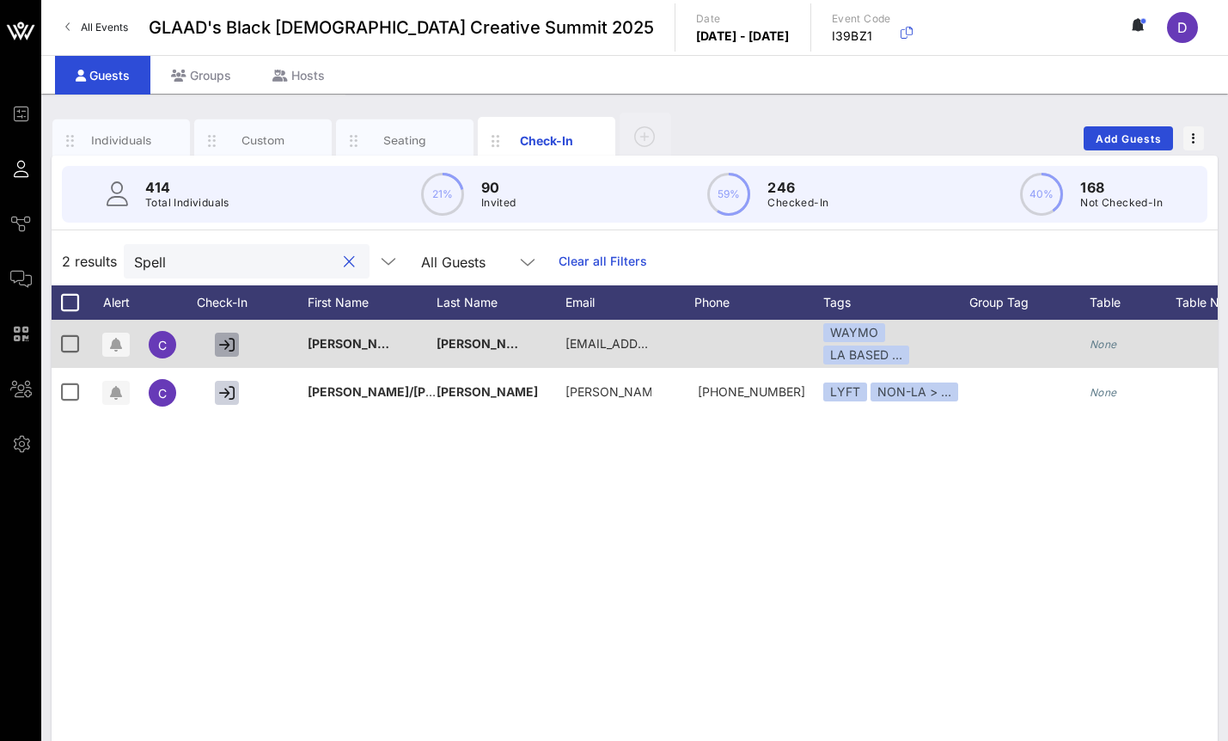
click at [227, 340] on icon "button" at bounding box center [226, 344] width 15 height 15
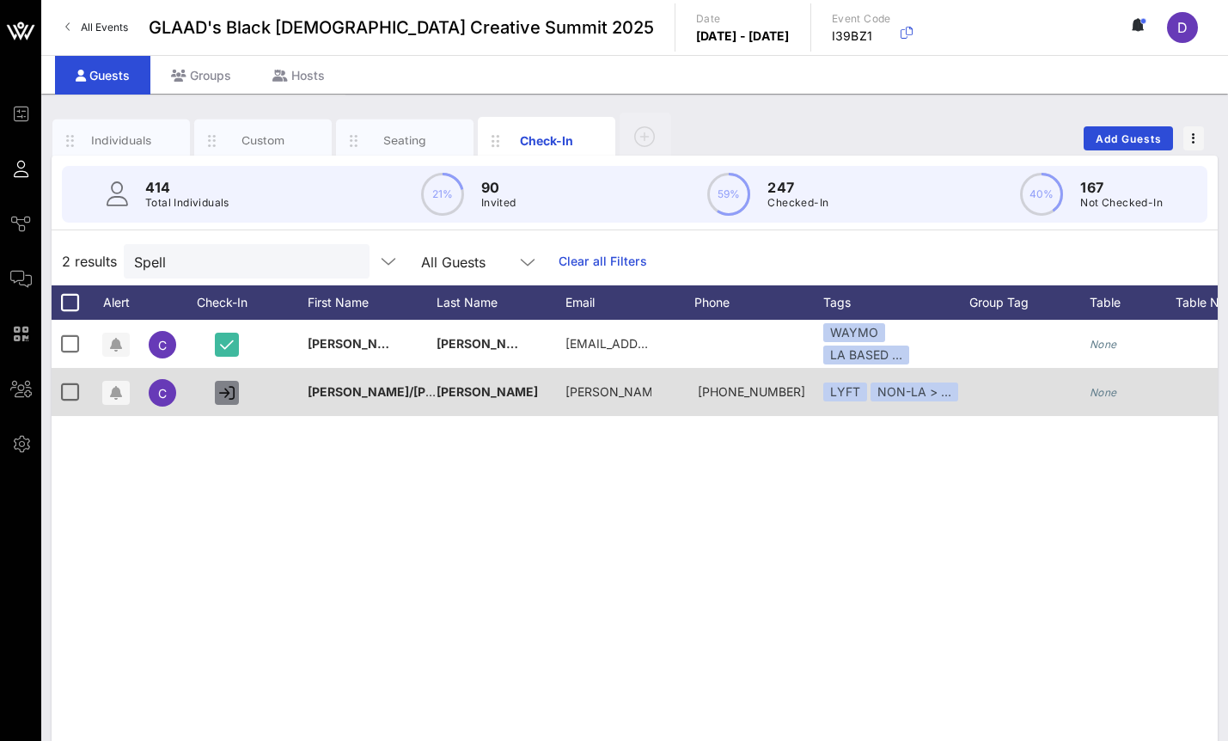
click at [227, 388] on icon "button" at bounding box center [226, 392] width 15 height 15
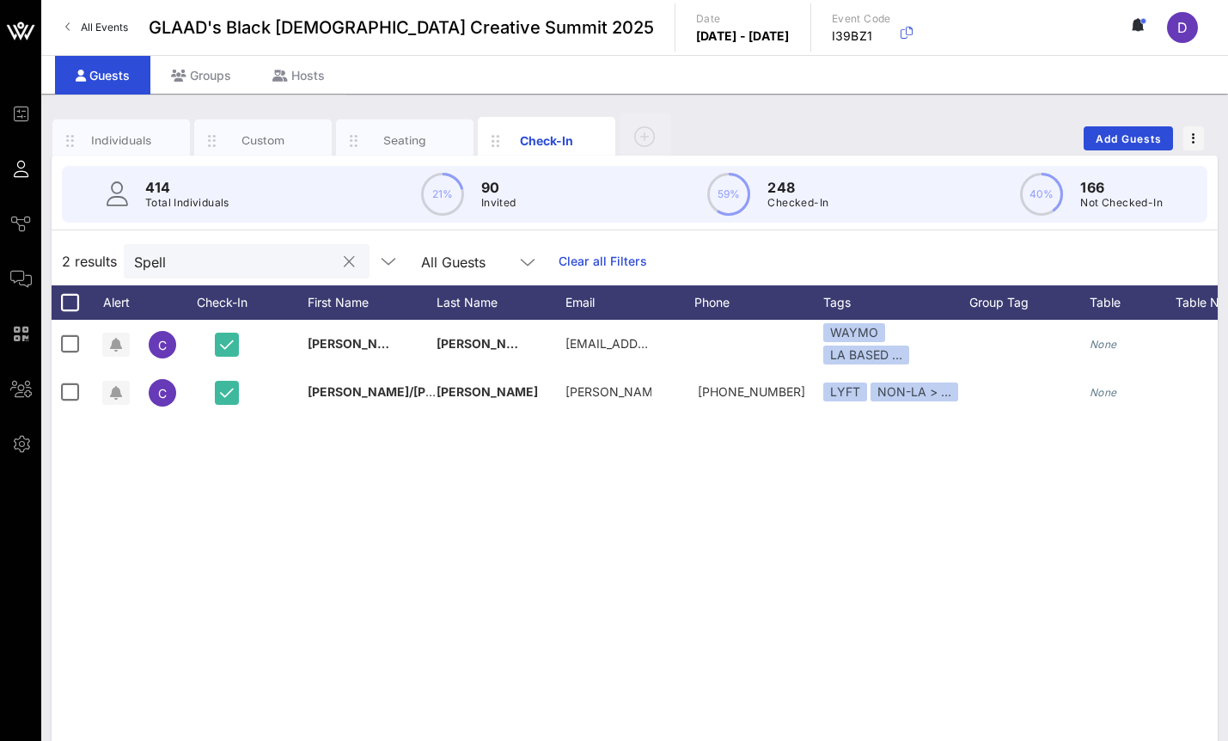
click at [272, 271] on input "Spell" at bounding box center [234, 261] width 201 height 22
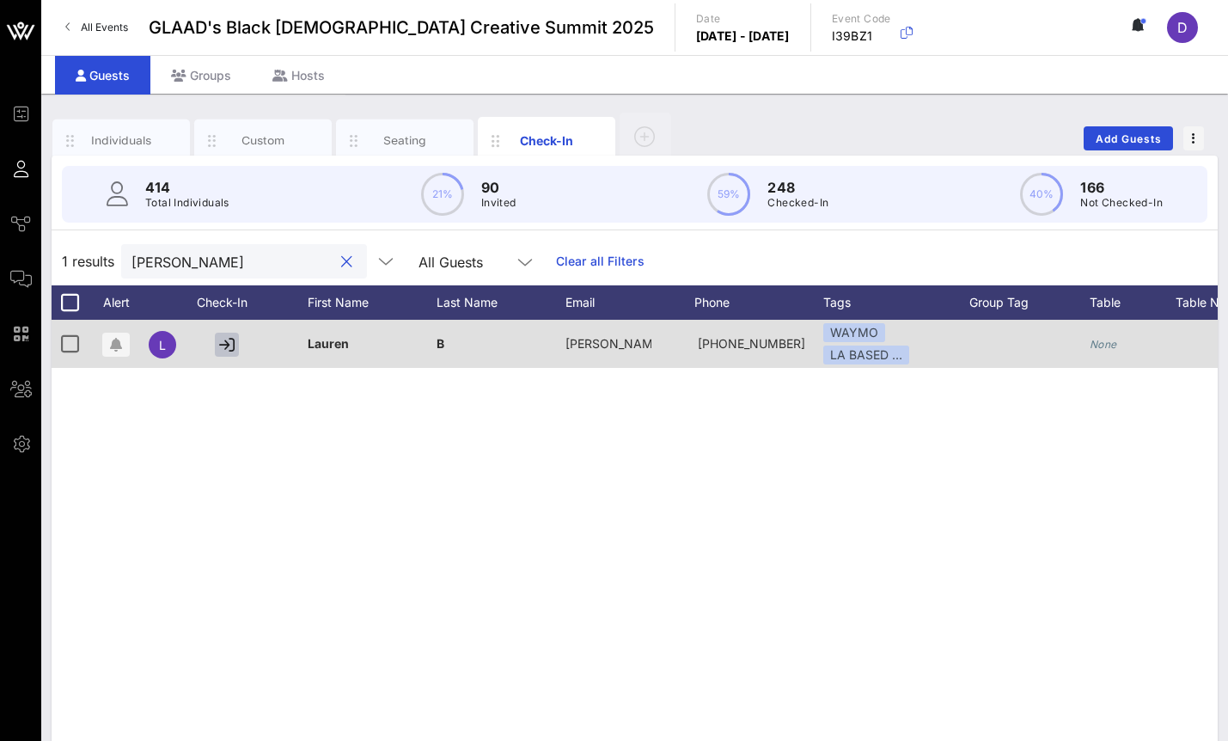
type input "myers"
click at [229, 340] on icon "button" at bounding box center [226, 344] width 15 height 15
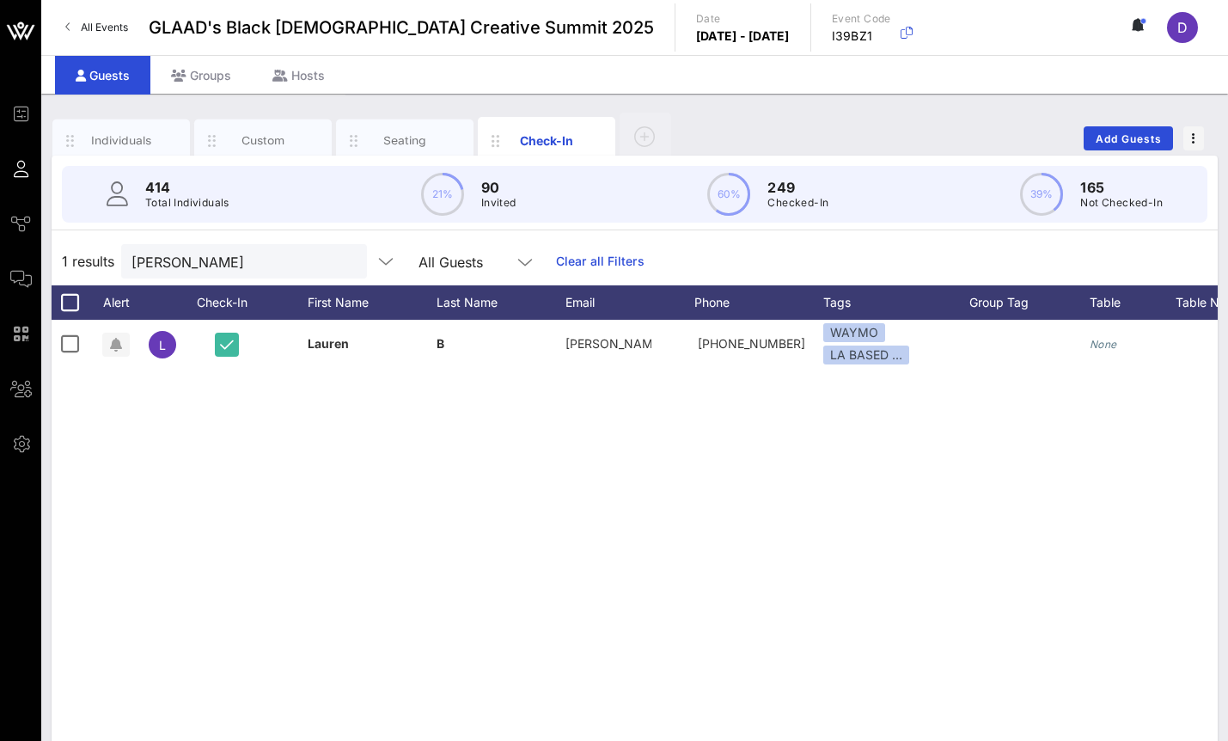
click at [341, 262] on button "clear icon" at bounding box center [346, 261] width 11 height 17
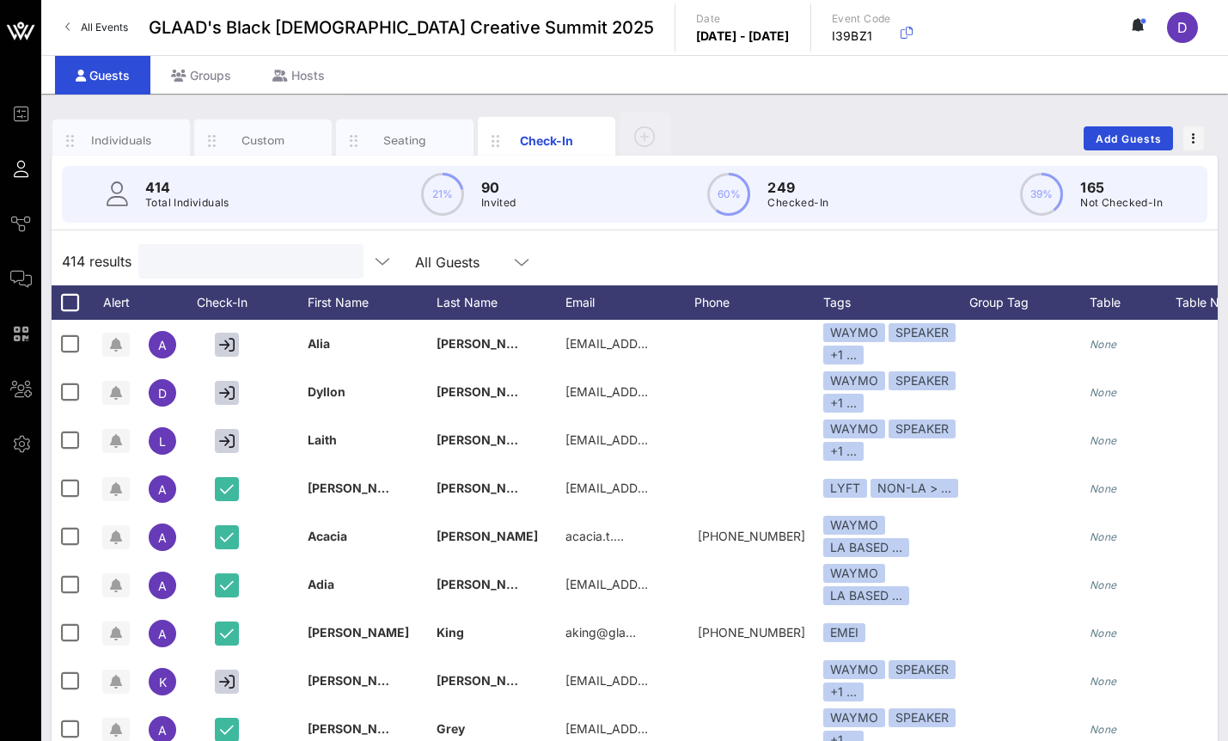
click at [186, 268] on input "text" at bounding box center [249, 261] width 201 height 22
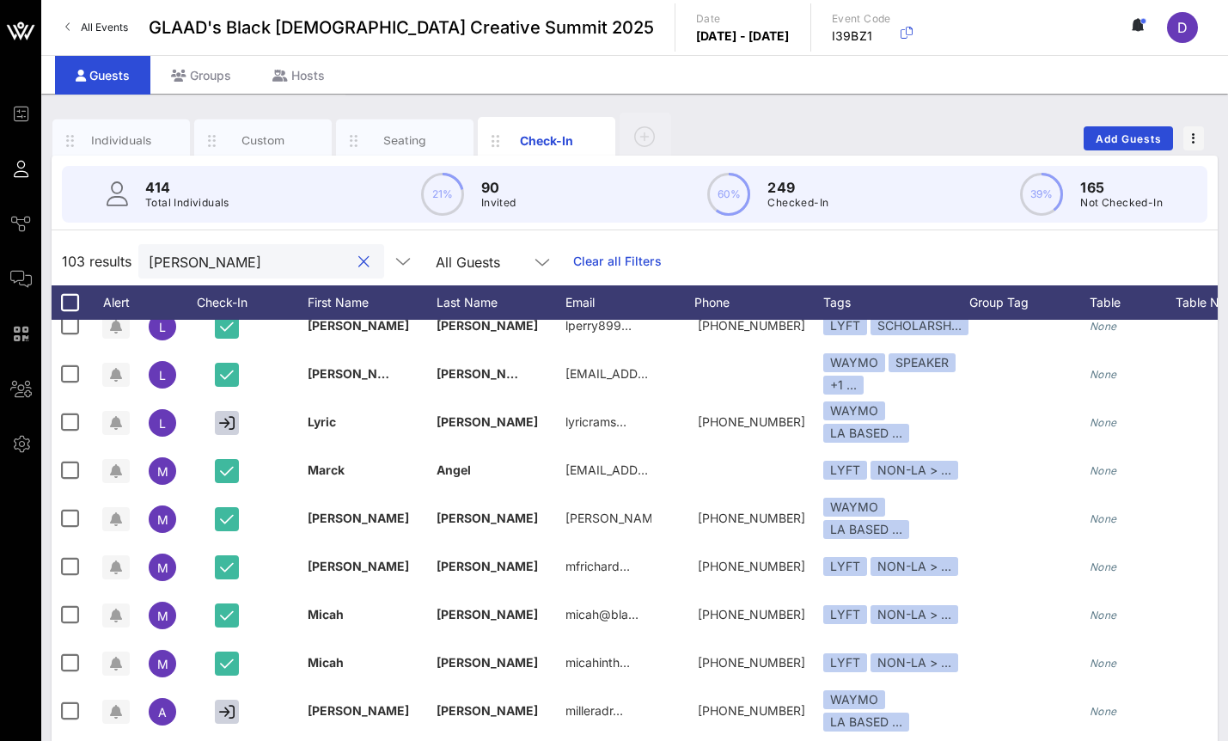
scroll to position [2720, 0]
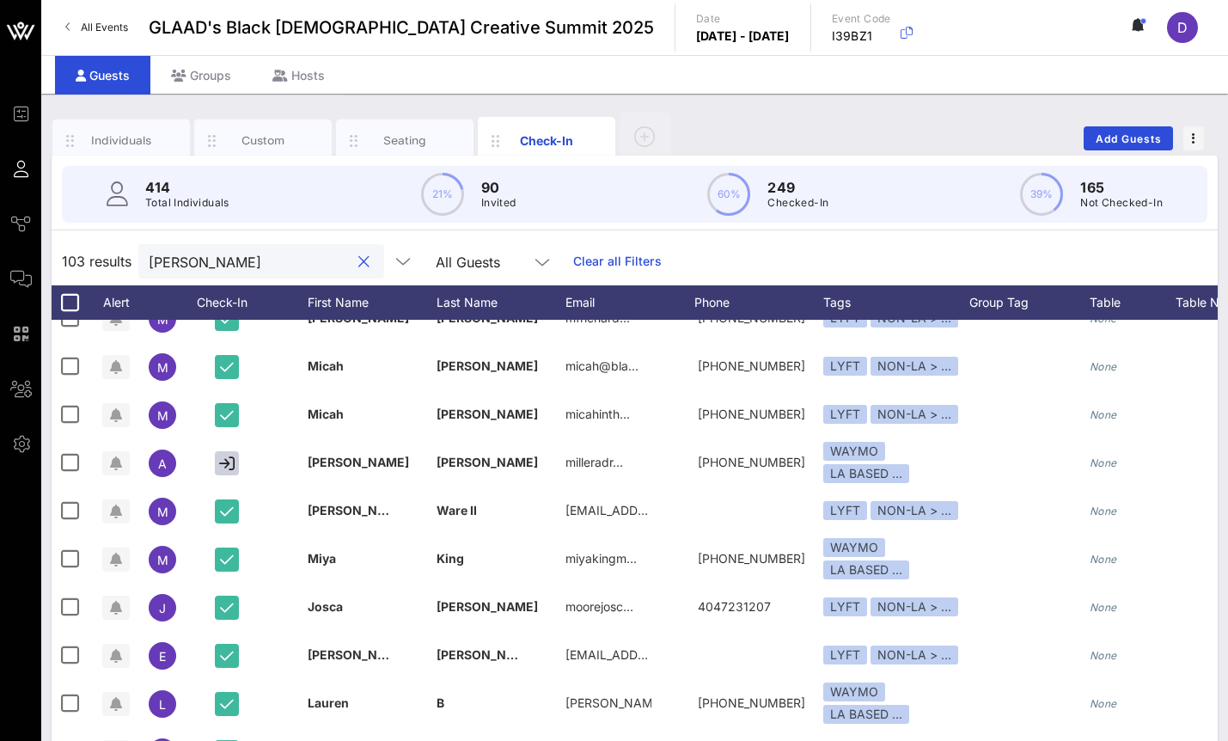
click at [205, 260] on input "rOSS" at bounding box center [249, 261] width 201 height 22
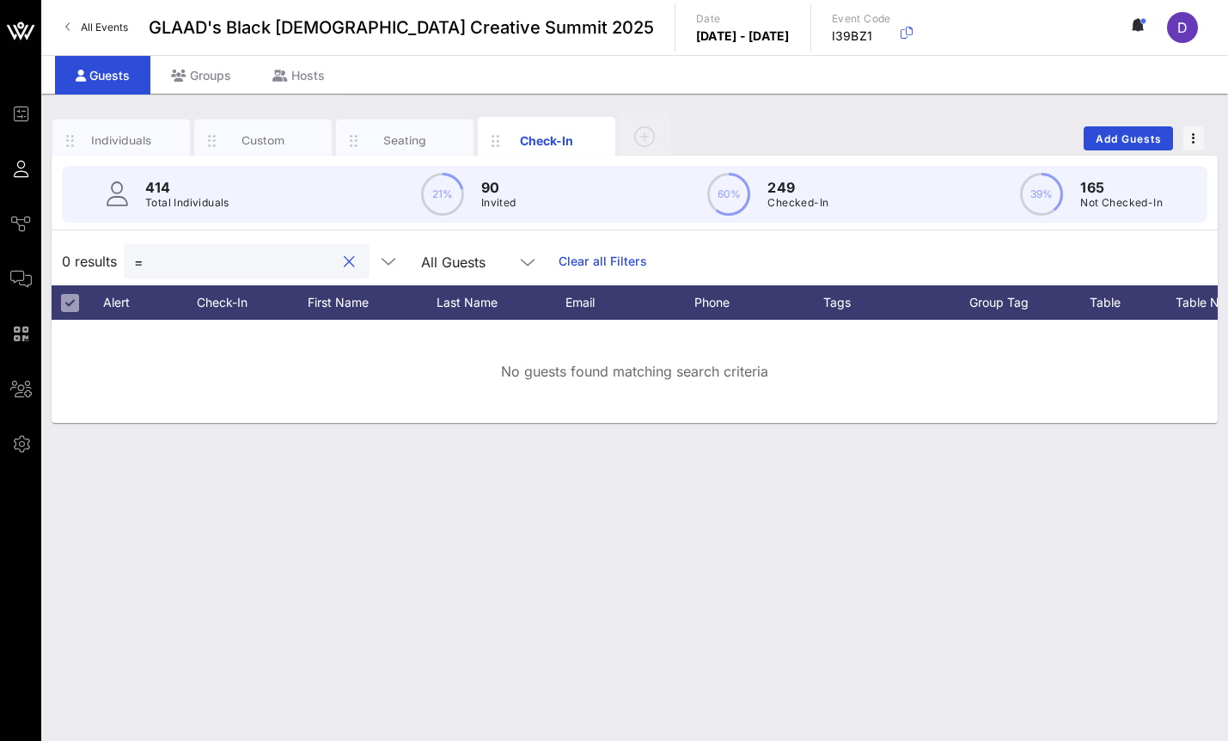
type input "="
click at [200, 269] on input "=" at bounding box center [234, 261] width 201 height 22
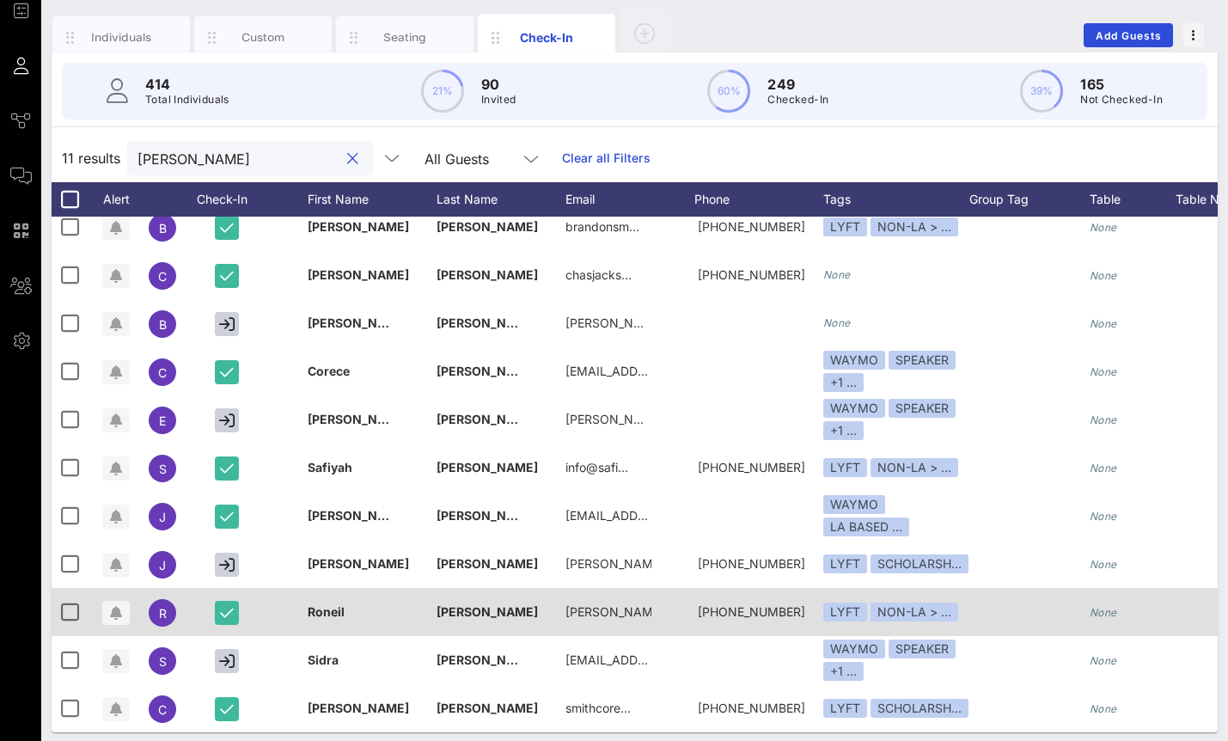
scroll to position [112, 0]
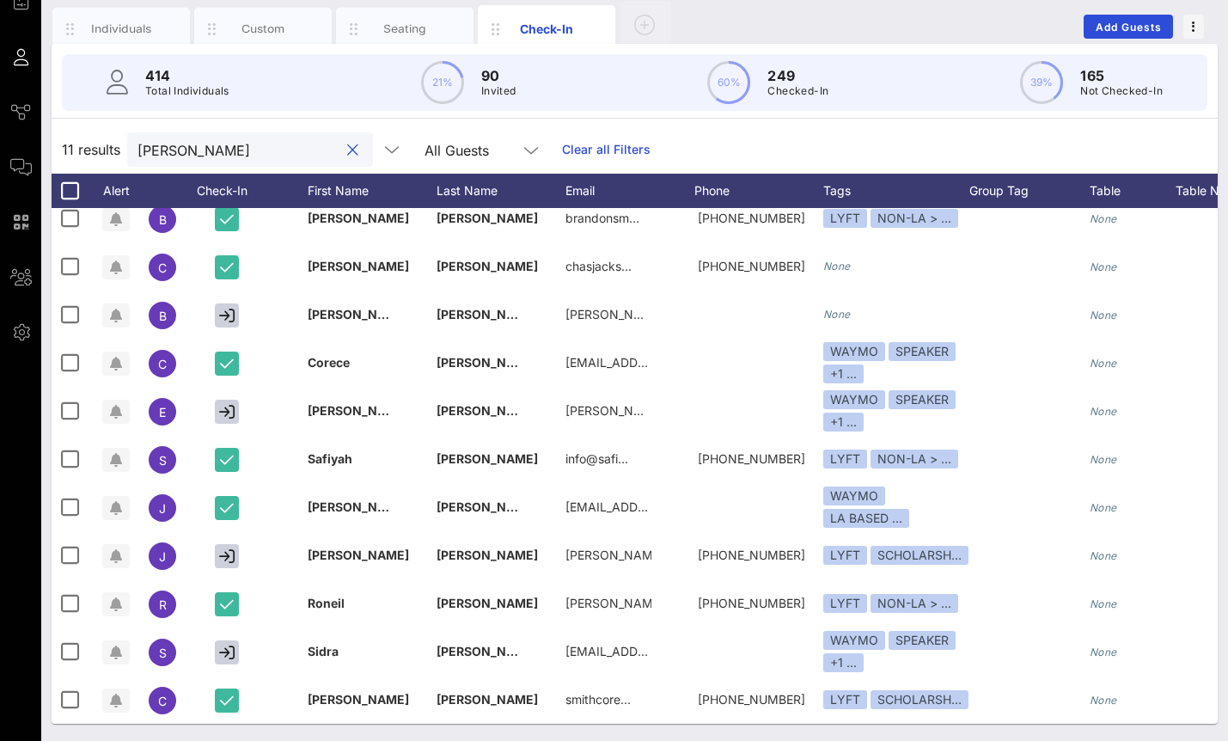
click at [194, 156] on input "[PERSON_NAME]" at bounding box center [237, 149] width 201 height 22
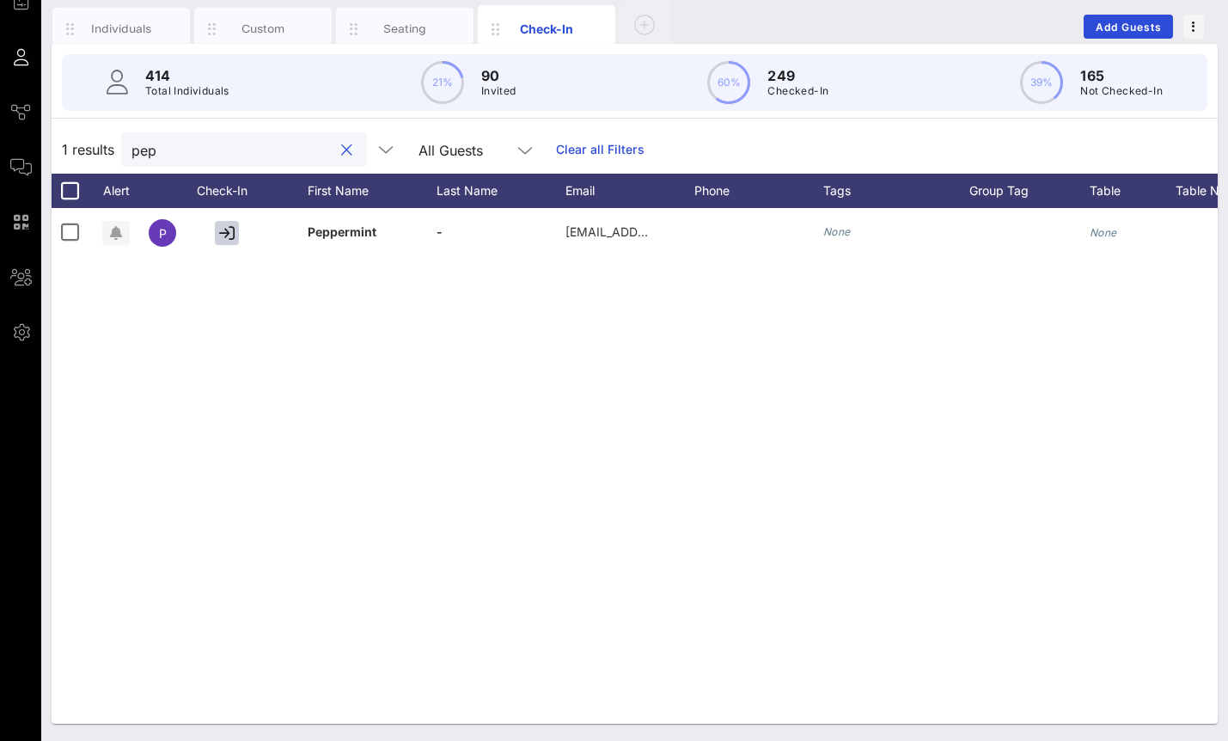
scroll to position [0, 0]
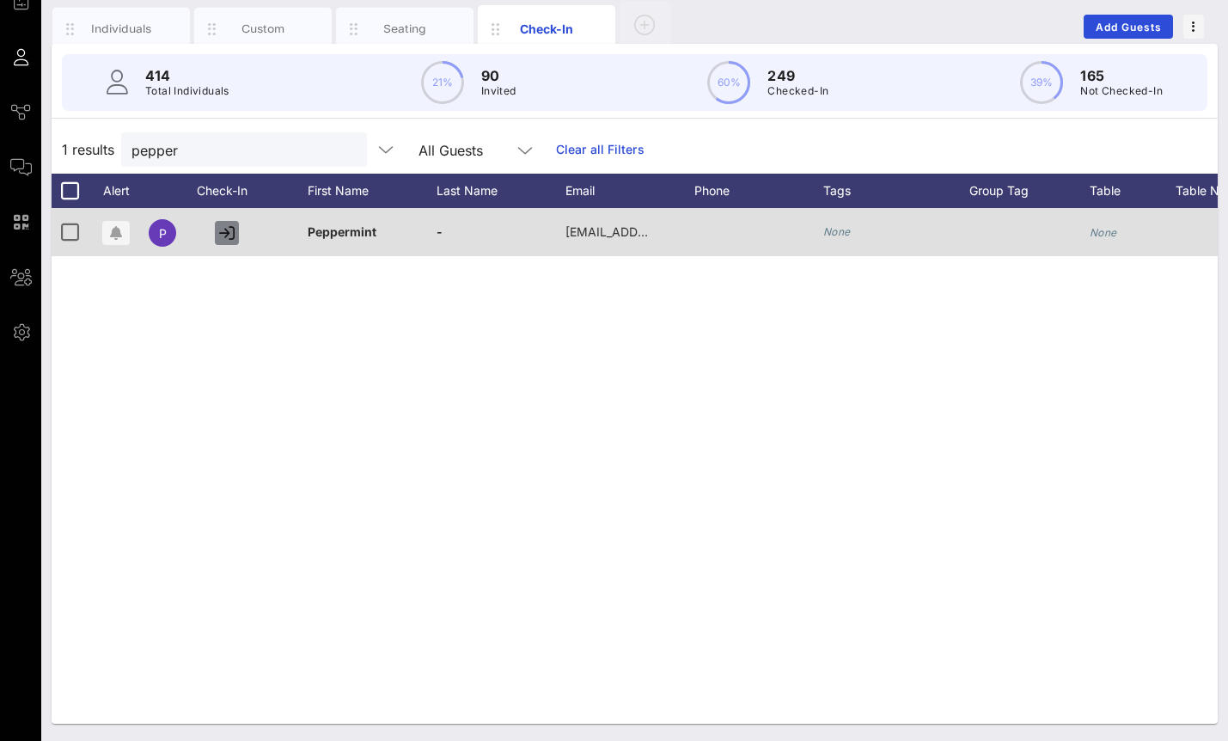
click at [229, 228] on icon "button" at bounding box center [226, 232] width 15 height 15
click at [222, 240] on icon "button" at bounding box center [227, 232] width 14 height 15
click at [222, 240] on icon "button" at bounding box center [226, 232] width 15 height 15
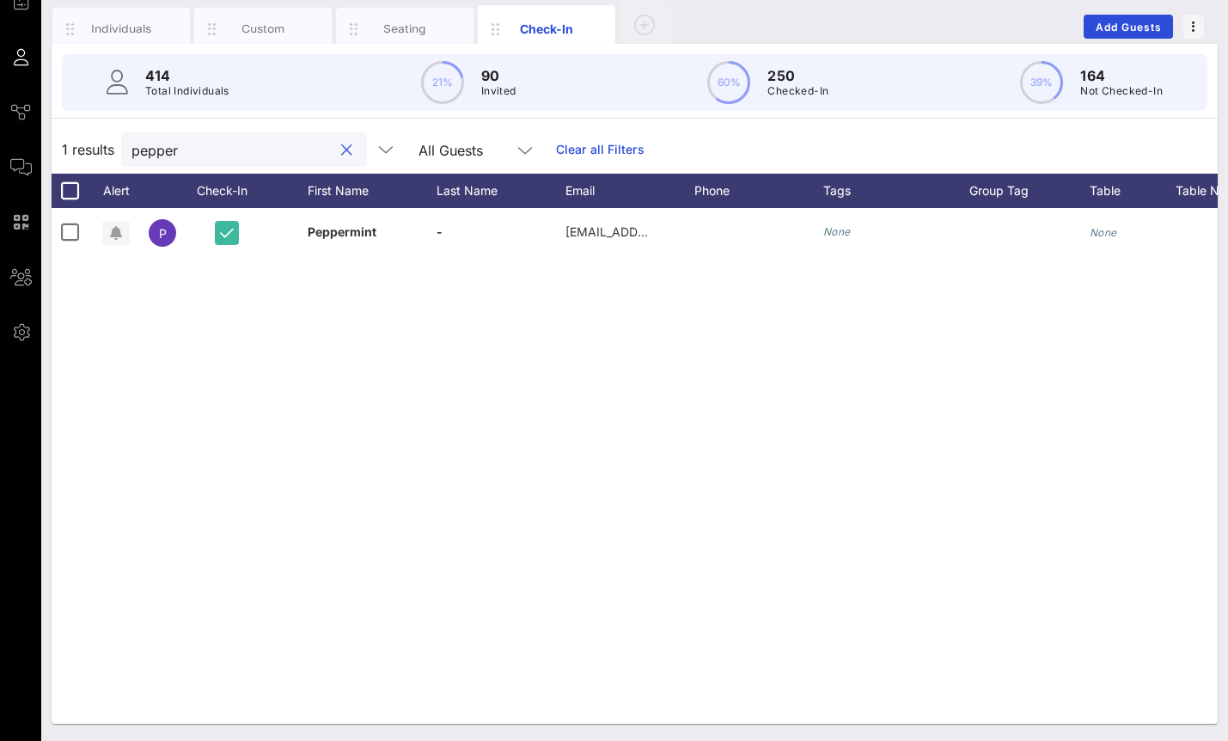
click at [270, 150] on input "pepper" at bounding box center [231, 149] width 201 height 22
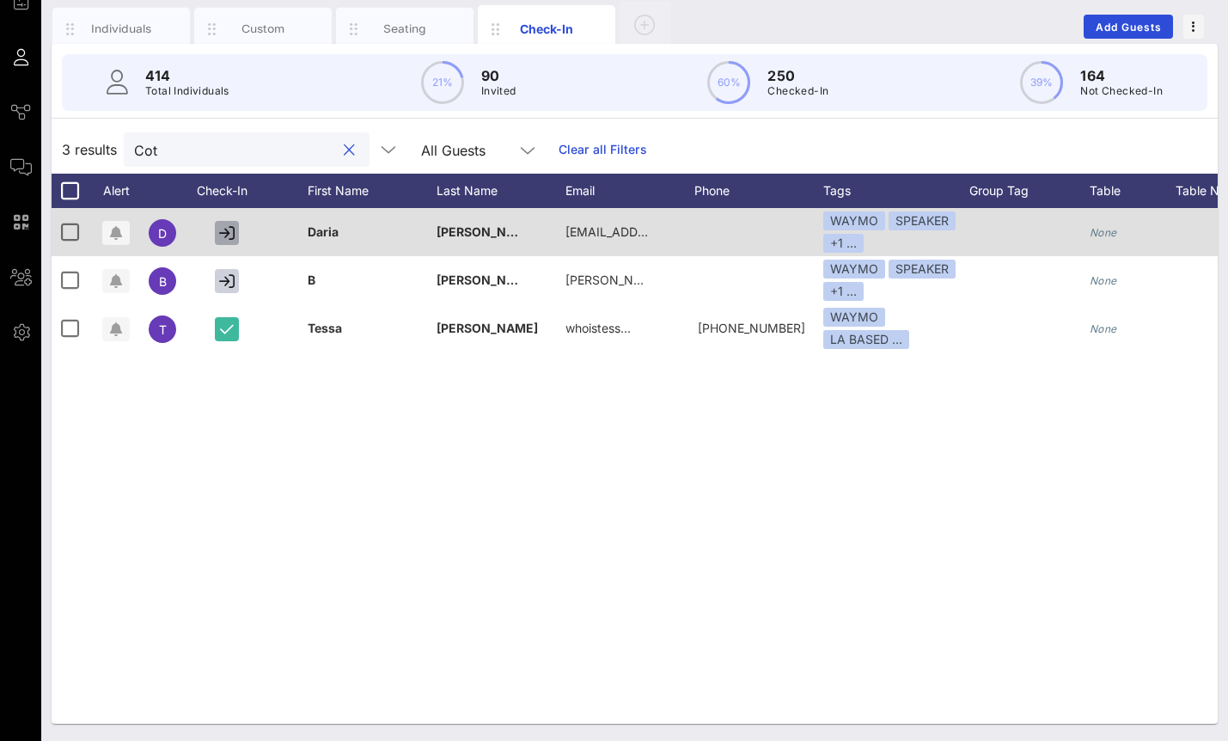
click at [230, 233] on icon "button" at bounding box center [226, 232] width 15 height 15
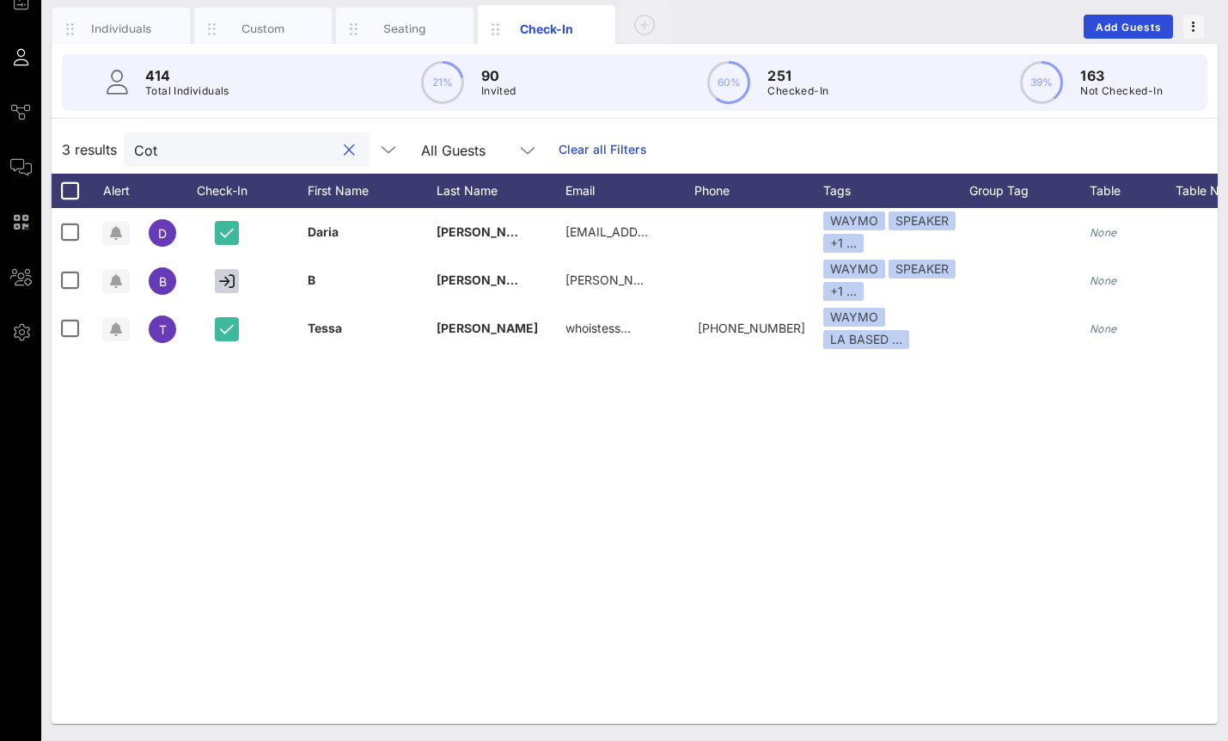
click at [259, 143] on input "Cot" at bounding box center [234, 149] width 201 height 22
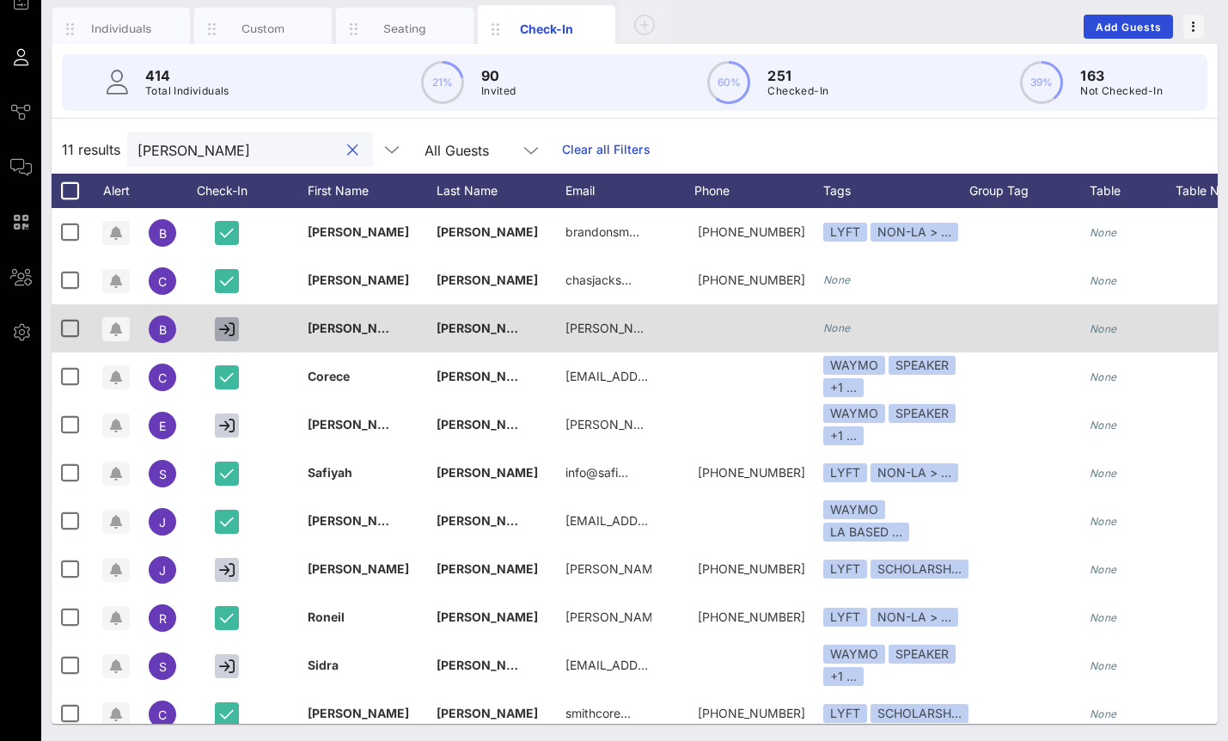
click at [223, 334] on icon "button" at bounding box center [226, 328] width 15 height 15
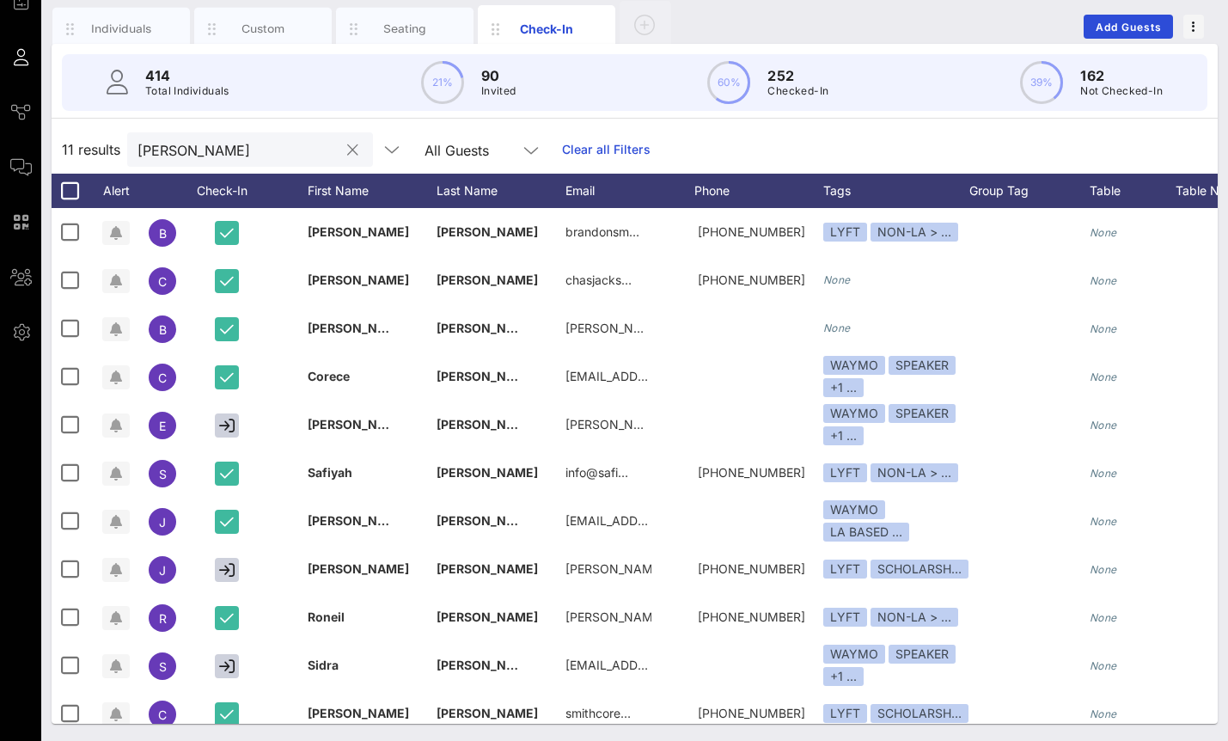
click at [200, 144] on input "[PERSON_NAME]" at bounding box center [237, 149] width 201 height 22
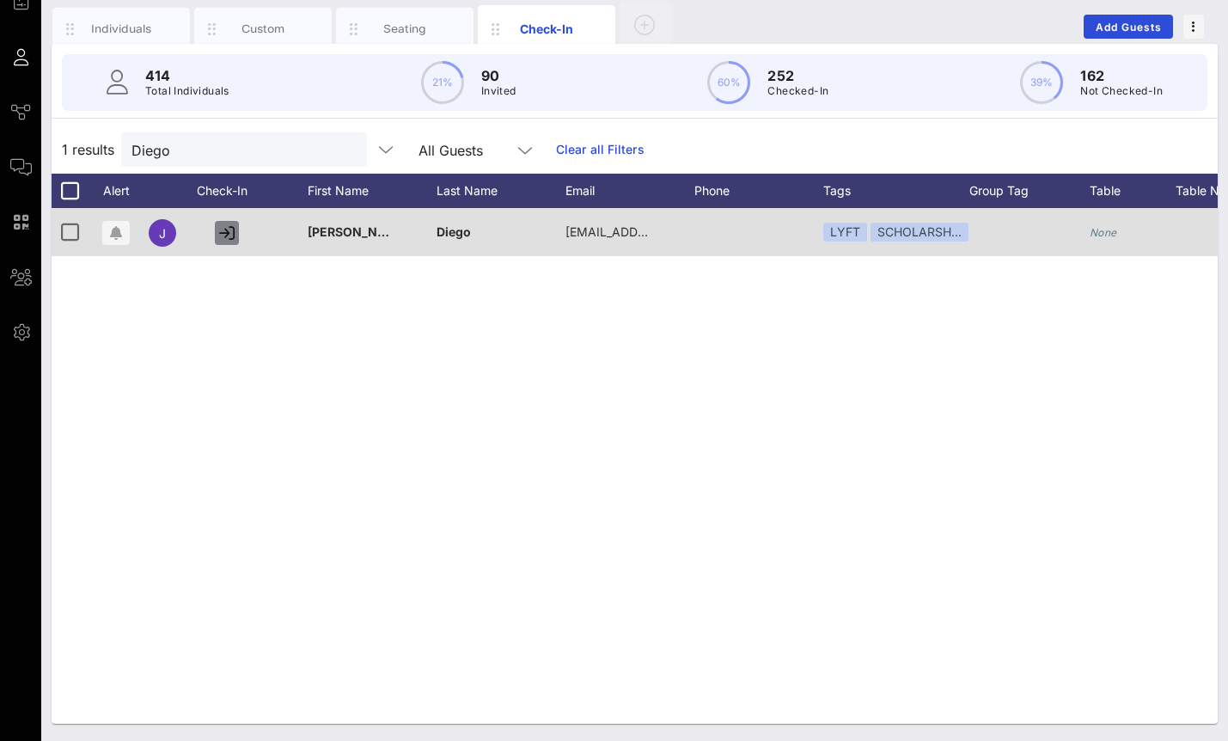
click at [227, 237] on icon "button" at bounding box center [226, 232] width 15 height 15
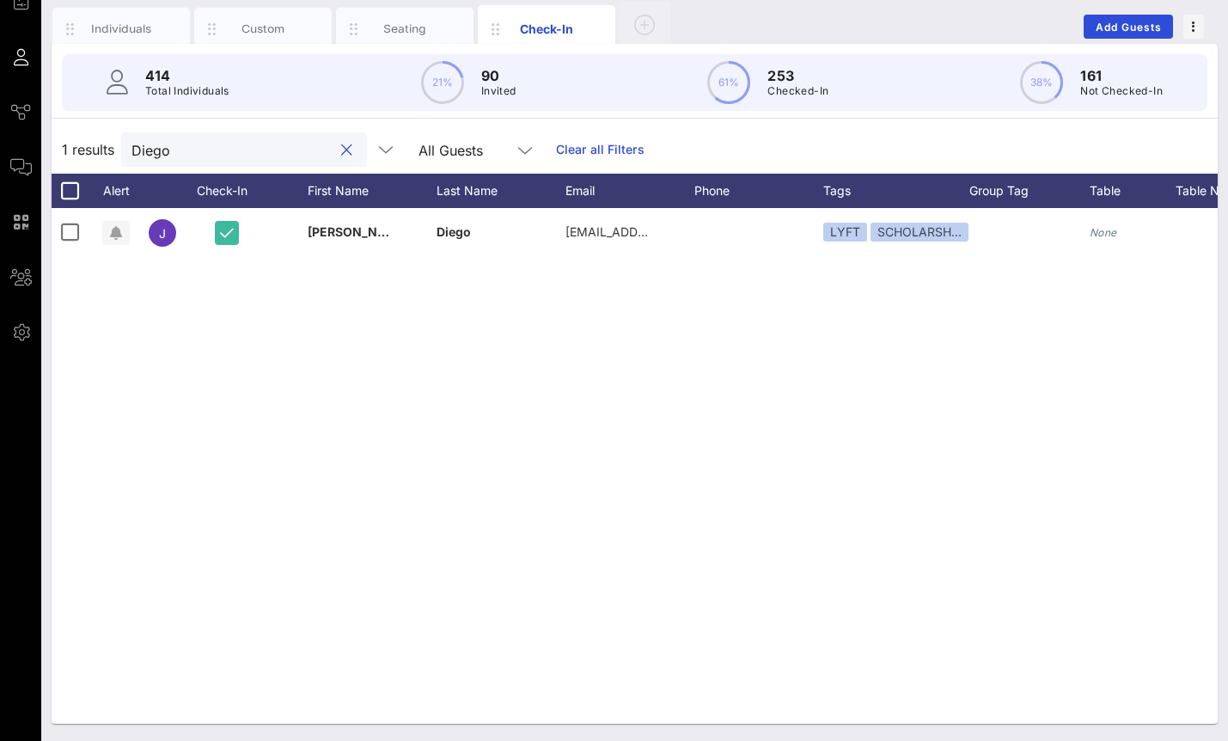
click at [174, 156] on input "Diego" at bounding box center [231, 149] width 201 height 22
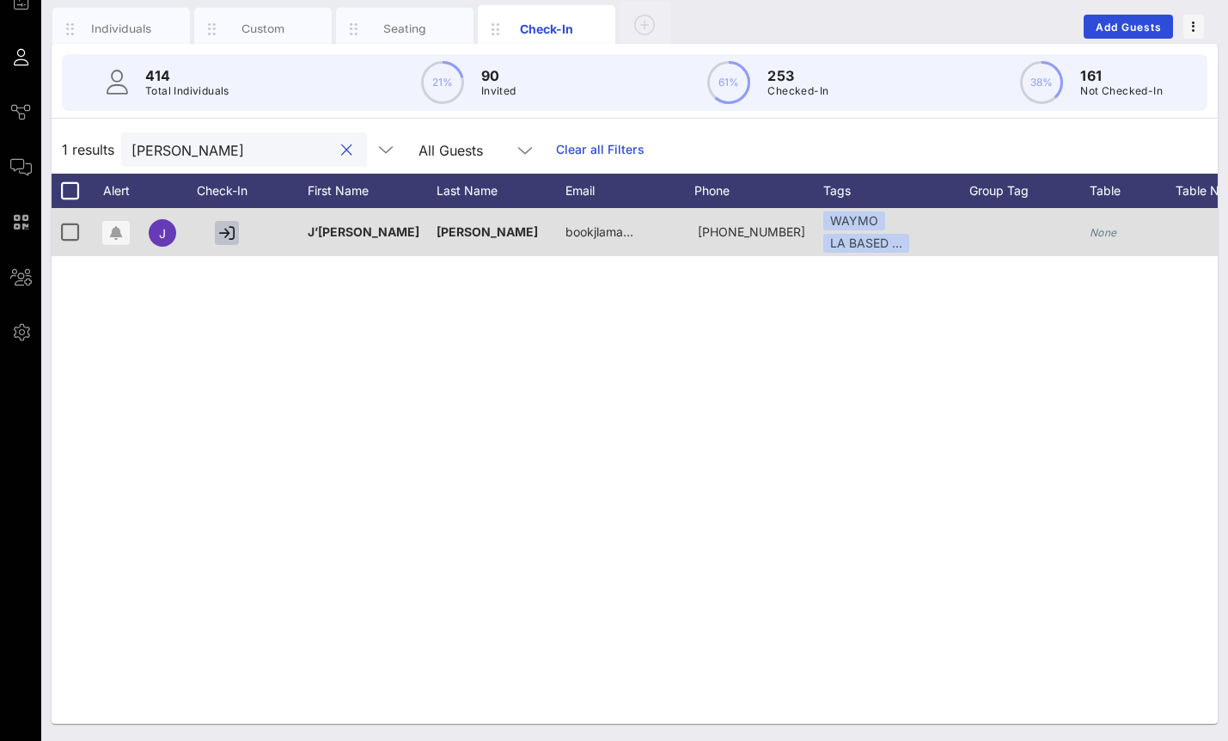
type input "Nichol"
click at [223, 235] on icon "button" at bounding box center [226, 232] width 15 height 15
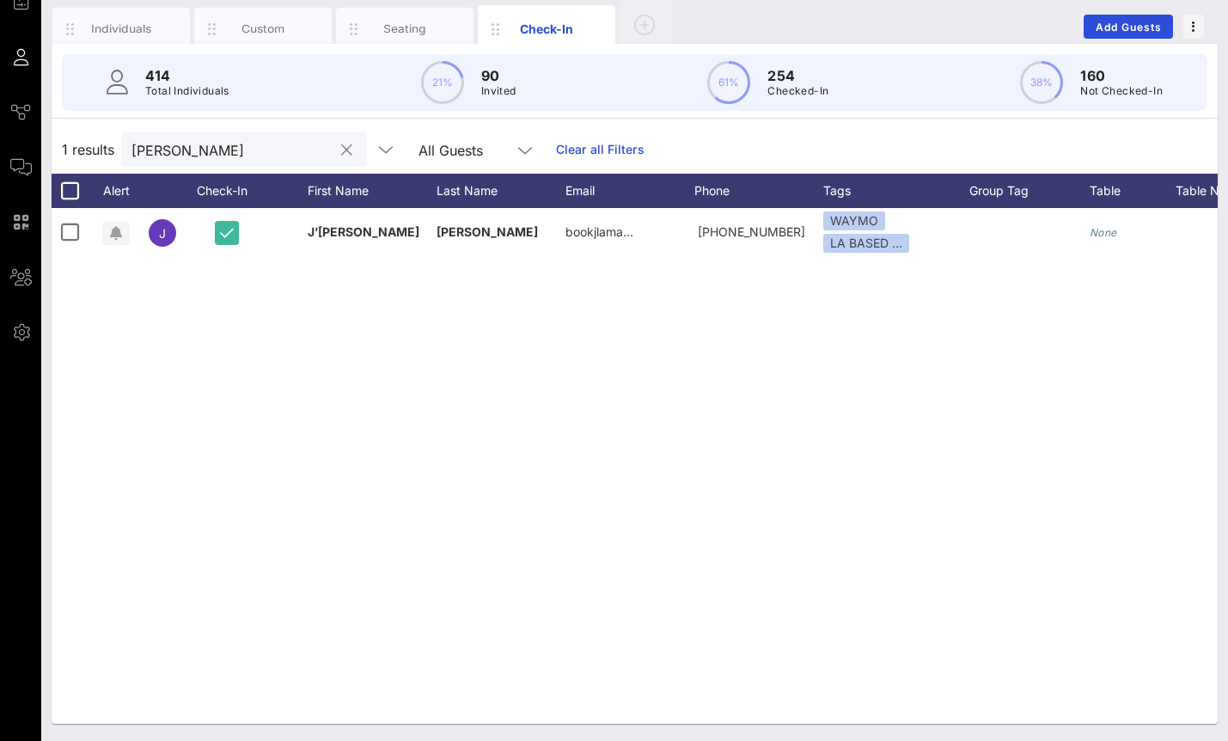
click at [214, 137] on div "Nichol" at bounding box center [231, 149] width 201 height 34
click at [341, 144] on button "clear icon" at bounding box center [346, 150] width 11 height 17
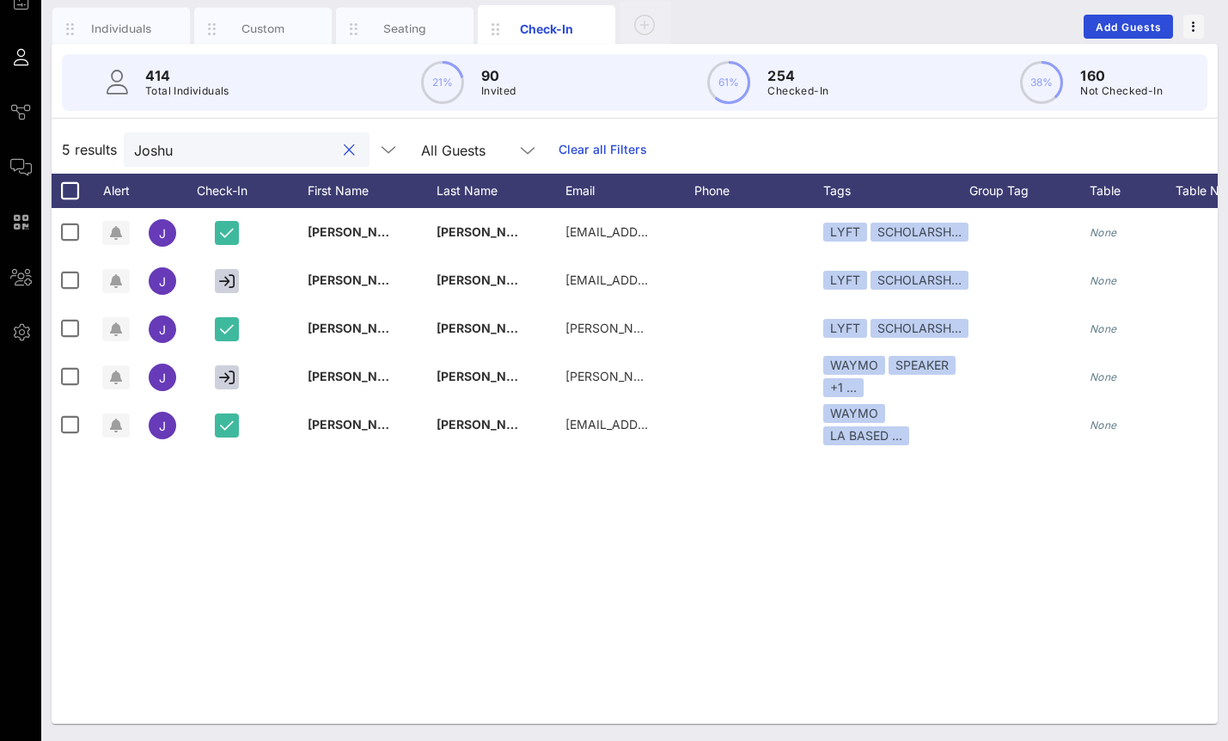
type input "[PERSON_NAME]"
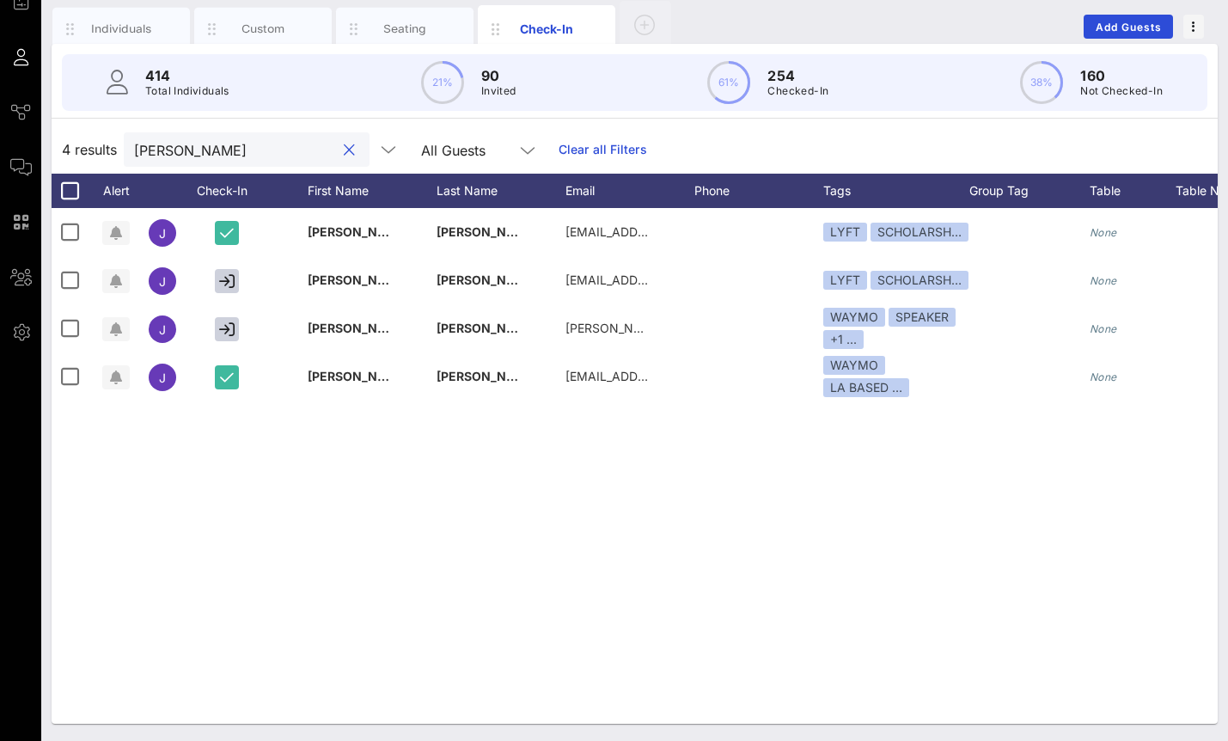
click at [234, 152] on input "[PERSON_NAME]" at bounding box center [234, 149] width 201 height 22
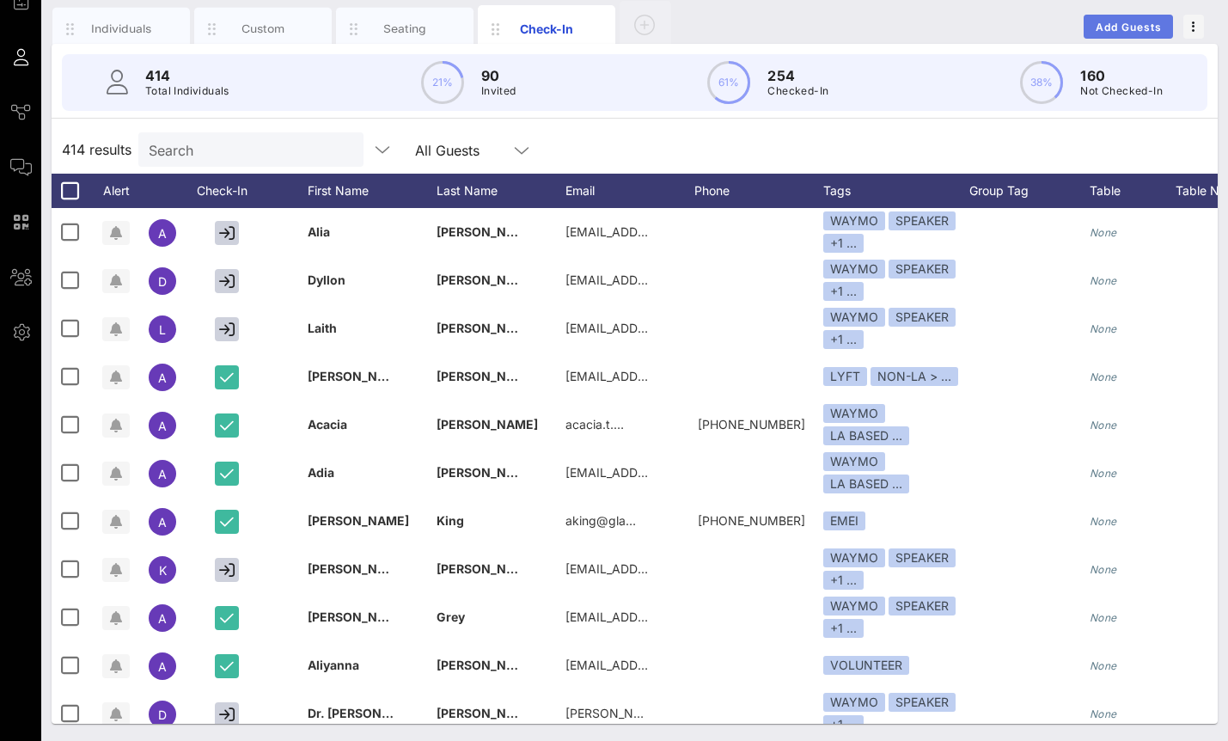
click at [1126, 18] on button "Add Guests" at bounding box center [1127, 27] width 89 height 24
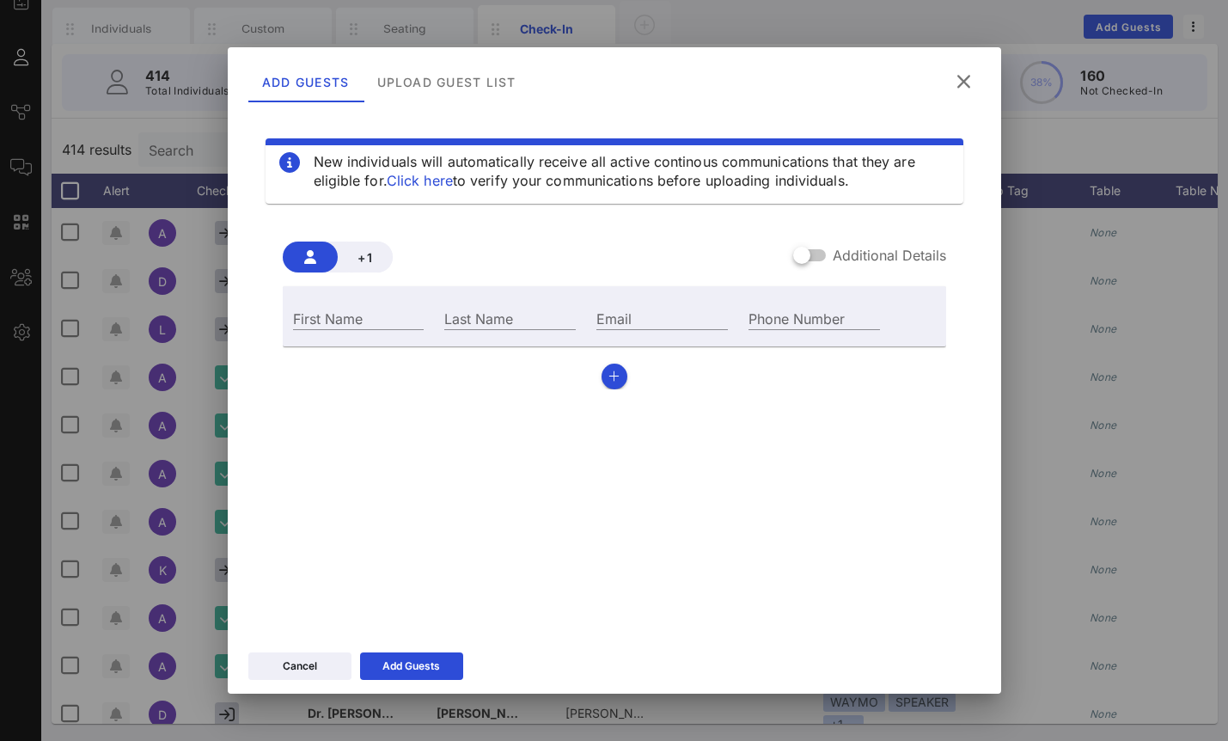
click at [359, 332] on div "First Name" at bounding box center [359, 316] width 152 height 46
click at [355, 321] on input "First Name" at bounding box center [358, 318] width 131 height 22
type input "Brooklynn"
type input "Fields"
click at [432, 658] on div "Add Guests" at bounding box center [411, 665] width 58 height 17
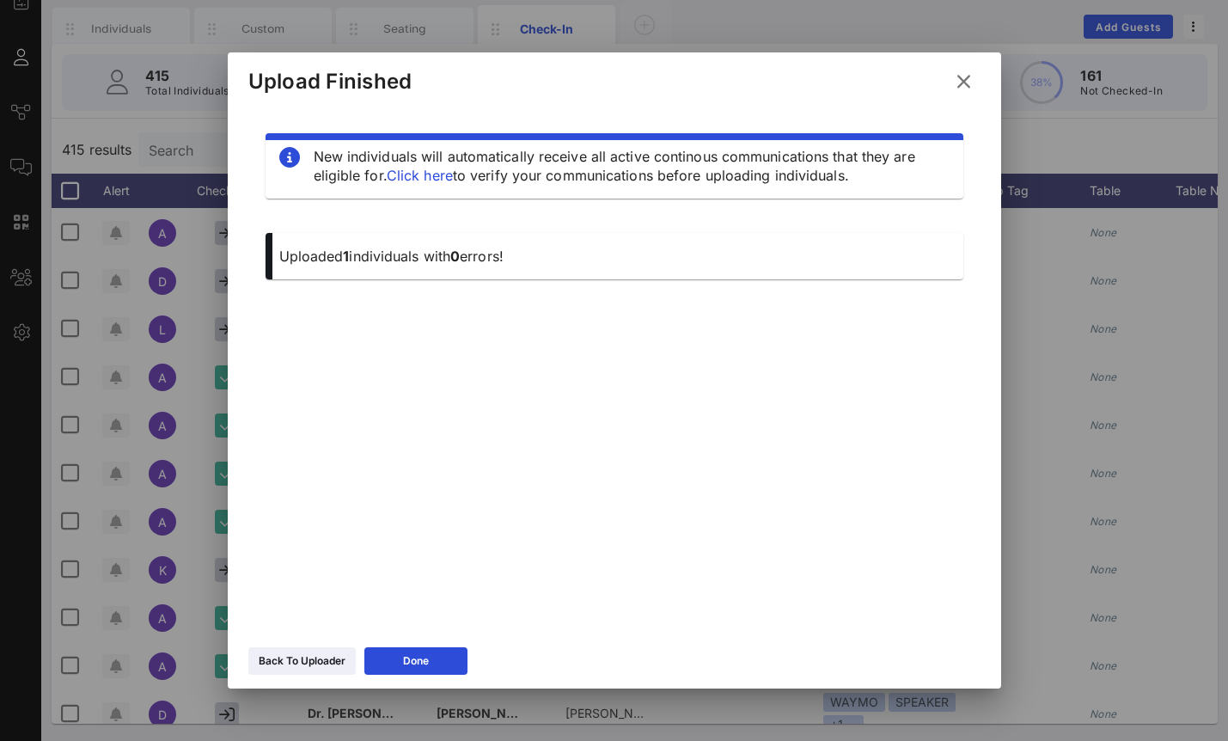
click at [961, 82] on icon at bounding box center [963, 81] width 29 height 27
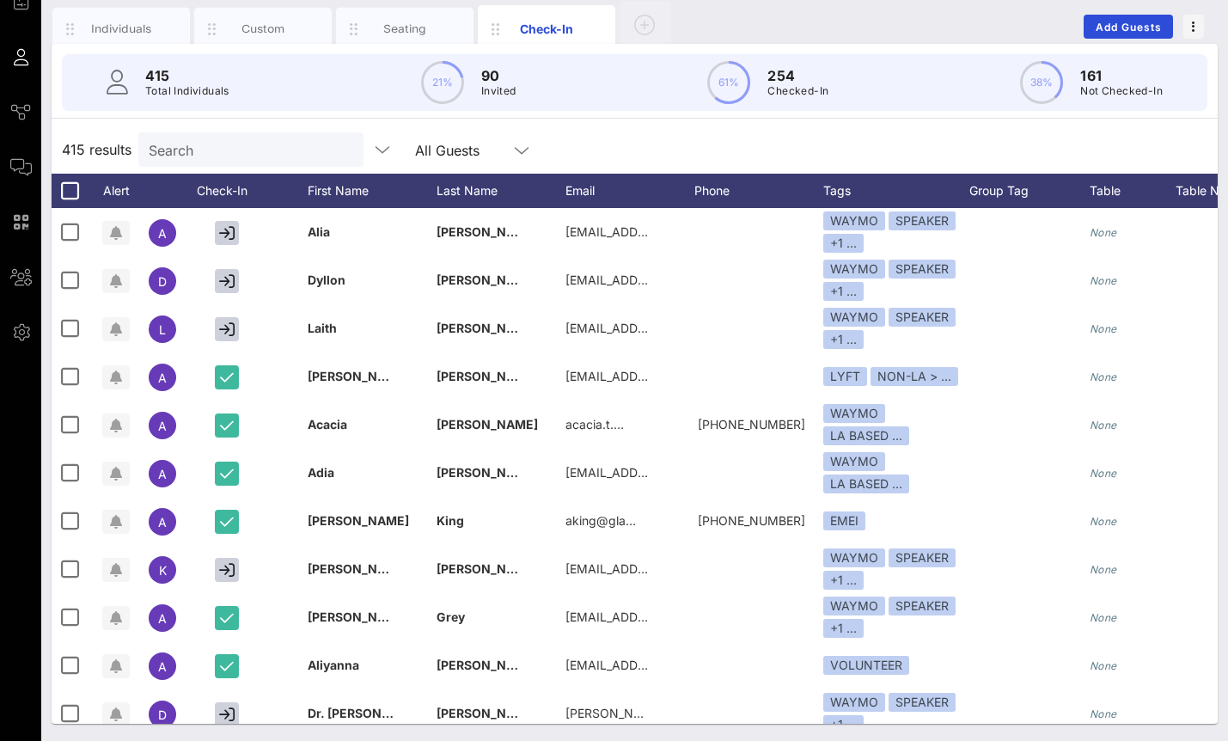
click at [247, 151] on input "Search" at bounding box center [249, 149] width 201 height 22
type input "M"
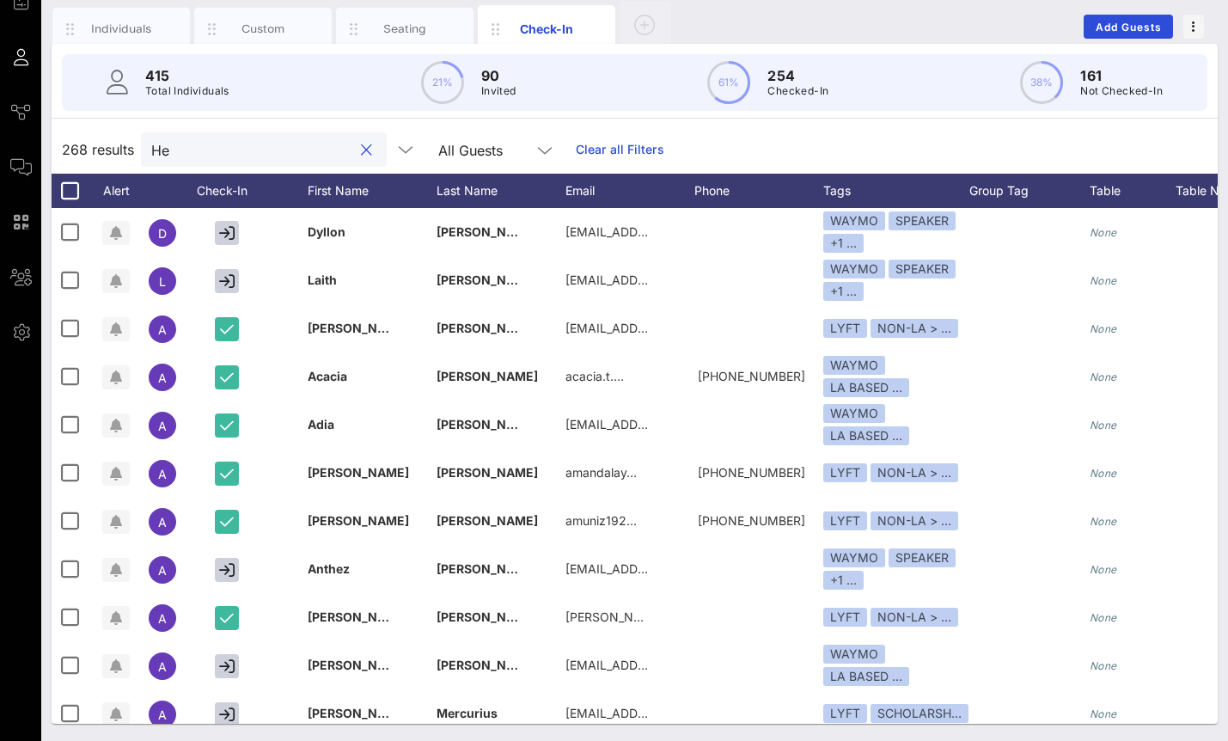
type input "H"
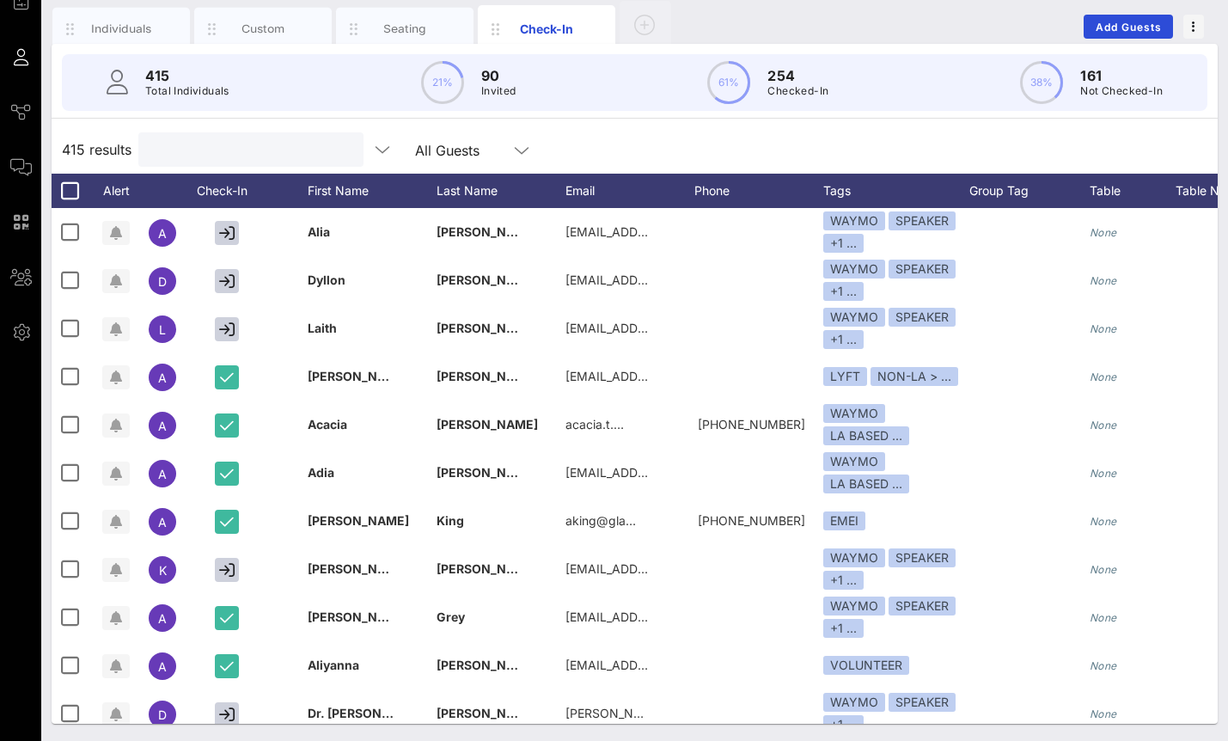
click at [235, 133] on div at bounding box center [249, 149] width 201 height 34
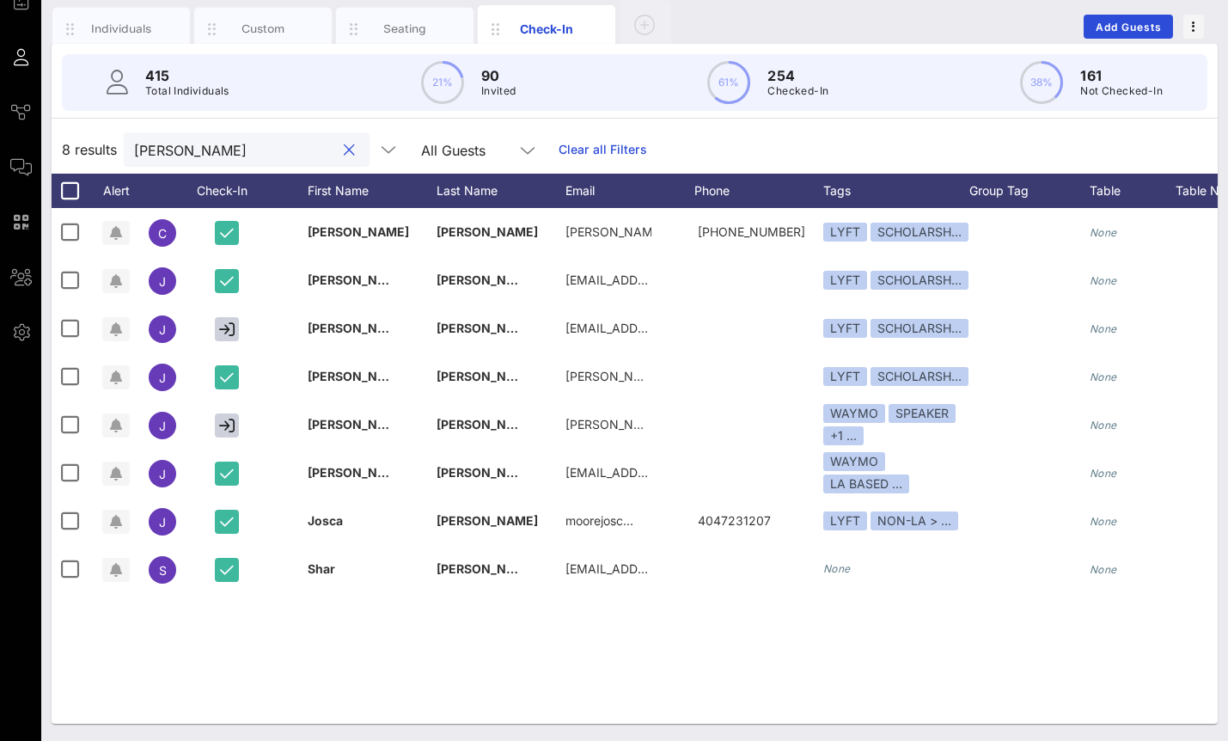
click at [250, 147] on input "jos" at bounding box center [234, 149] width 201 height 22
paste input "huathepa@gmail.com"
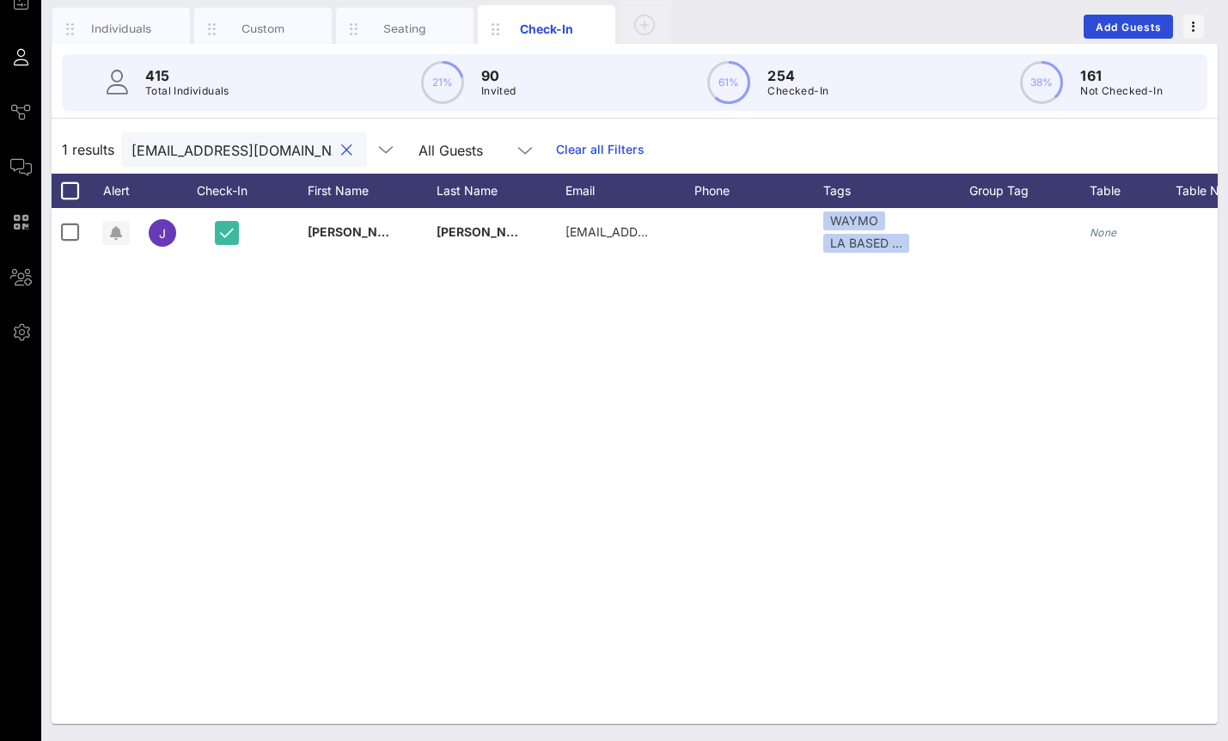
click at [228, 155] on input "joshuathepa@gmail.com" at bounding box center [231, 149] width 201 height 22
click at [192, 156] on input "Grey" at bounding box center [231, 149] width 201 height 22
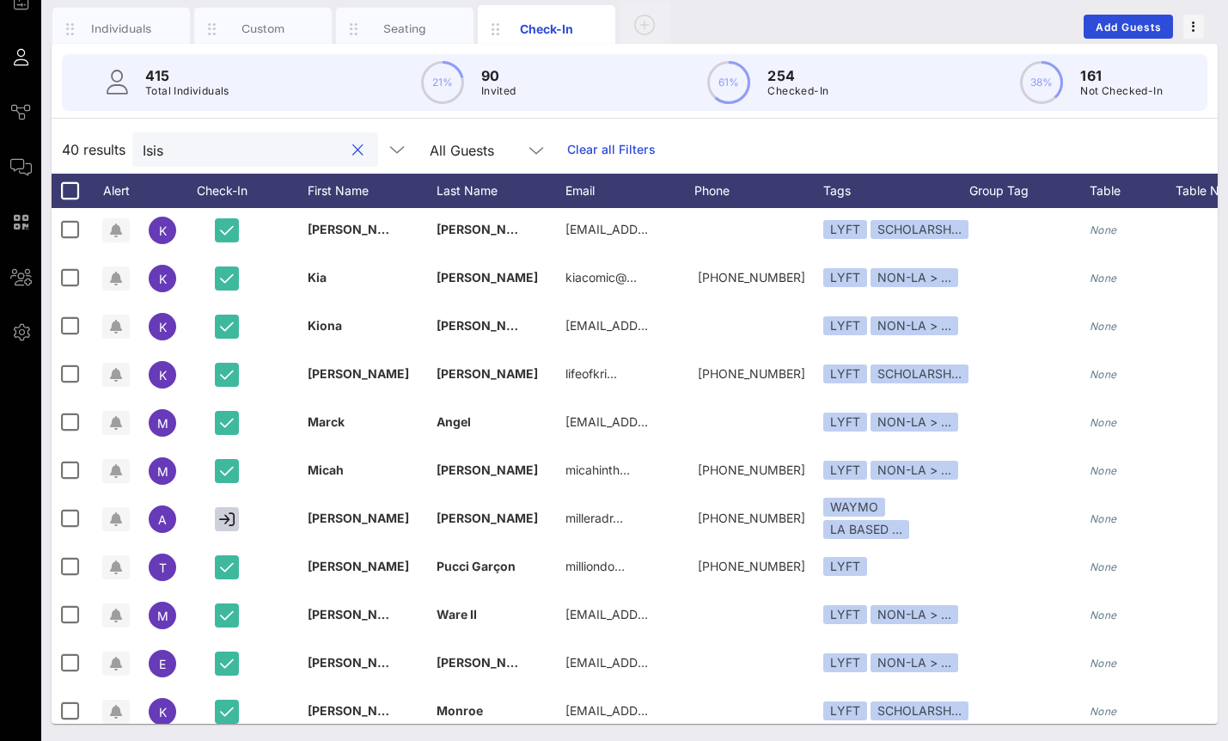
scroll to position [809, 0]
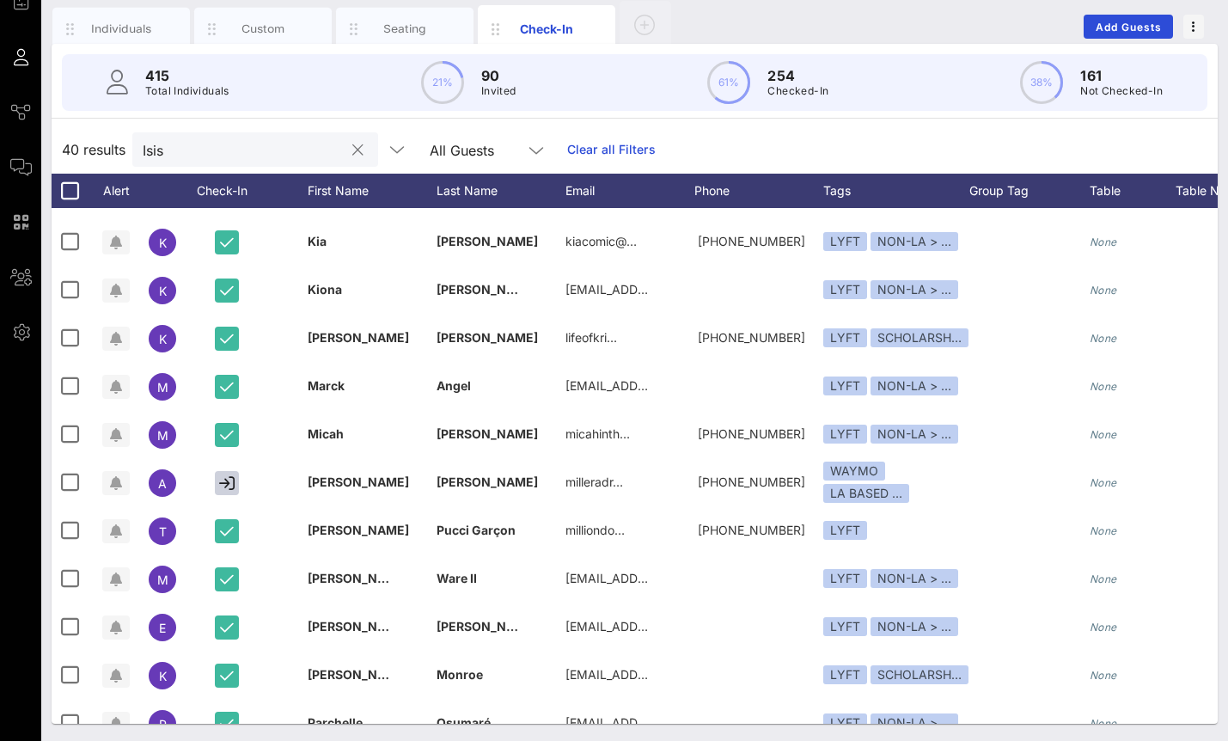
click at [247, 146] on input "Isis" at bounding box center [243, 149] width 201 height 22
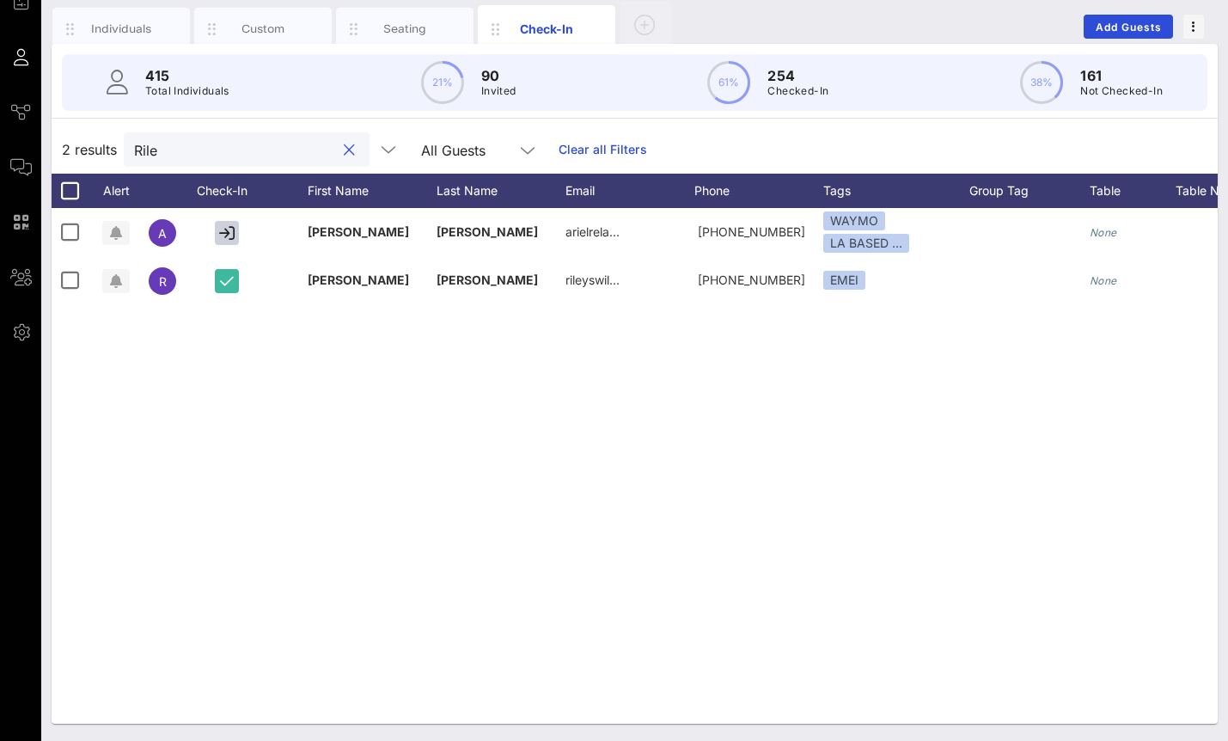
scroll to position [0, 0]
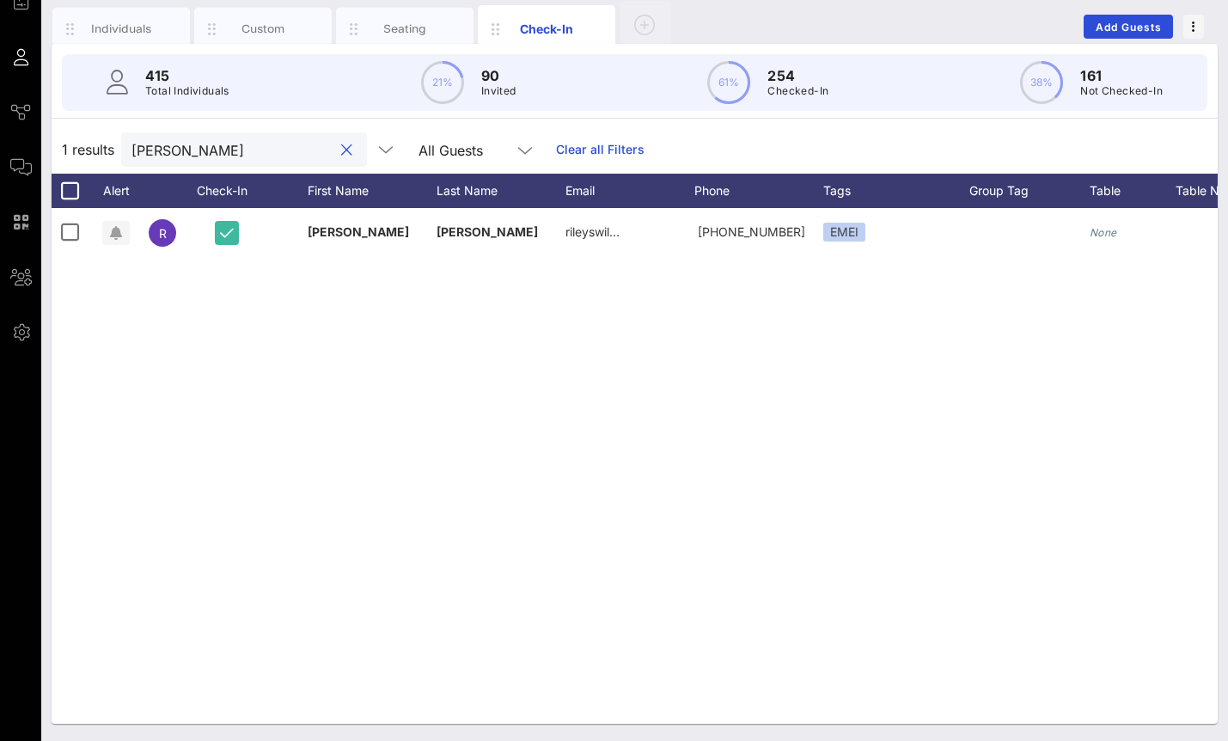
click at [172, 148] on input "Riley" at bounding box center [231, 149] width 201 height 22
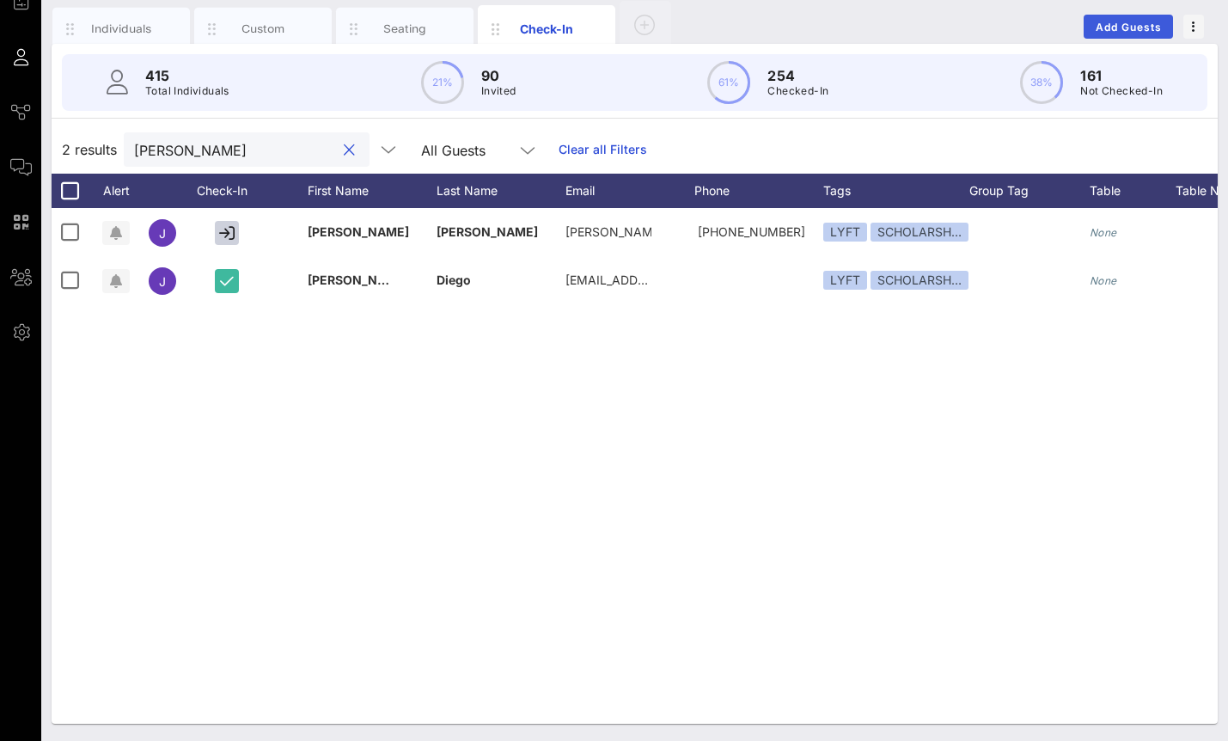
type input "Justin"
click at [1103, 15] on button "Add Guests" at bounding box center [1127, 27] width 89 height 24
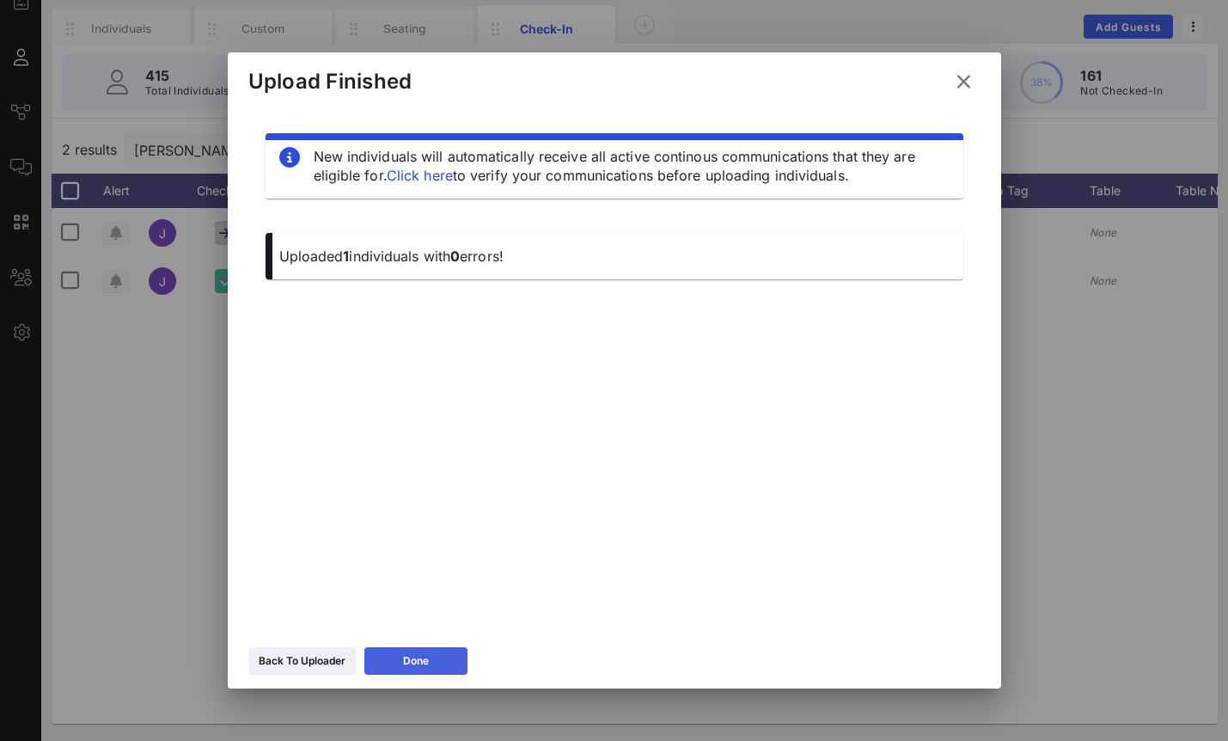
click at [449, 663] on button "Done" at bounding box center [415, 660] width 103 height 27
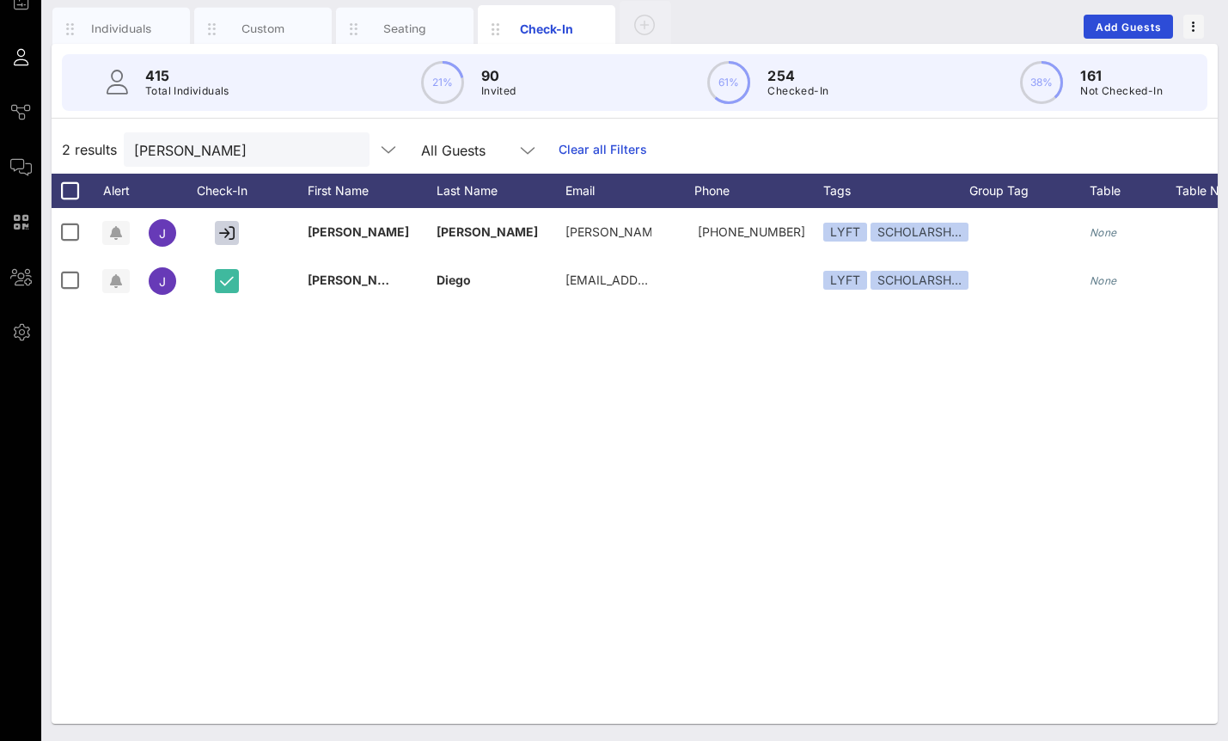
scroll to position [100, 0]
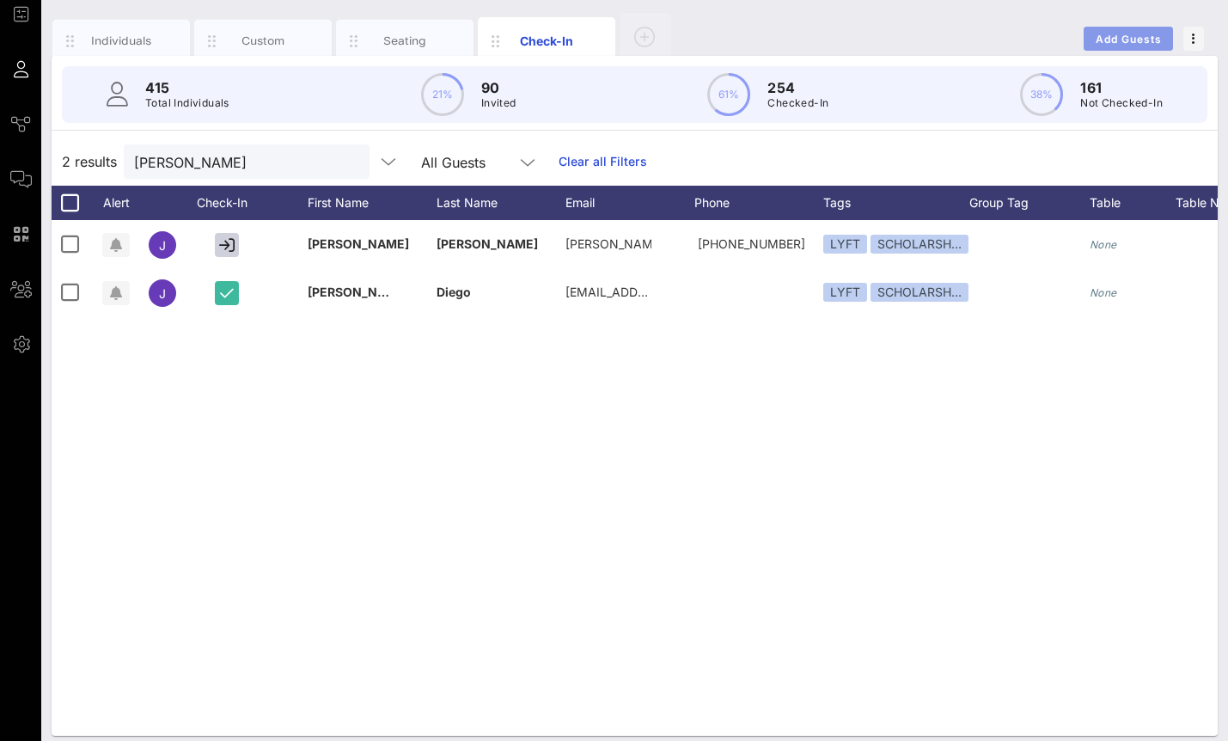
click at [1095, 45] on span "Add Guests" at bounding box center [1129, 39] width 68 height 13
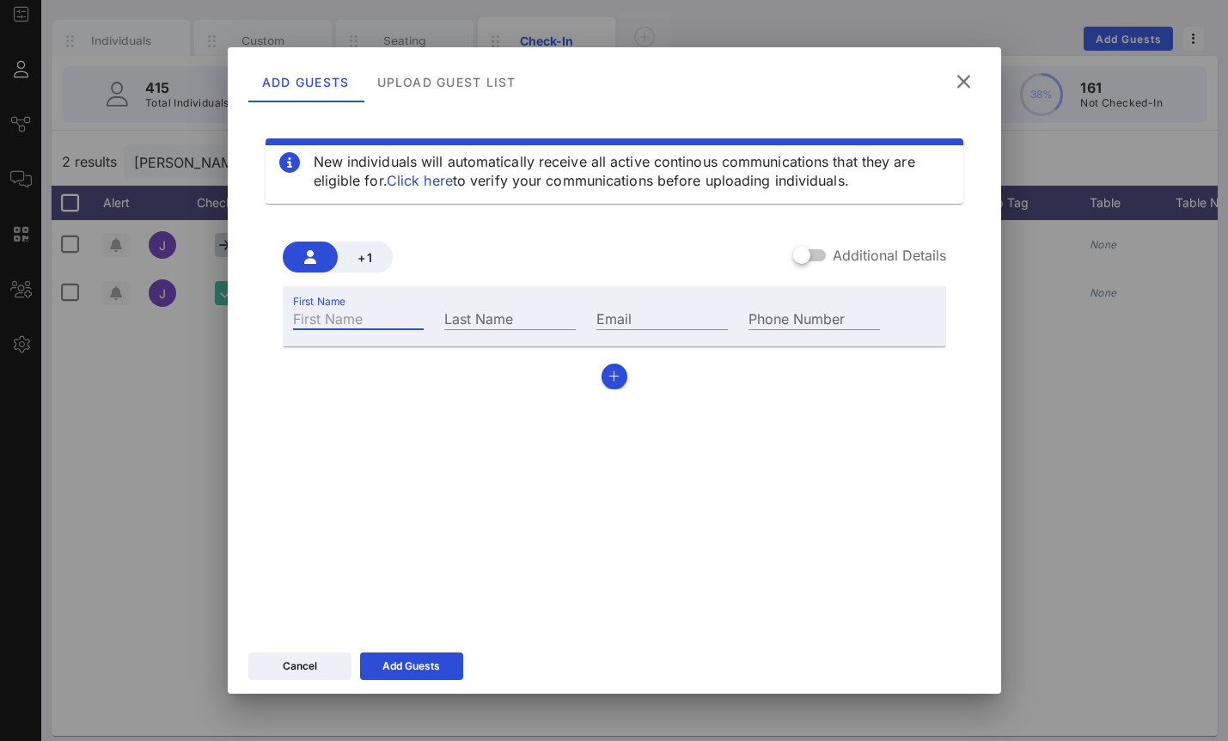
click at [383, 316] on input "First Name" at bounding box center [358, 318] width 131 height 22
type input "Justin"
type input "Riley"
click at [431, 656] on button "Add Guests" at bounding box center [411, 665] width 103 height 27
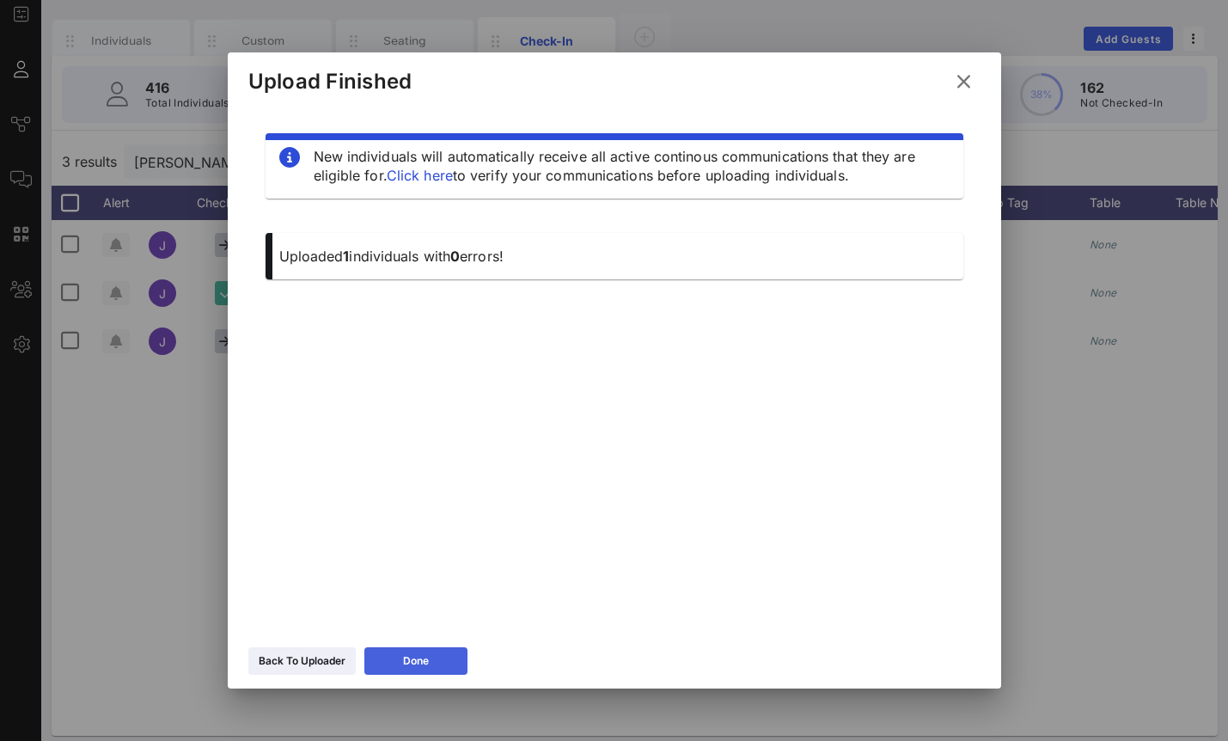
click at [417, 664] on icon at bounding box center [415, 661] width 13 height 11
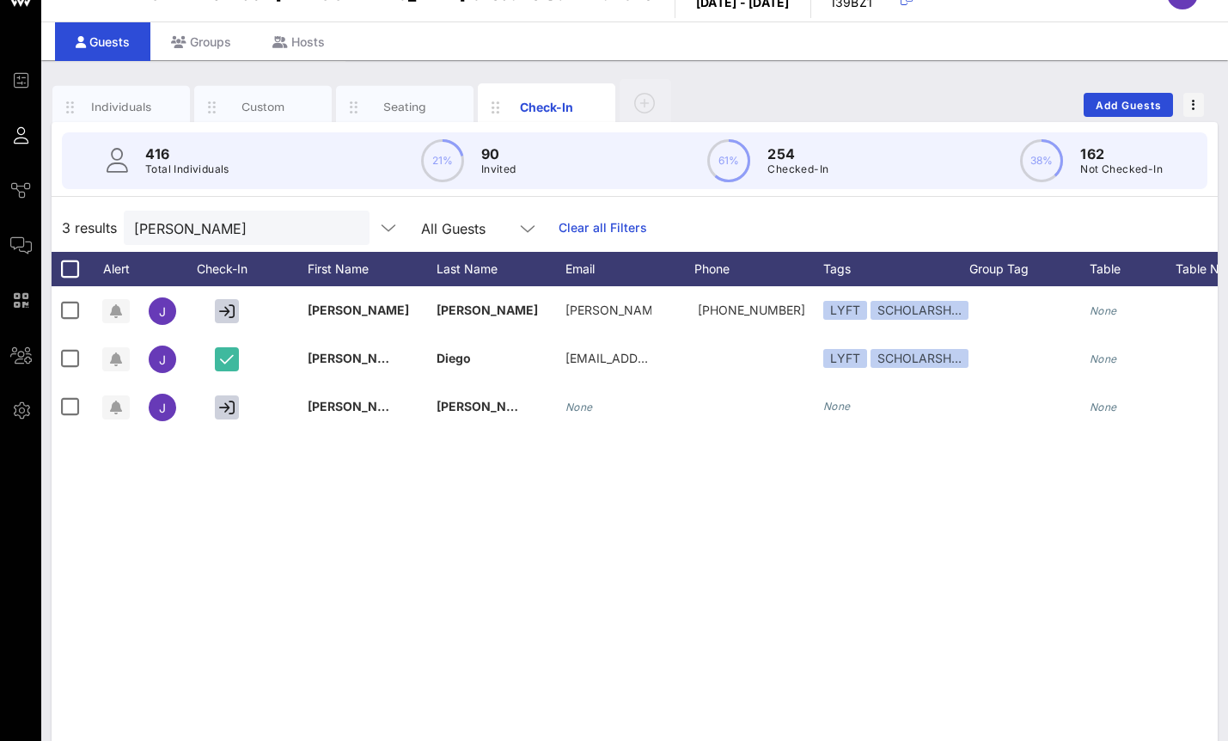
scroll to position [0, 0]
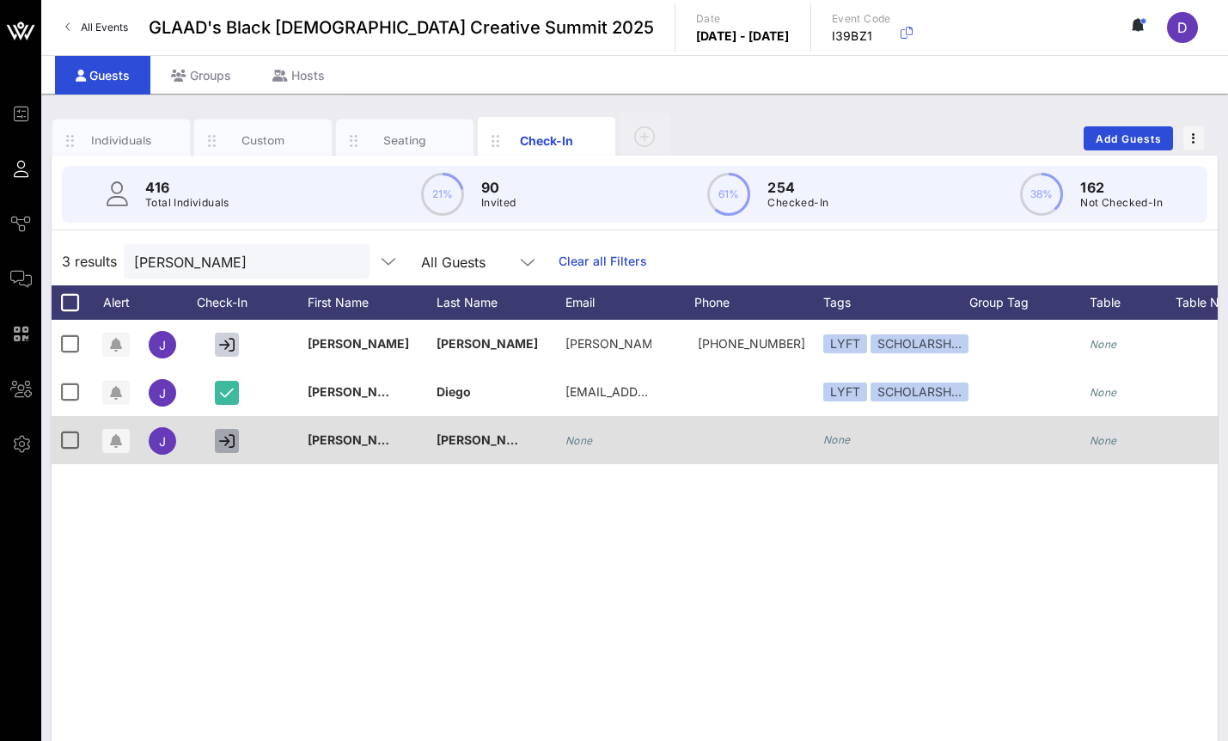
click at [228, 438] on icon "button" at bounding box center [226, 440] width 15 height 15
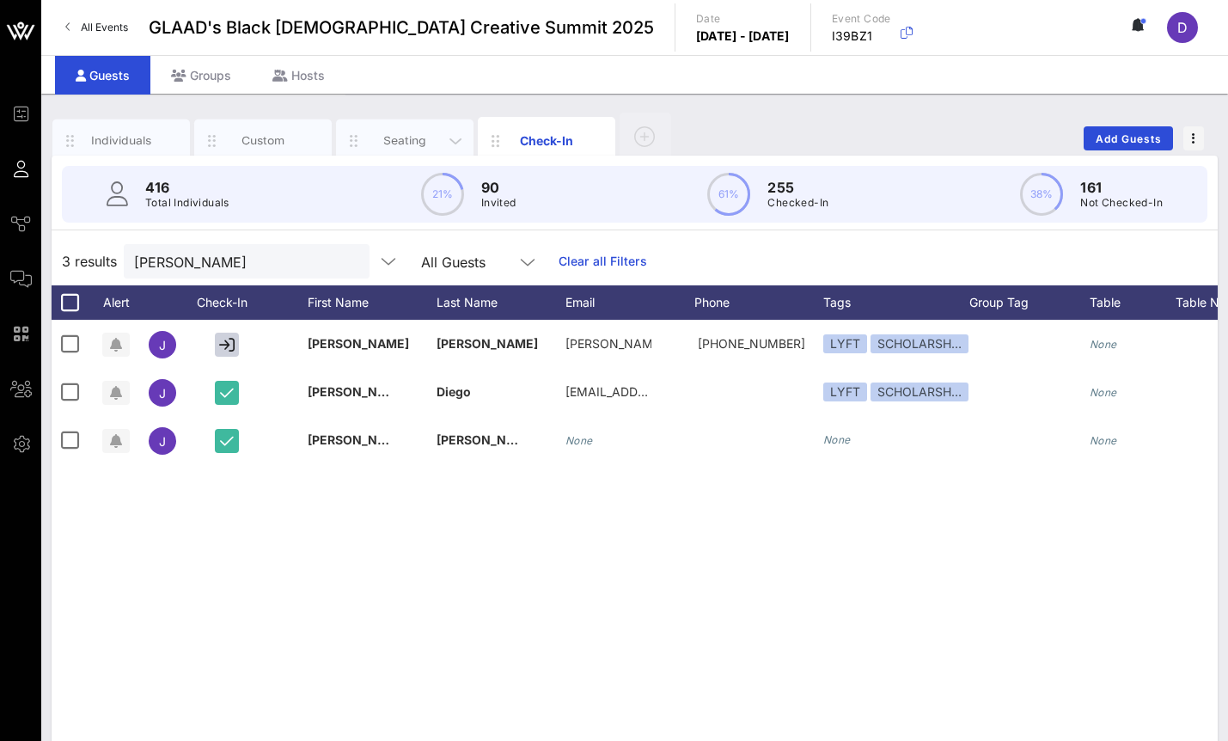
click at [400, 147] on div "Seating" at bounding box center [405, 140] width 76 height 16
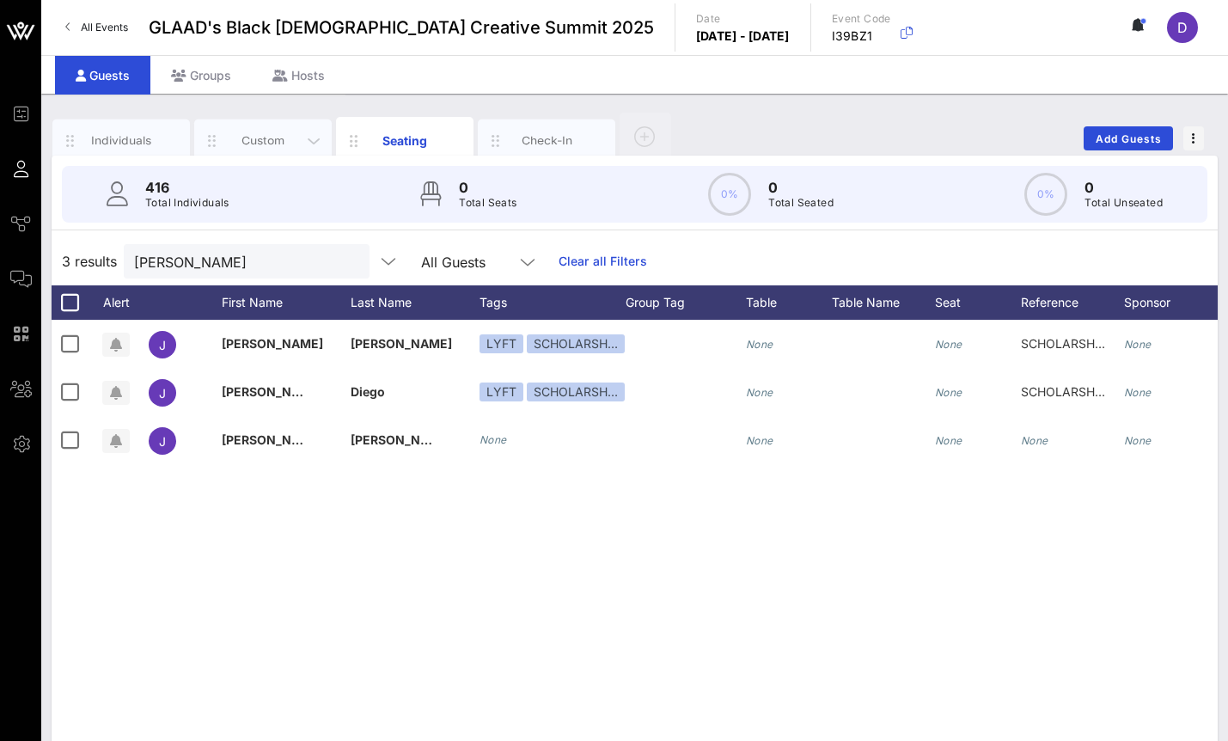
click at [281, 143] on div "Custom" at bounding box center [263, 140] width 76 height 16
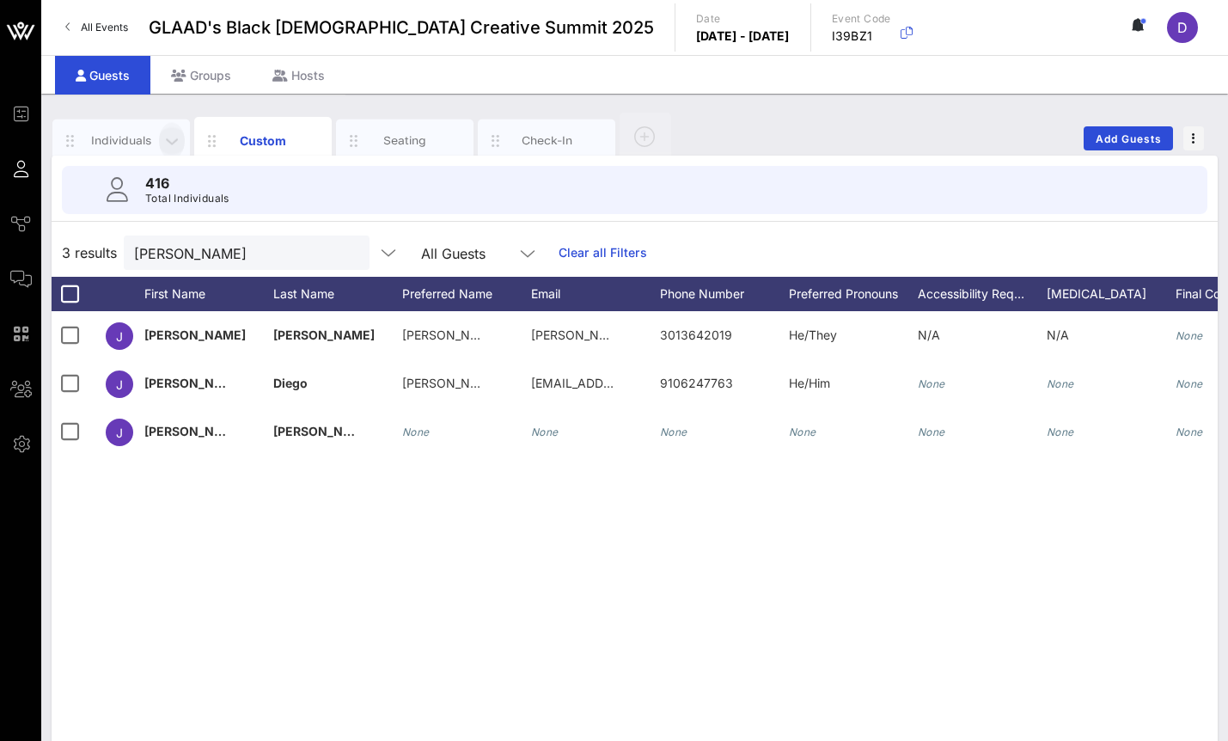
click at [164, 138] on icon "button" at bounding box center [172, 140] width 21 height 19
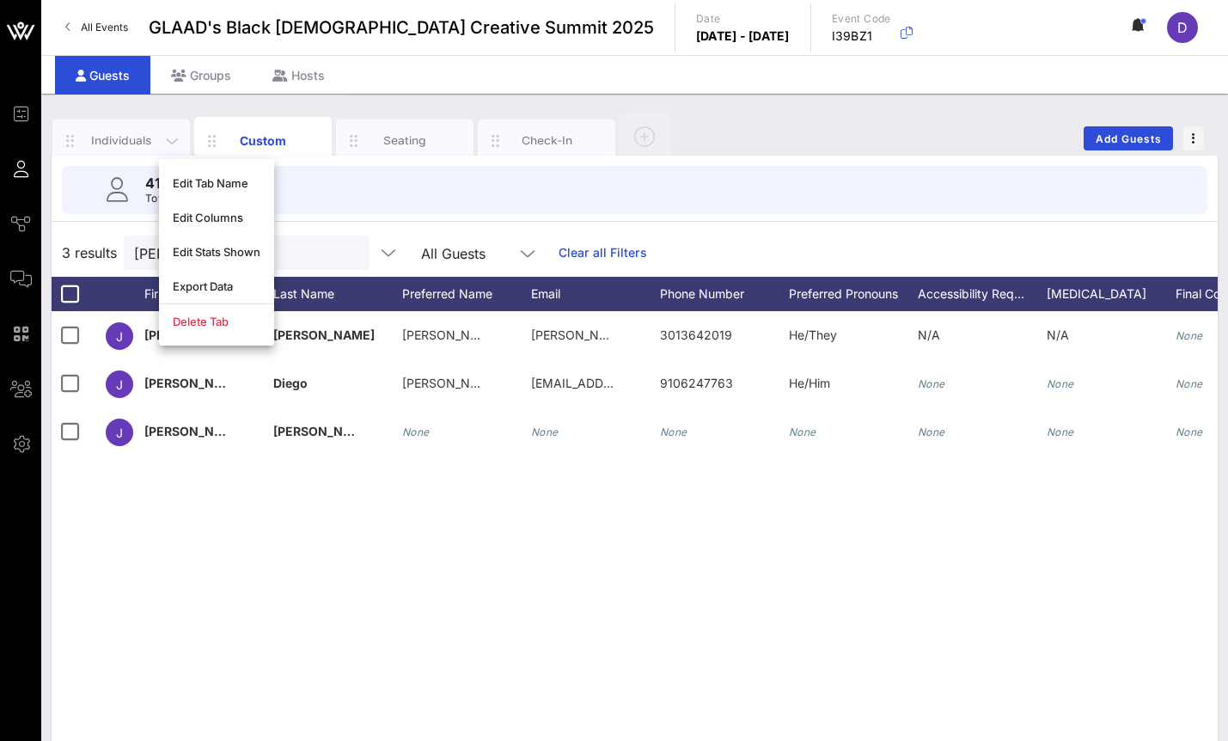
click at [131, 140] on div "Individuals" at bounding box center [121, 140] width 76 height 16
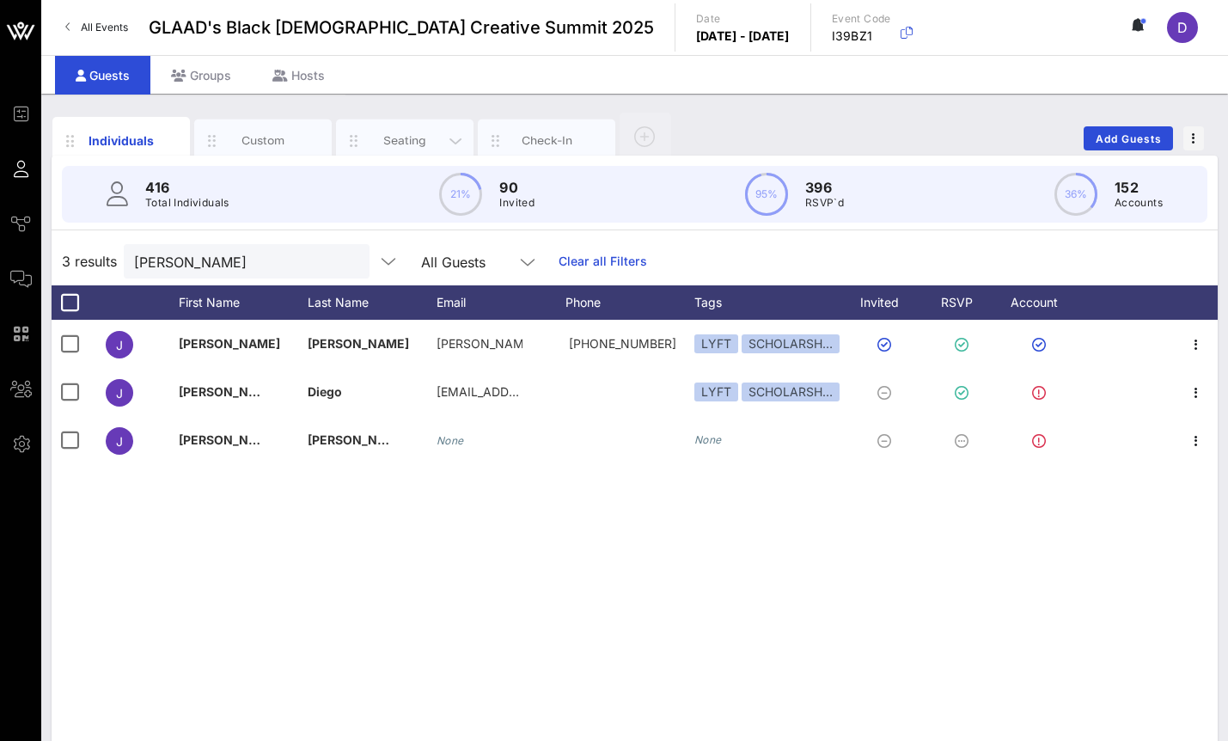
click at [393, 140] on div "Seating" at bounding box center [405, 140] width 76 height 16
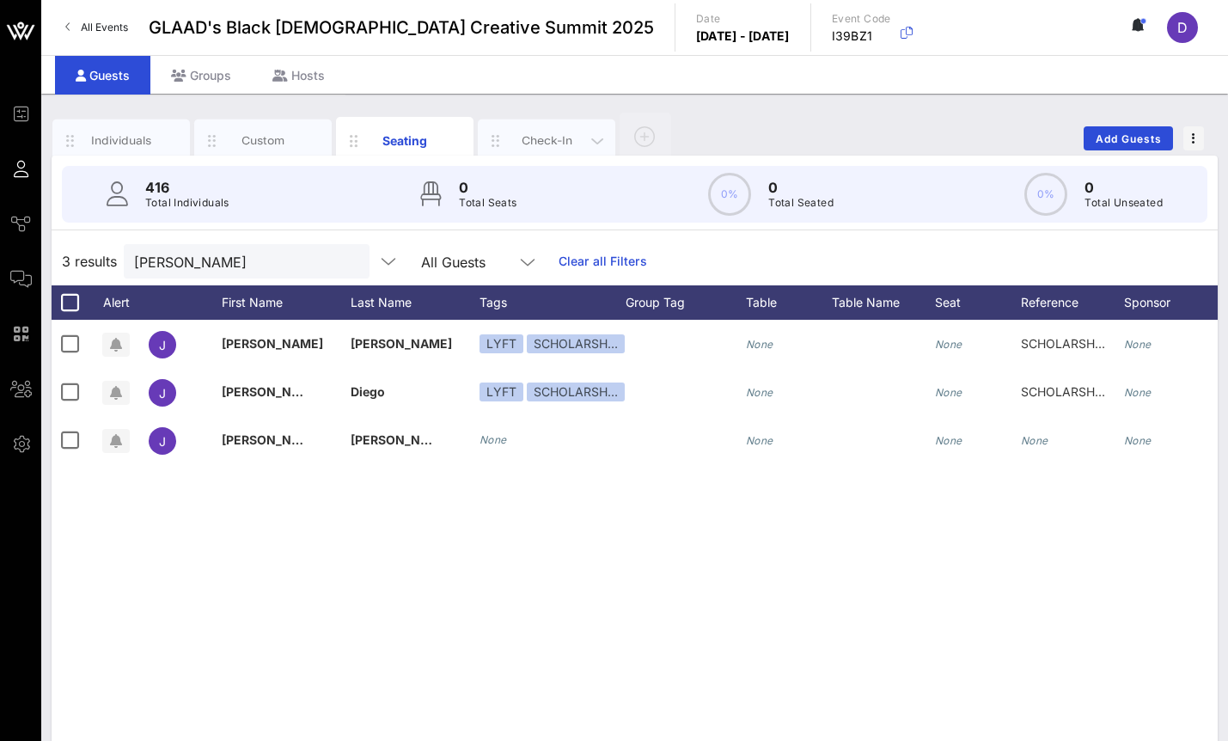
click at [534, 153] on div "Check-In" at bounding box center [546, 140] width 137 height 43
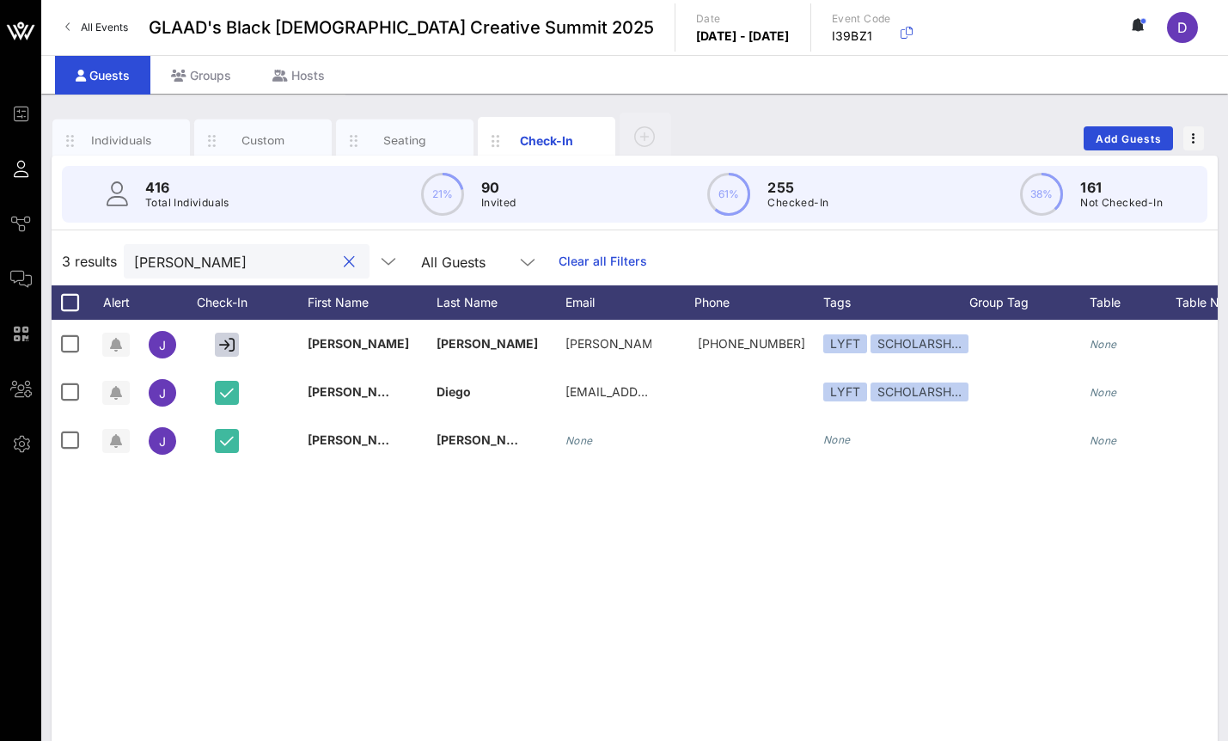
click at [256, 254] on input "Justin" at bounding box center [234, 261] width 201 height 22
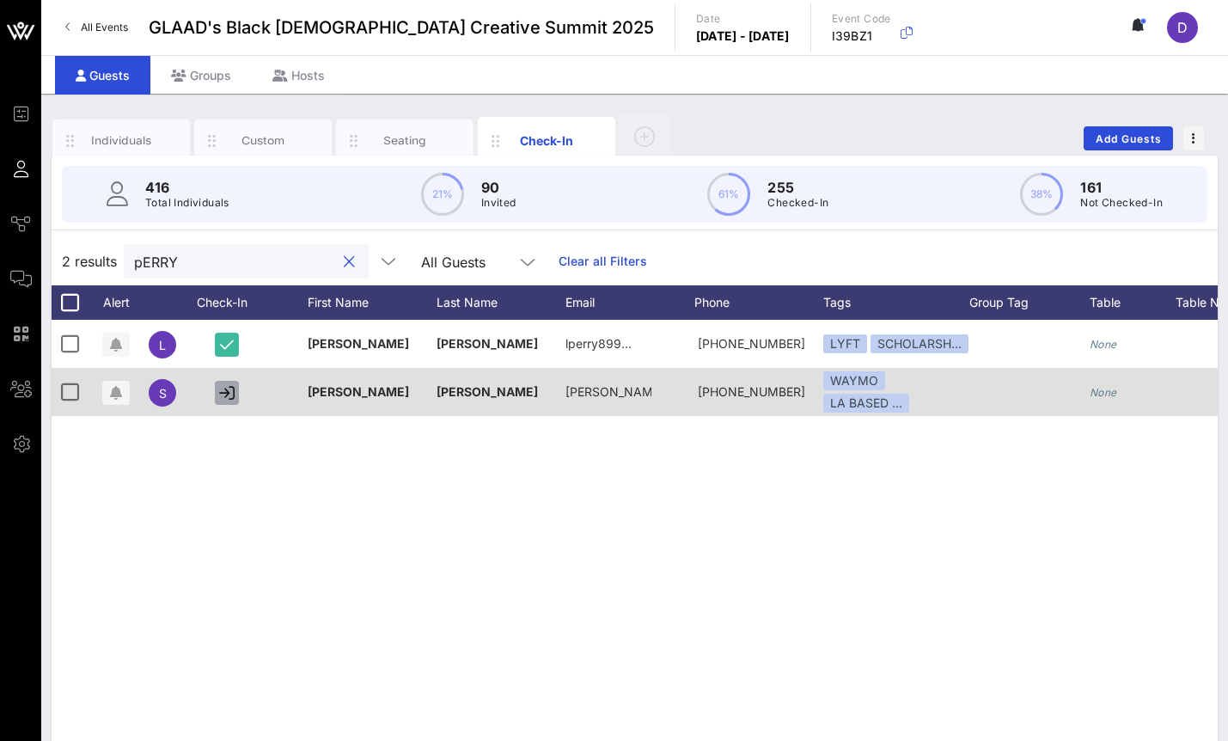
click at [223, 391] on icon "button" at bounding box center [226, 392] width 15 height 15
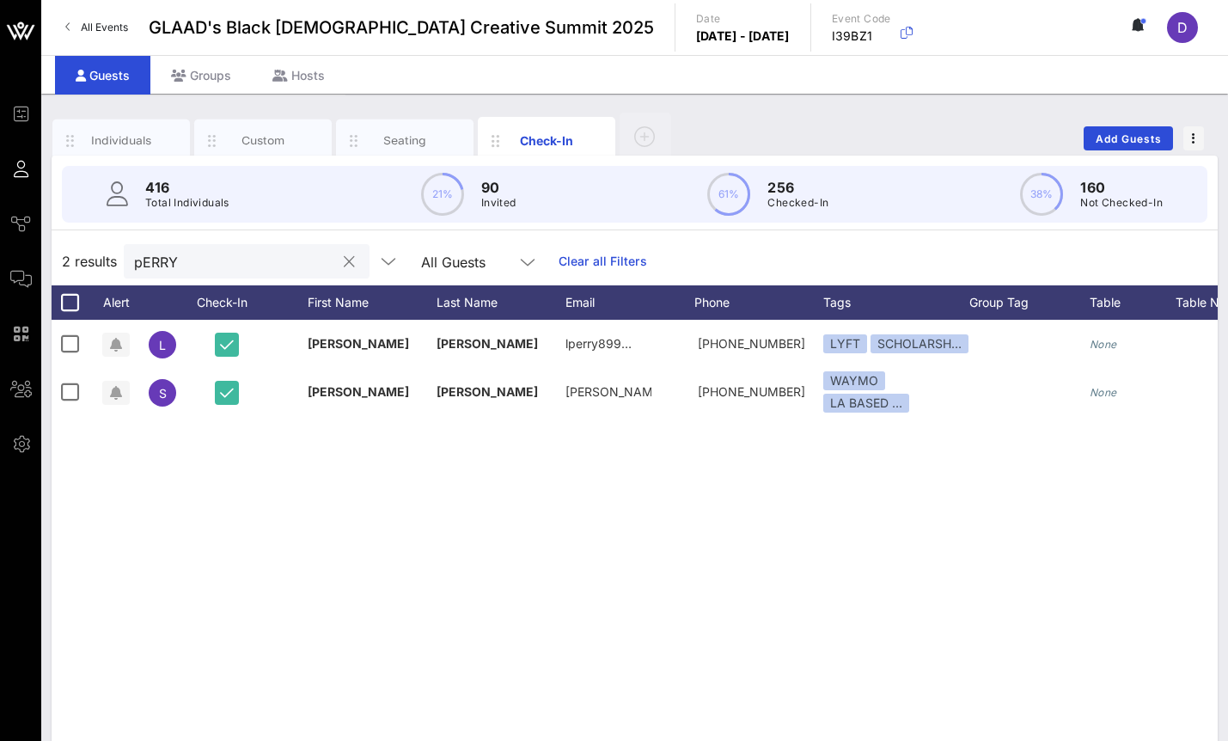
click at [257, 276] on div "pERRY" at bounding box center [234, 261] width 201 height 34
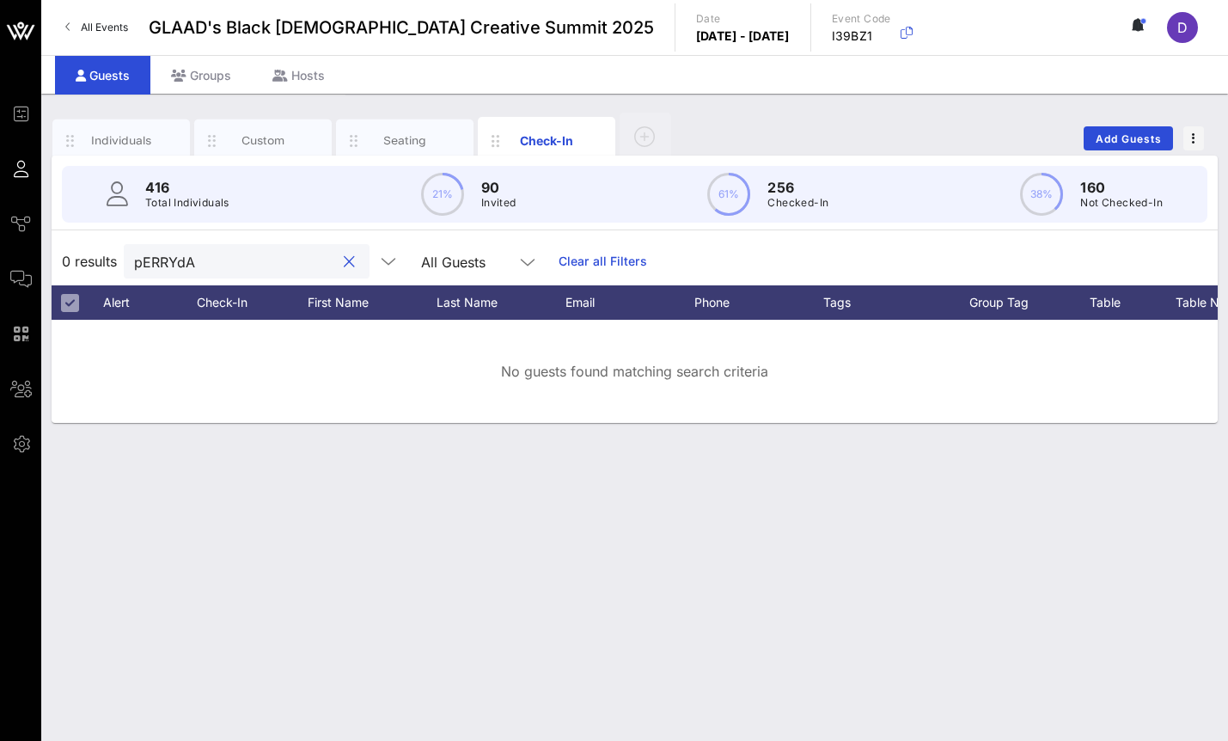
click at [210, 251] on input "pERRYdA" at bounding box center [234, 261] width 201 height 22
click at [210, 260] on input "pERRYdA" at bounding box center [234, 261] width 201 height 22
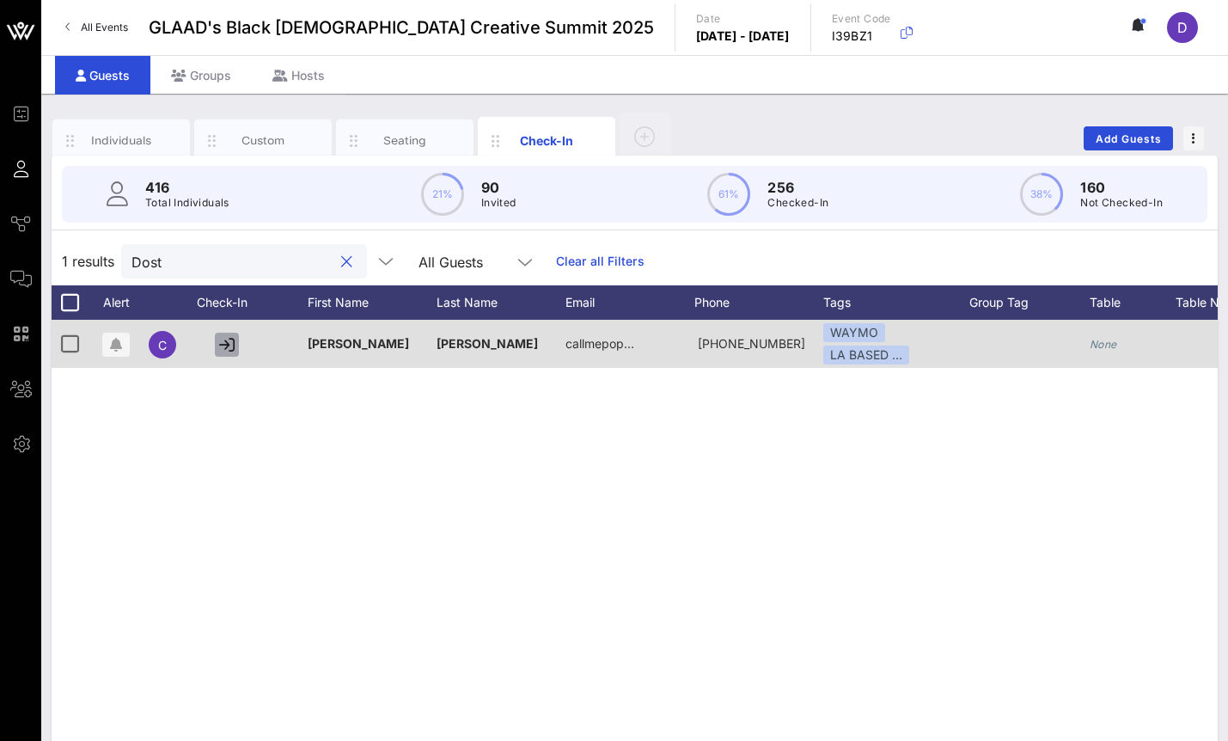
click at [231, 346] on icon "button" at bounding box center [226, 344] width 15 height 15
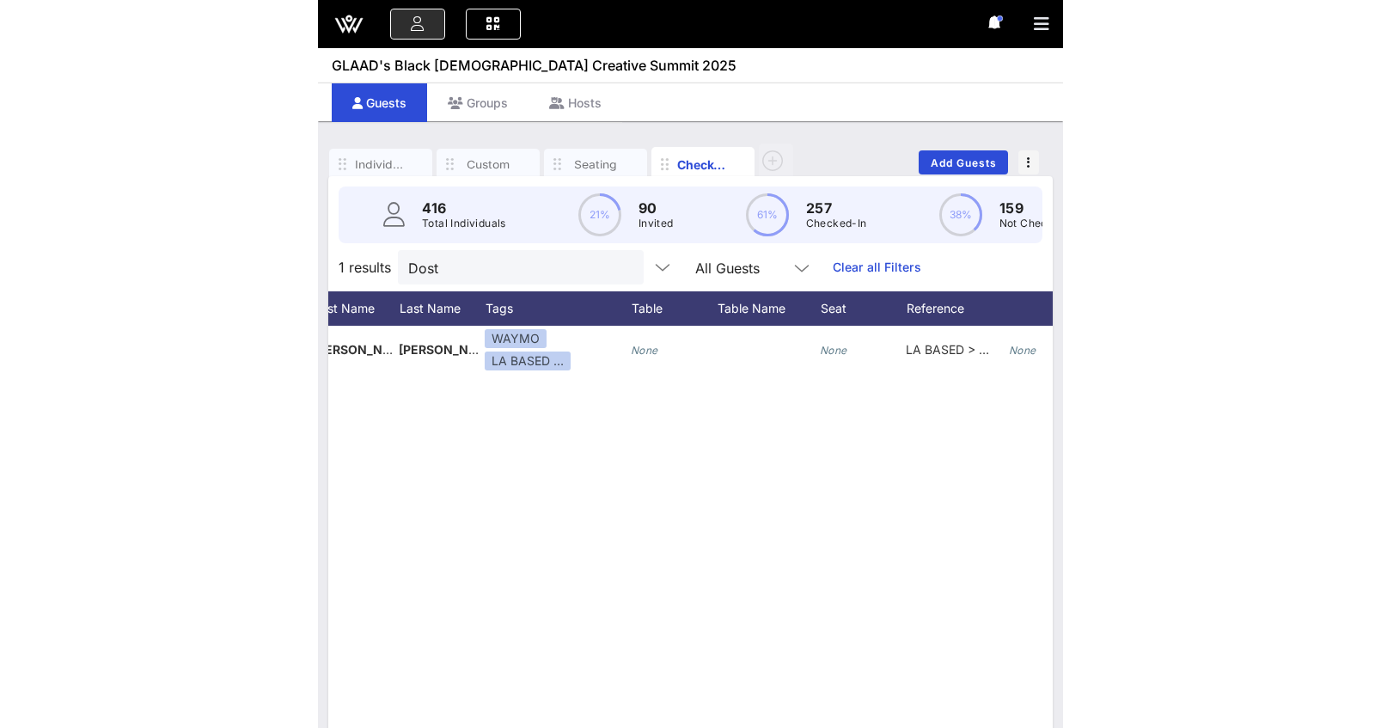
scroll to position [0, 221]
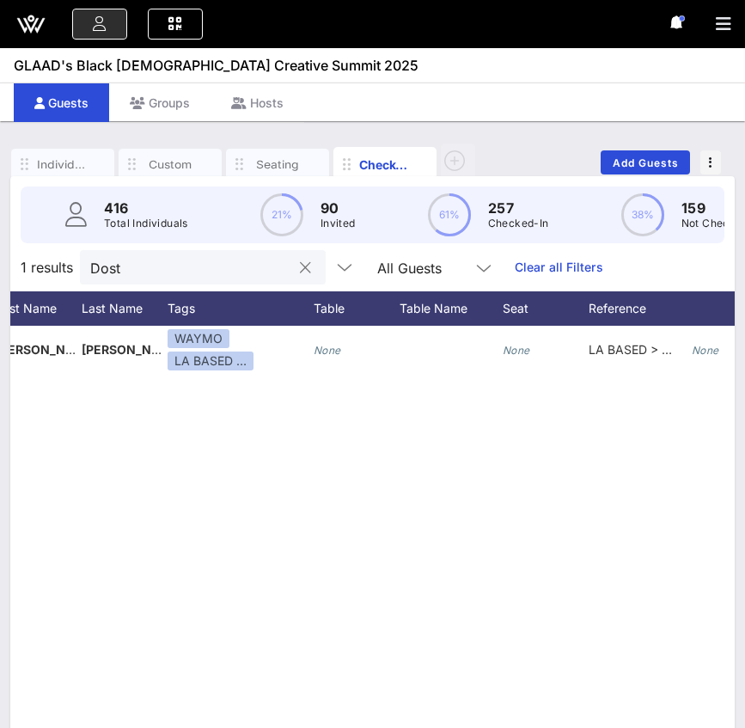
click at [127, 258] on input "Dost" at bounding box center [190, 267] width 201 height 22
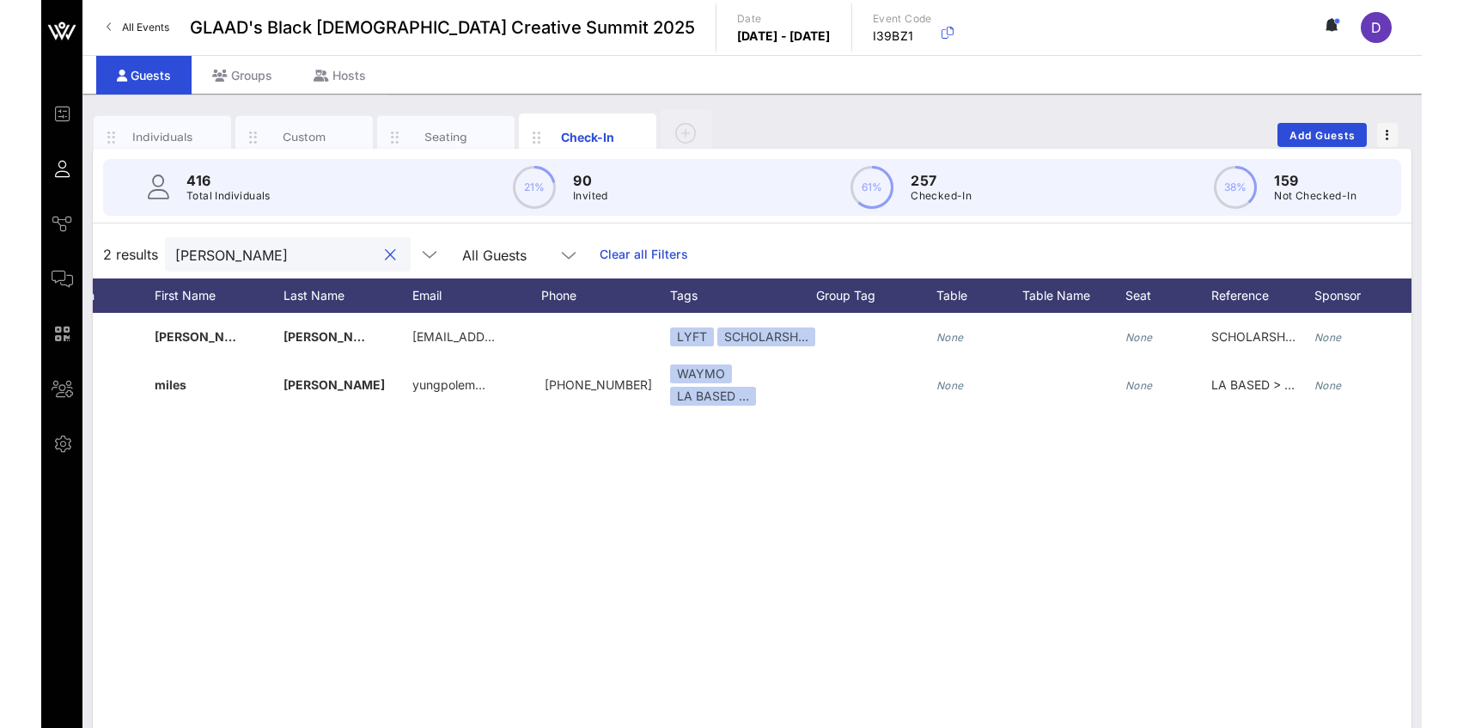
scroll to position [0, 157]
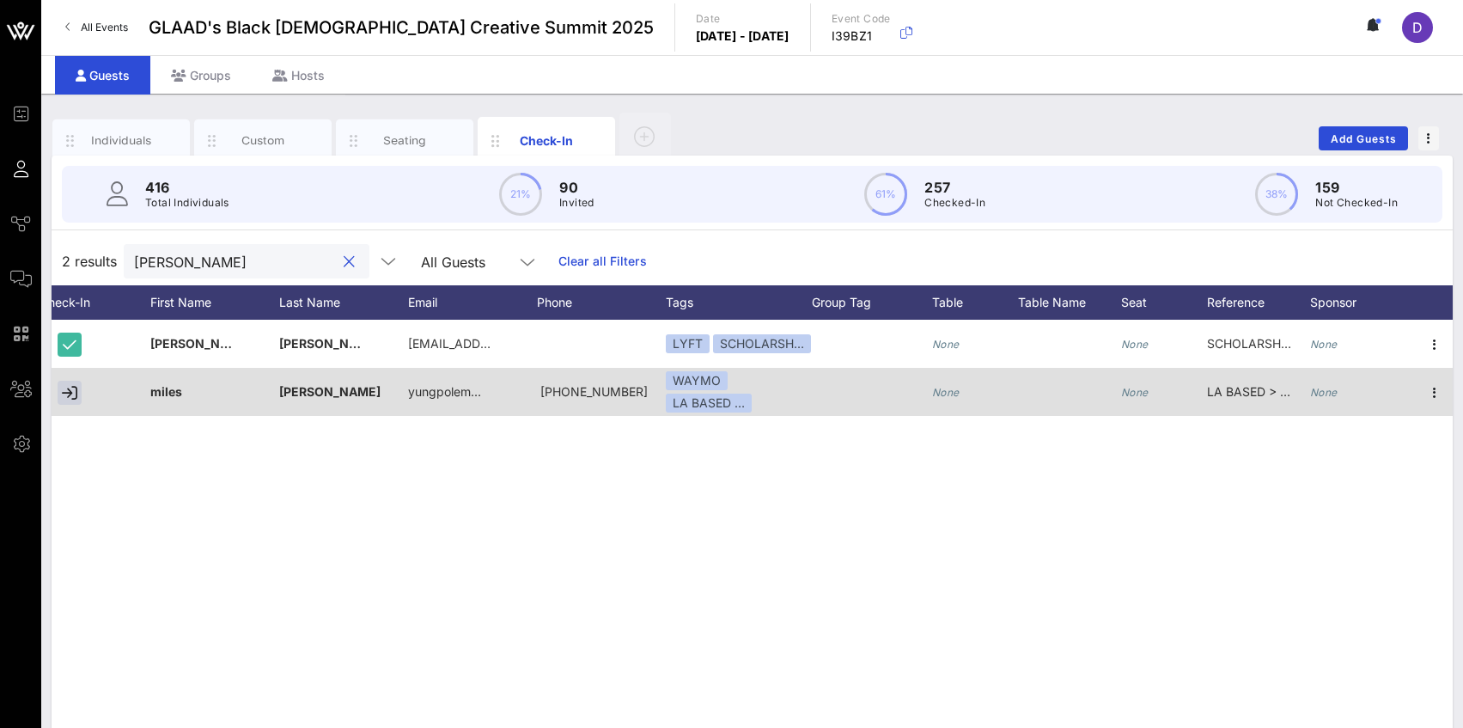
type input "Woods"
click at [82, 395] on div at bounding box center [73, 392] width 86 height 48
click at [69, 393] on icon "button" at bounding box center [69, 392] width 15 height 15
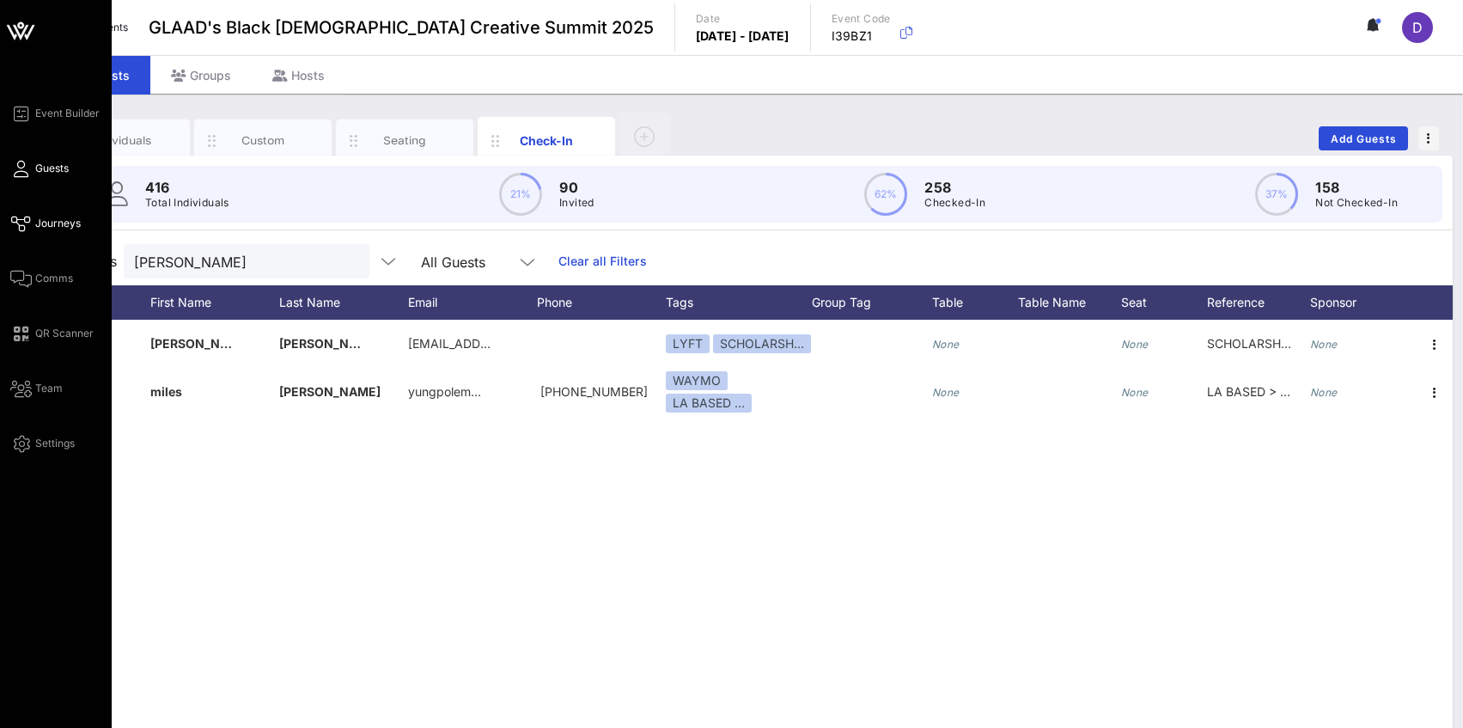
click at [22, 223] on icon at bounding box center [20, 224] width 21 height 3
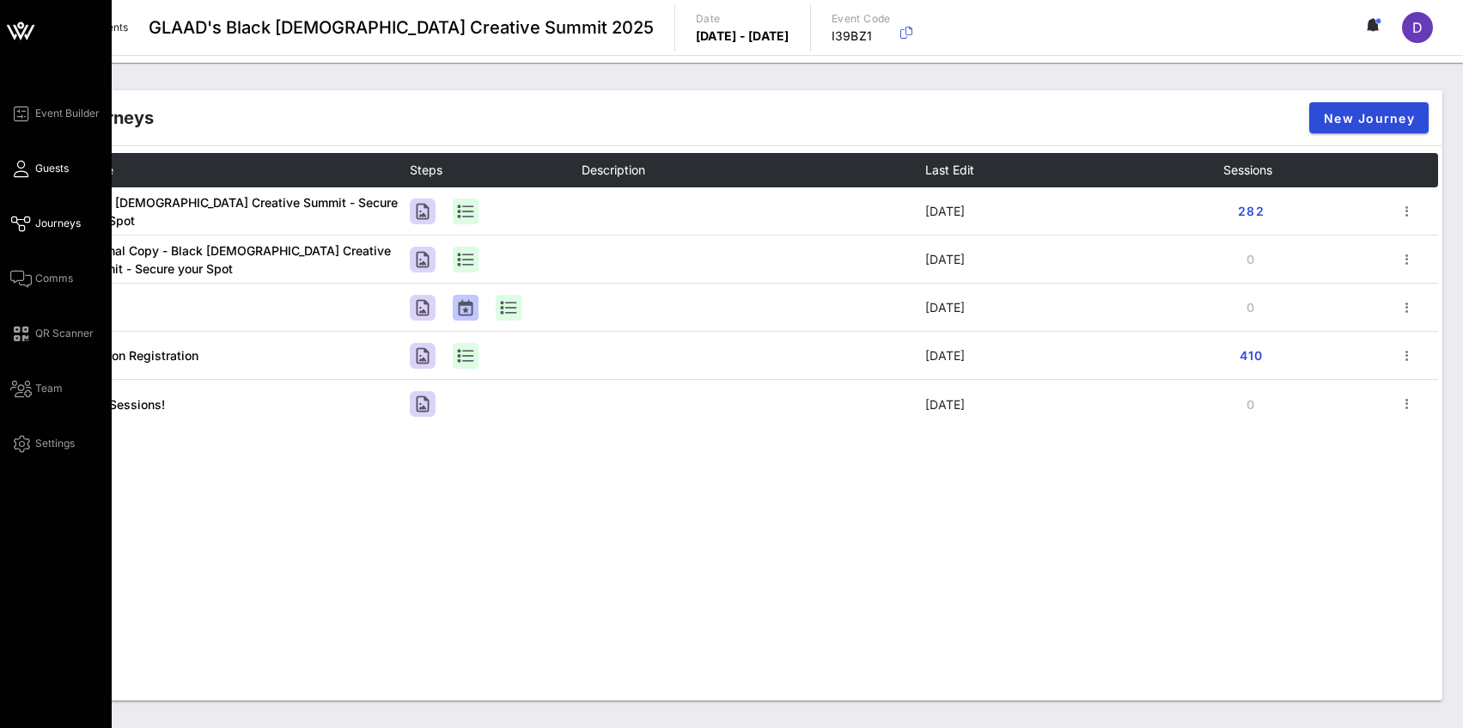
click at [33, 166] on link "Guests" at bounding box center [39, 168] width 58 height 21
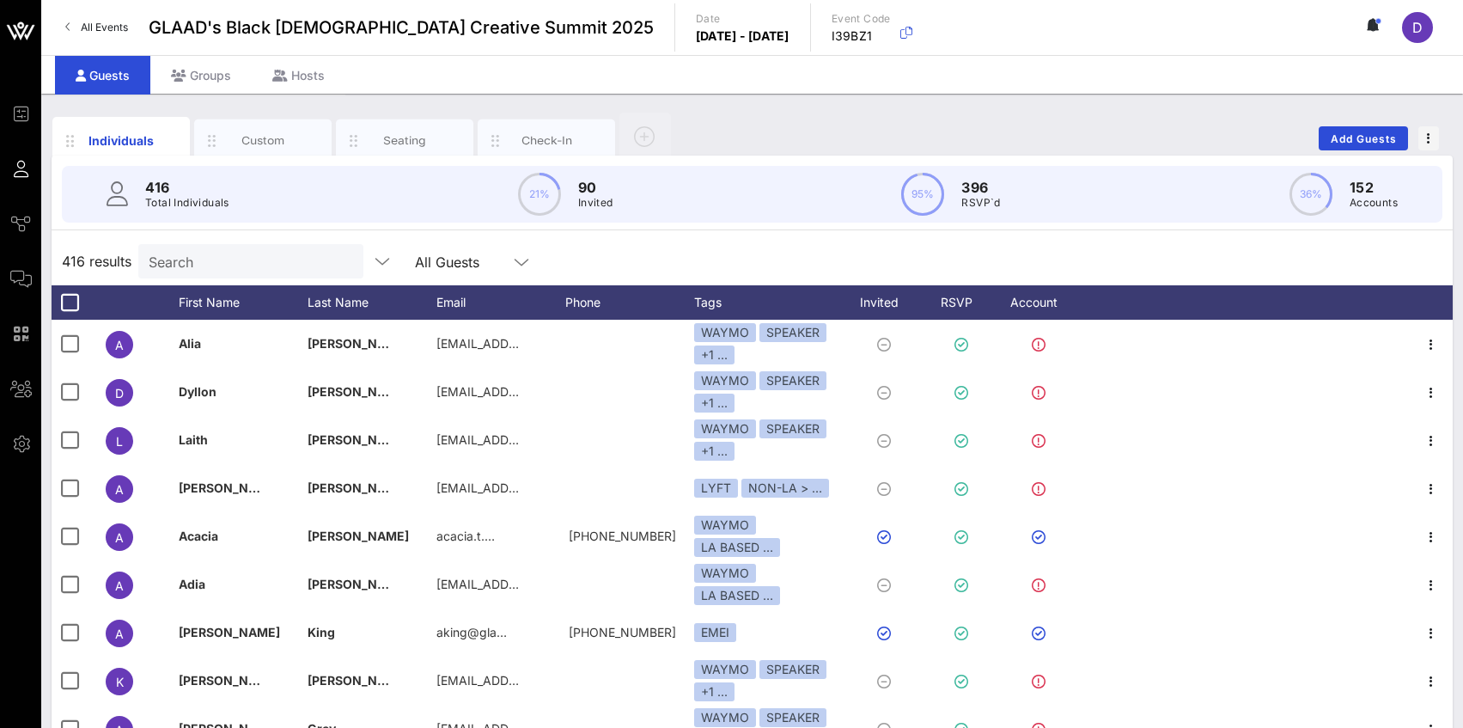
click at [191, 253] on input "Search" at bounding box center [249, 261] width 201 height 22
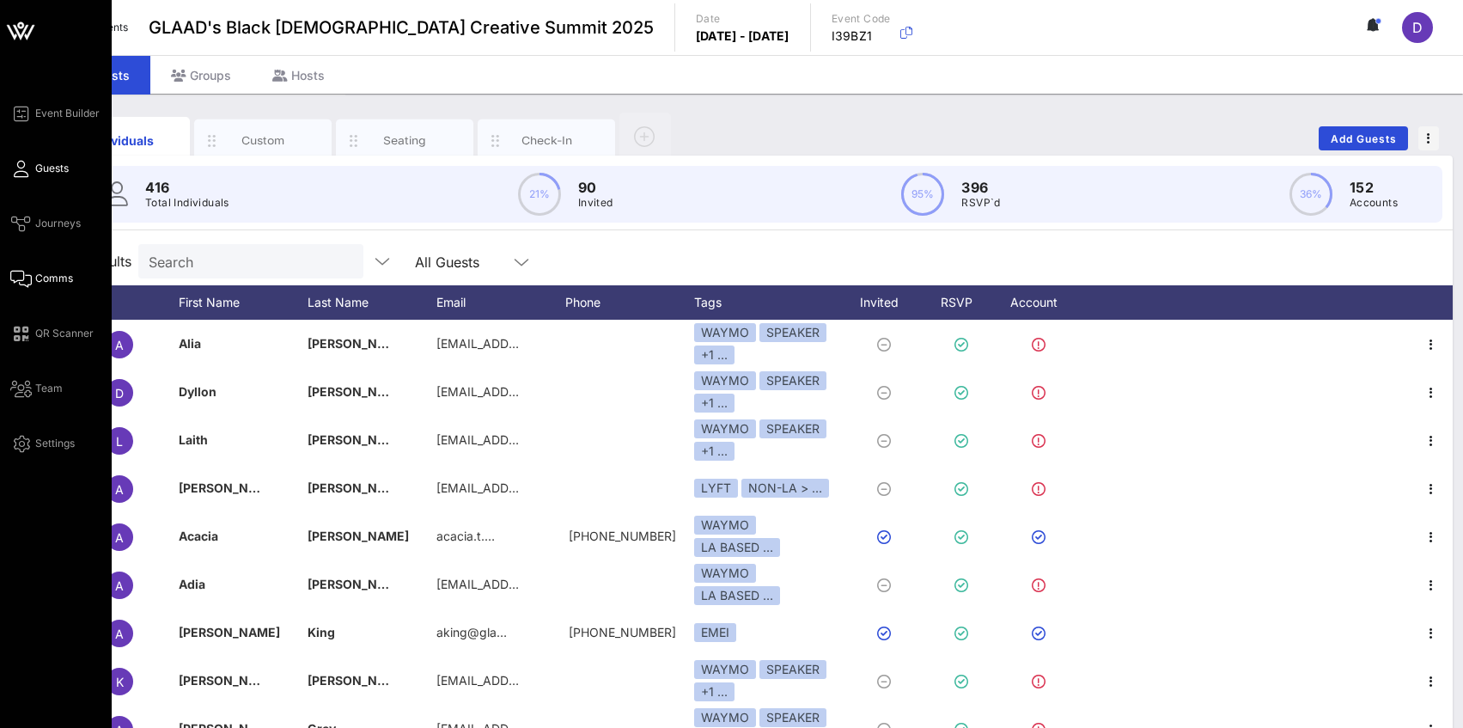
click at [18, 280] on icon at bounding box center [20, 279] width 21 height 3
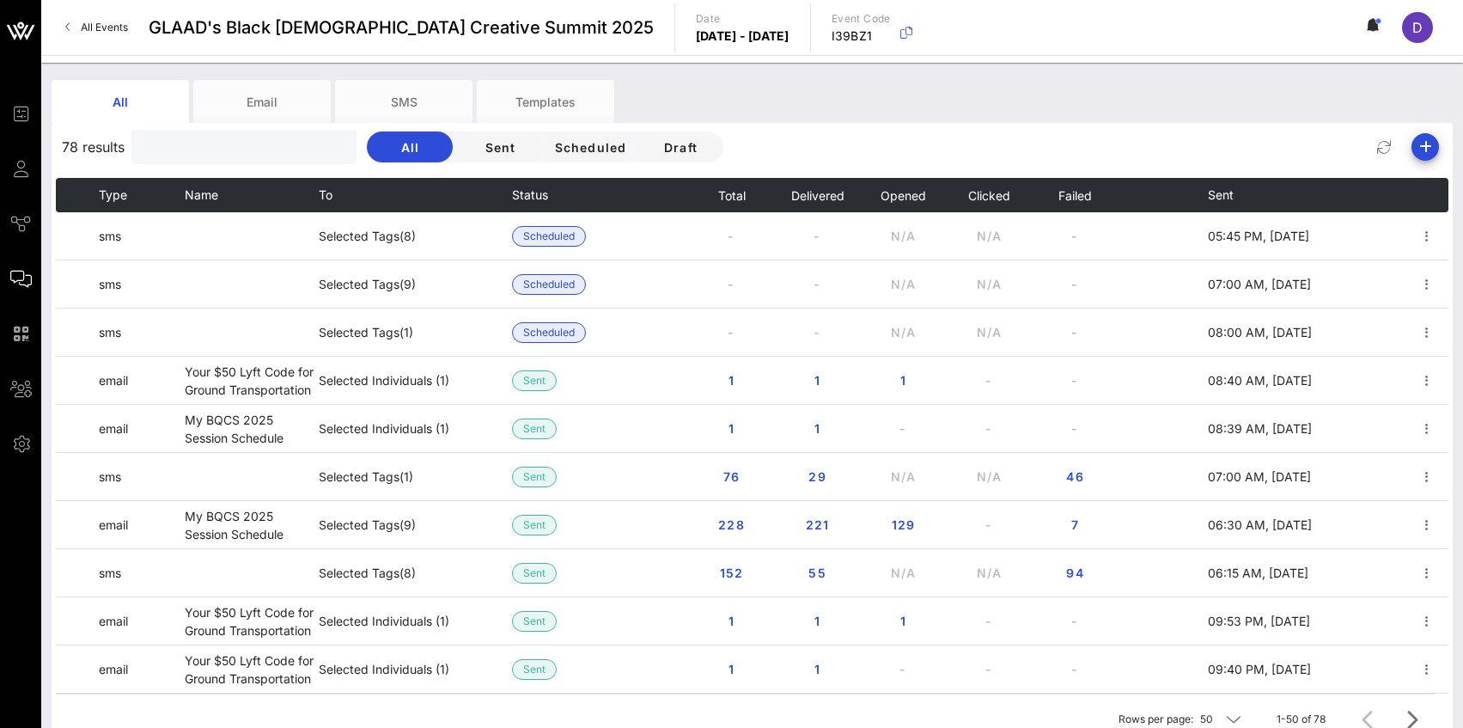
click at [210, 150] on input "text" at bounding box center [242, 147] width 201 height 22
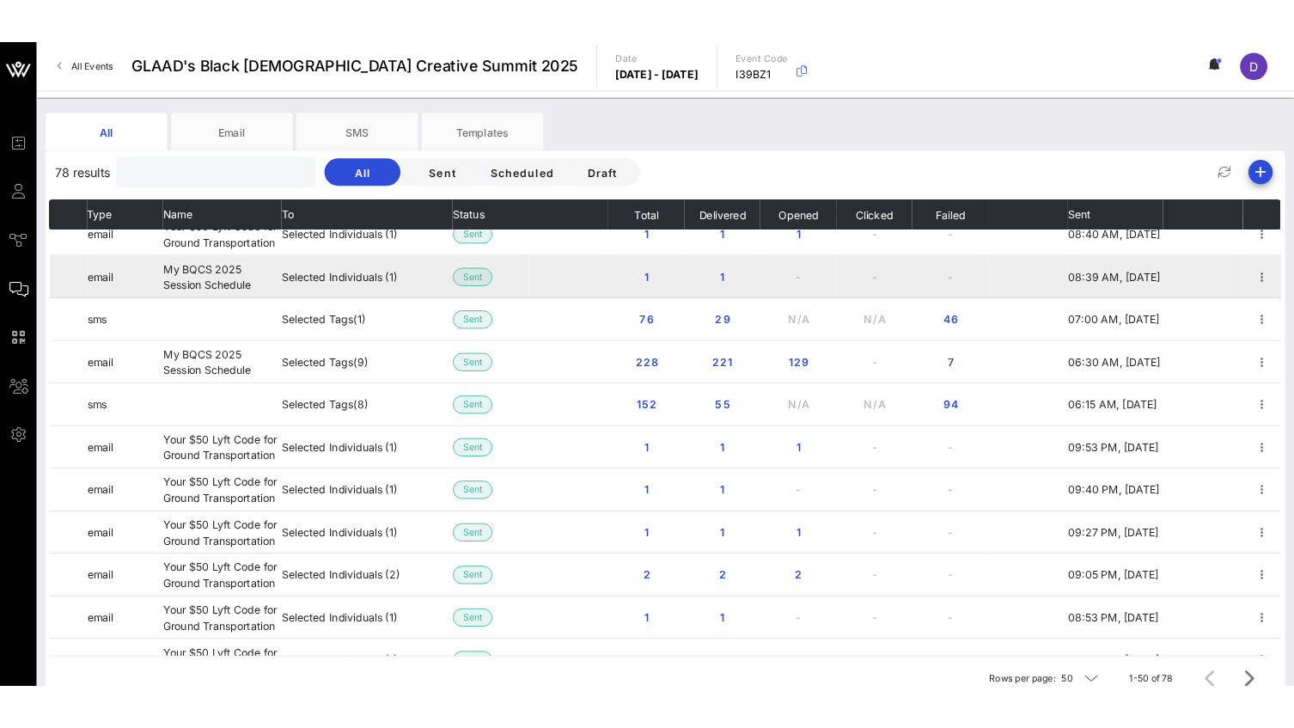
scroll to position [227, 0]
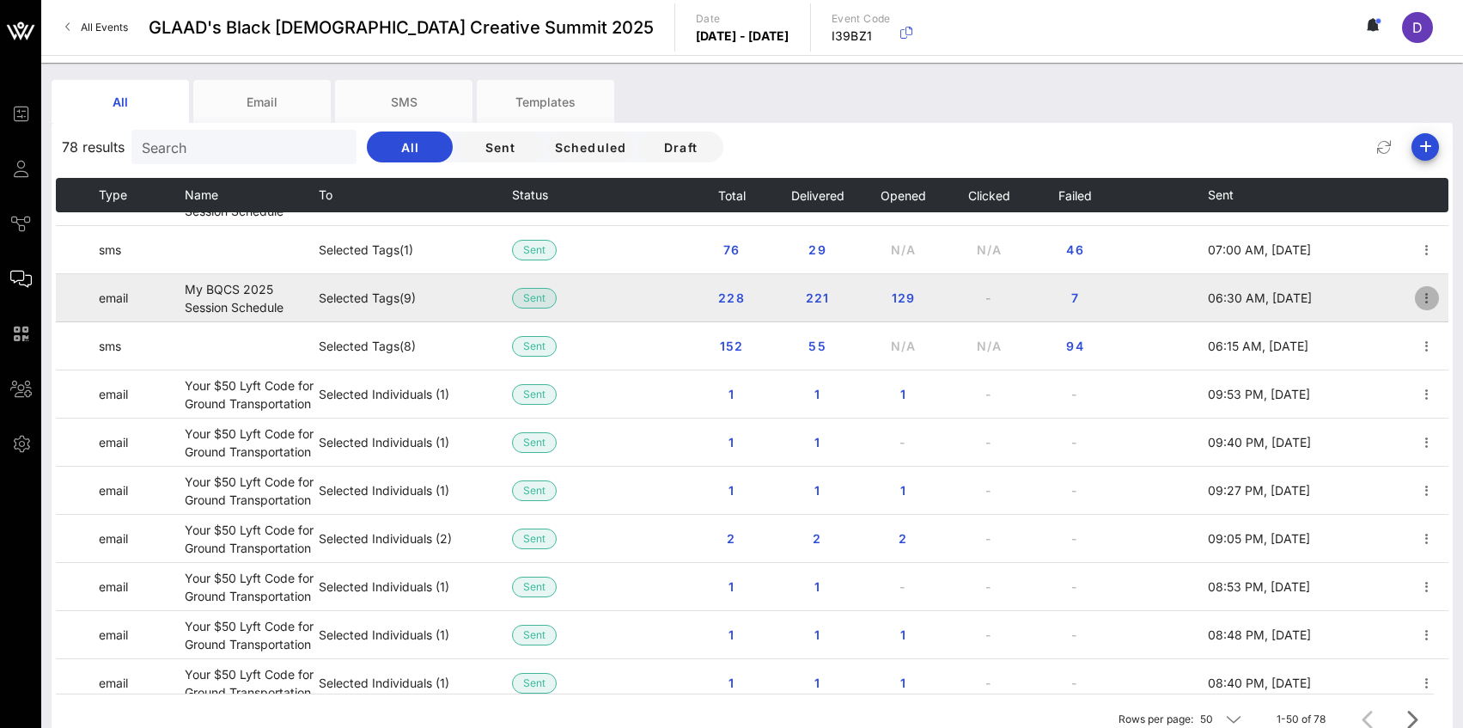
click at [1227, 302] on icon "button" at bounding box center [1427, 298] width 21 height 21
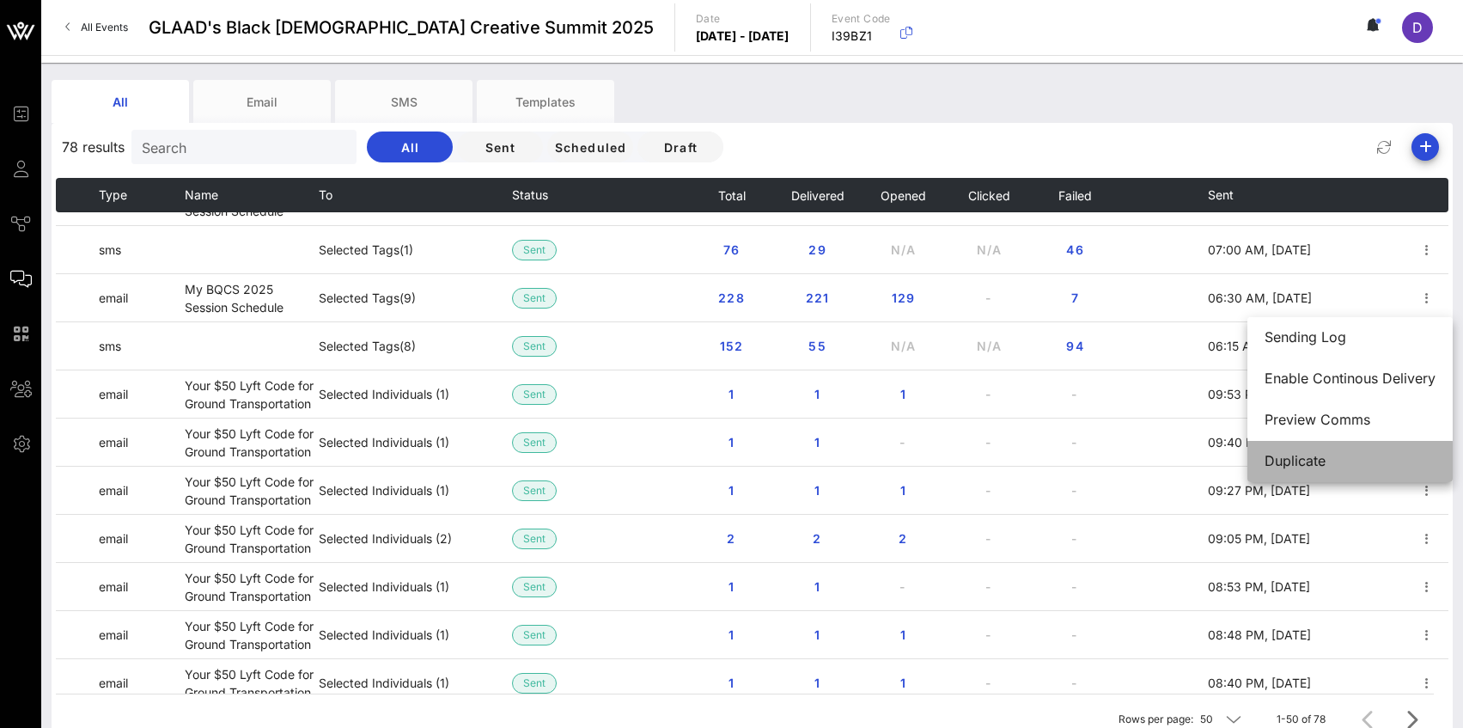
click at [1227, 454] on div "Duplicate" at bounding box center [1350, 461] width 171 height 16
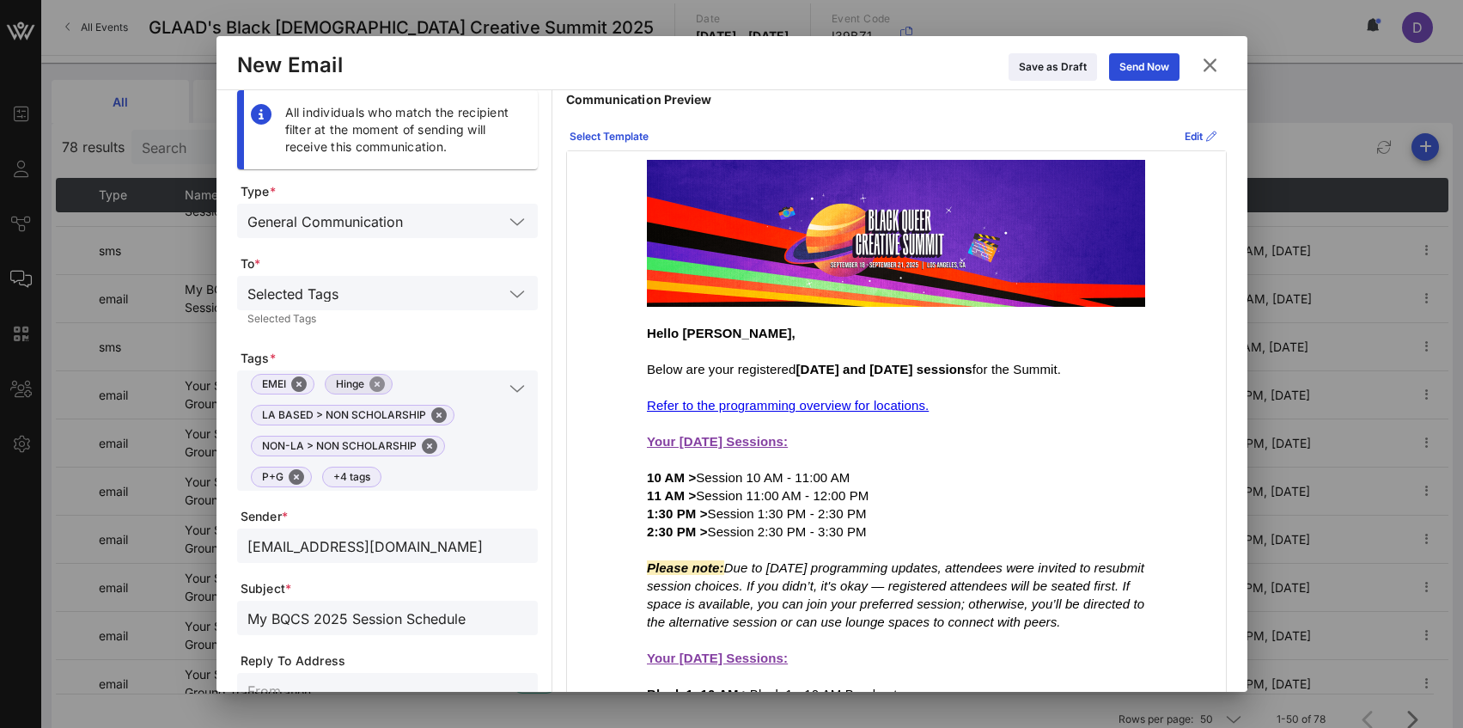
click at [379, 380] on button "Close" at bounding box center [376, 383] width 15 height 15
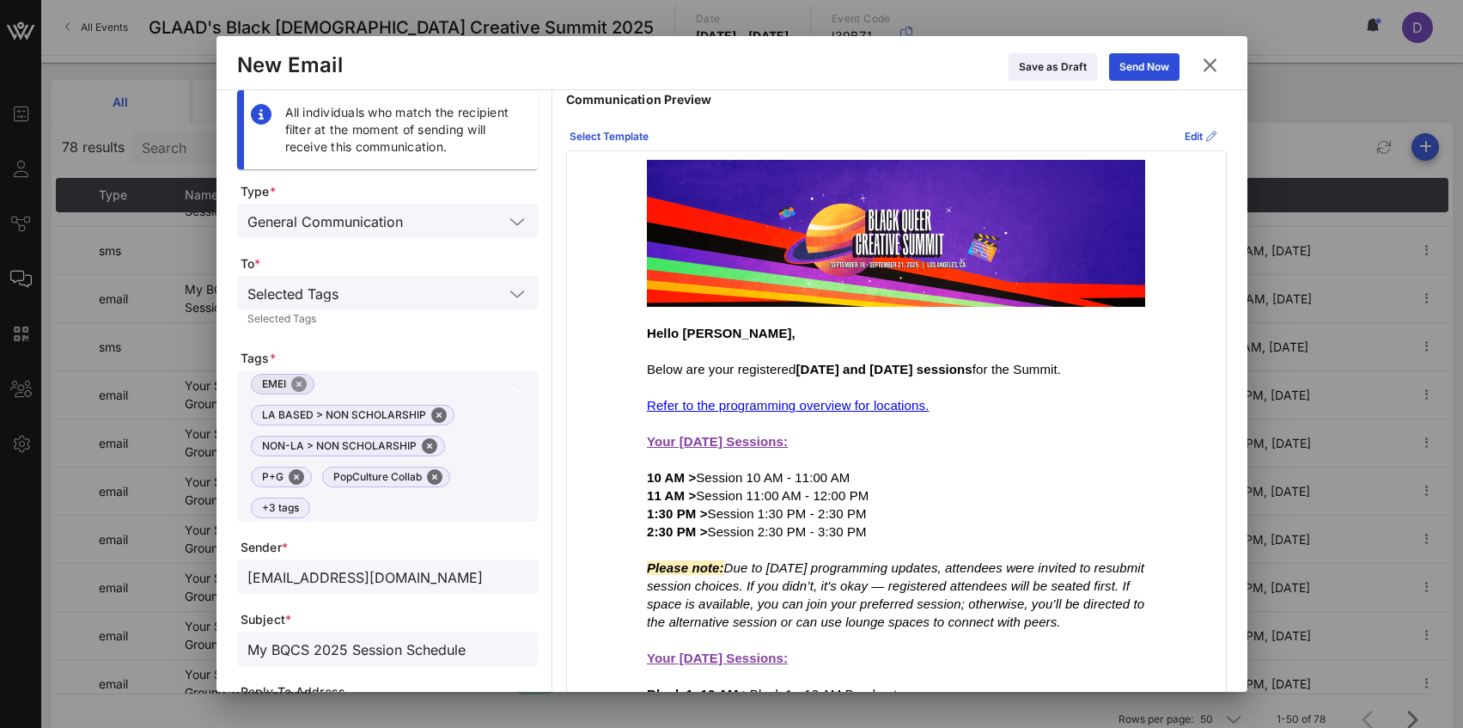
click at [297, 384] on button "Close" at bounding box center [298, 383] width 15 height 15
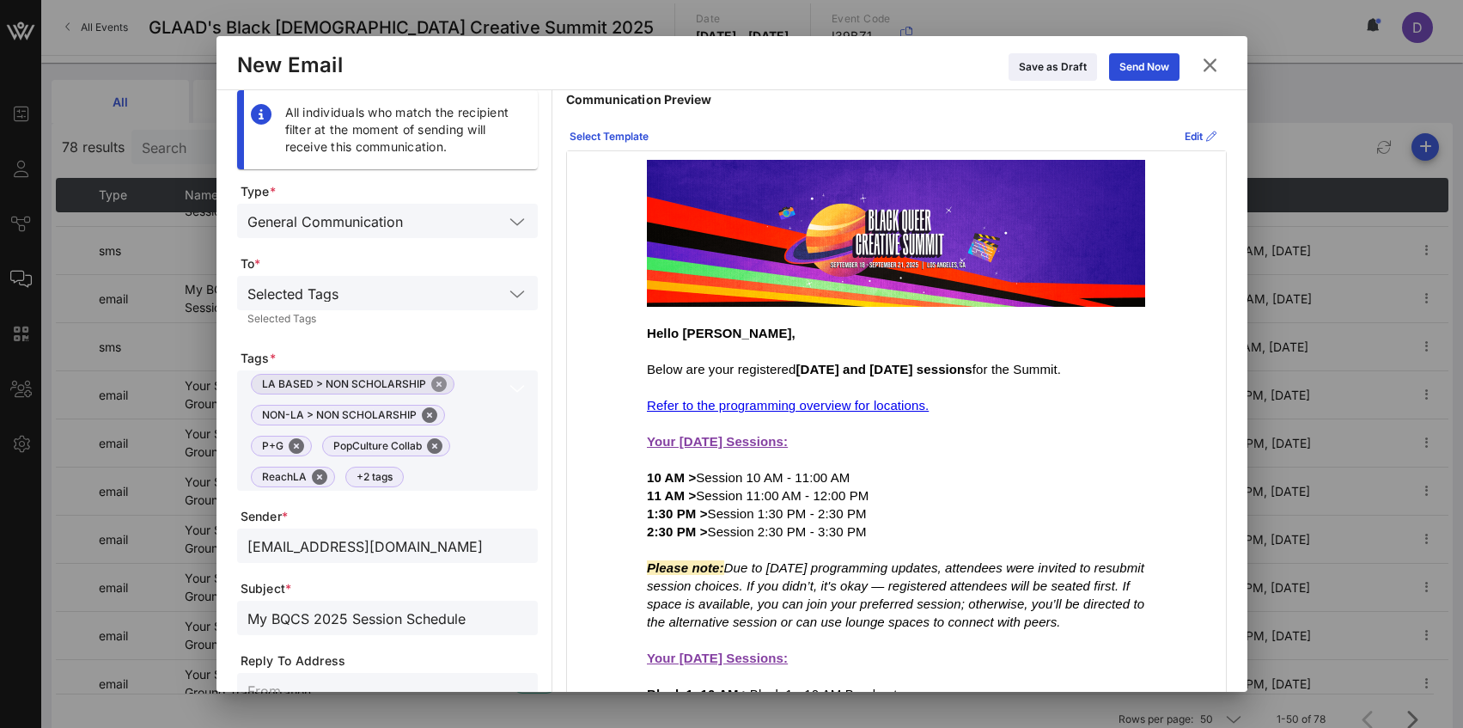
click at [433, 381] on button "Close" at bounding box center [438, 383] width 15 height 15
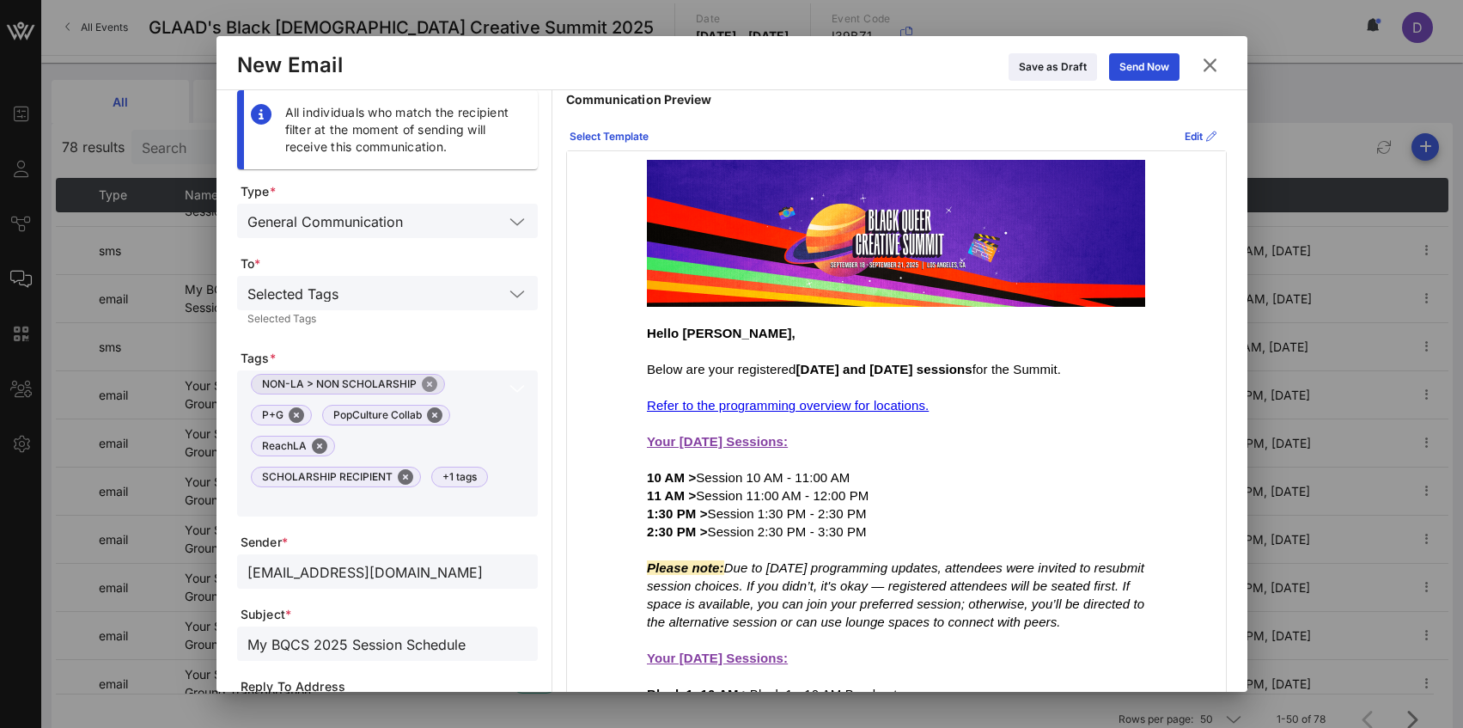
click at [433, 381] on button "Close" at bounding box center [429, 383] width 15 height 15
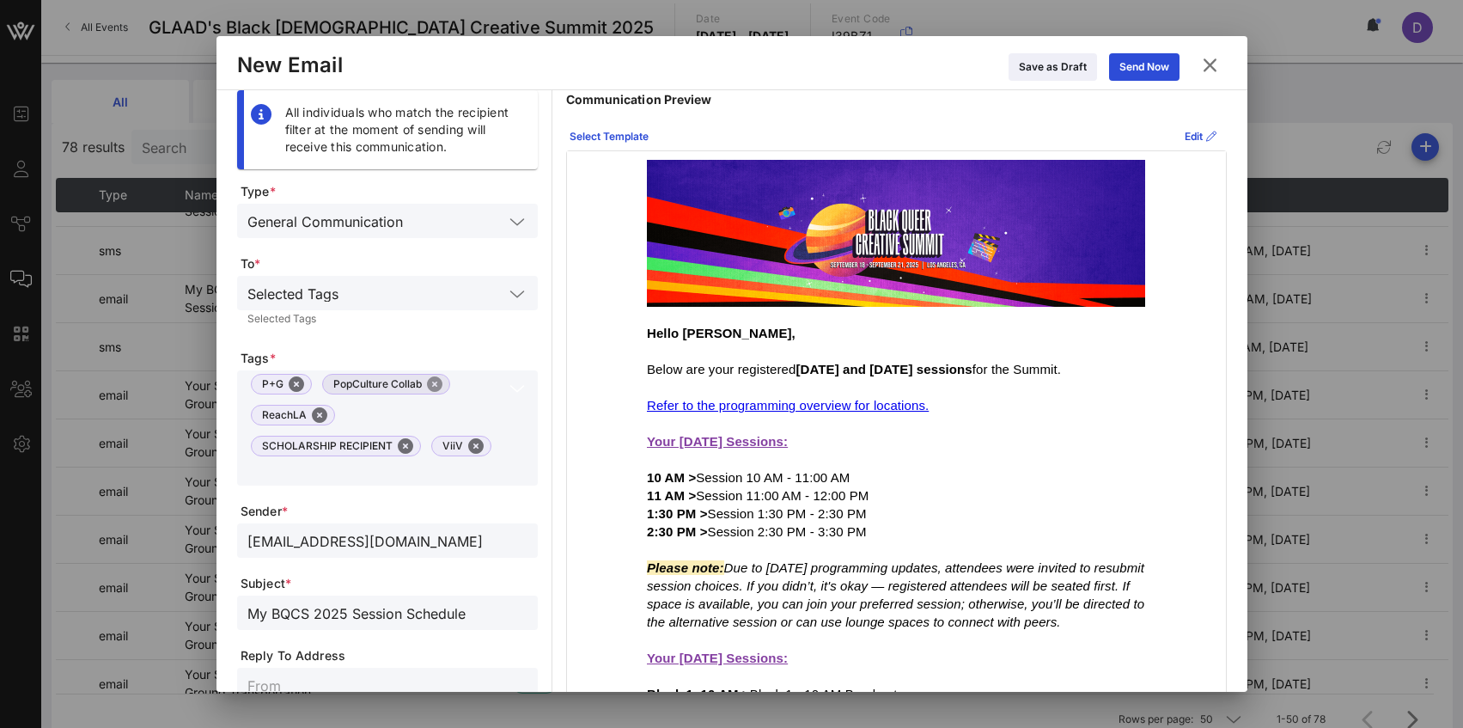
click at [431, 381] on button "Close" at bounding box center [434, 383] width 15 height 15
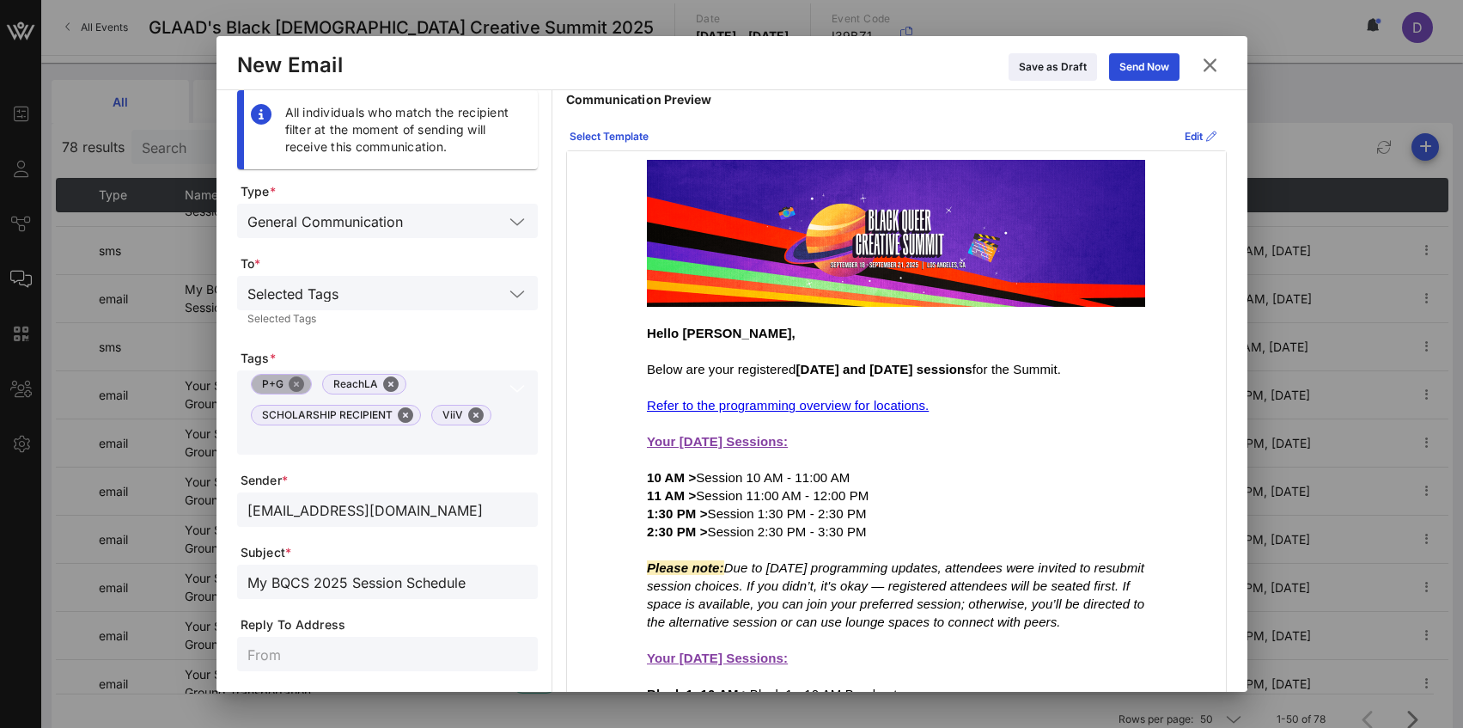
click at [289, 384] on button "Close" at bounding box center [296, 383] width 15 height 15
click at [320, 385] on button "Close" at bounding box center [319, 383] width 15 height 15
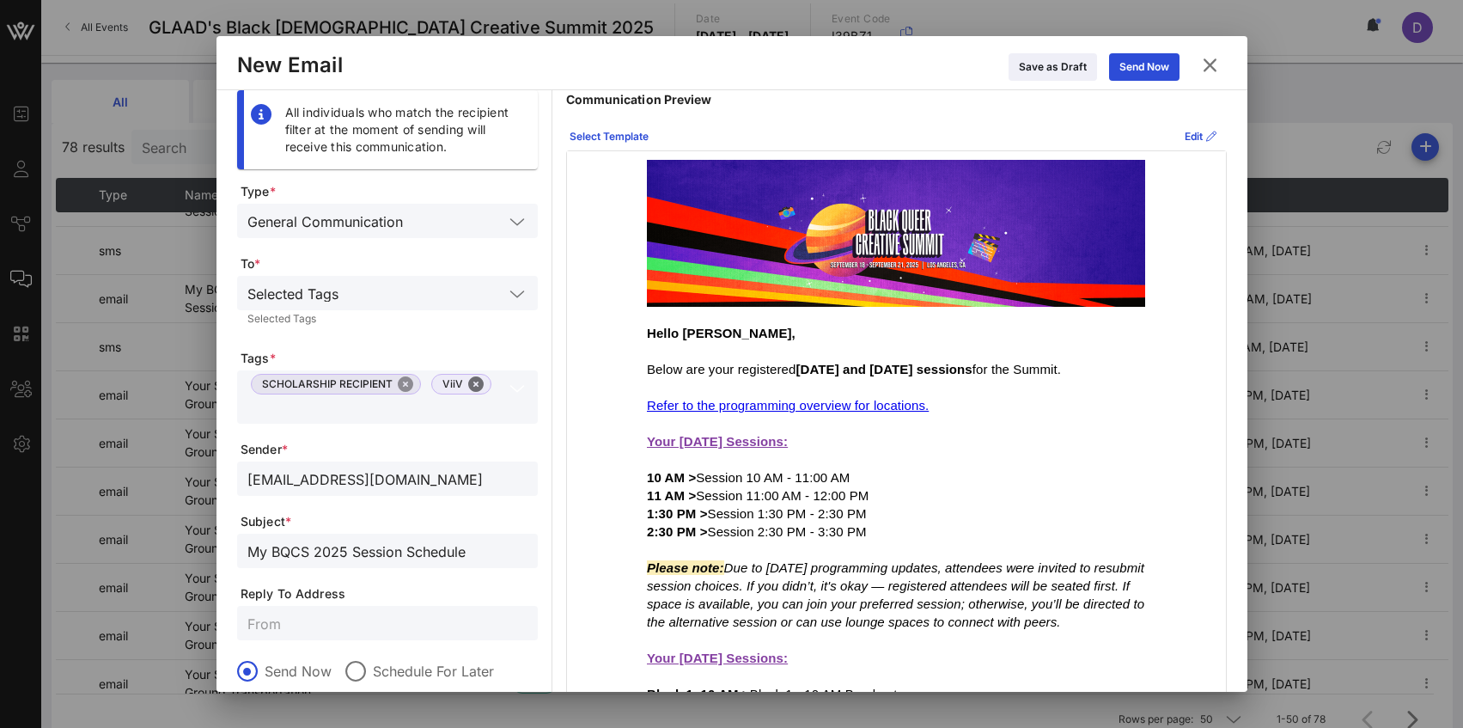
click at [401, 384] on button "Close" at bounding box center [405, 383] width 15 height 15
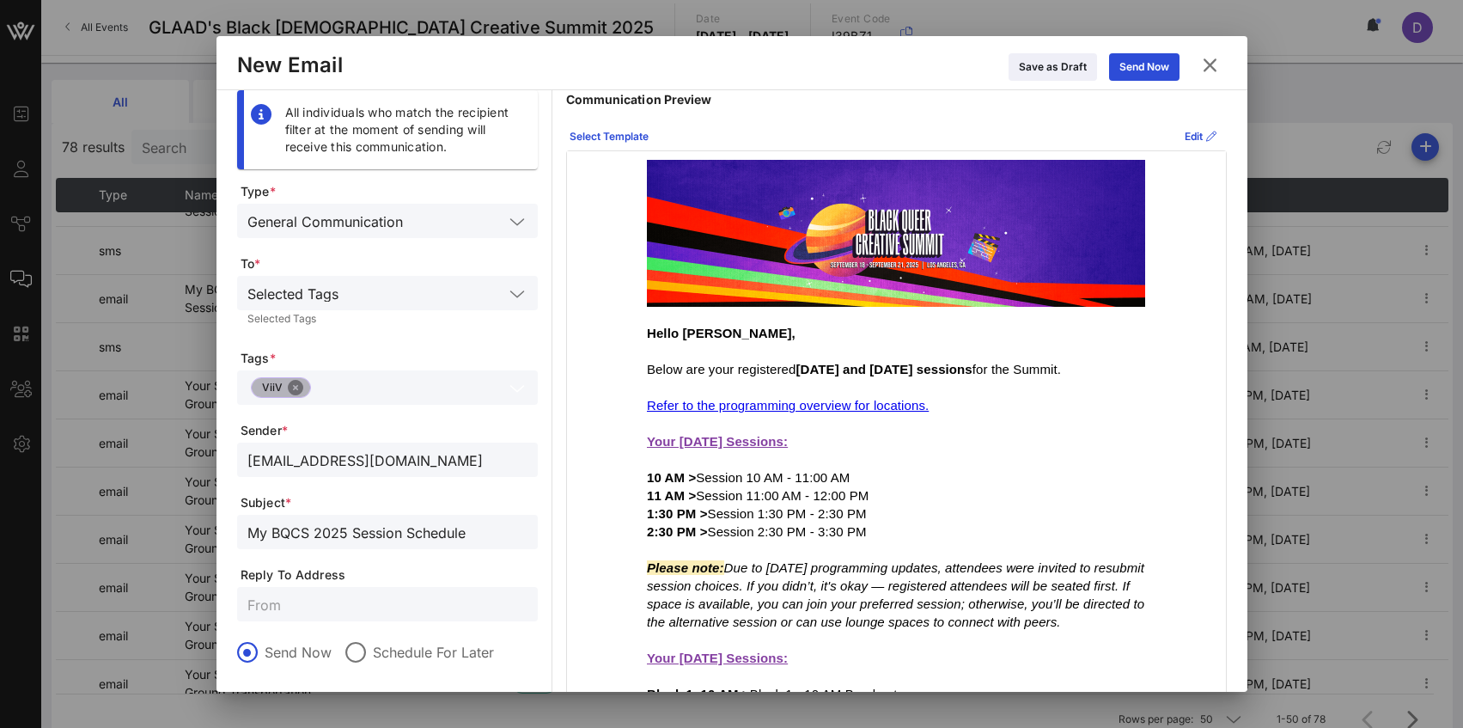
click at [299, 389] on button "Close" at bounding box center [295, 387] width 15 height 15
click at [299, 389] on input "text" at bounding box center [375, 387] width 256 height 22
type input "M"
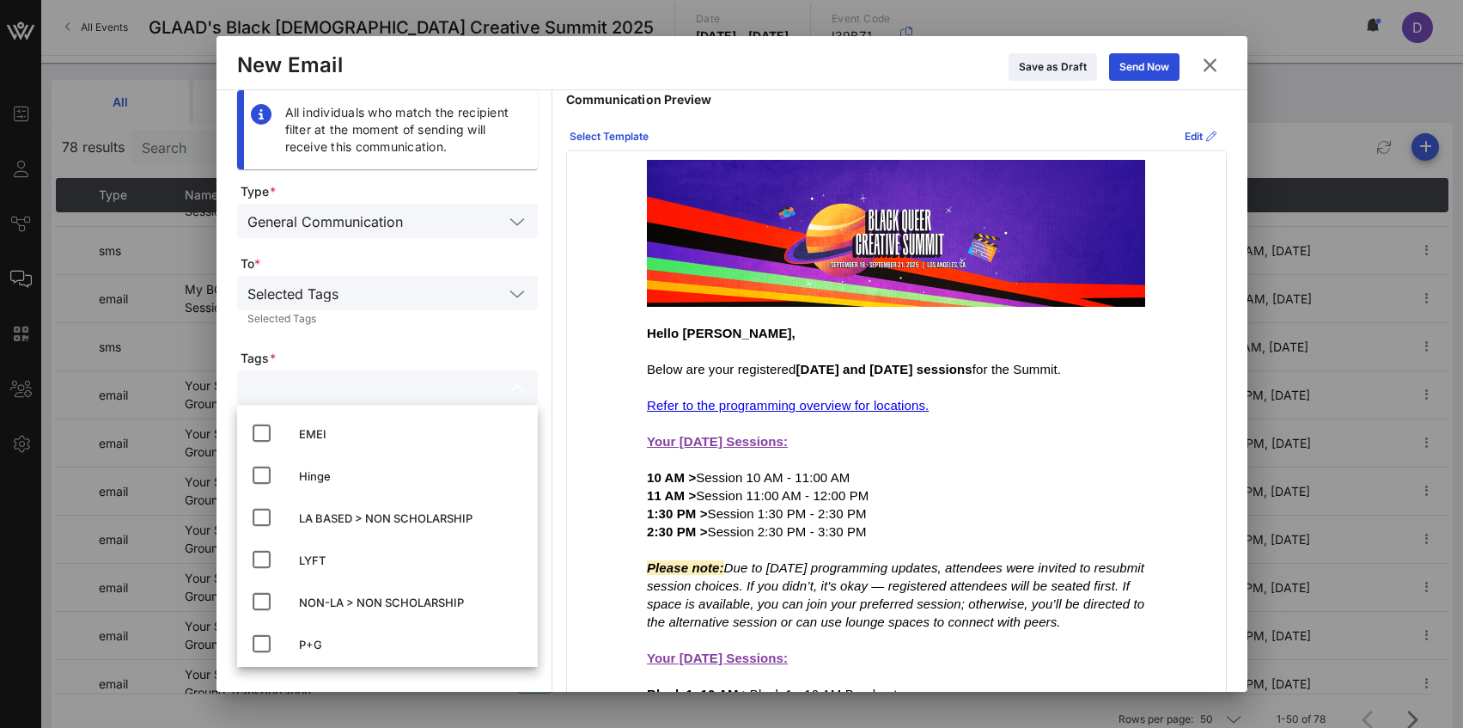
click at [326, 302] on div "Selected Tags" at bounding box center [375, 293] width 256 height 22
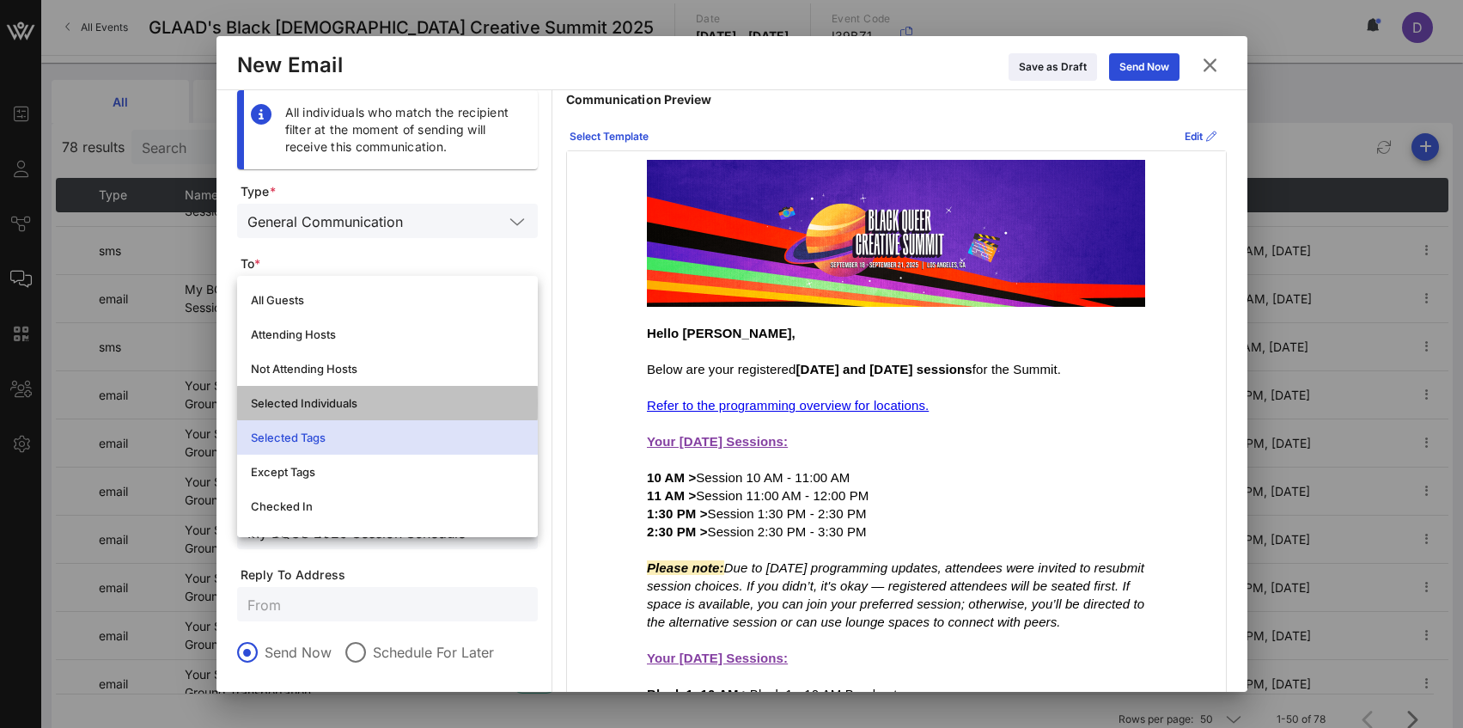
click at [333, 406] on div "Selected Individuals" at bounding box center [387, 403] width 273 height 14
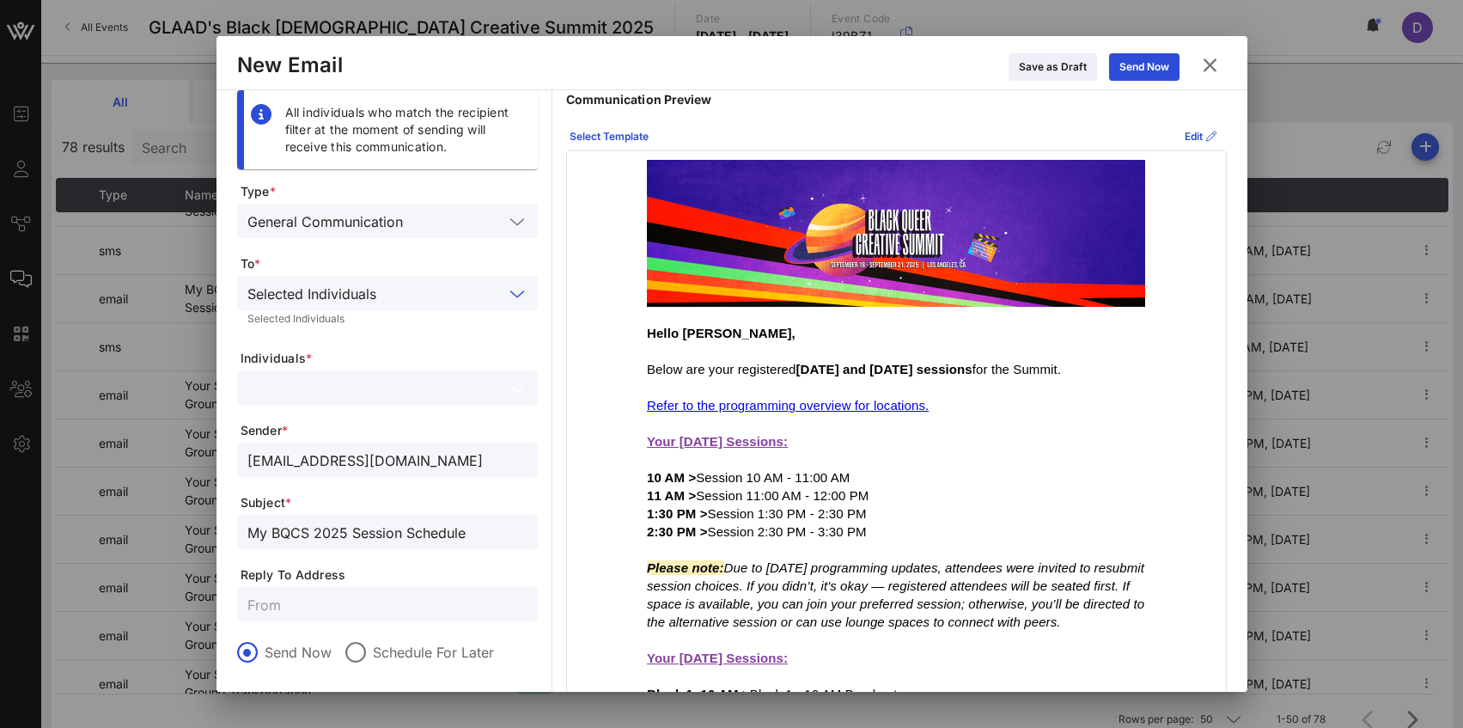
click at [320, 382] on input "text" at bounding box center [375, 387] width 256 height 22
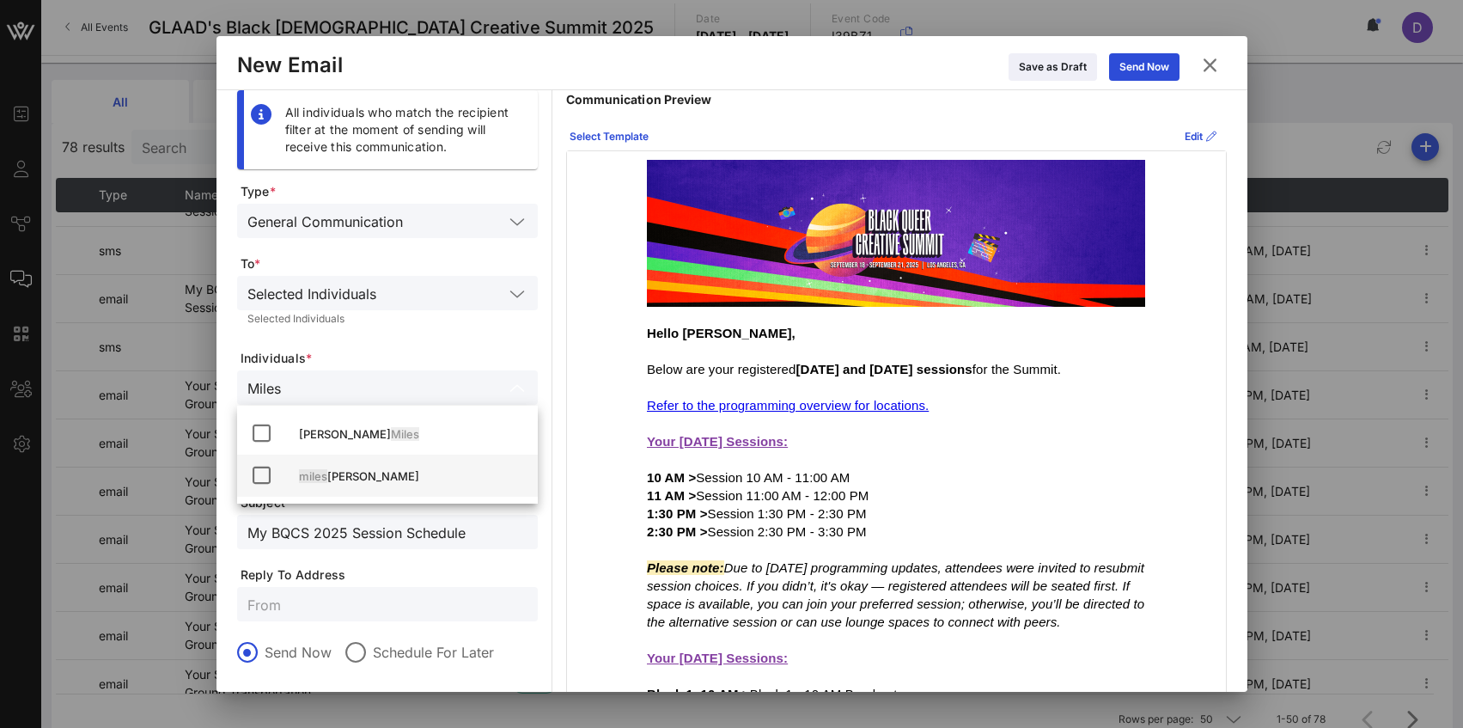
click at [354, 476] on div "miles woods" at bounding box center [411, 476] width 225 height 14
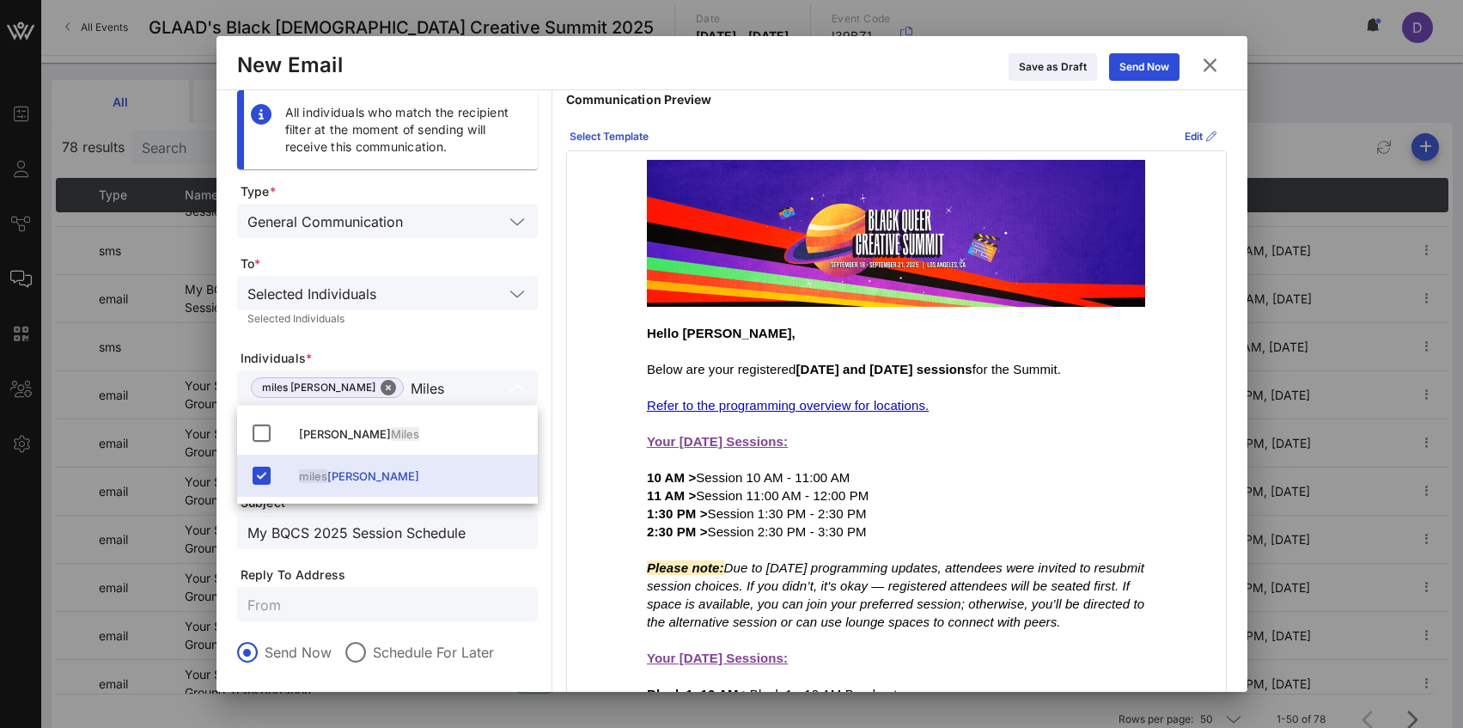
type input "Miles"
click at [469, 335] on form "Type * General Communication To * Selected Individuals Selected Individuals Ind…" at bounding box center [387, 505] width 301 height 644
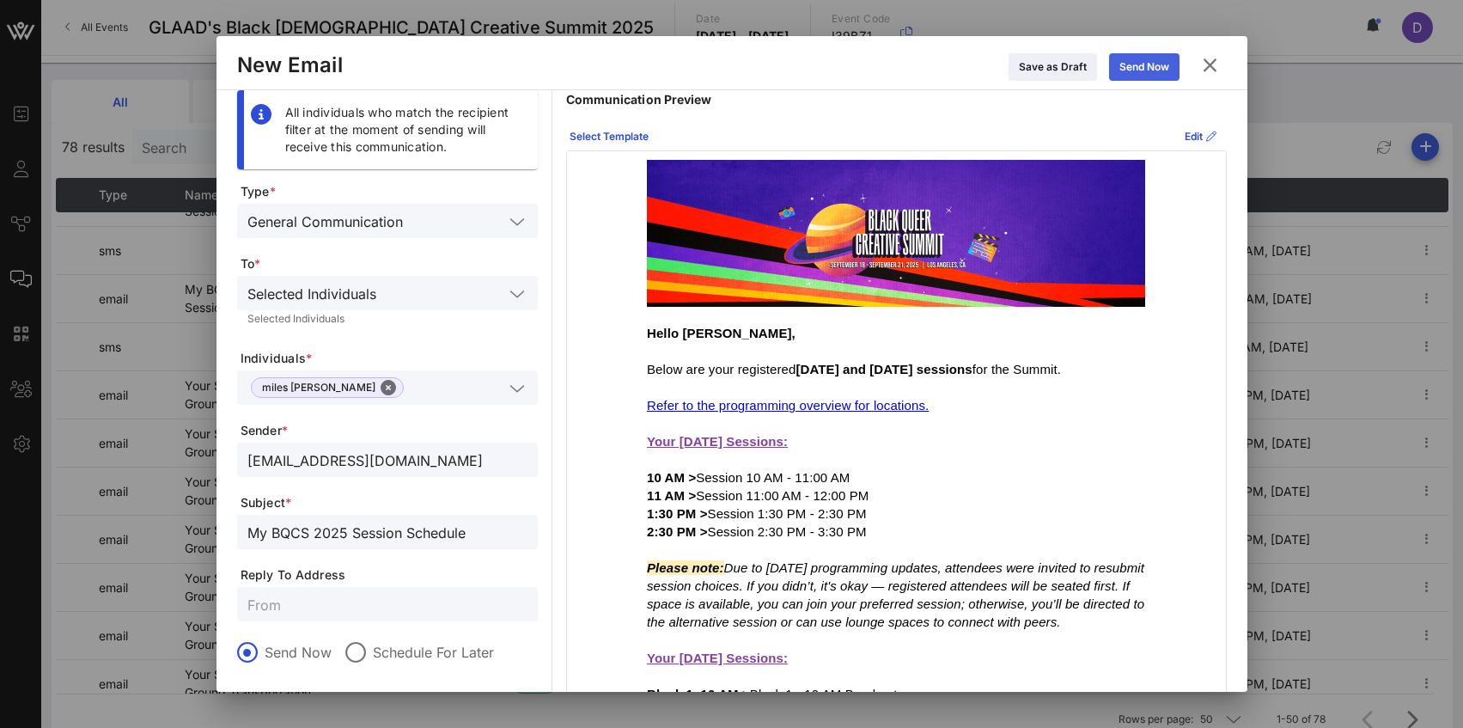
click at [1131, 70] on div "Send Now" at bounding box center [1145, 66] width 50 height 17
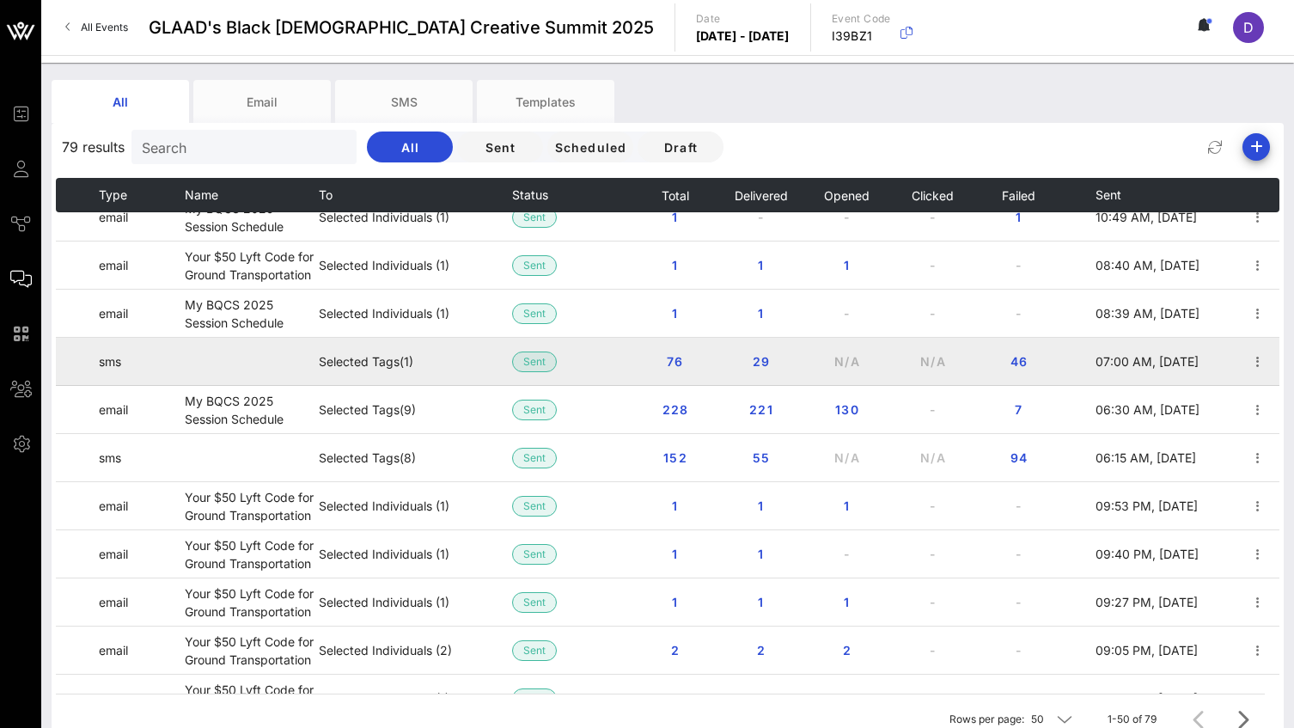
scroll to position [162, 0]
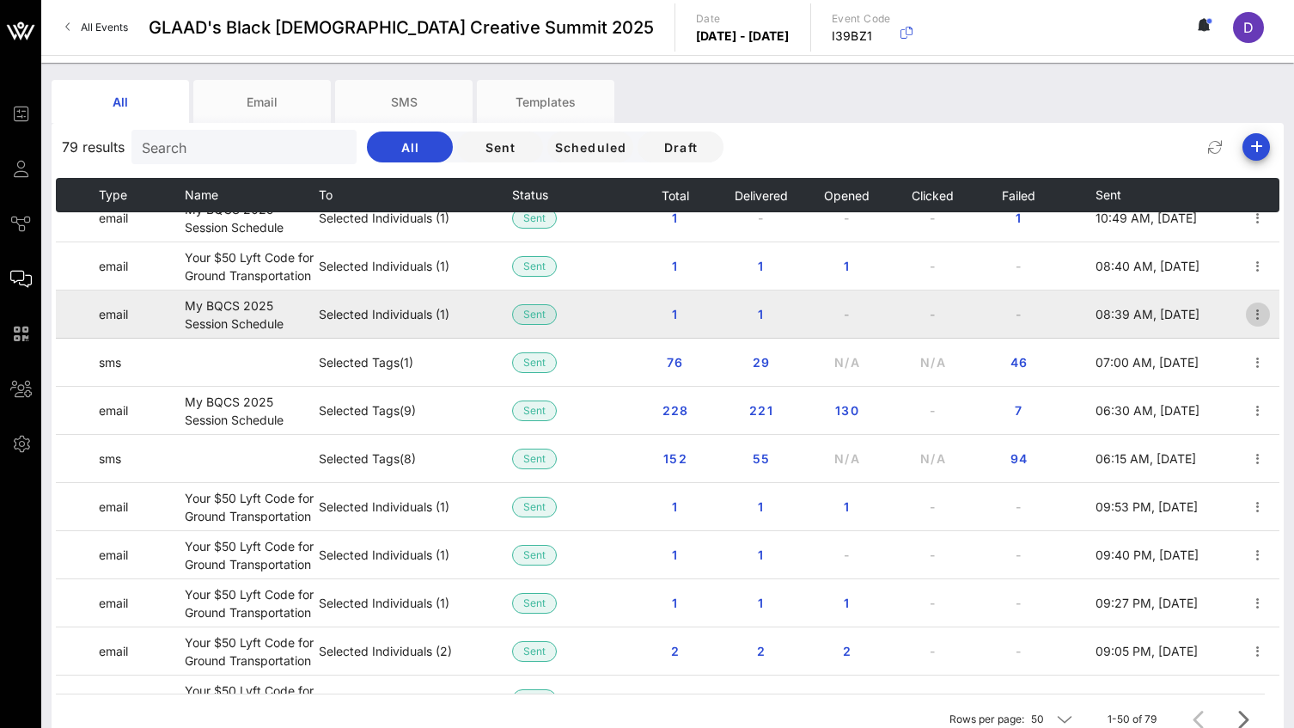
click at [1227, 325] on icon "button" at bounding box center [1258, 314] width 21 height 21
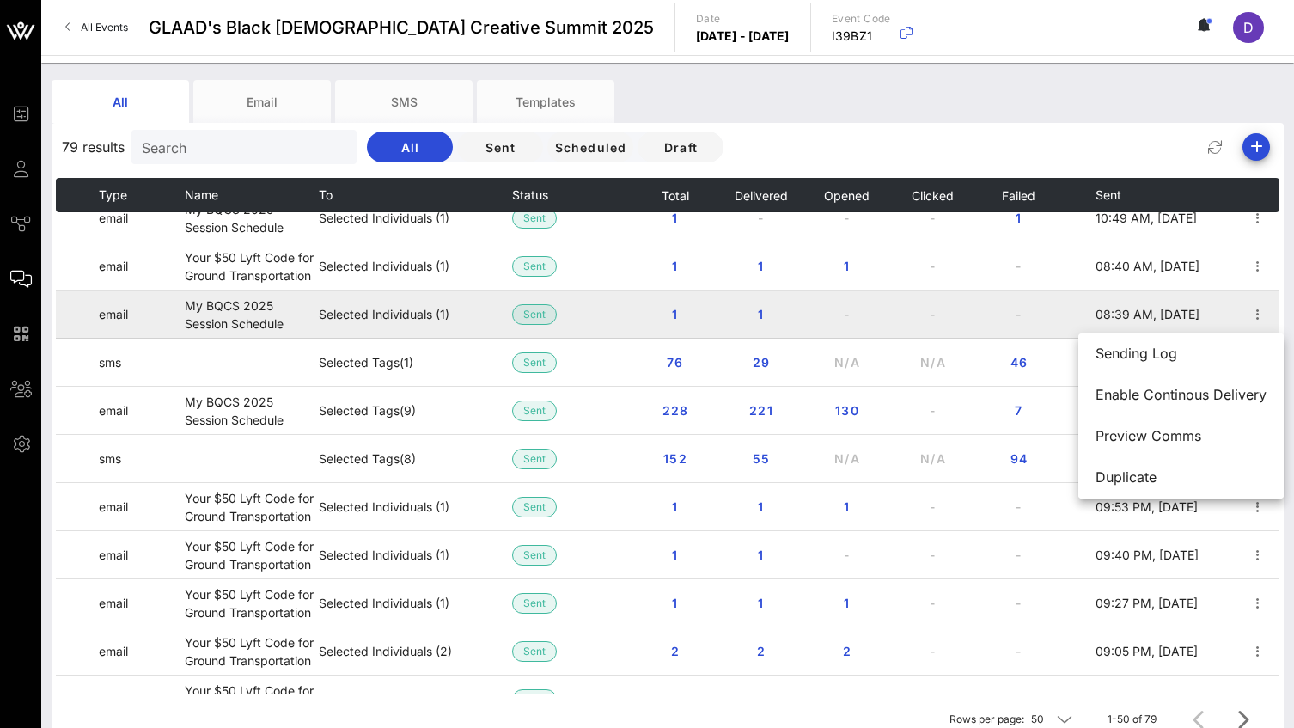
click at [827, 314] on td "-" at bounding box center [846, 314] width 86 height 48
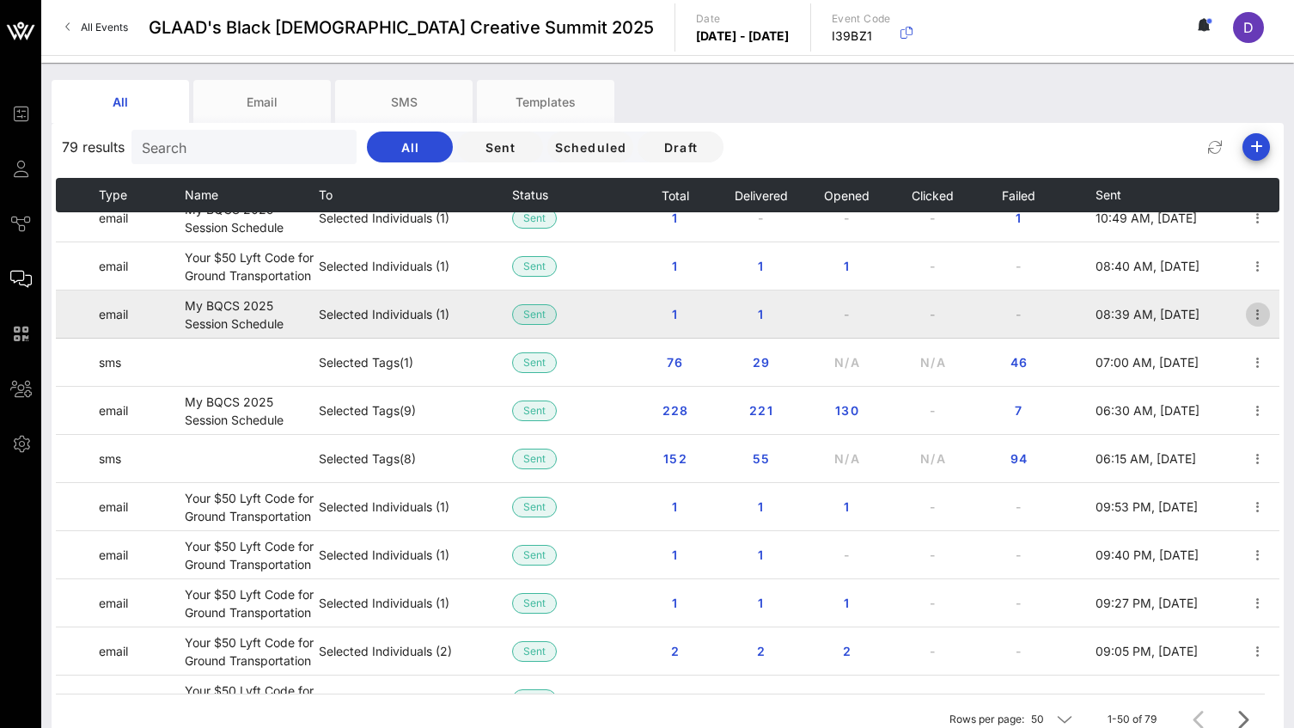
click at [1227, 320] on icon "button" at bounding box center [1258, 314] width 21 height 21
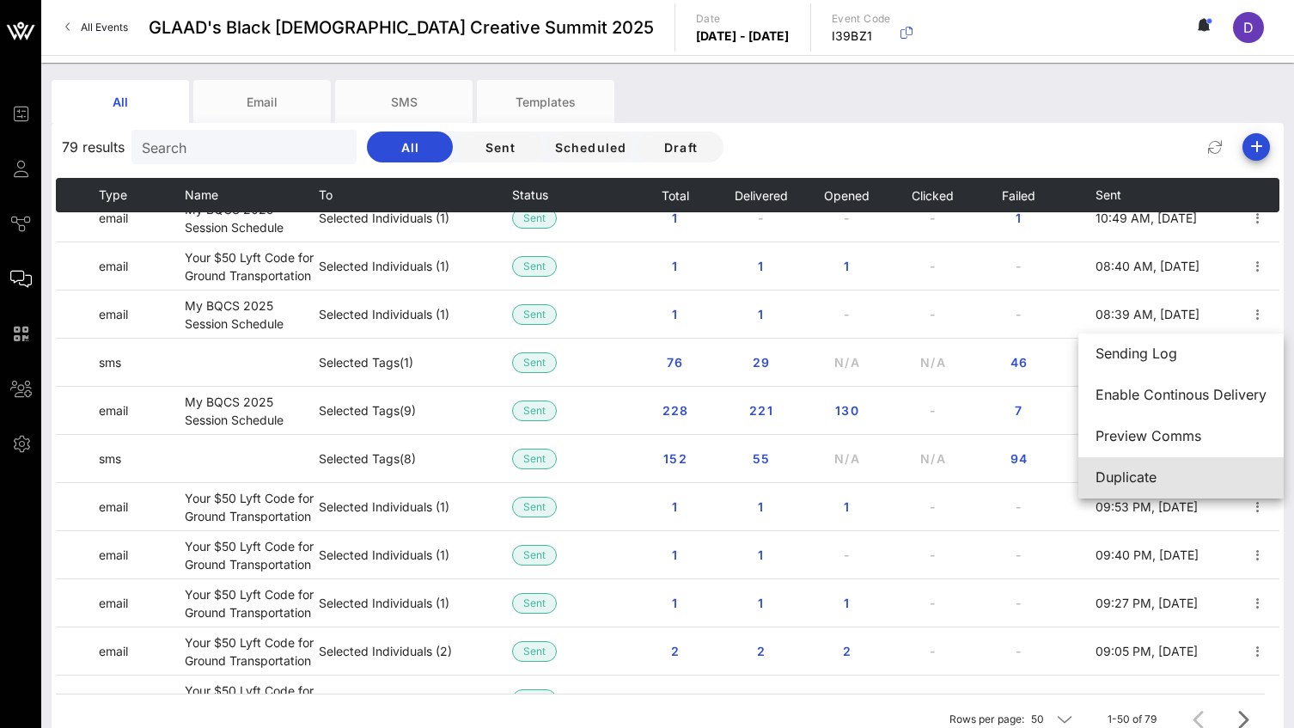
click at [1188, 468] on div "Duplicate" at bounding box center [1180, 477] width 171 height 37
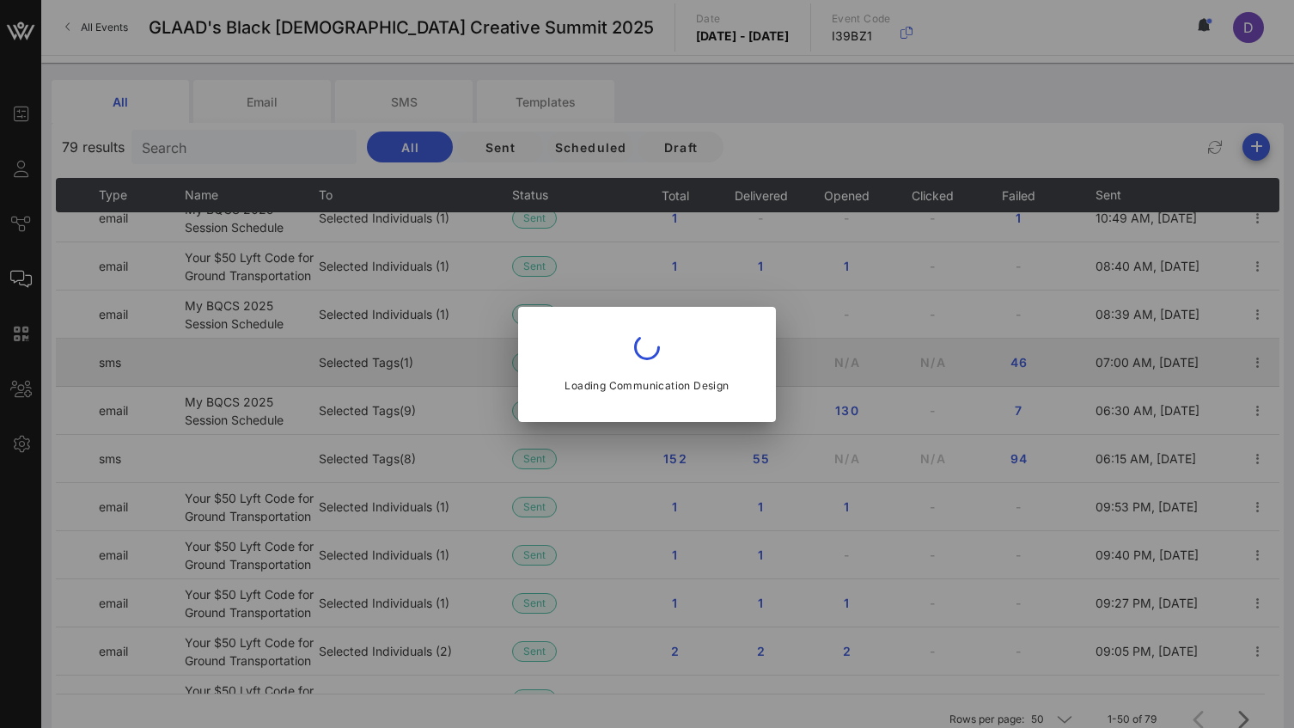
type input "[EMAIL_ADDRESS][DOMAIN_NAME]"
type input "My BQCS 2025 Session Schedule"
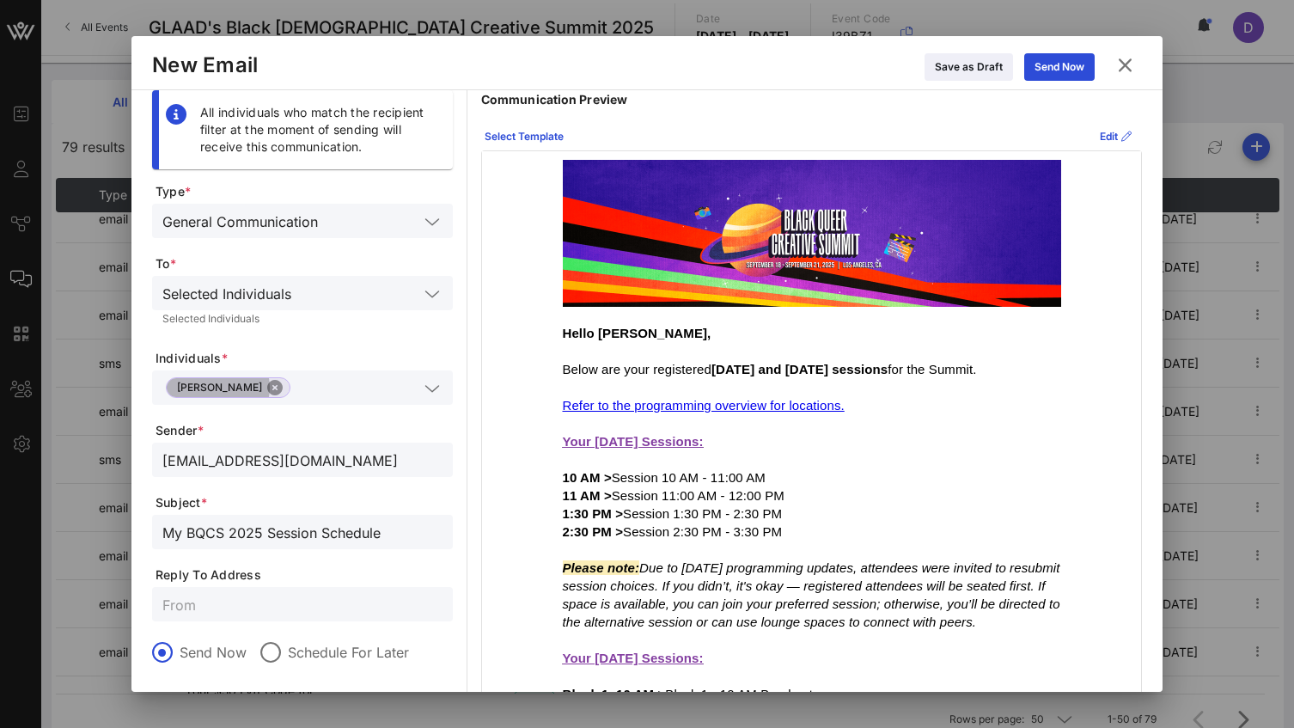
click at [267, 389] on button "Close" at bounding box center [274, 387] width 15 height 15
click at [253, 389] on input "text" at bounding box center [290, 387] width 256 height 22
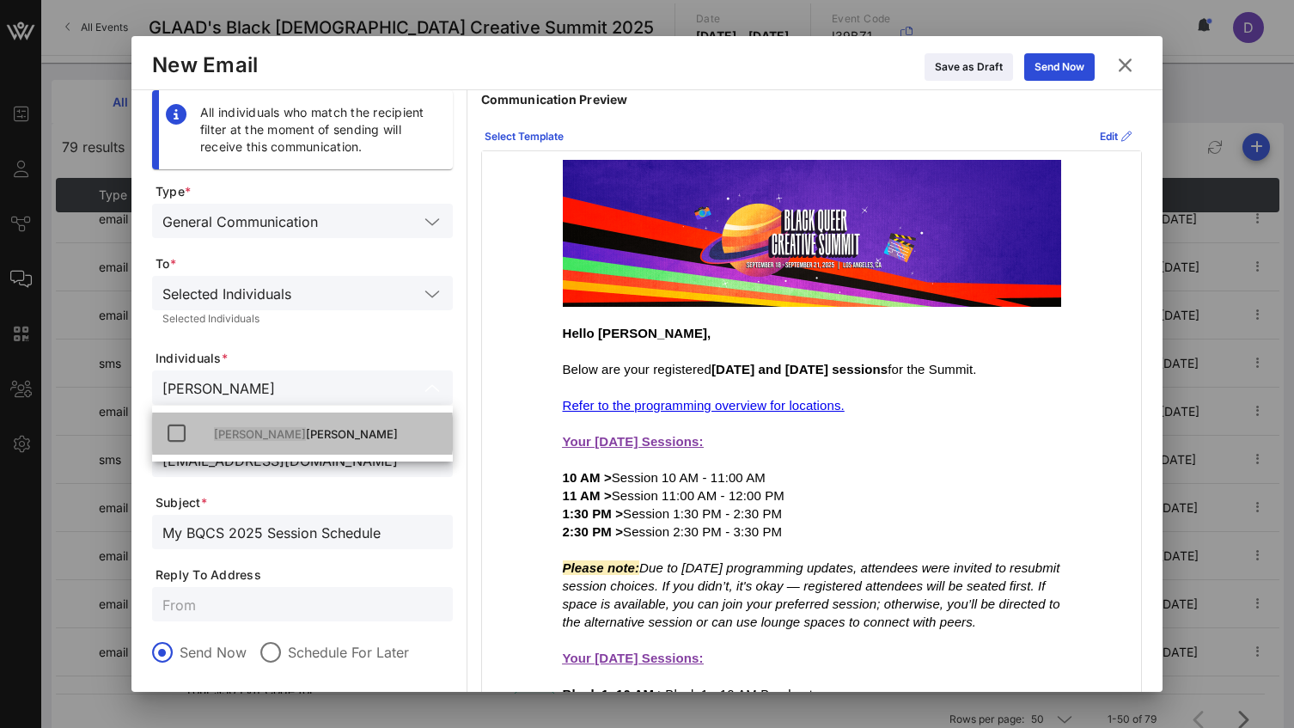
click at [275, 437] on div "Chas Jackson" at bounding box center [326, 434] width 225 height 14
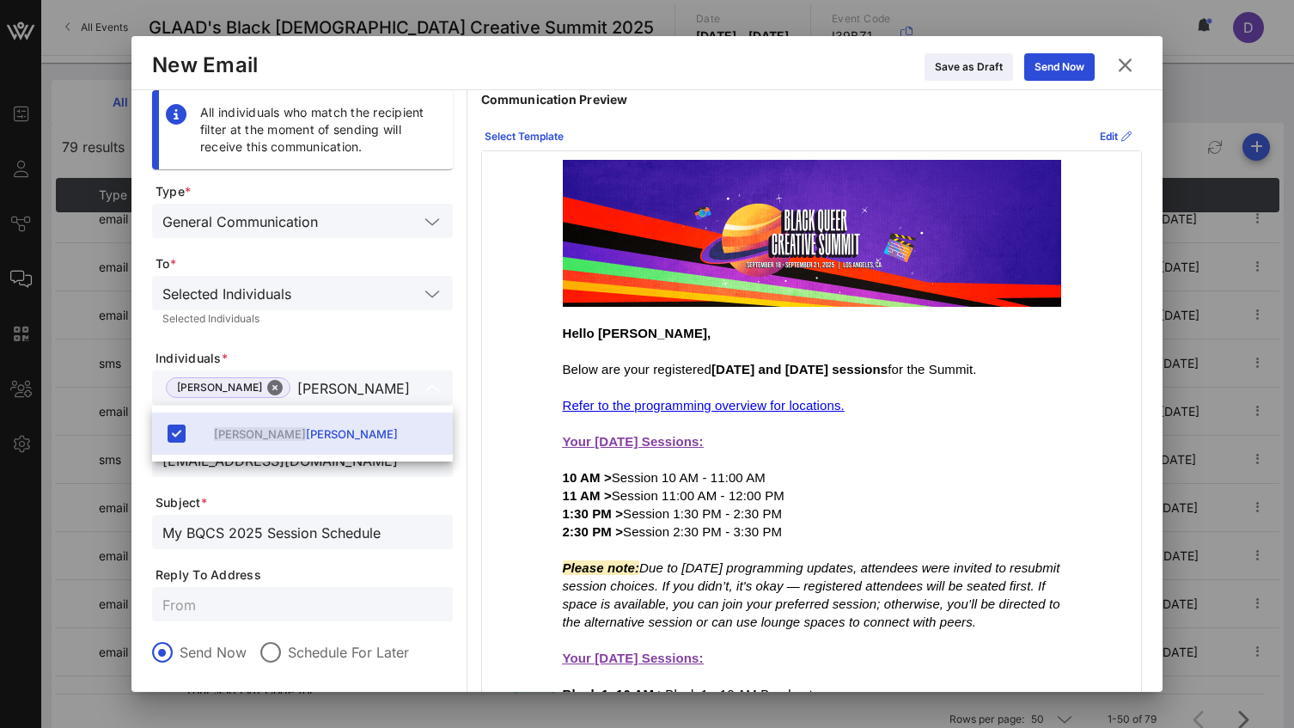
type input "Chas"
click at [351, 339] on form "Type * General Communication To * Selected Individuals Selected Individuals Ind…" at bounding box center [302, 505] width 301 height 644
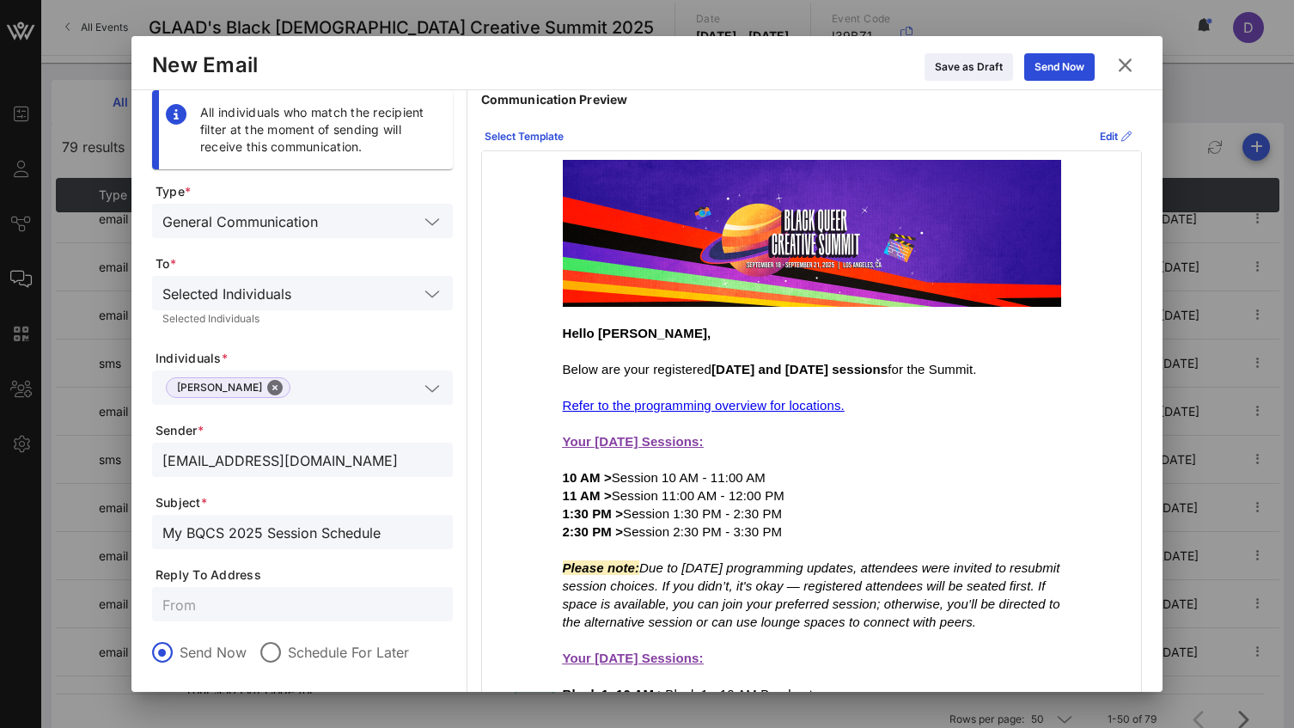
scroll to position [27, 0]
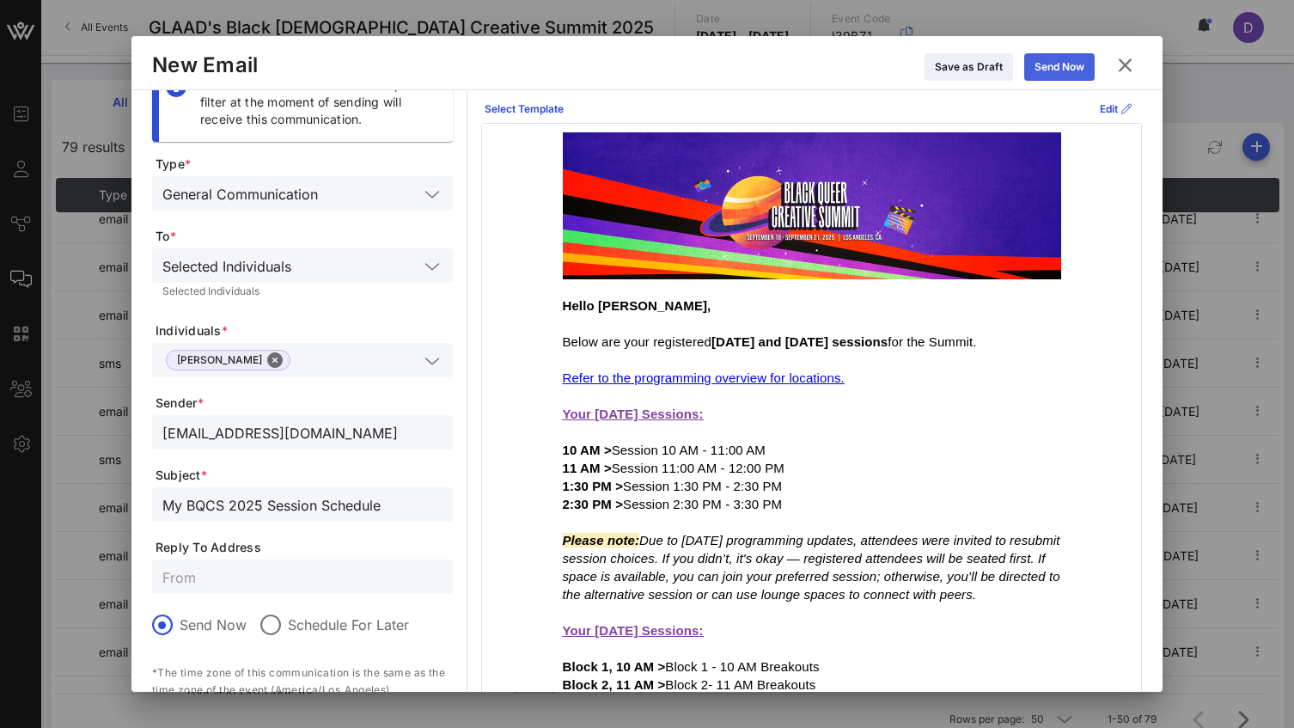
click at [1053, 74] on div "Send Now" at bounding box center [1059, 66] width 50 height 17
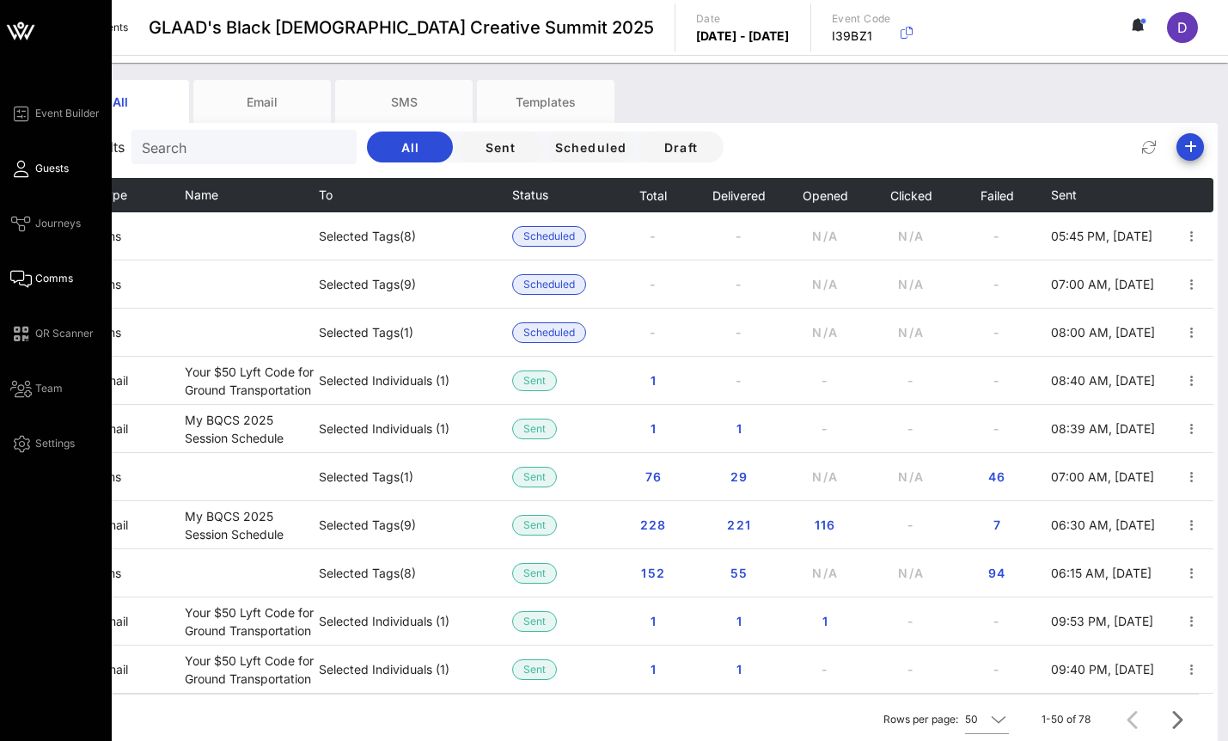
click at [30, 170] on link "Guests" at bounding box center [39, 168] width 58 height 21
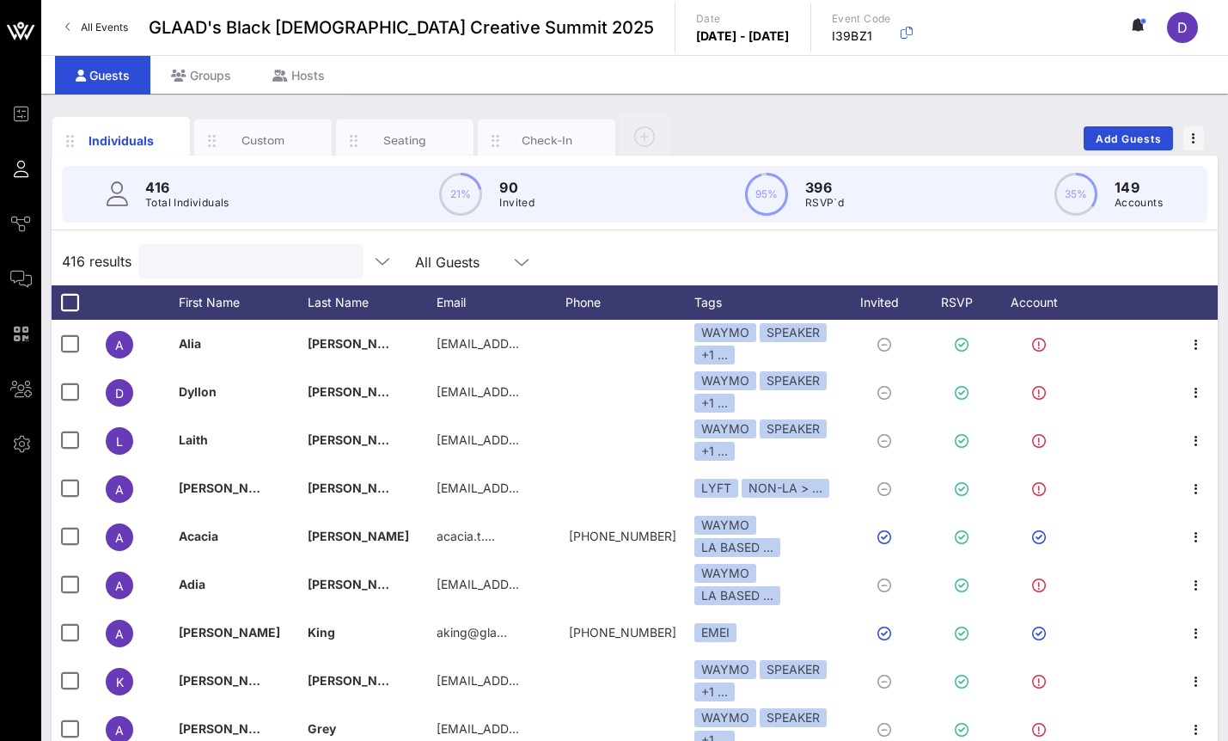
click at [189, 266] on input "text" at bounding box center [249, 261] width 201 height 22
paste input "Daria Overby"
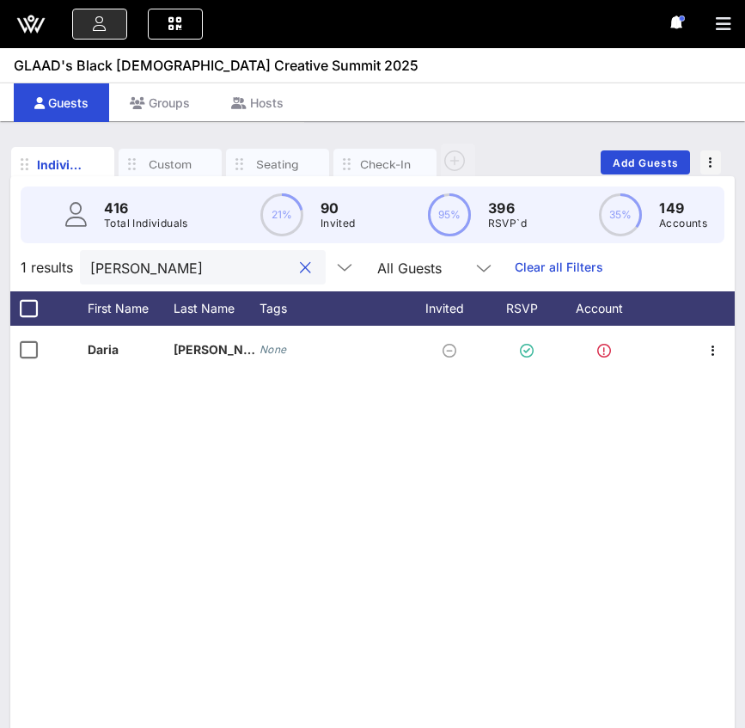
click at [161, 268] on input "Daria Overby" at bounding box center [190, 267] width 201 height 22
paste input "Nina Bakers"
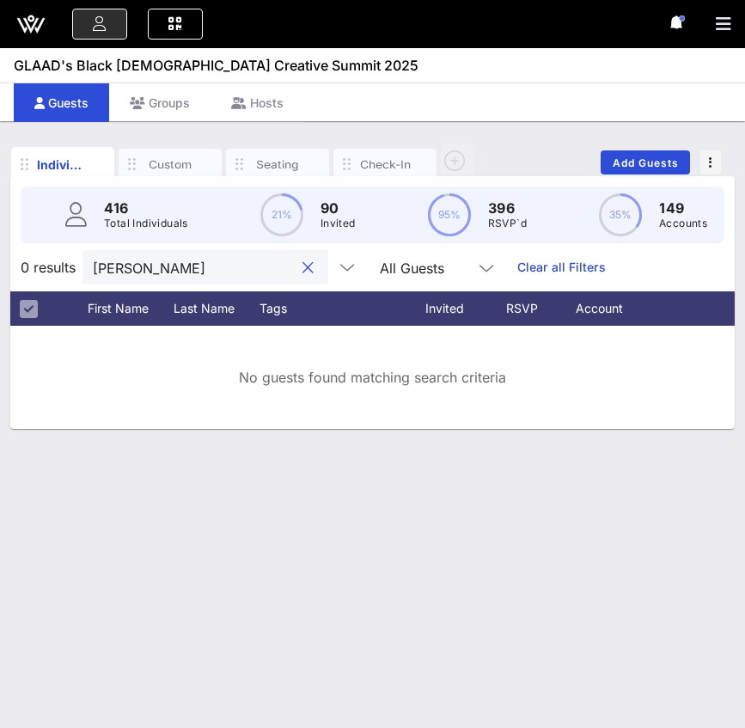
click at [101, 265] on input "Nina Bakers" at bounding box center [193, 267] width 201 height 22
drag, startPoint x: 126, startPoint y: 267, endPoint x: 206, endPoint y: 265, distance: 79.9
click at [206, 265] on input "Nina Bakers" at bounding box center [193, 267] width 201 height 22
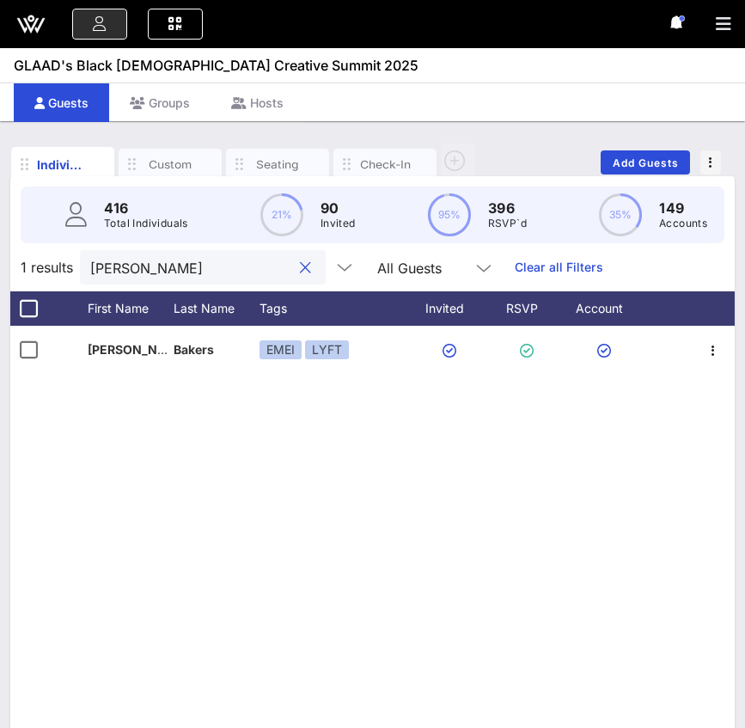
click at [153, 272] on input "[PERSON_NAME]" at bounding box center [190, 267] width 201 height 22
paste input "Thaddeus Coates"
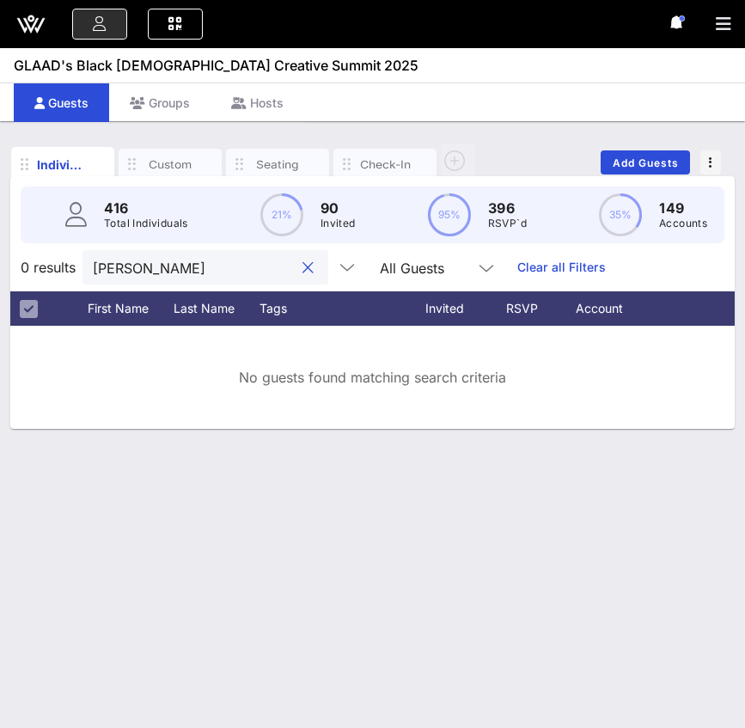
click at [164, 270] on input "Thaddeus Coates" at bounding box center [193, 267] width 201 height 22
click at [142, 269] on input "Thaddeus Coates" at bounding box center [193, 267] width 201 height 22
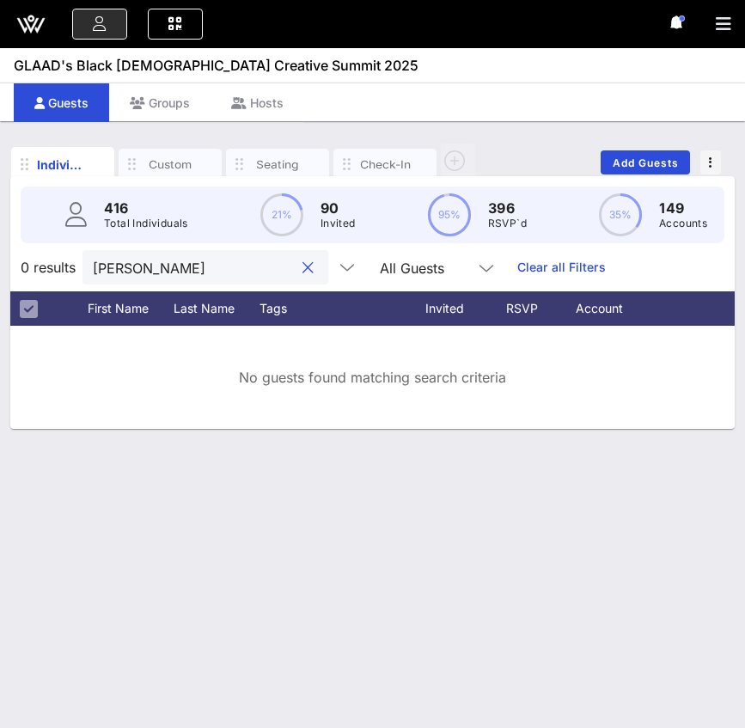
click at [211, 263] on input "Thaddeus Coates" at bounding box center [193, 267] width 201 height 22
paste input "Casey Dandridge"
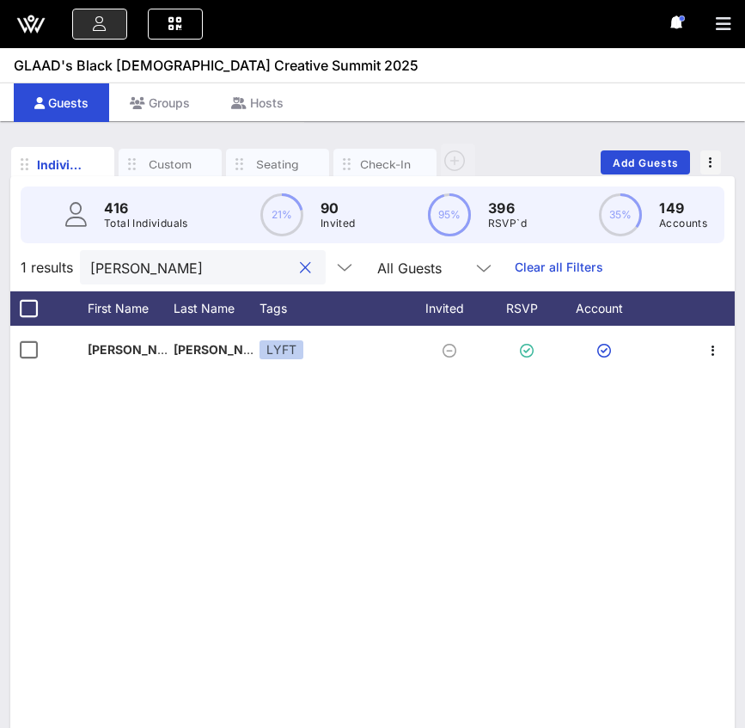
click at [151, 268] on input "Casey Dandridge" at bounding box center [190, 267] width 201 height 22
paste input "Andre Fields"
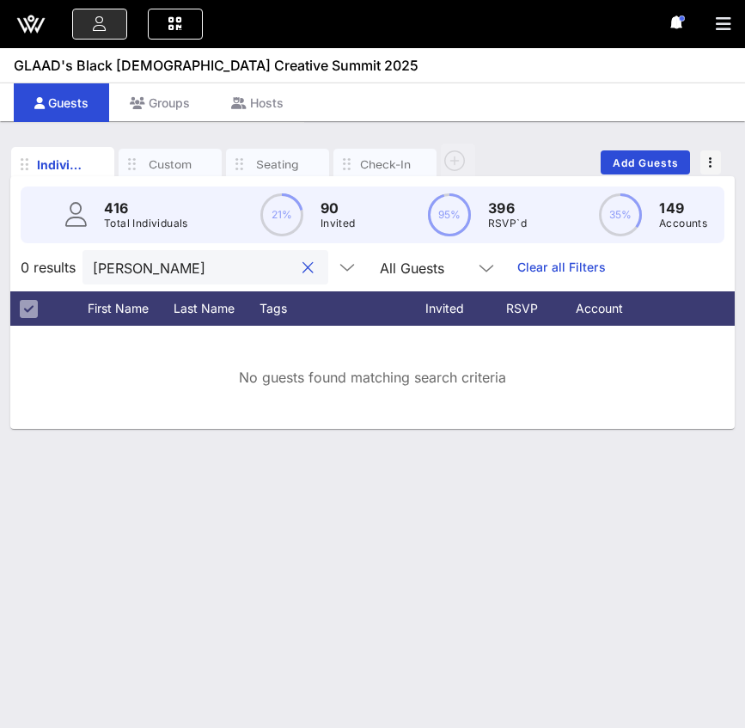
click at [183, 271] on input "Andre Fields" at bounding box center [193, 267] width 201 height 22
paste input "Jeremiah Given"
click at [103, 271] on input "Jeremiah Givens" at bounding box center [193, 267] width 201 height 22
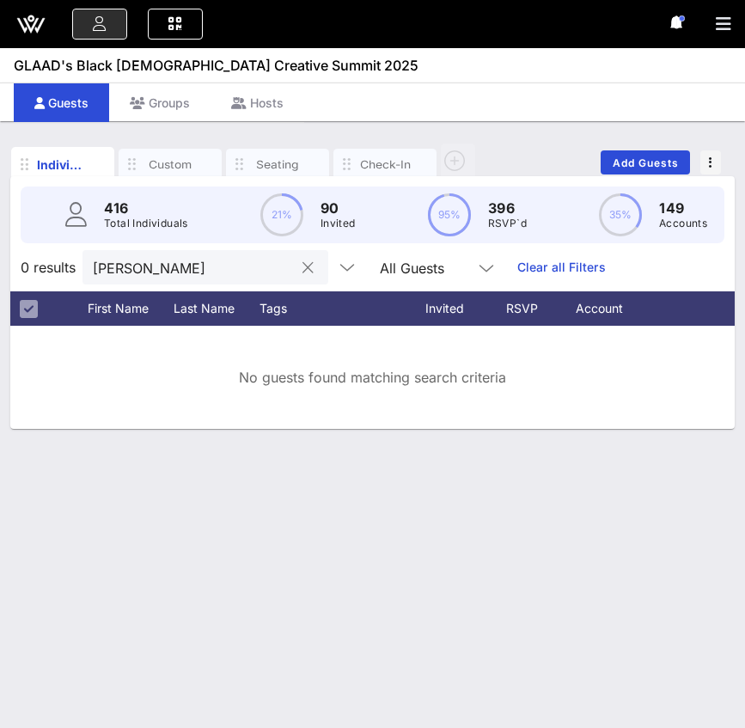
click at [164, 274] on input "Jeremiah Givens" at bounding box center [193, 267] width 201 height 22
paste input "Jazimar Jone"
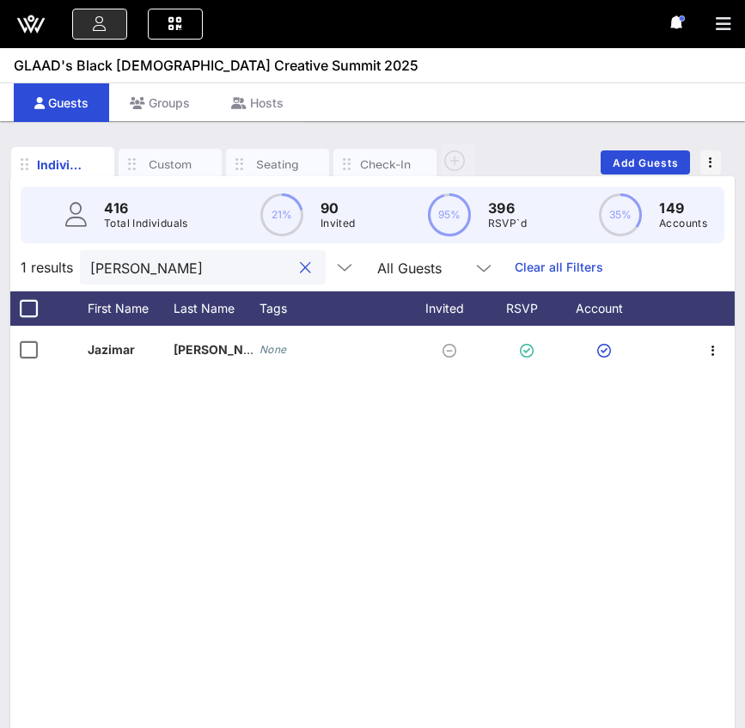
click at [179, 258] on input "Jazimar Jones" at bounding box center [190, 267] width 201 height 22
paste input "eremiah"
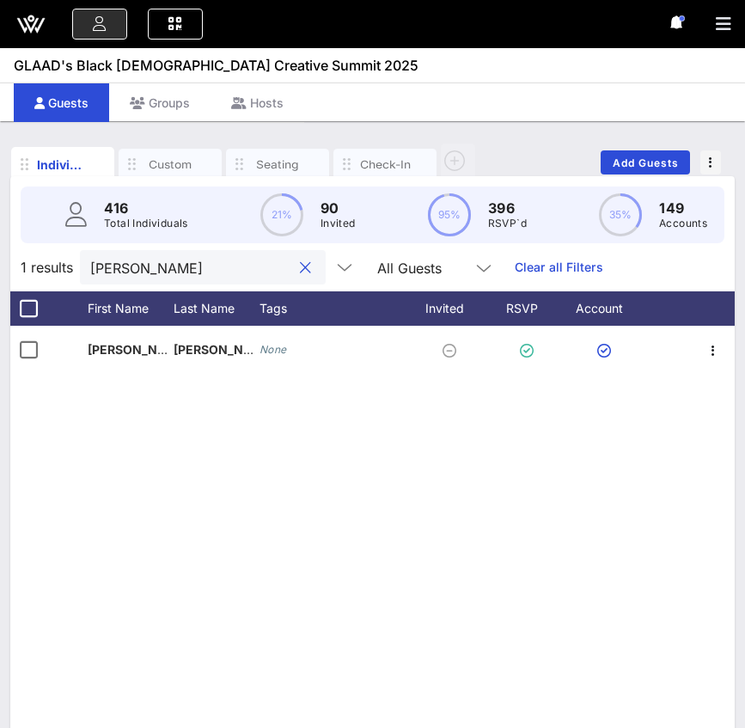
click at [183, 259] on input "Jeremiah" at bounding box center [190, 267] width 201 height 22
paste input "Andre Fields"
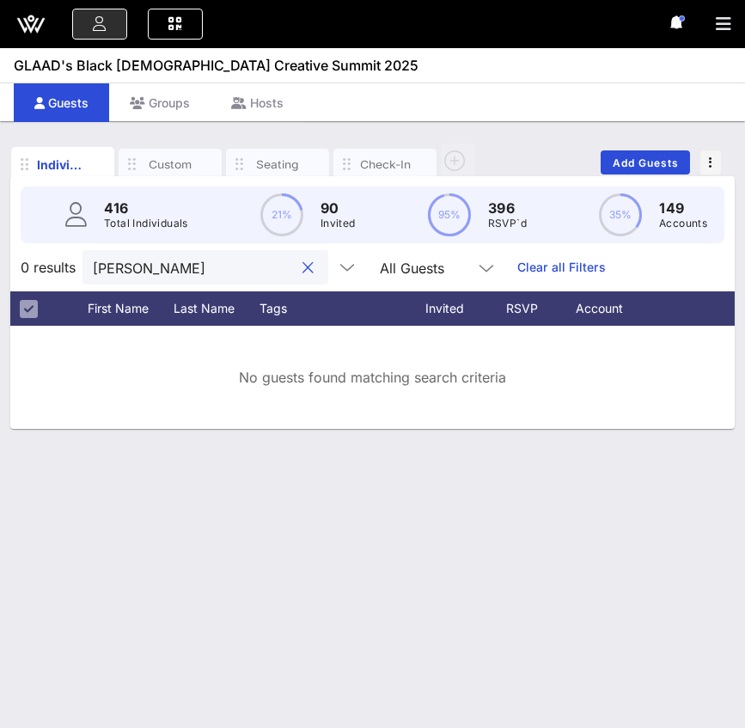
drag, startPoint x: 128, startPoint y: 274, endPoint x: 212, endPoint y: 272, distance: 84.2
click at [212, 273] on input "Andre Fields" at bounding box center [193, 267] width 201 height 22
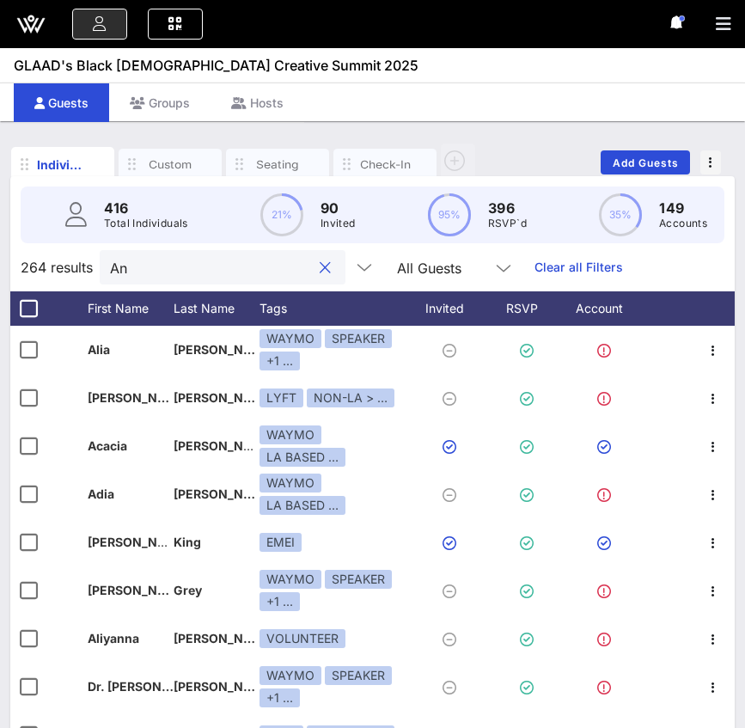
type input "A"
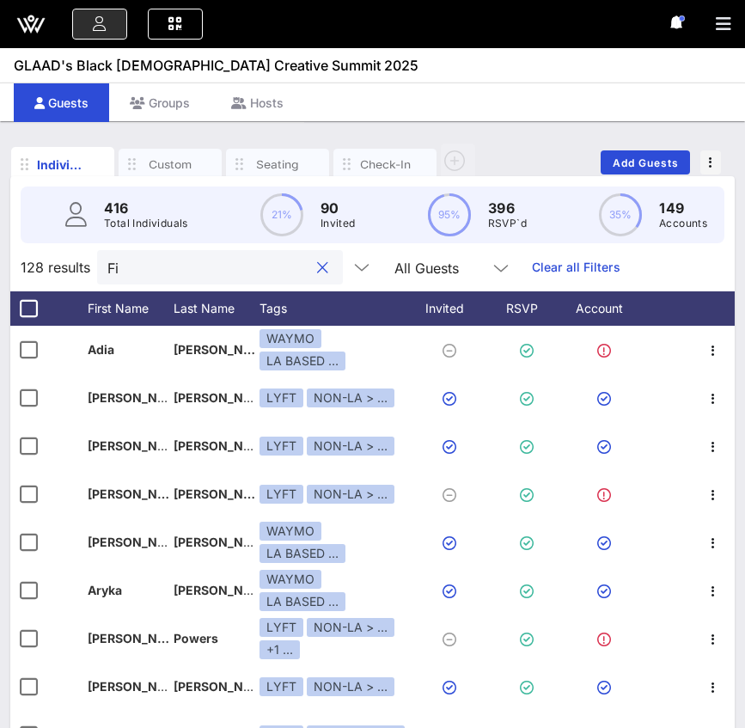
type input "F"
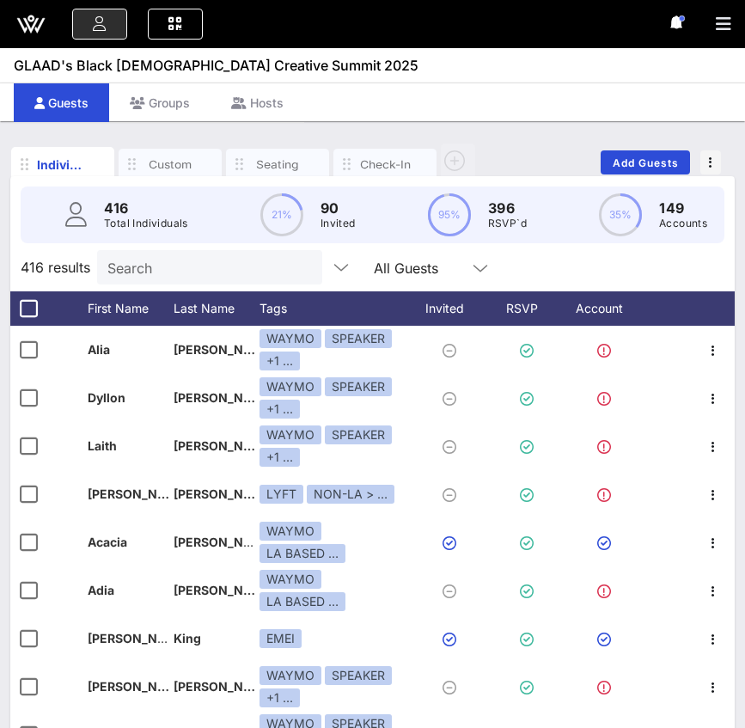
click at [183, 270] on input "Search" at bounding box center [207, 267] width 201 height 22
click at [183, 270] on input "text" at bounding box center [207, 267] width 201 height 22
paste input "D’Angelo Keyes"
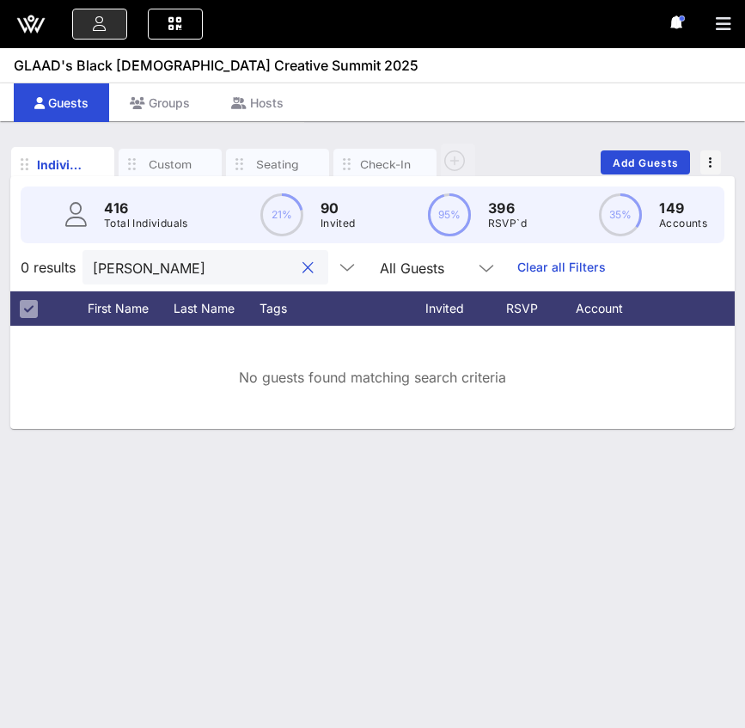
drag, startPoint x: 150, startPoint y: 265, endPoint x: 222, endPoint y: 268, distance: 71.4
click at [222, 268] on input "D’Angelo Keyes" at bounding box center [193, 267] width 201 height 22
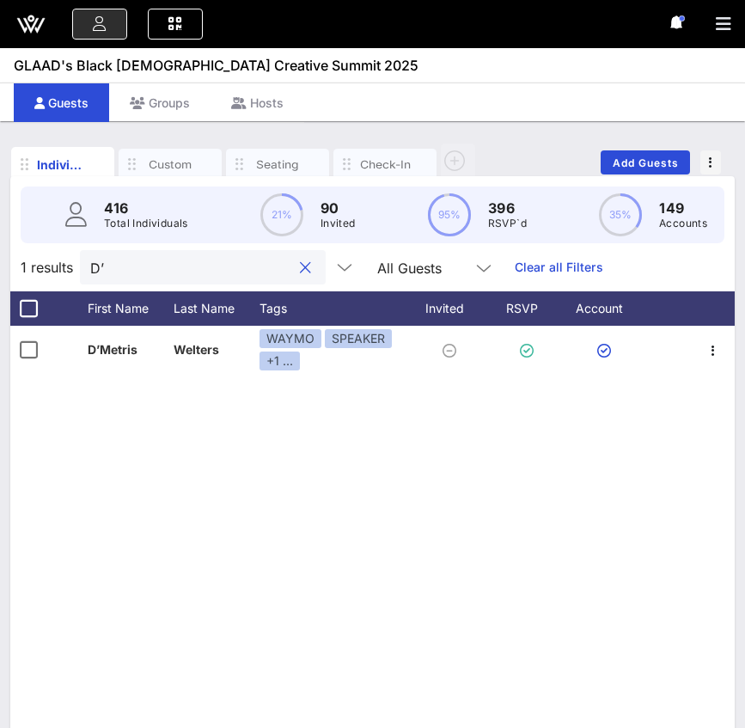
type input "D"
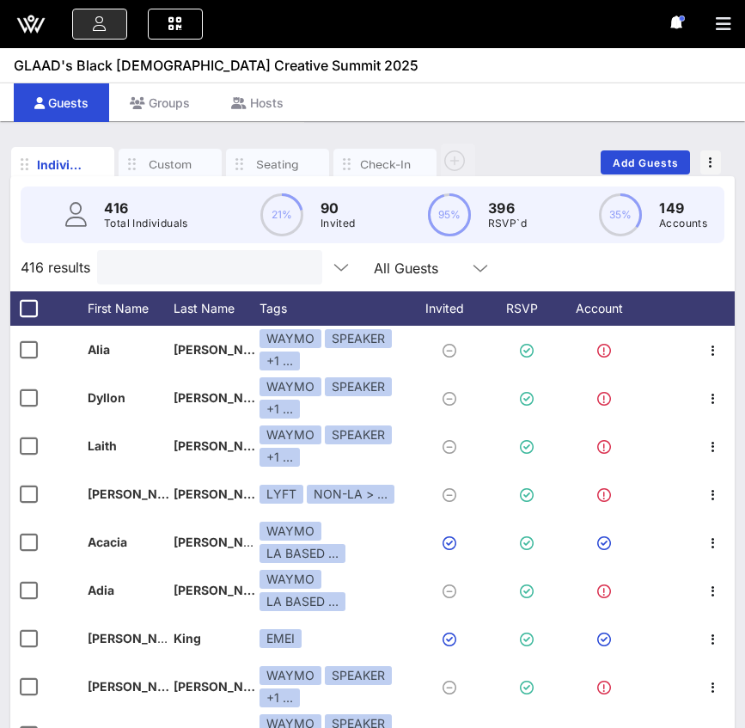
paste input "Thaddeus"
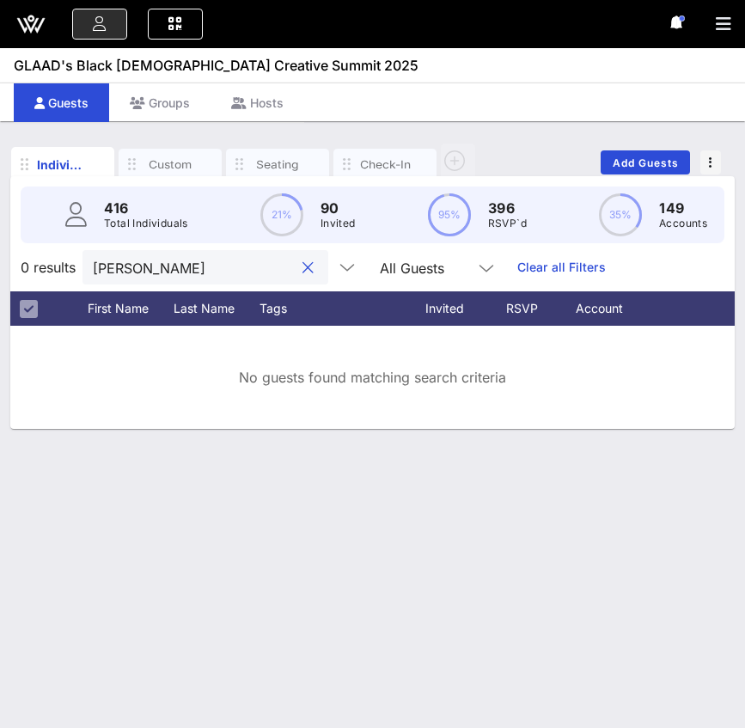
click at [173, 265] on input "Thaddeus" at bounding box center [193, 267] width 201 height 22
paste input "oate"
click at [97, 259] on input "oates" at bounding box center [193, 267] width 201 height 22
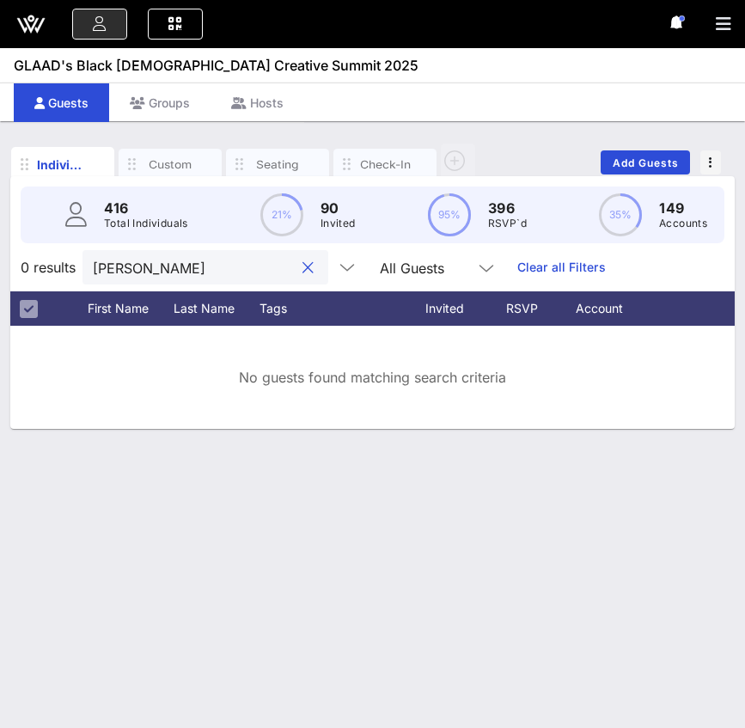
click at [150, 264] on input "Coates" at bounding box center [193, 267] width 201 height 22
paste input "Thaddeu"
click at [159, 271] on input "Thaddeus" at bounding box center [193, 267] width 201 height 22
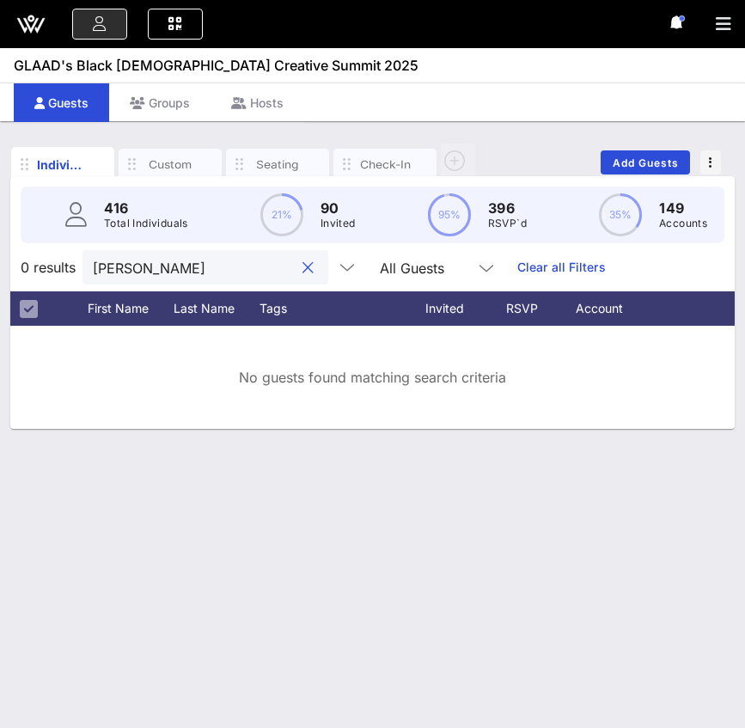
click at [159, 271] on input "Thaddeus" at bounding box center [193, 267] width 201 height 22
paste input "Jeremiah Given"
type input "Jeremiah Givens"
click at [159, 271] on input "Jeremiah Givens" at bounding box center [193, 267] width 201 height 22
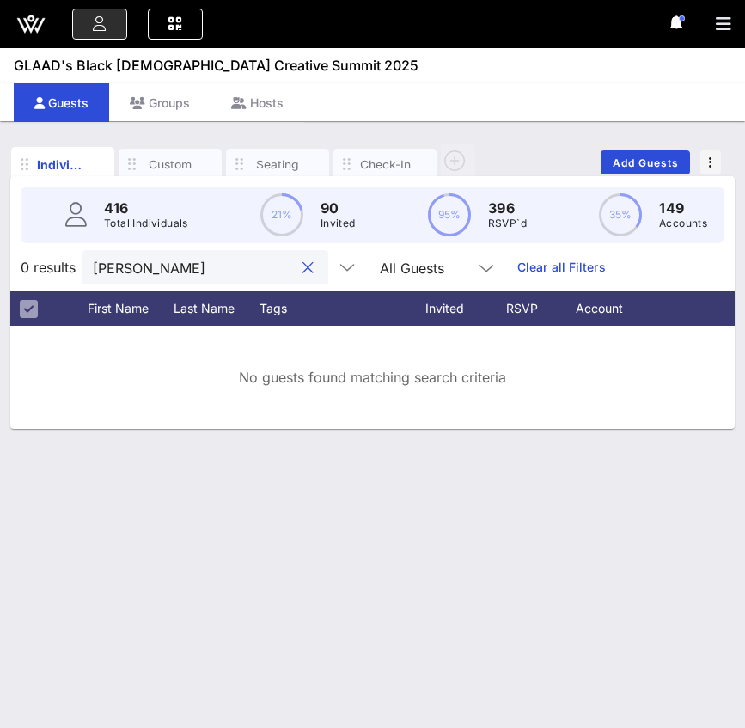
click at [159, 271] on input "Jeremiah Givens" at bounding box center [193, 267] width 201 height 22
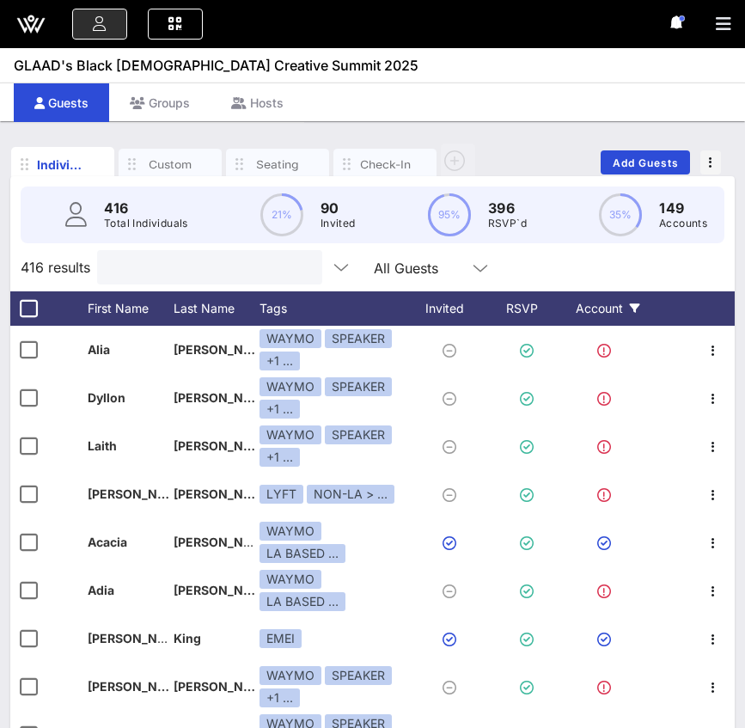
paste input "Carlos King"
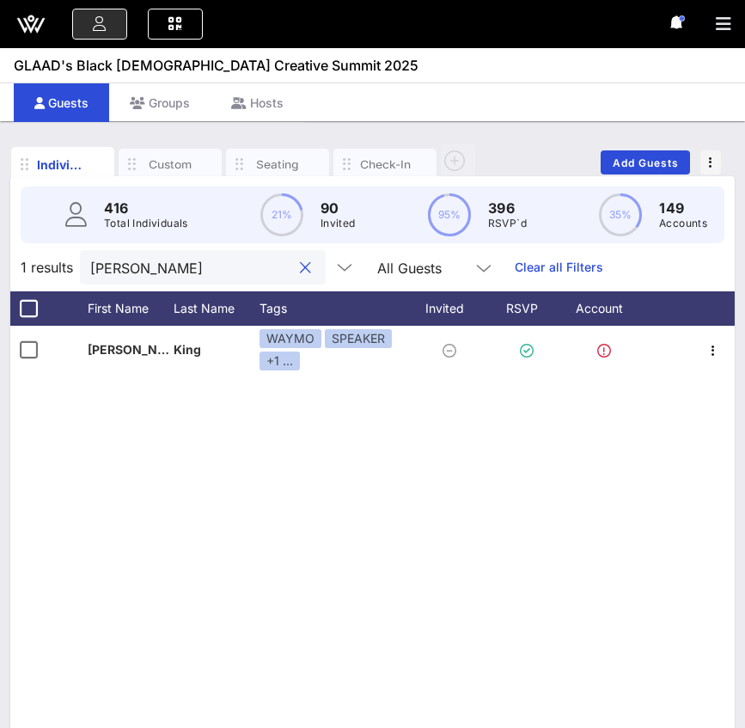
click at [178, 259] on input "Carlos King" at bounding box center [190, 267] width 201 height 22
paste input "Max Lara"
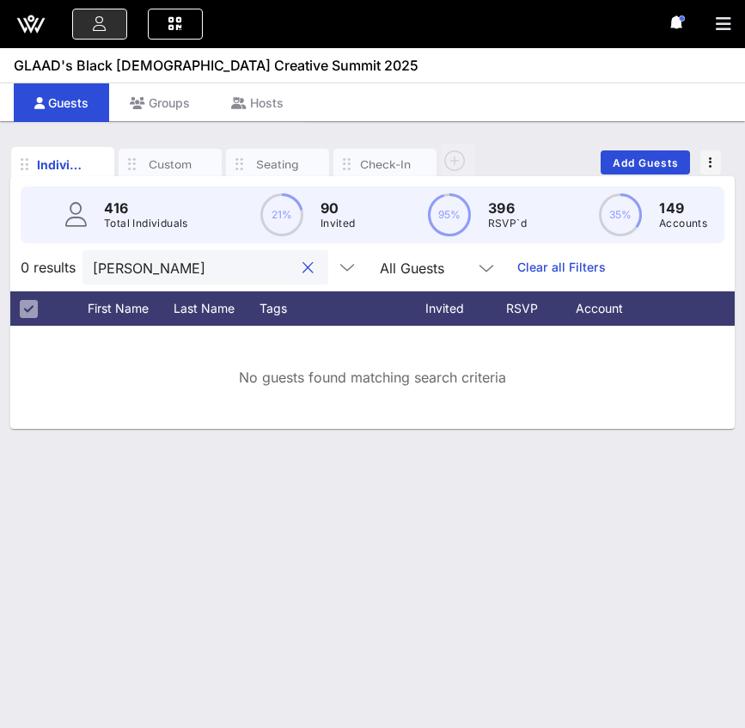
click at [235, 267] on input "Max Lara" at bounding box center [193, 267] width 201 height 22
paste input "Earnest Lewis"
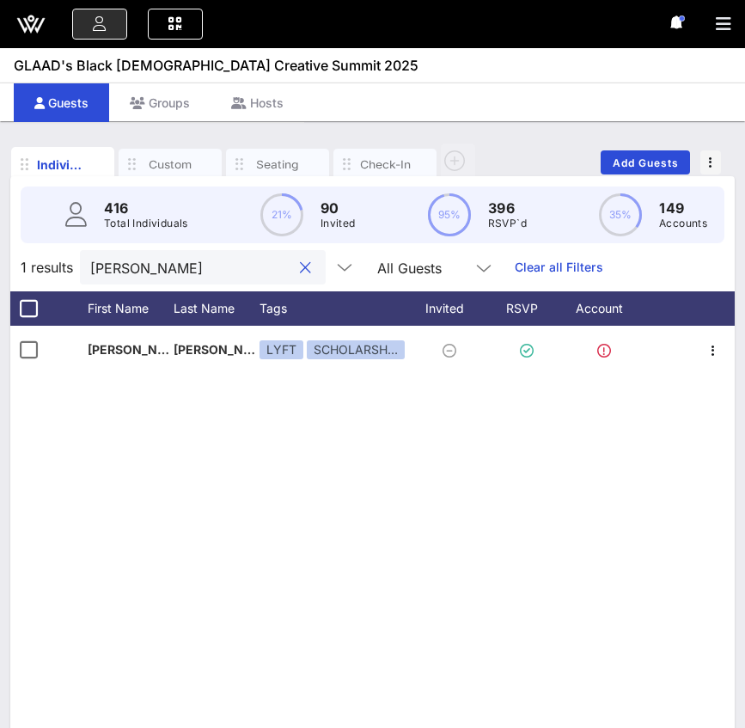
click at [158, 265] on input "Earnest Lewis" at bounding box center [190, 267] width 201 height 22
paste input "Raeshanda Lockhart-Lia"
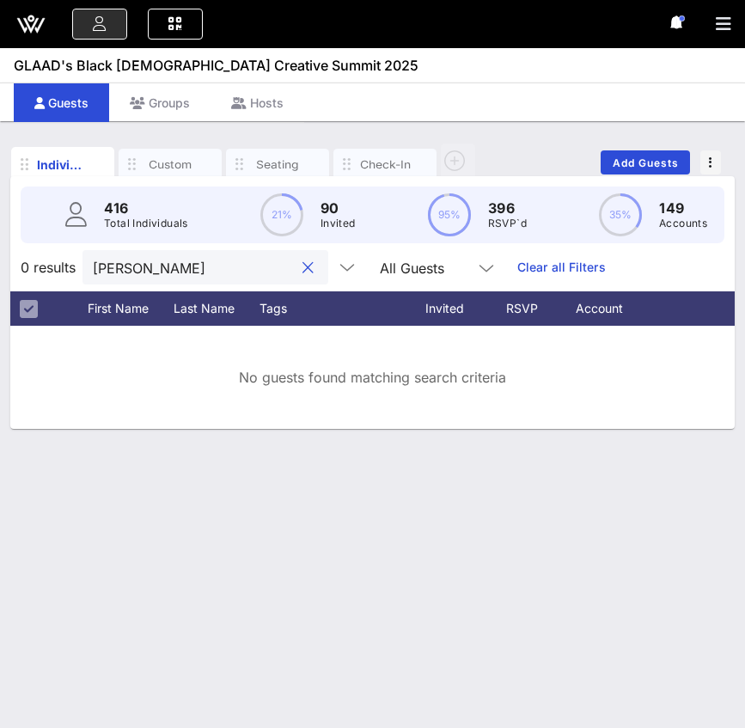
scroll to position [0, 13]
drag, startPoint x: 156, startPoint y: 265, endPoint x: 313, endPoint y: 287, distance: 158.7
click at [313, 287] on div "0 results Raeshanda Lockhart-Lias All Guests Clear all Filters" at bounding box center [372, 267] width 724 height 48
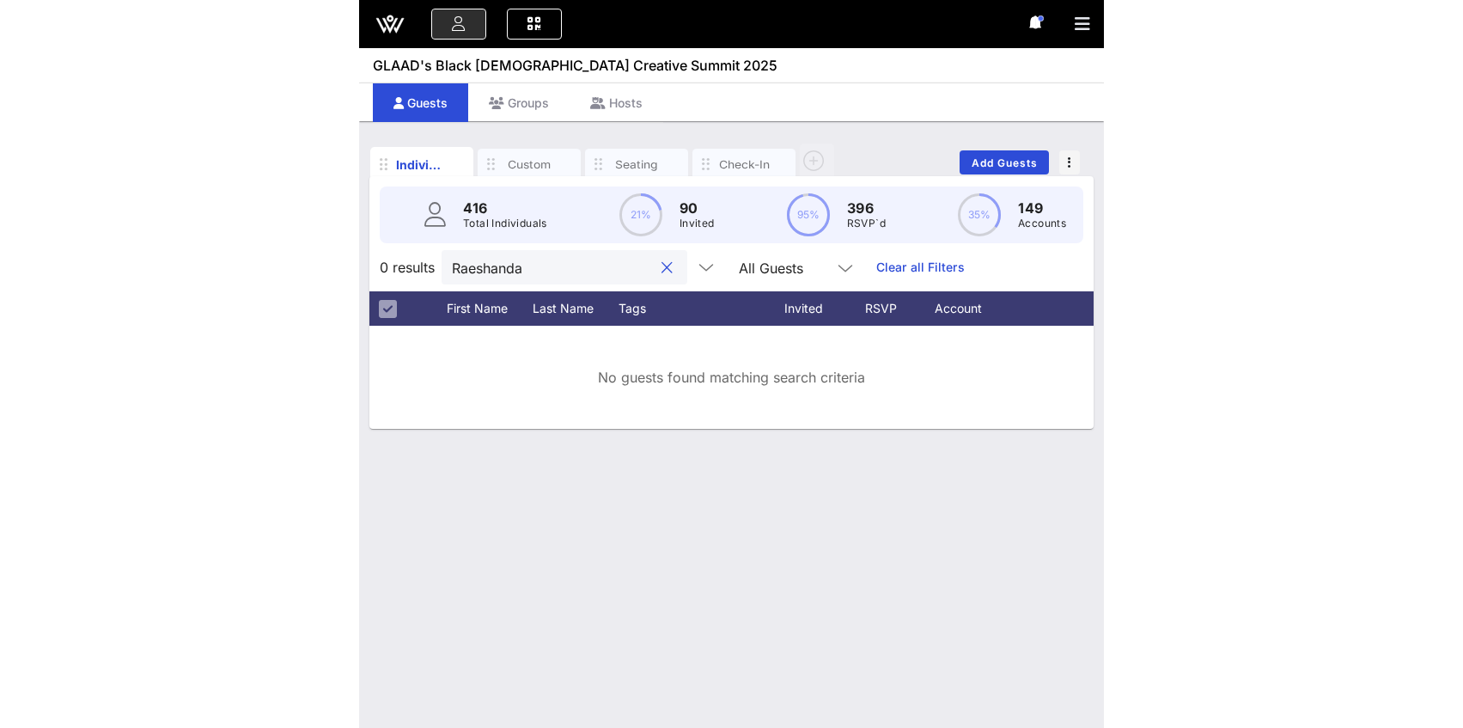
scroll to position [0, 0]
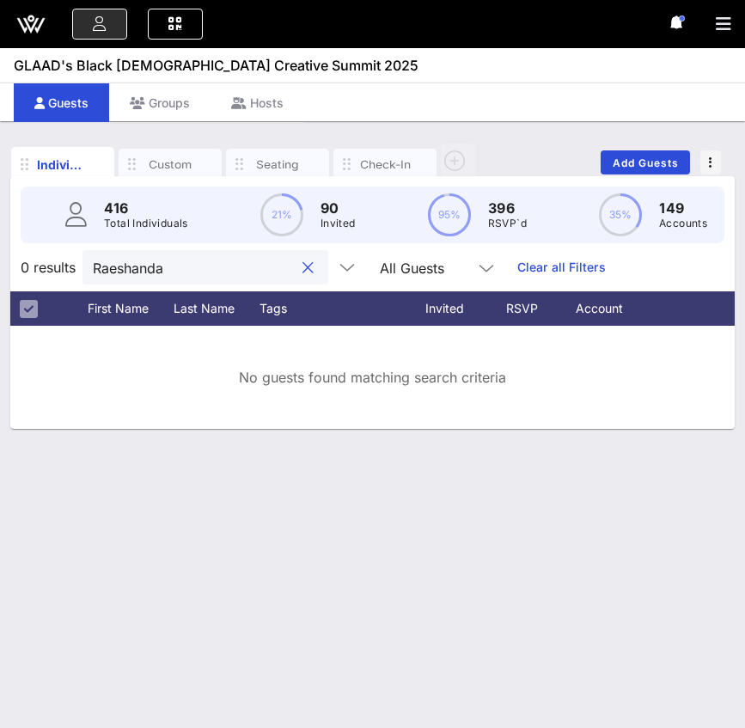
click at [225, 262] on input "Raeshanda" at bounding box center [193, 267] width 201 height 22
paste input "Malik Mcintyre"
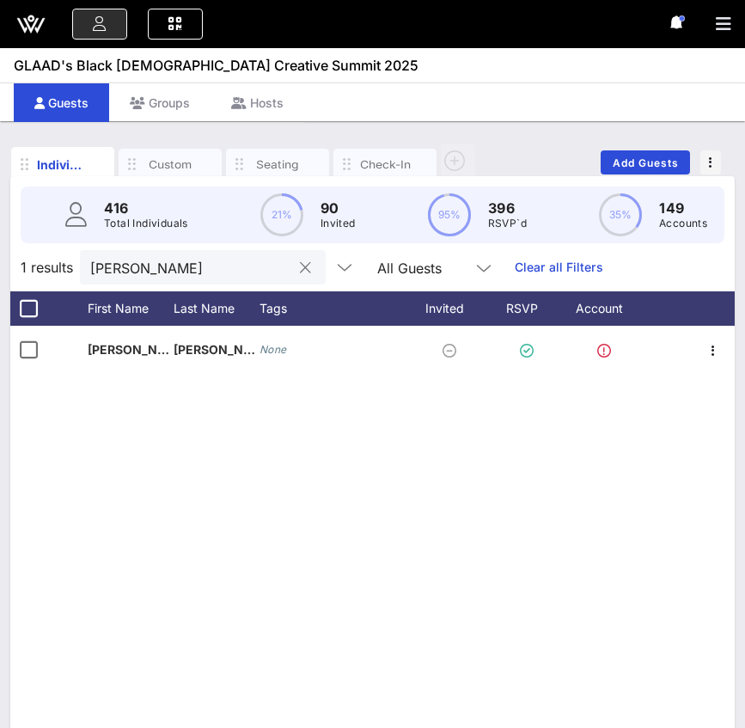
click at [191, 266] on input "Malik Mcintyre" at bounding box center [190, 267] width 201 height 22
paste input "Daria Overby"
click at [228, 269] on input "Daria Overby" at bounding box center [190, 267] width 201 height 22
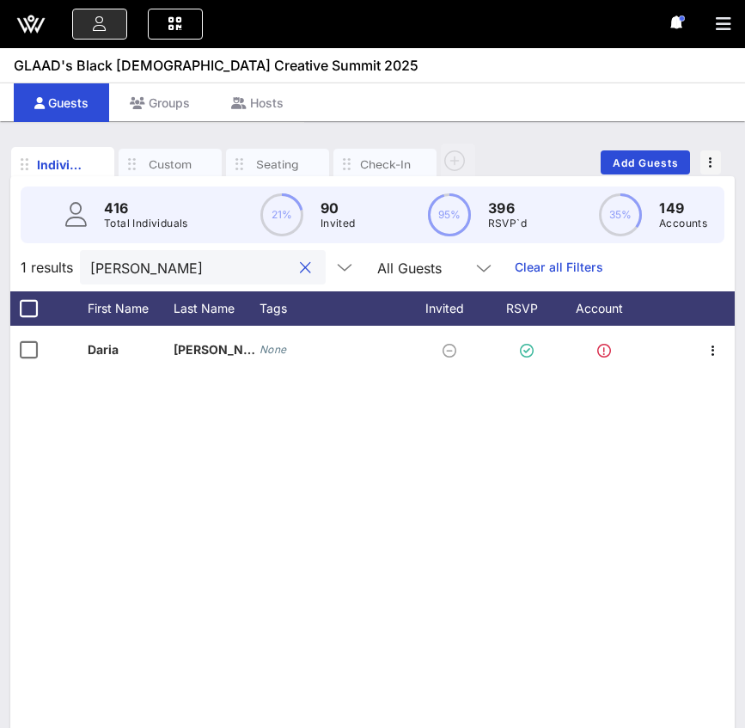
click at [228, 269] on input "Daria Overby" at bounding box center [190, 267] width 201 height 22
paste input "niel Pestillio"
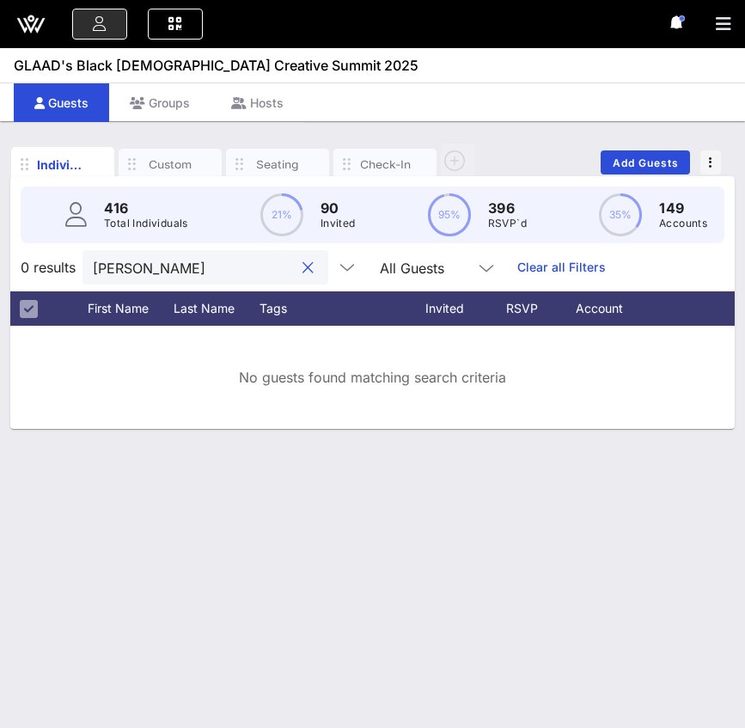
click at [191, 272] on input "Daniel Pestillio" at bounding box center [193, 267] width 201 height 22
paste input "[PERSON_NAME]"
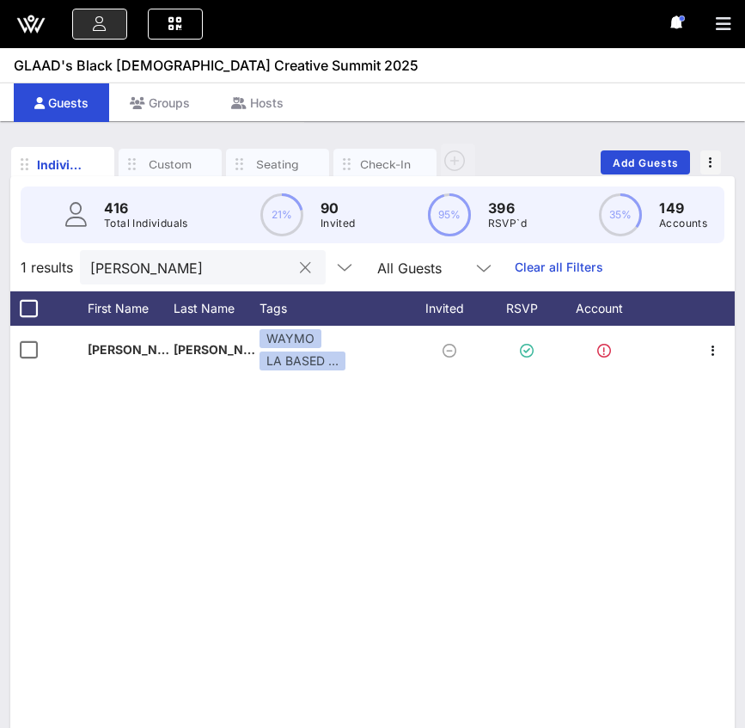
click at [147, 259] on input "[PERSON_NAME]" at bounding box center [190, 267] width 201 height 22
paste input "Kendall"
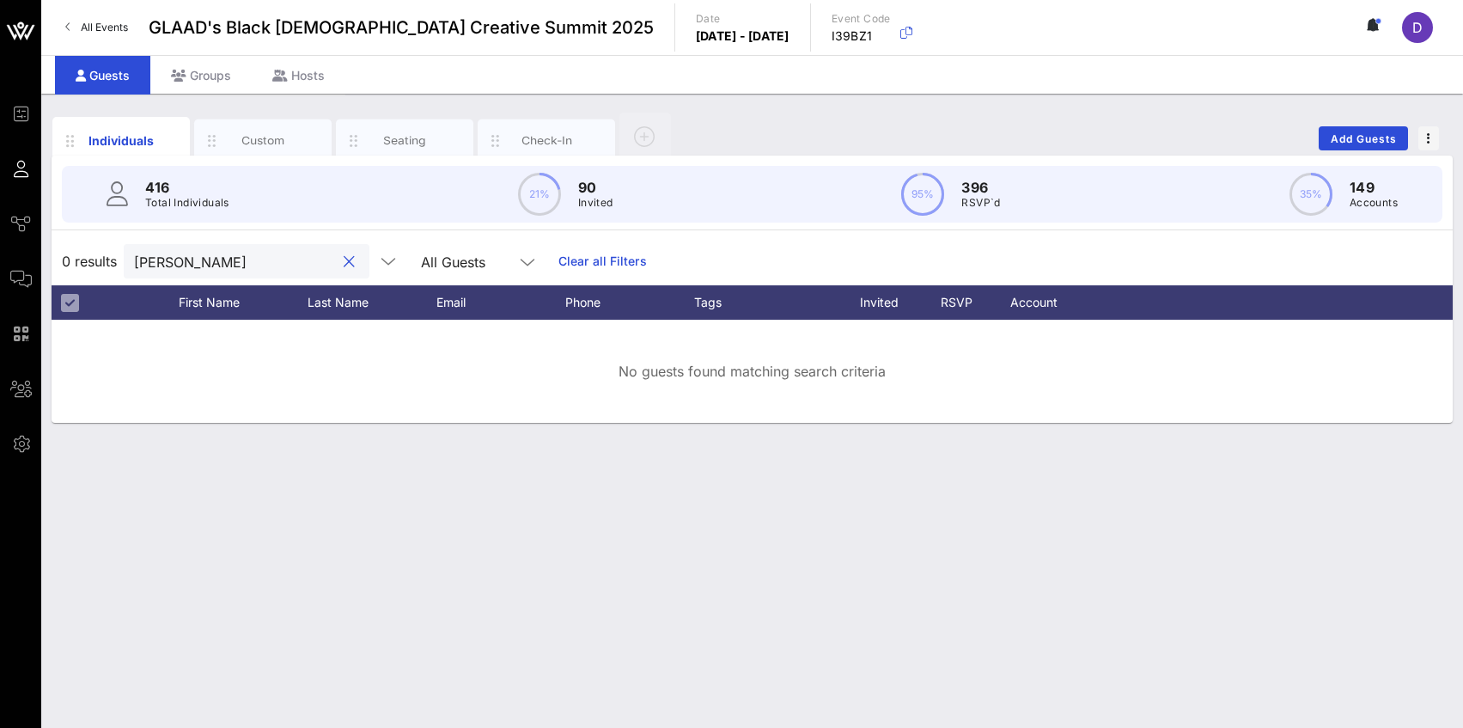
click at [211, 260] on input "Kendall" at bounding box center [234, 261] width 201 height 22
type input "cree"
click at [192, 266] on input "cree" at bounding box center [234, 261] width 201 height 22
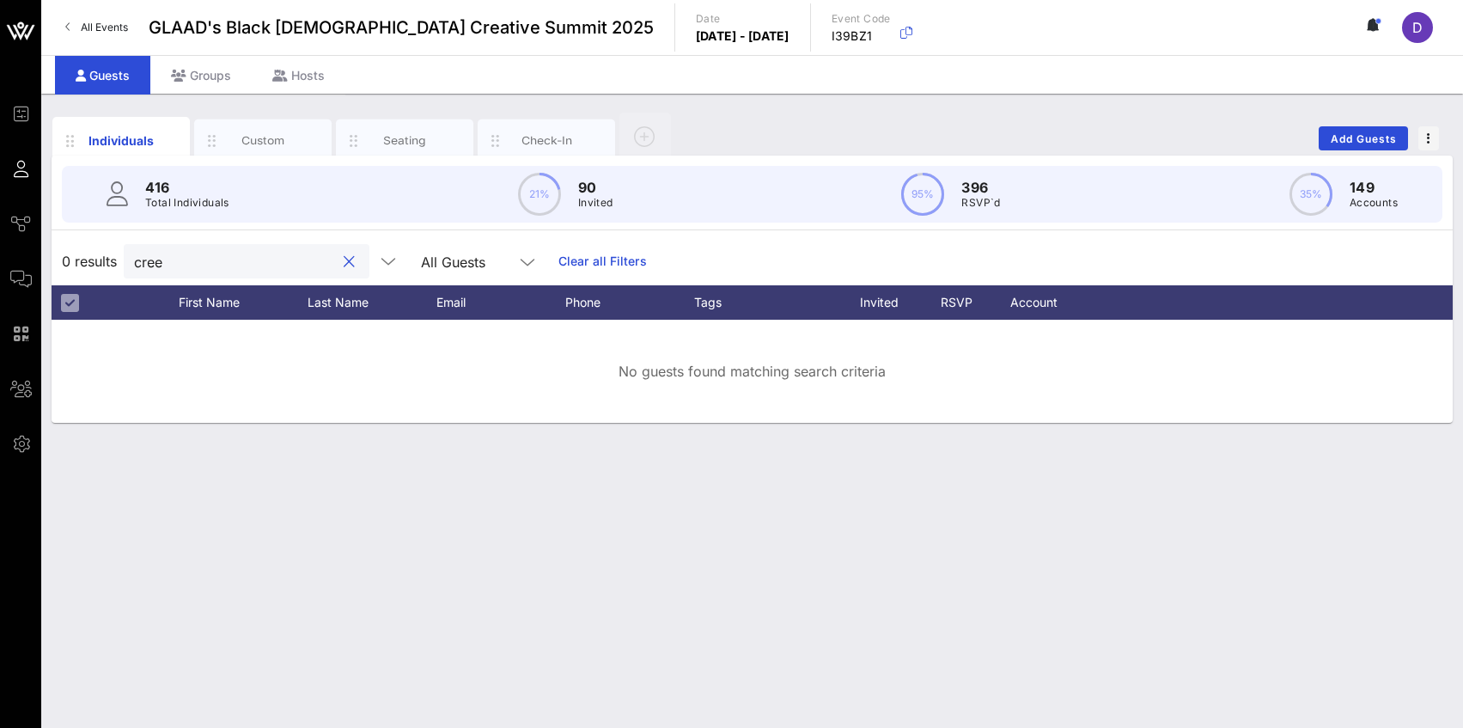
click at [192, 266] on input "cree" at bounding box center [234, 261] width 201 height 22
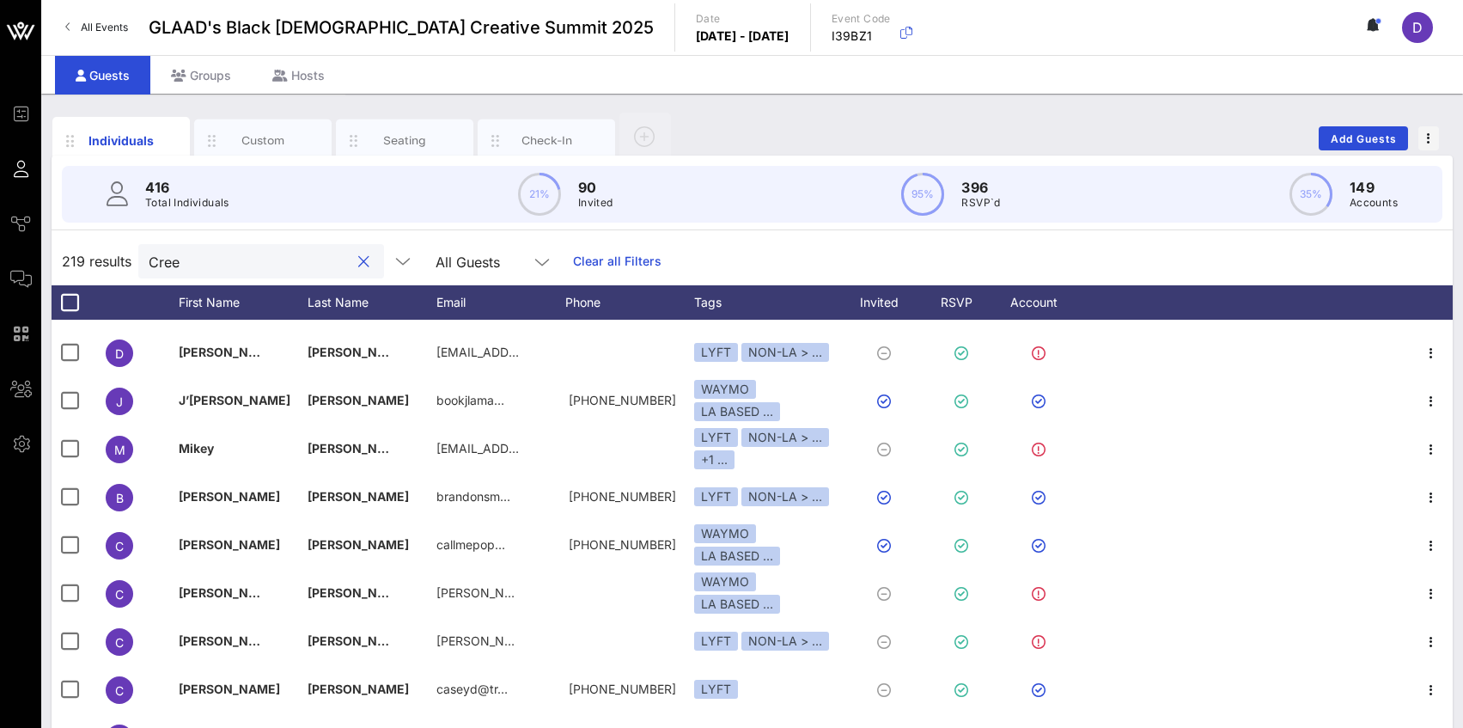
scroll to position [1696, 0]
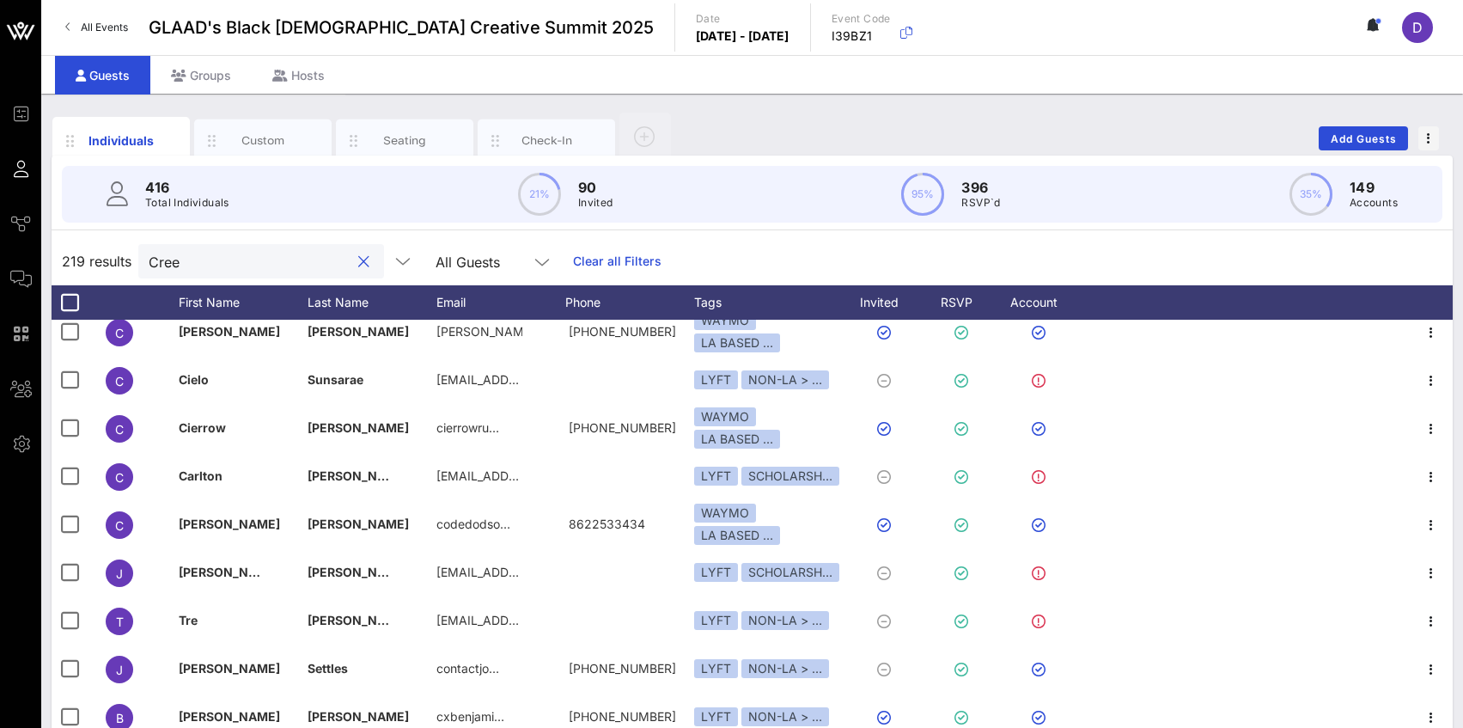
click at [183, 265] on input "Cree" at bounding box center [249, 261] width 201 height 22
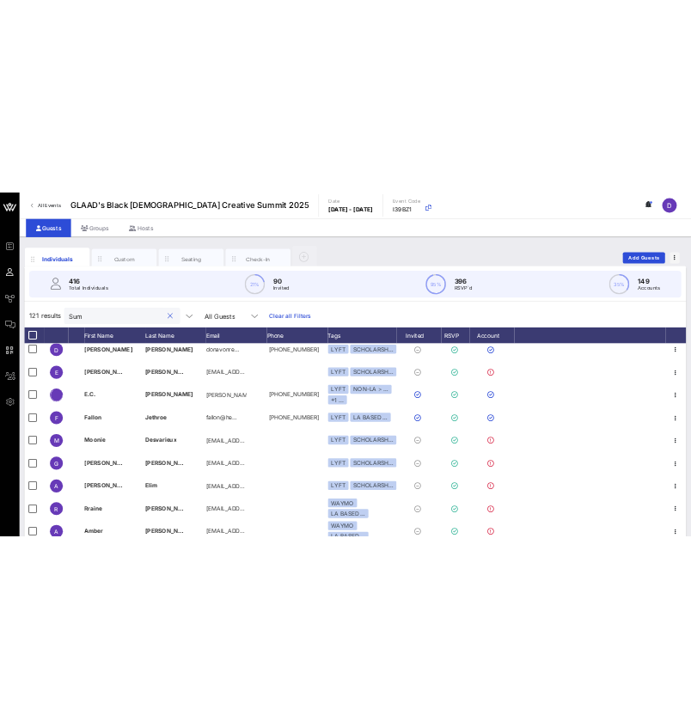
scroll to position [0, 0]
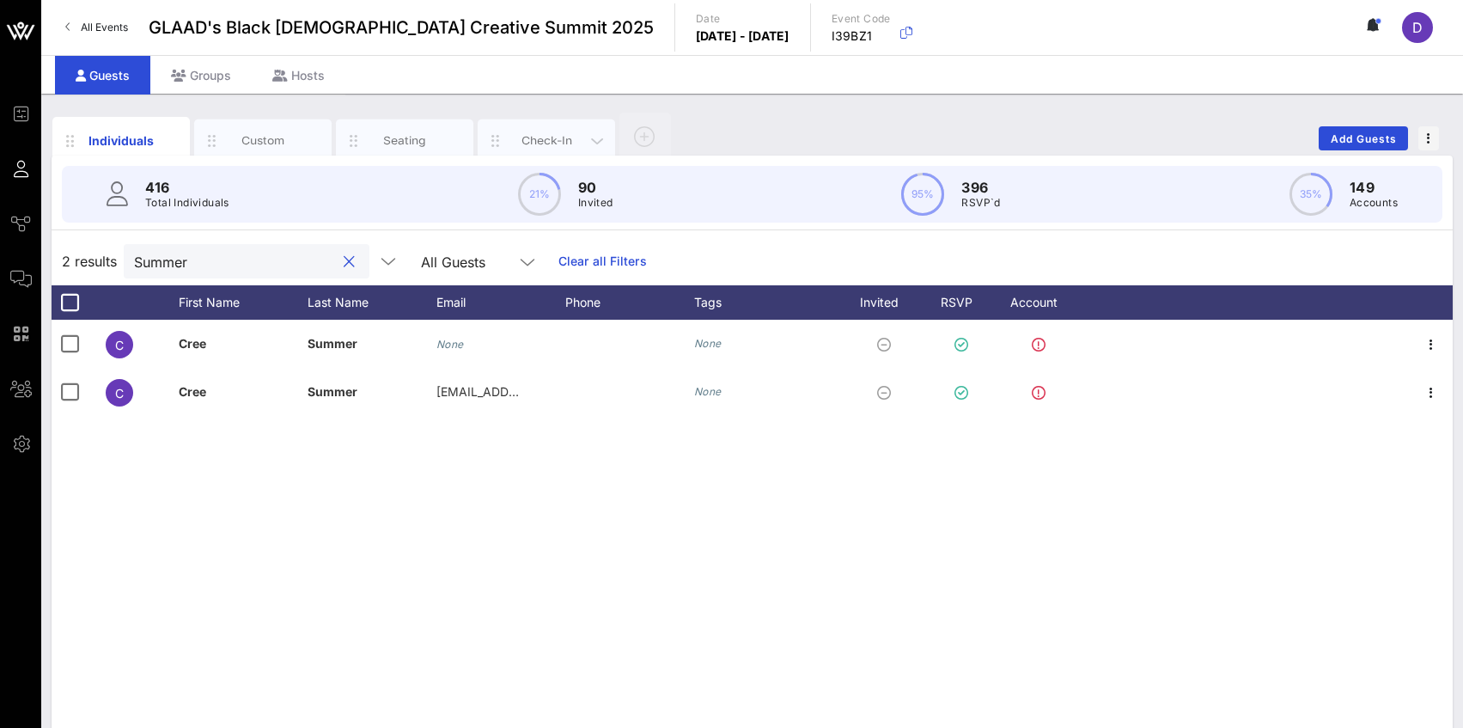
type input "Summer"
click at [542, 143] on div "Check-In" at bounding box center [547, 140] width 76 height 16
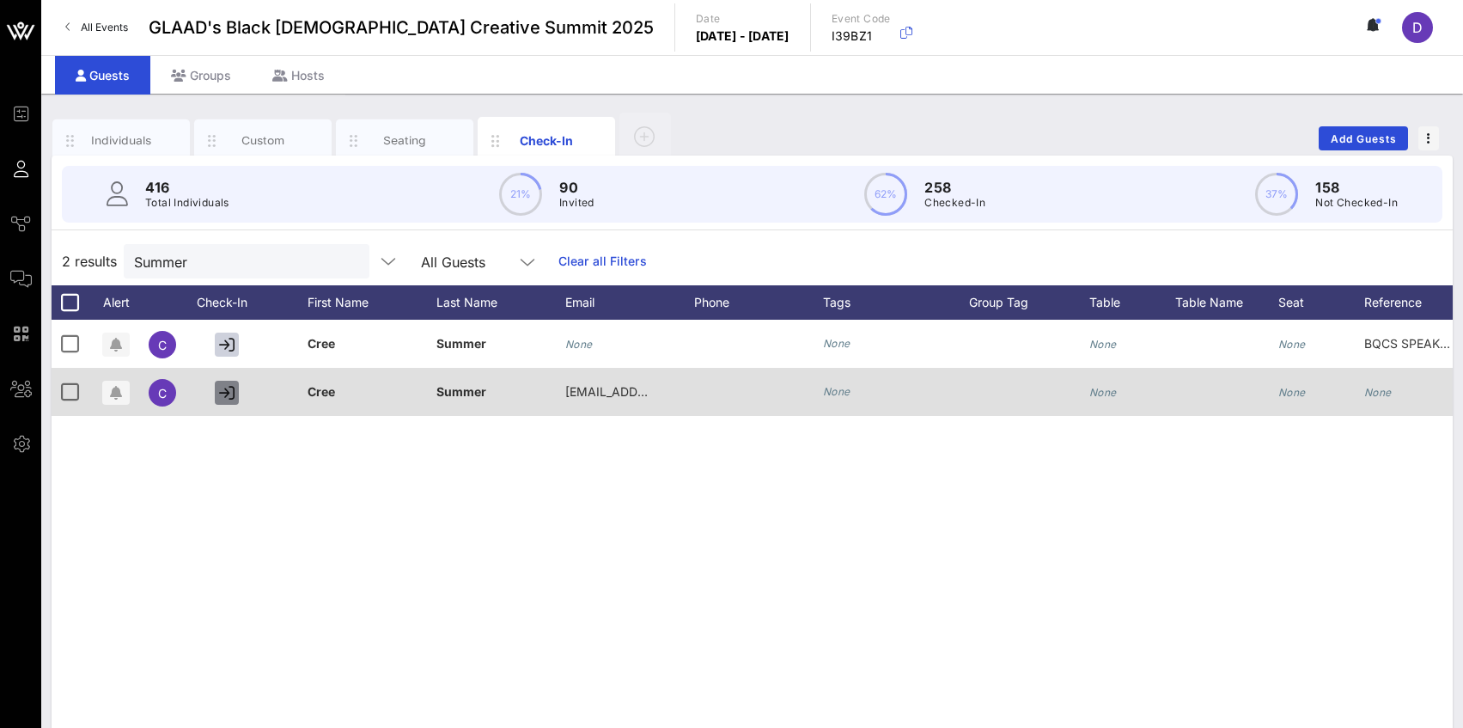
click at [224, 390] on icon "button" at bounding box center [226, 392] width 15 height 15
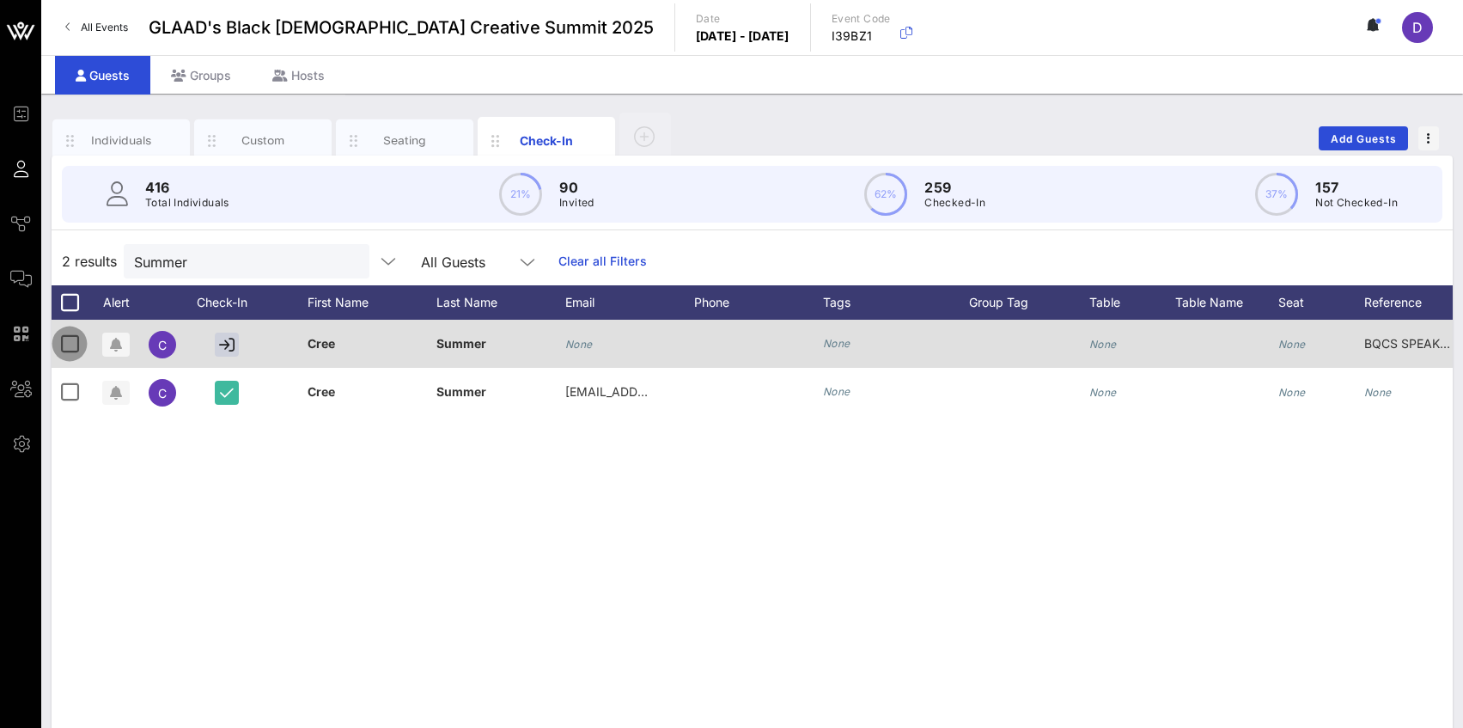
click at [75, 337] on div at bounding box center [69, 343] width 29 height 29
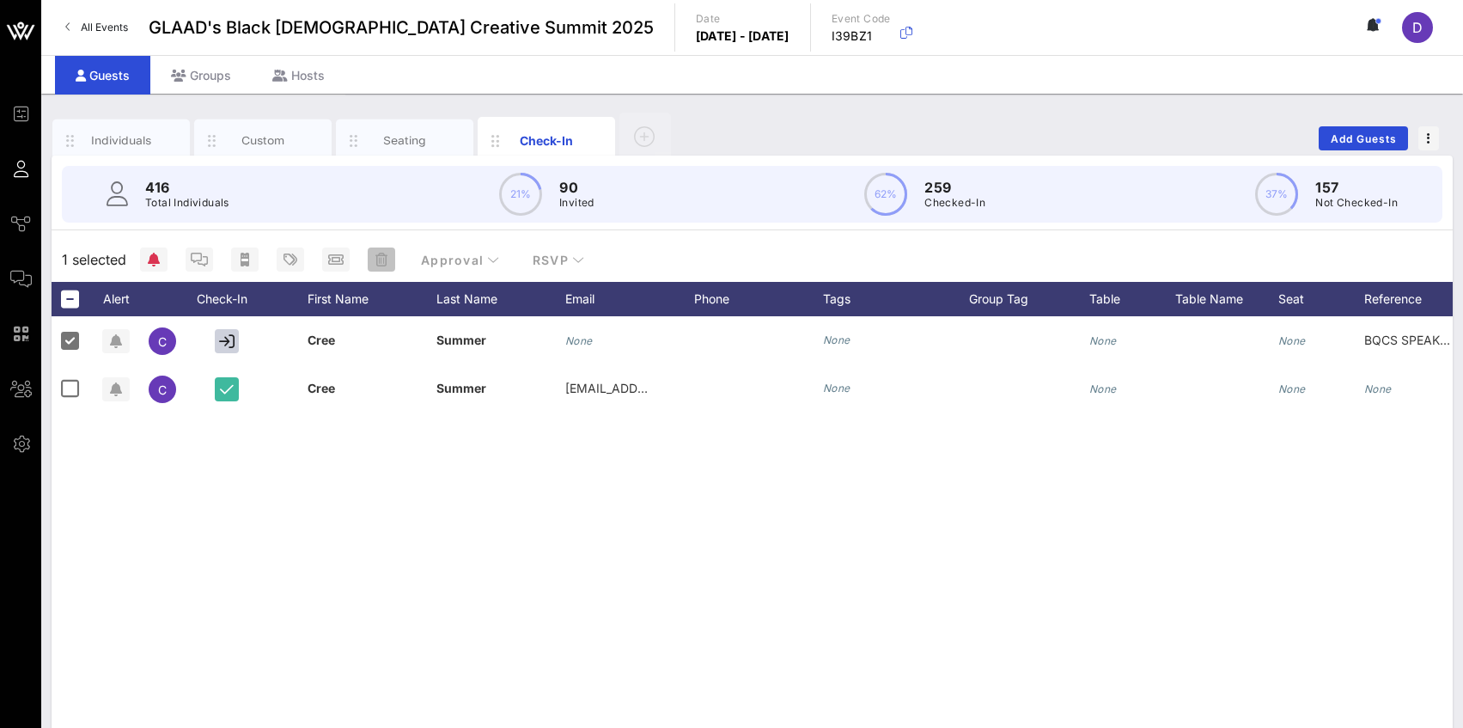
click at [375, 257] on icon "button" at bounding box center [381, 260] width 12 height 14
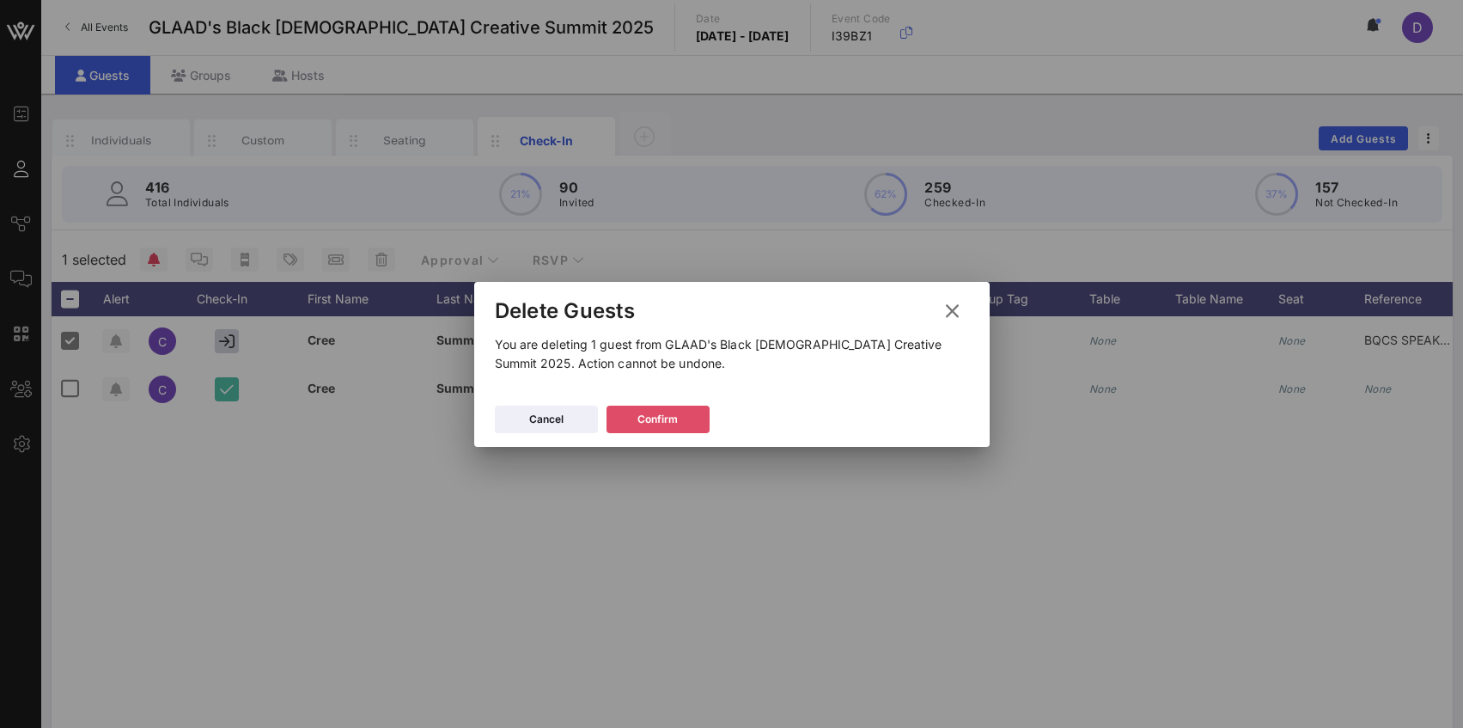
click at [671, 415] on div "Confirm" at bounding box center [658, 419] width 40 height 17
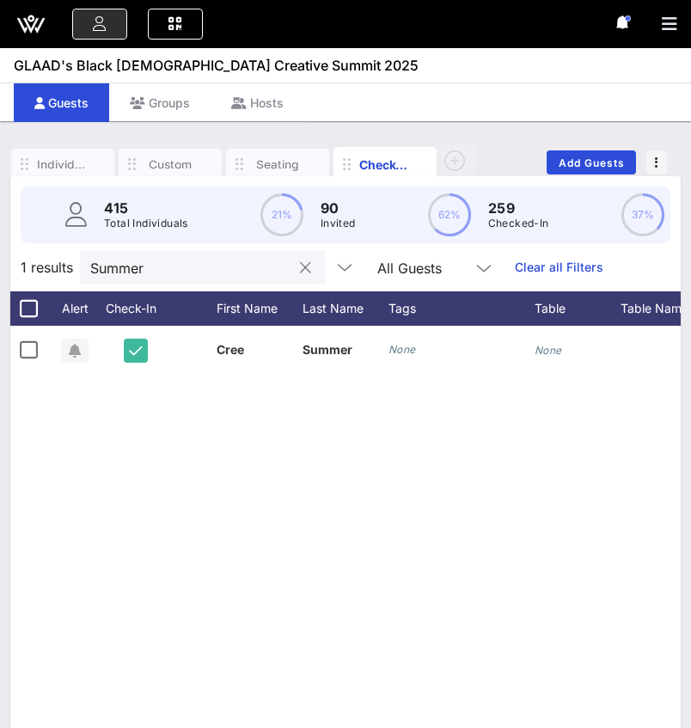
click at [148, 273] on input "Summer" at bounding box center [190, 267] width 201 height 22
type input "h"
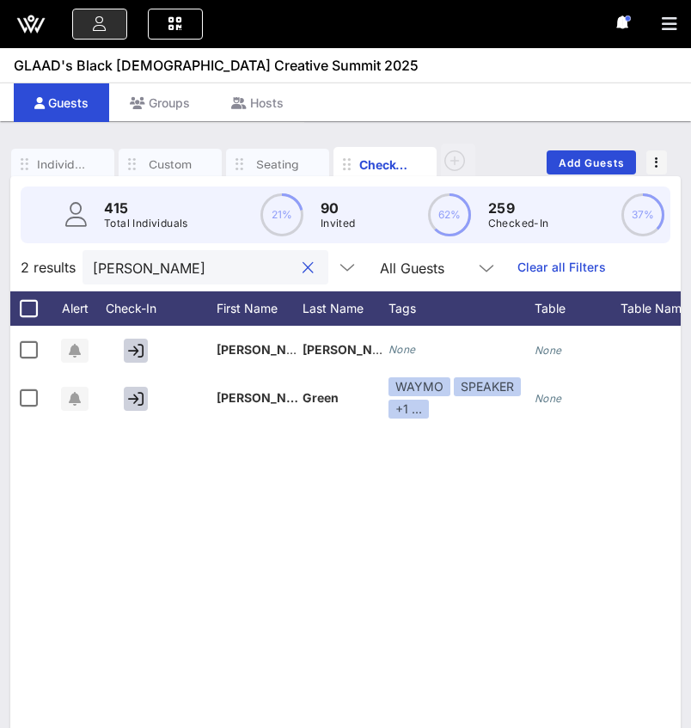
click at [200, 252] on div "jERE" at bounding box center [193, 267] width 201 height 34
click at [196, 266] on input "jERE" at bounding box center [193, 267] width 201 height 22
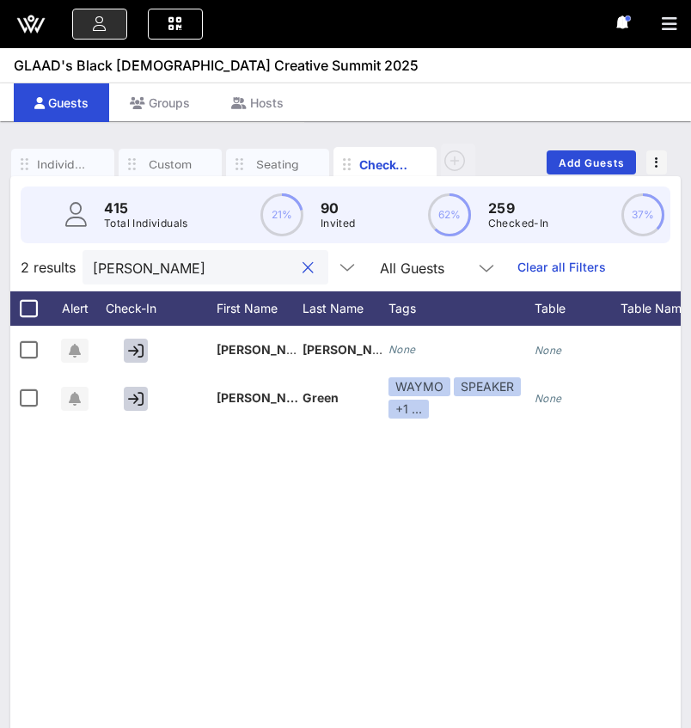
click at [196, 266] on input "jERE" at bounding box center [193, 267] width 201 height 22
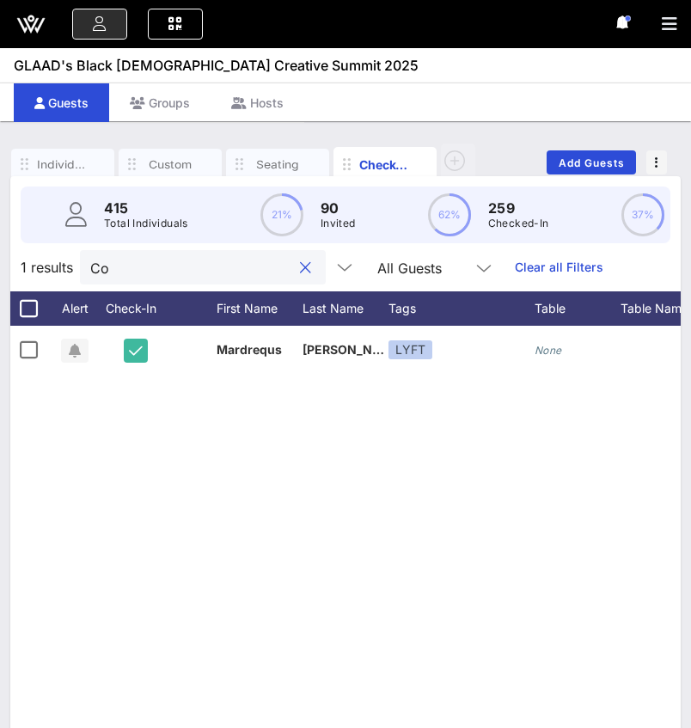
type input "C"
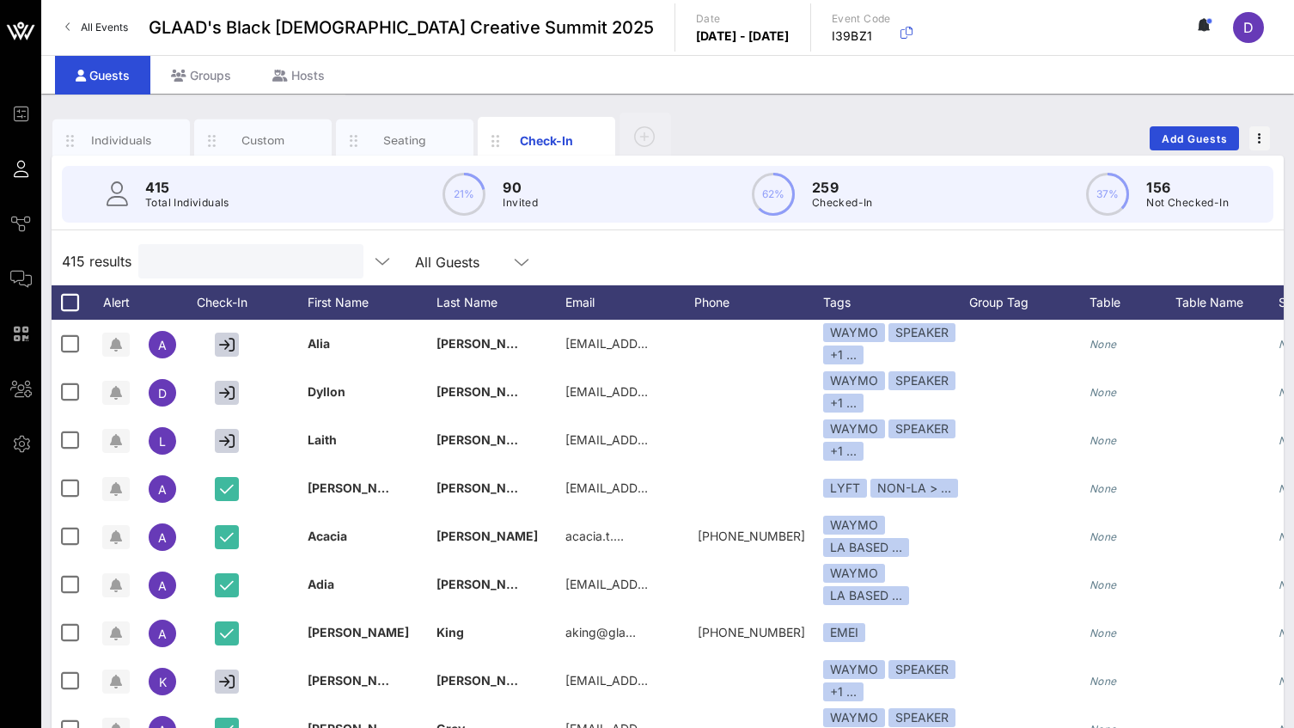
paste input "Daria Overby"
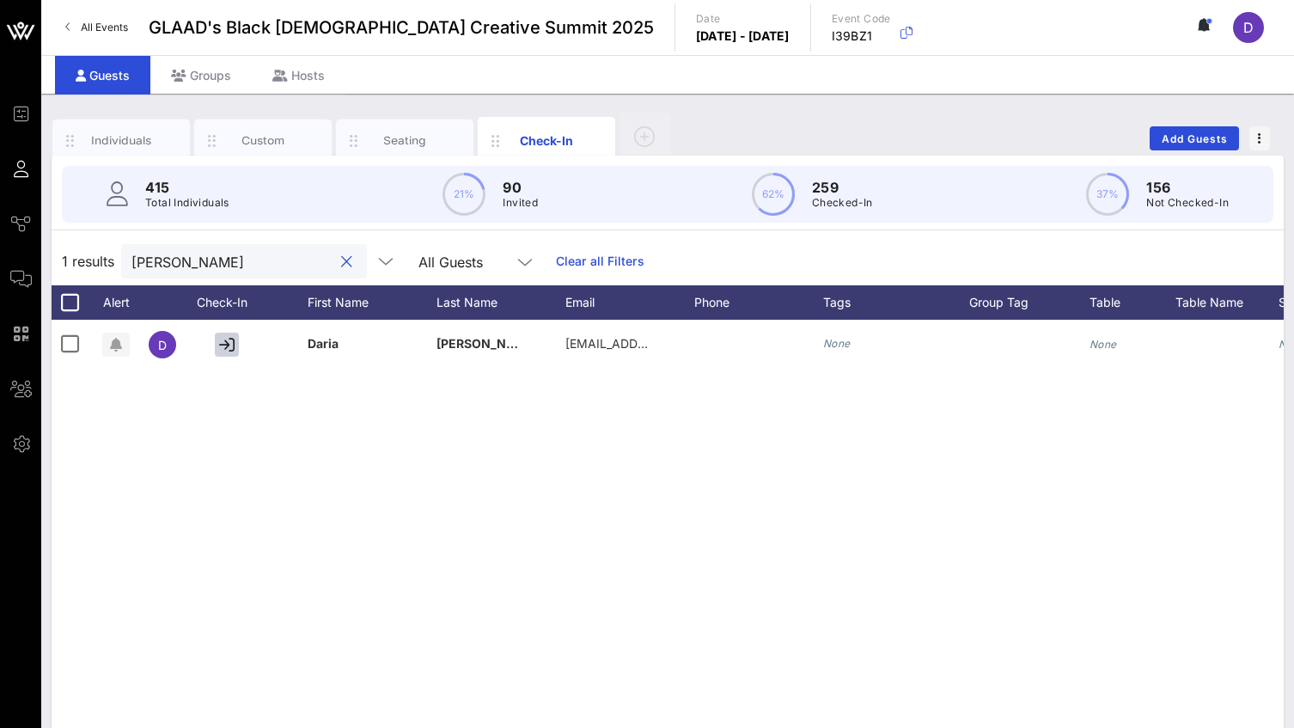
click at [226, 265] on input "Daria Overby" at bounding box center [231, 261] width 201 height 22
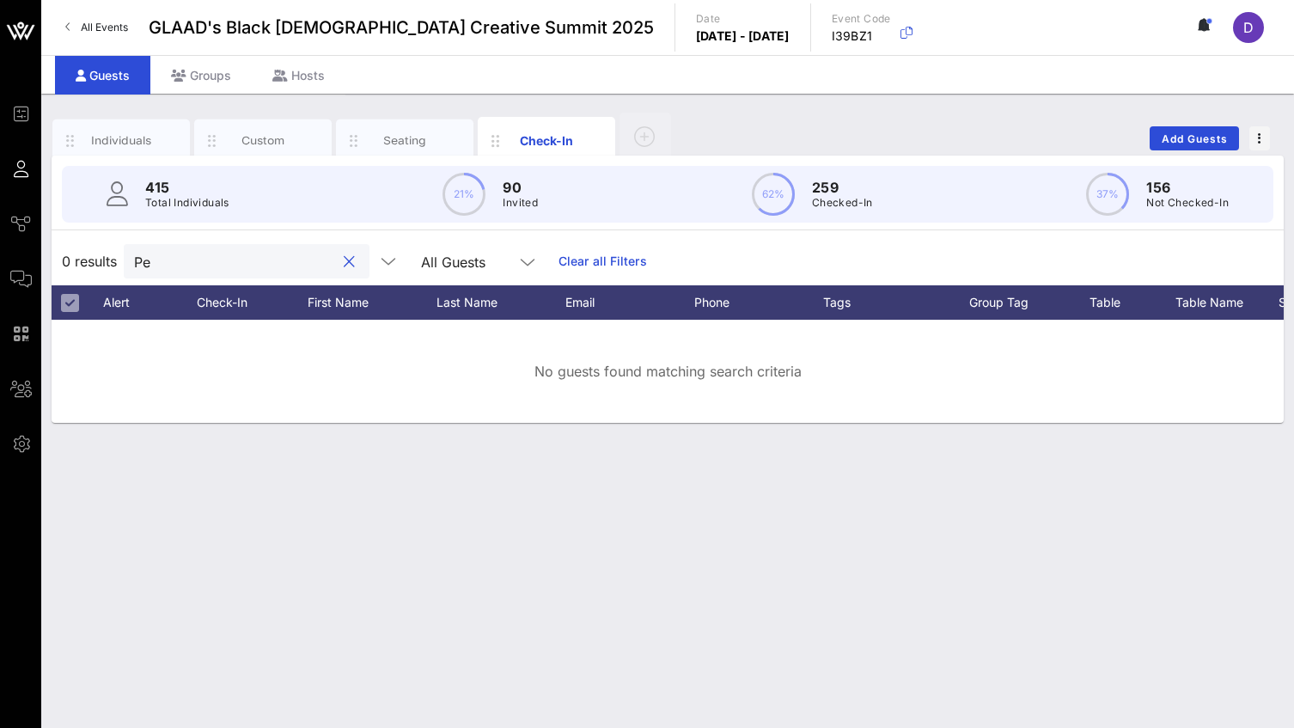
type input "P"
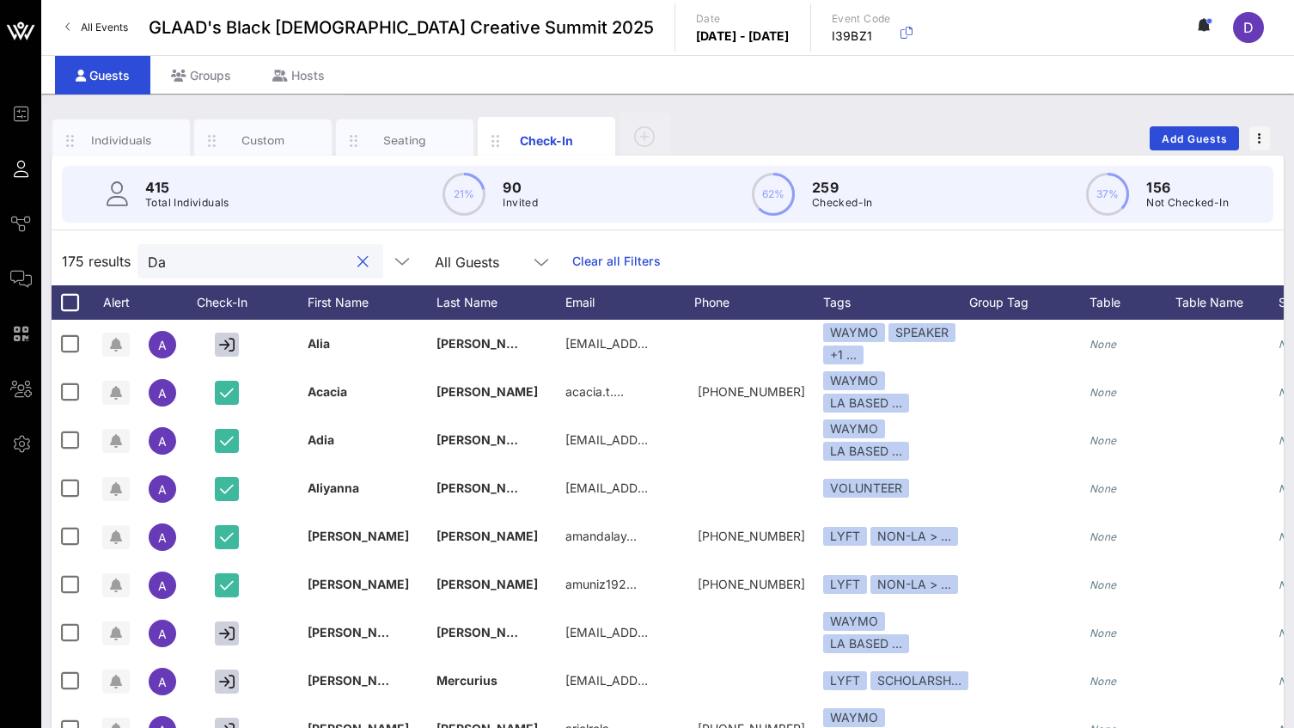
type input "D"
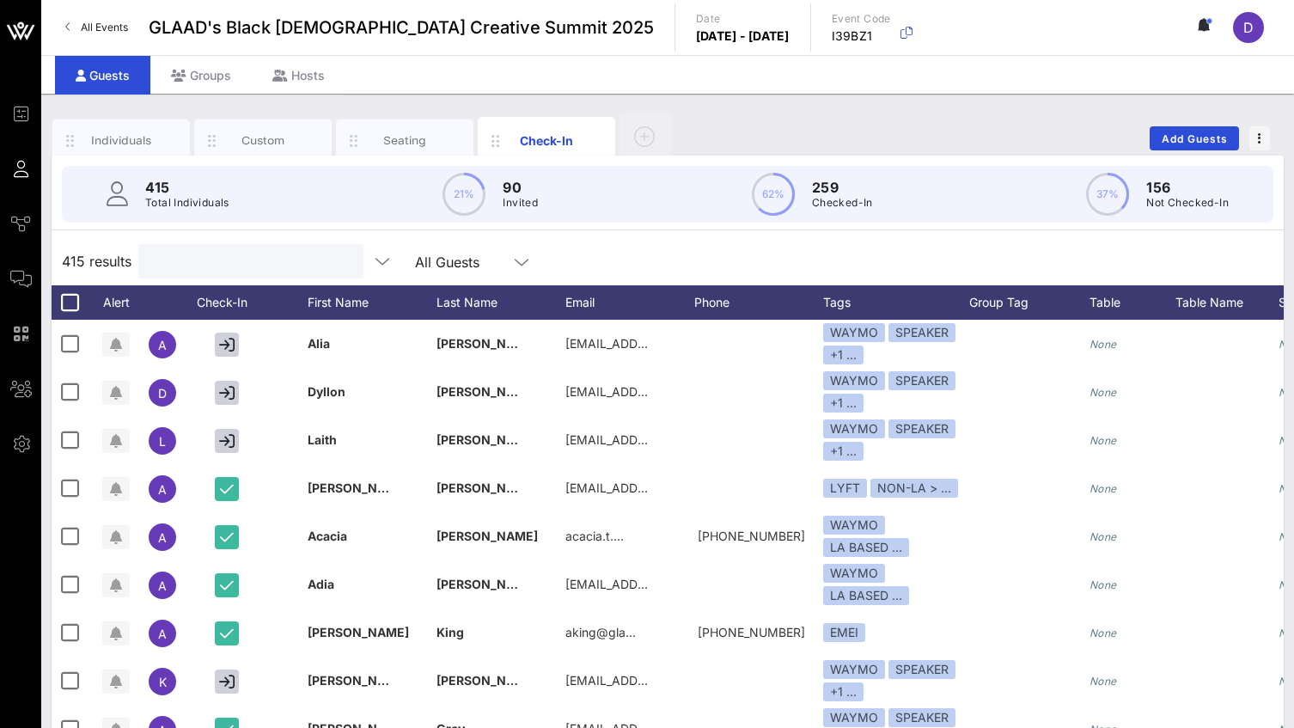
click at [257, 265] on input "text" at bounding box center [249, 261] width 201 height 22
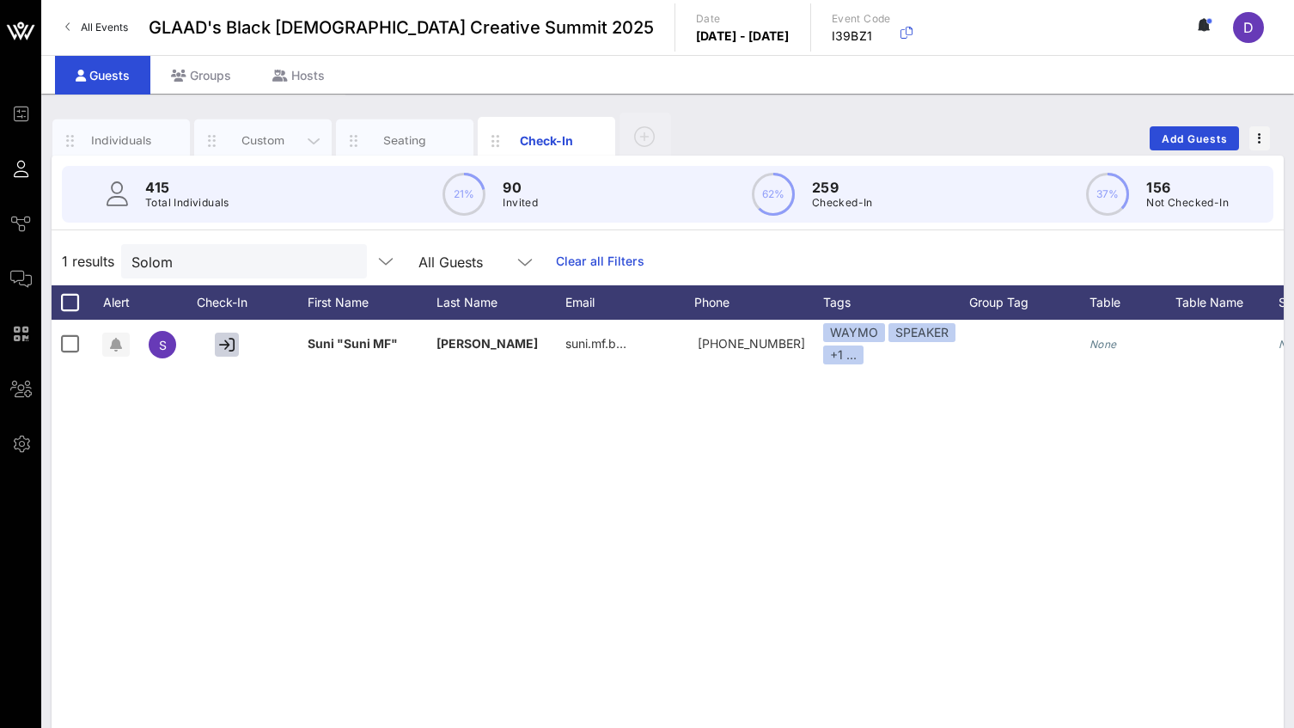
click at [249, 149] on div "Custom" at bounding box center [262, 140] width 137 height 43
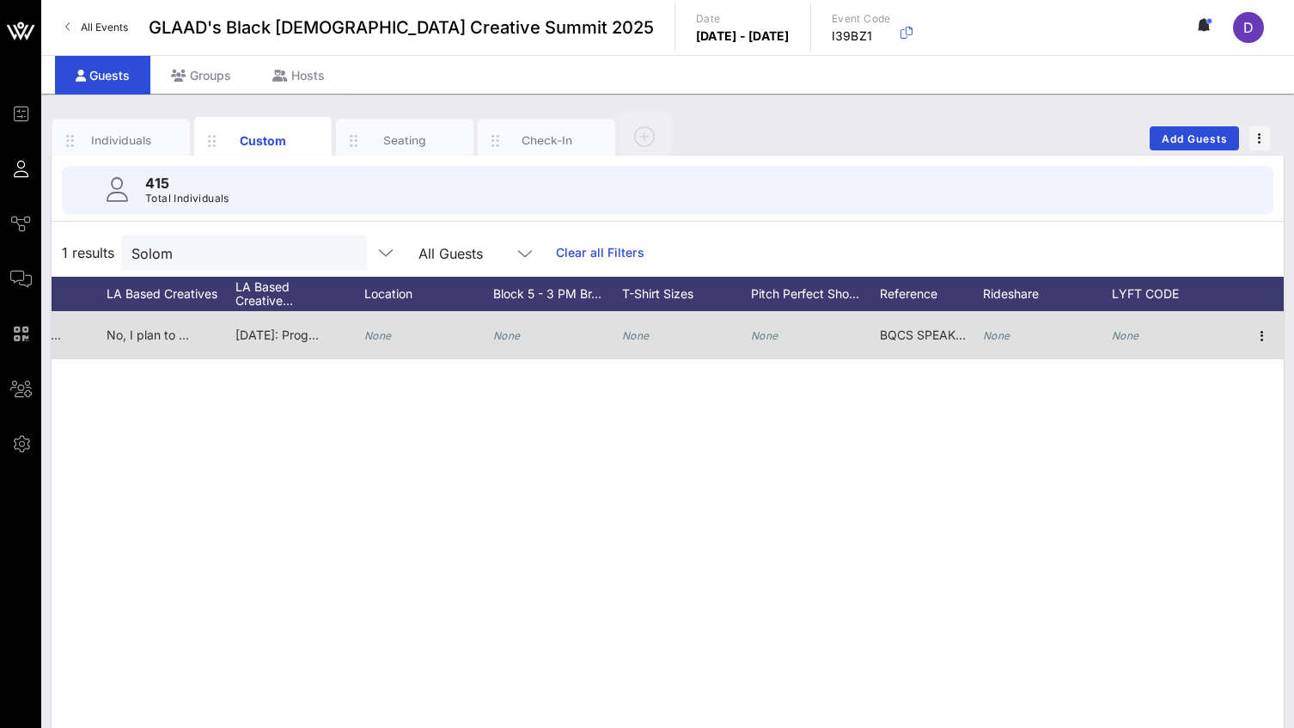
scroll to position [0, 2347]
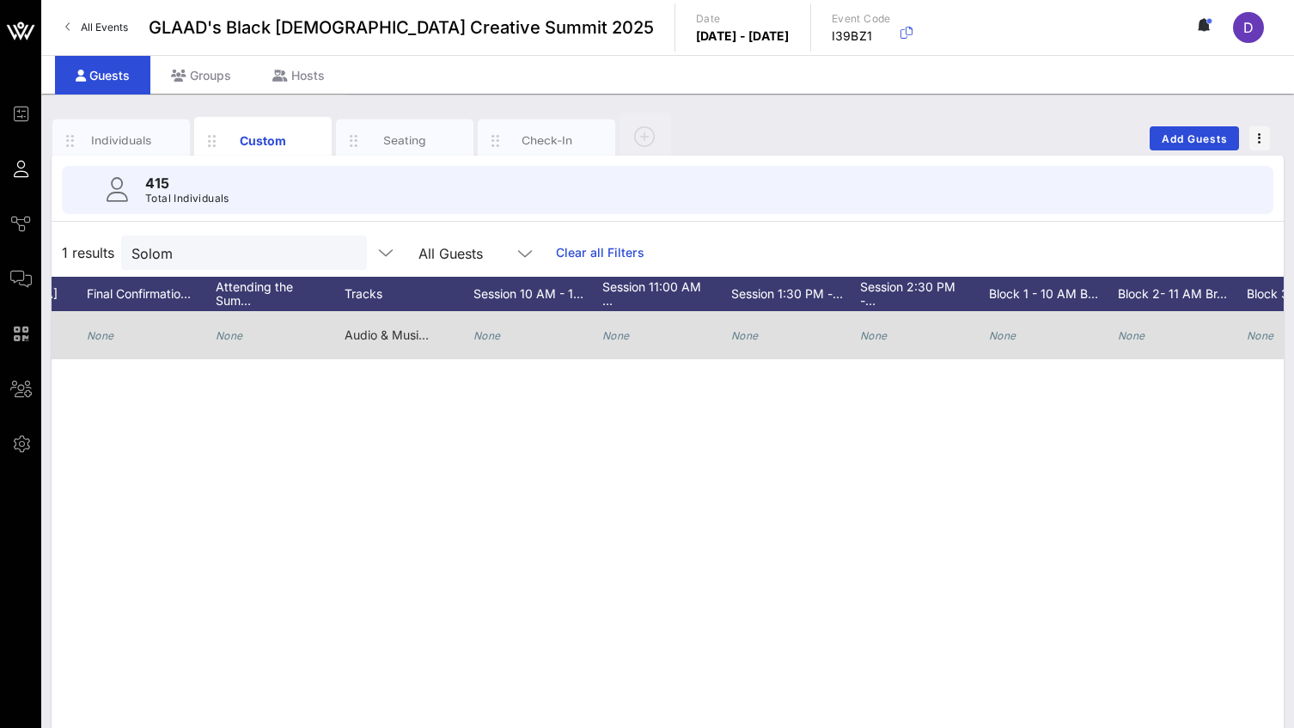
click at [626, 335] on icon "None" at bounding box center [615, 335] width 27 height 13
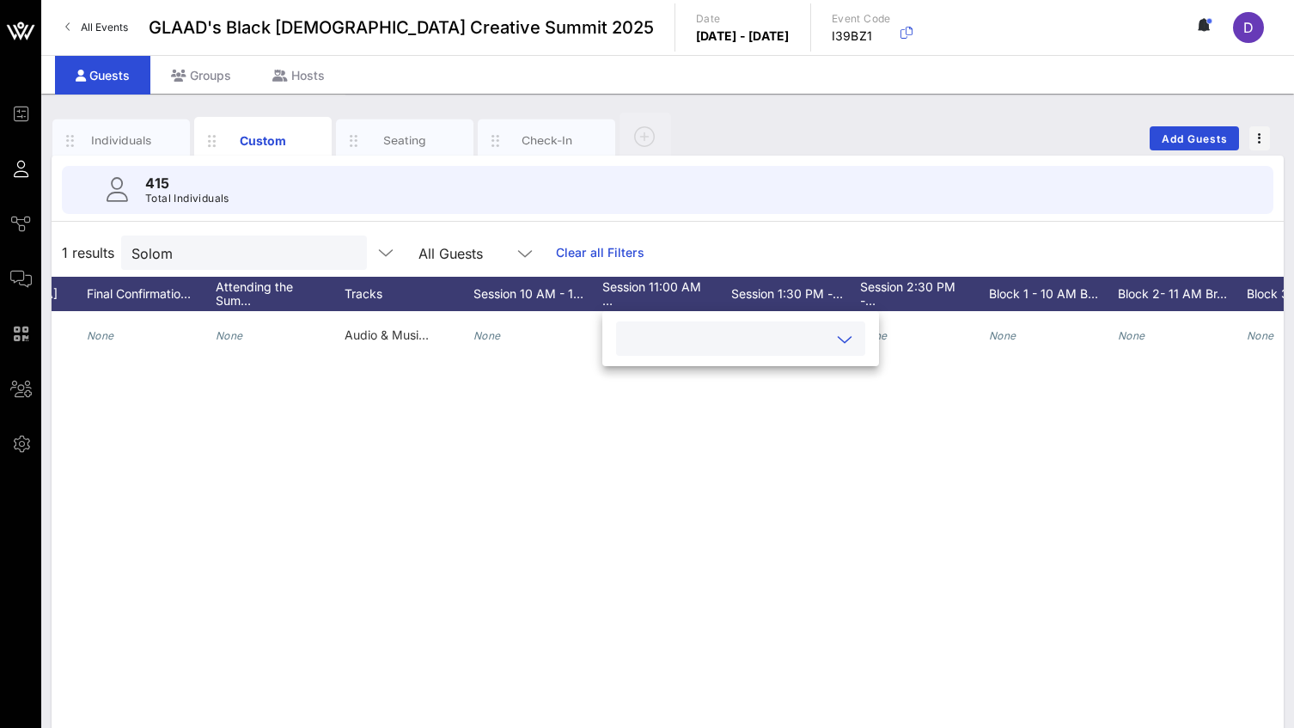
click at [698, 403] on div "S Suni "Suni MF" Solomon Suni MF suni.mf.booking@gmail.com 4049015782 She/Her N…" at bounding box center [668, 569] width 1232 height 516
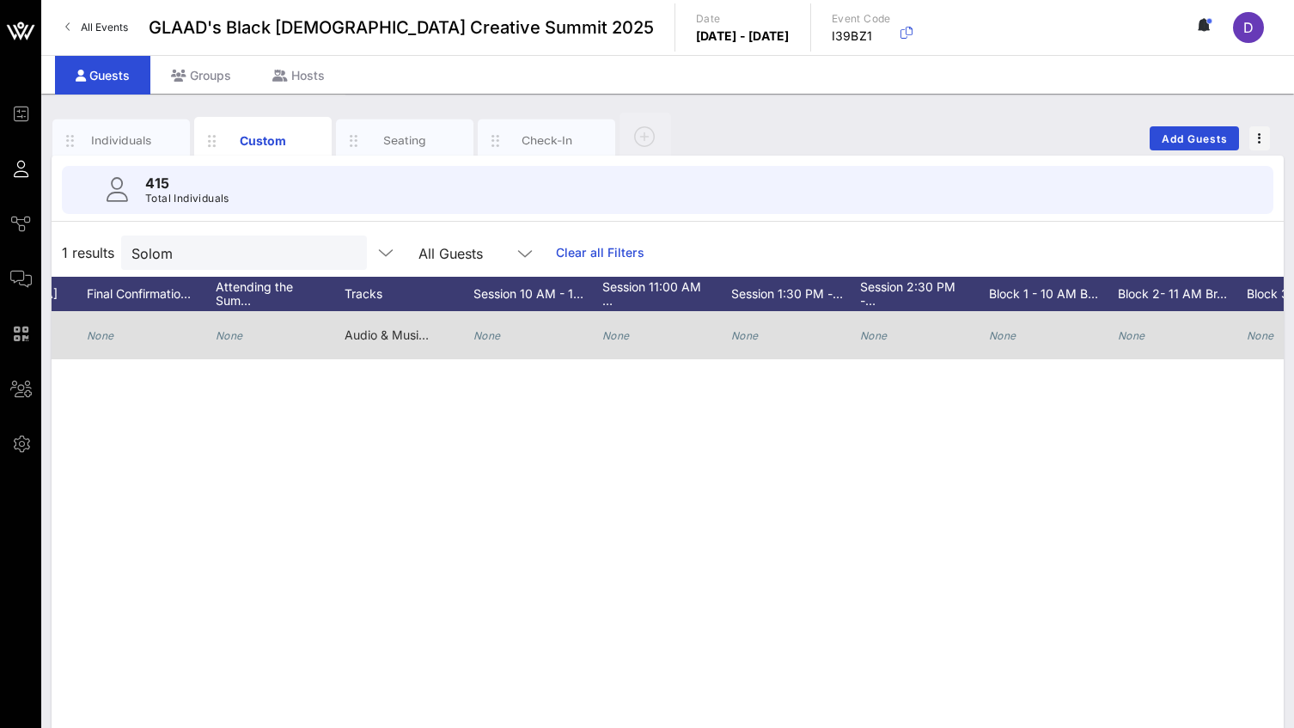
click at [626, 334] on icon "None" at bounding box center [615, 335] width 27 height 13
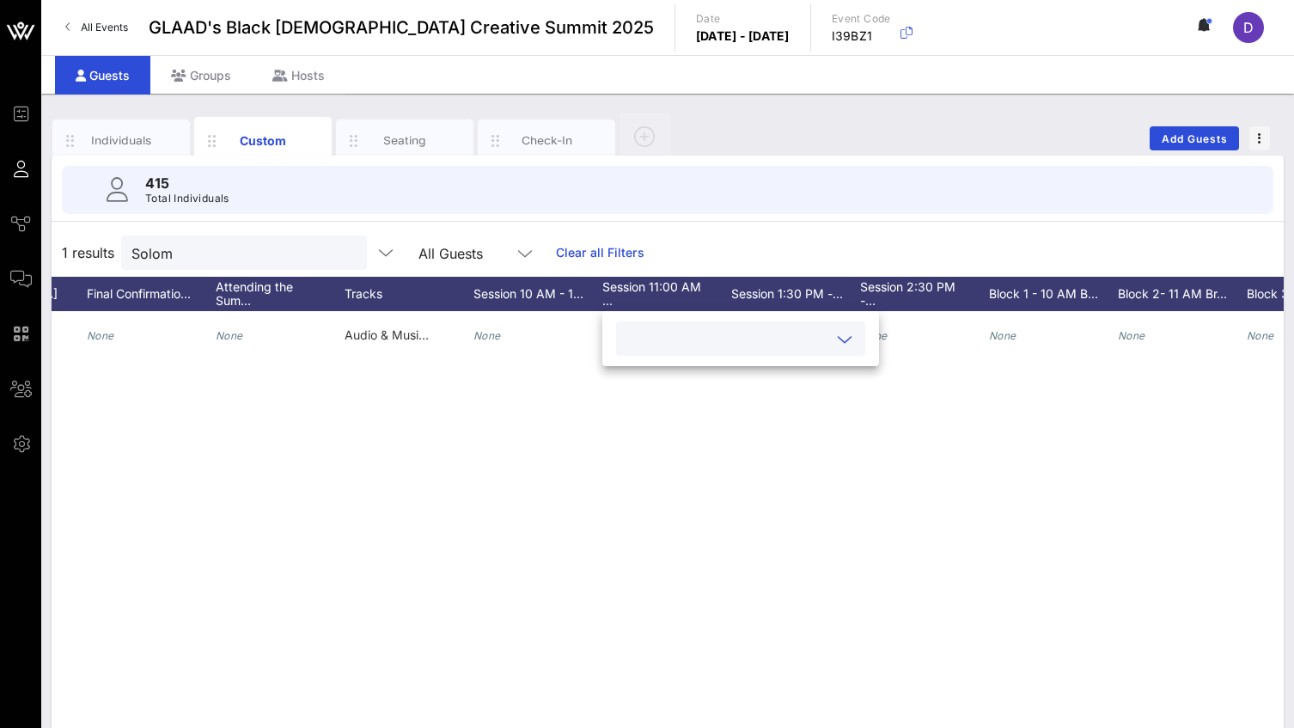
click at [642, 352] on div at bounding box center [740, 338] width 229 height 34
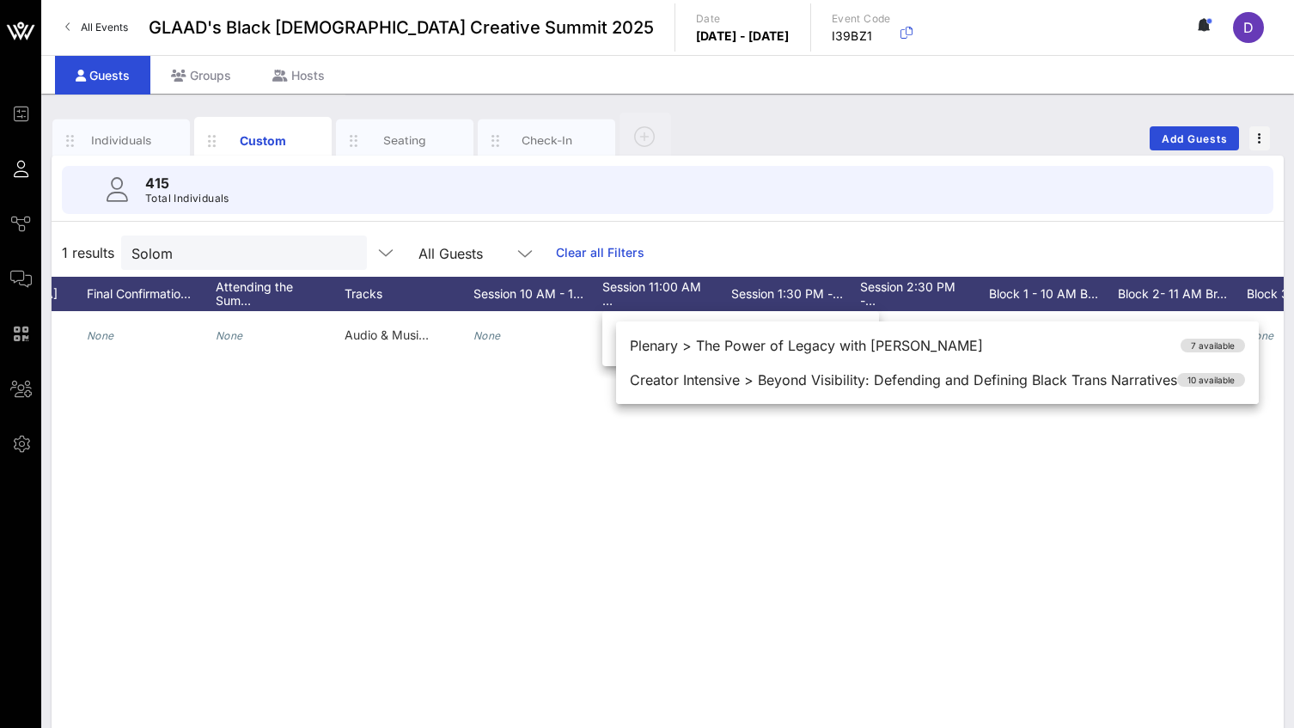
click at [656, 497] on div "S Suni "Suni MF" Solomon Suni MF suni.mf.booking@gmail.com 4049015782 She/Her N…" at bounding box center [668, 569] width 1232 height 516
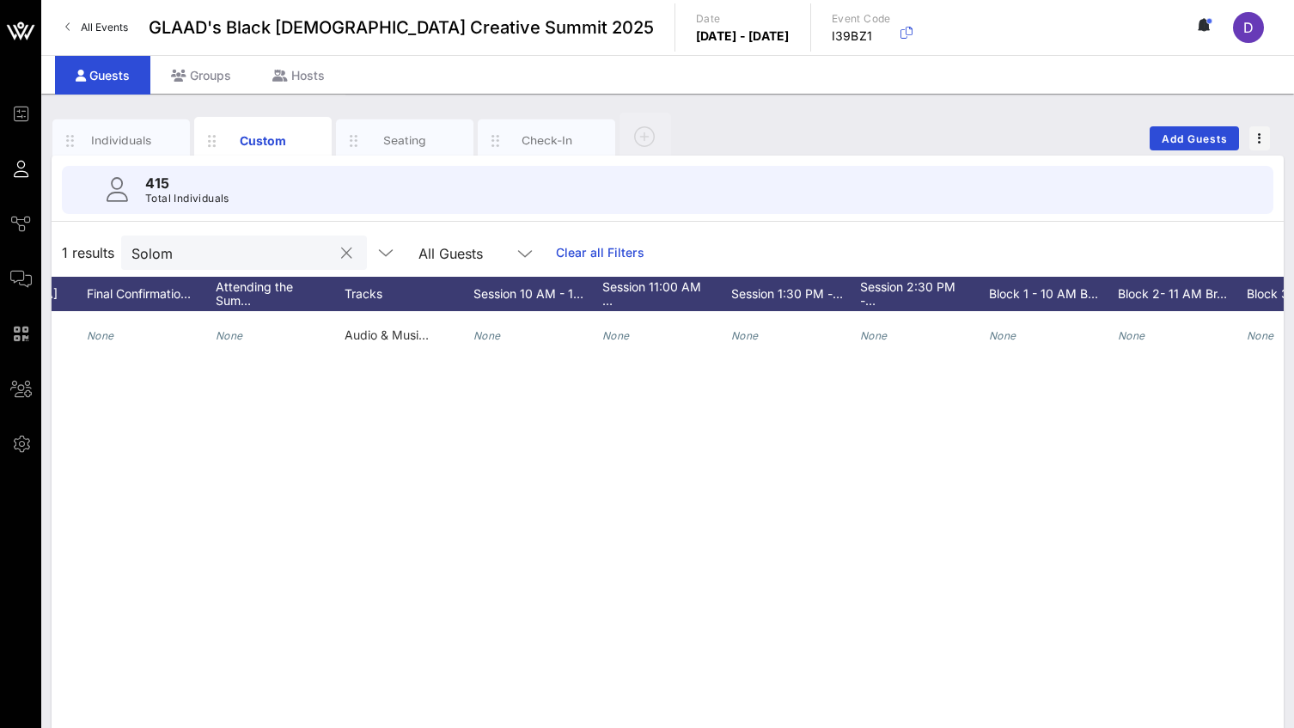
click at [255, 268] on div "Solom" at bounding box center [231, 252] width 201 height 34
click at [251, 247] on input "Solom" at bounding box center [231, 252] width 201 height 22
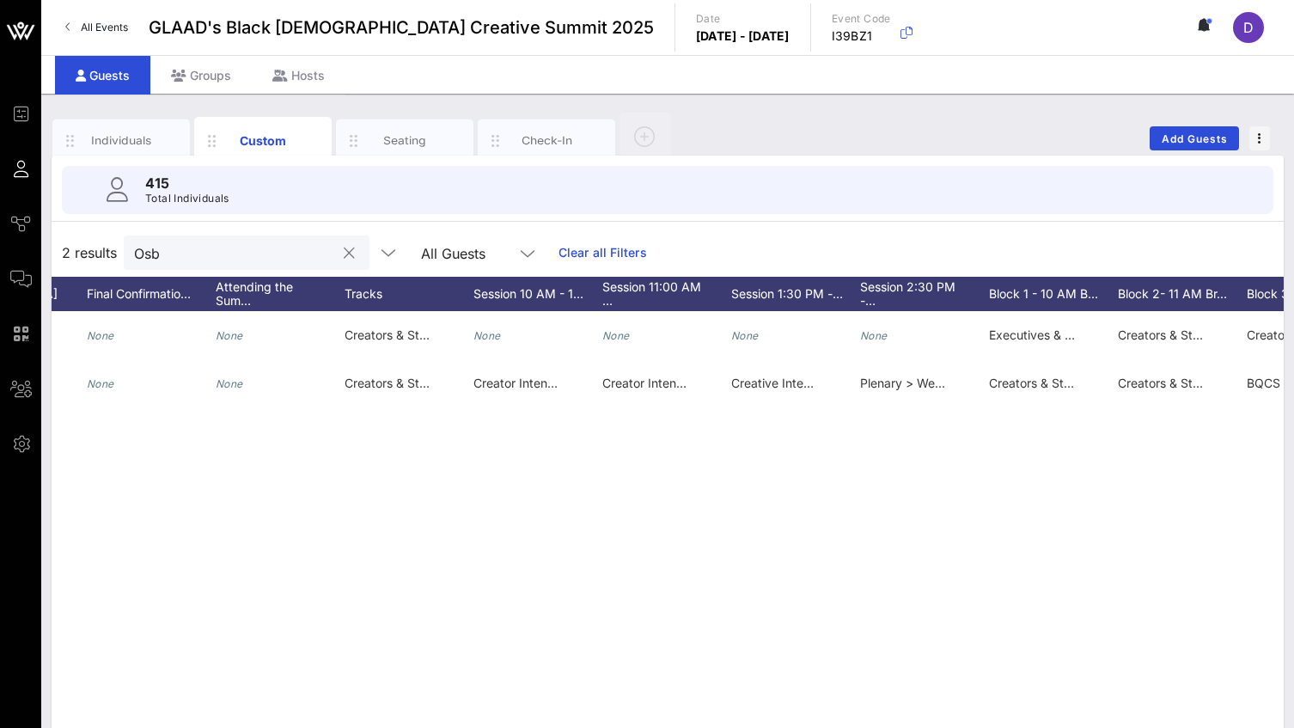
click at [198, 260] on input "Osb" at bounding box center [234, 252] width 201 height 22
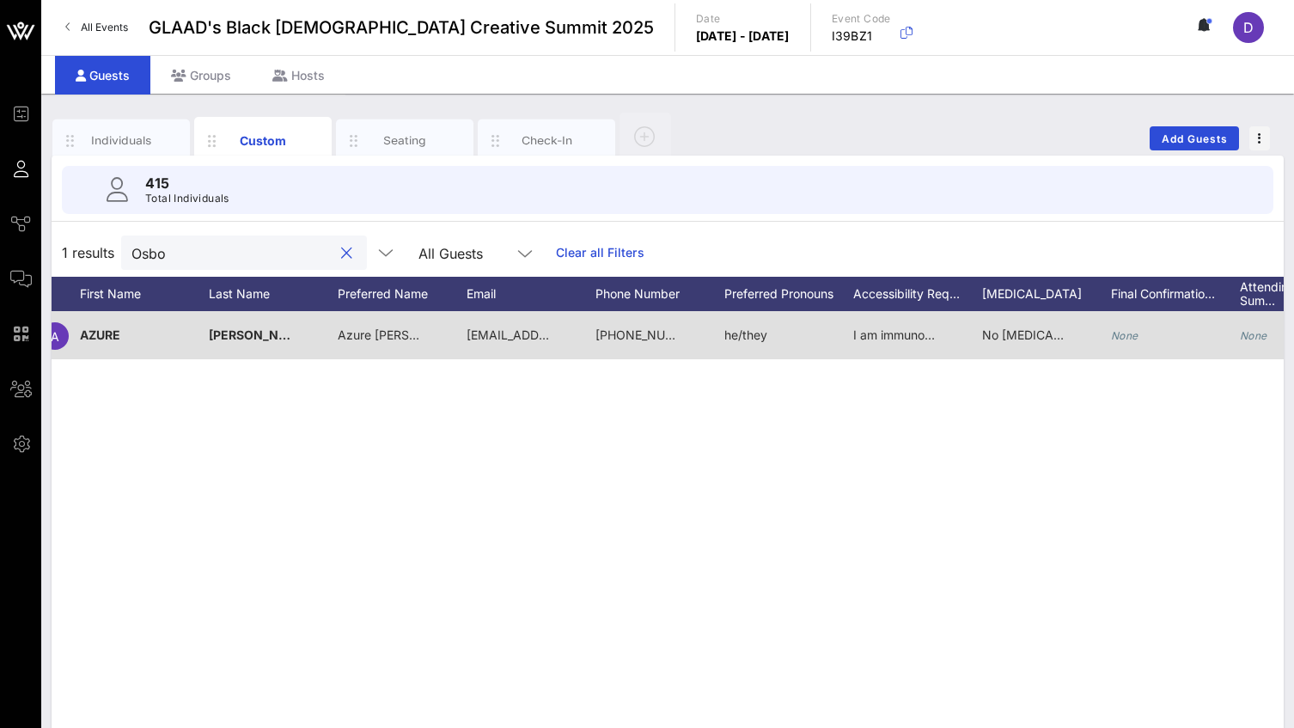
scroll to position [0, 22]
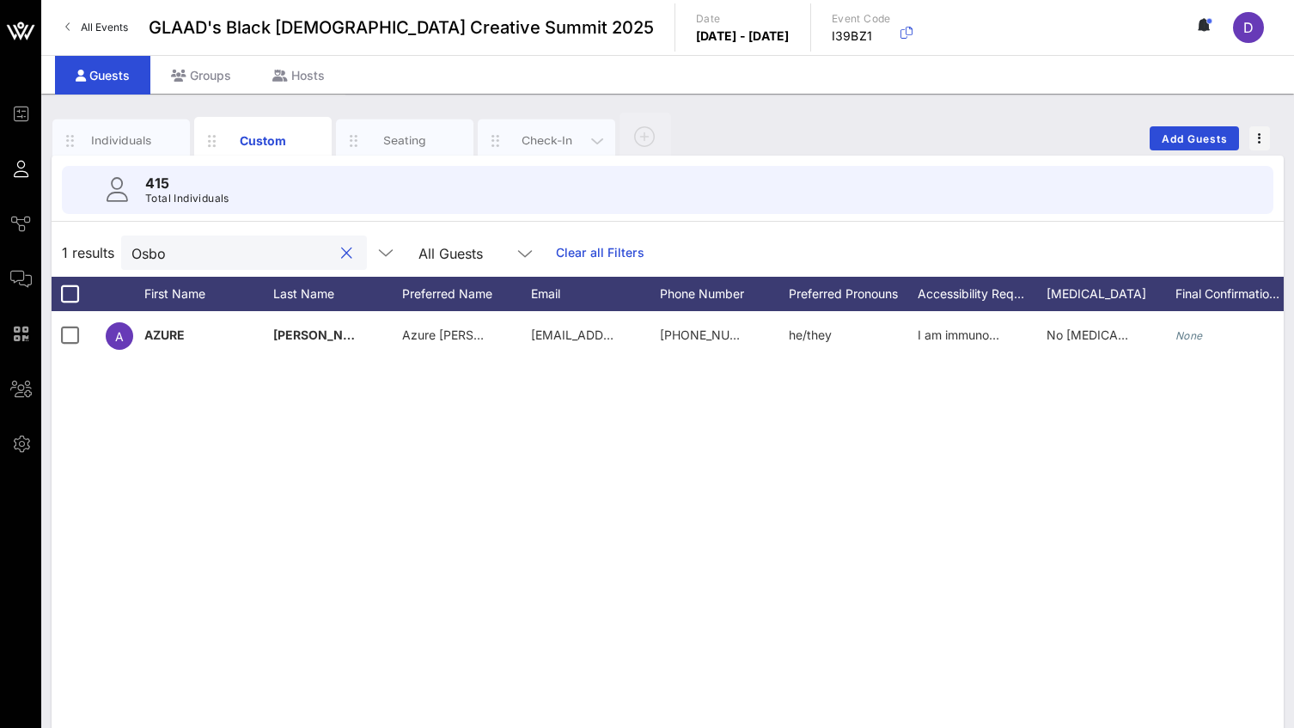
type input "Osbo"
click at [526, 142] on div "Check-In" at bounding box center [547, 140] width 76 height 16
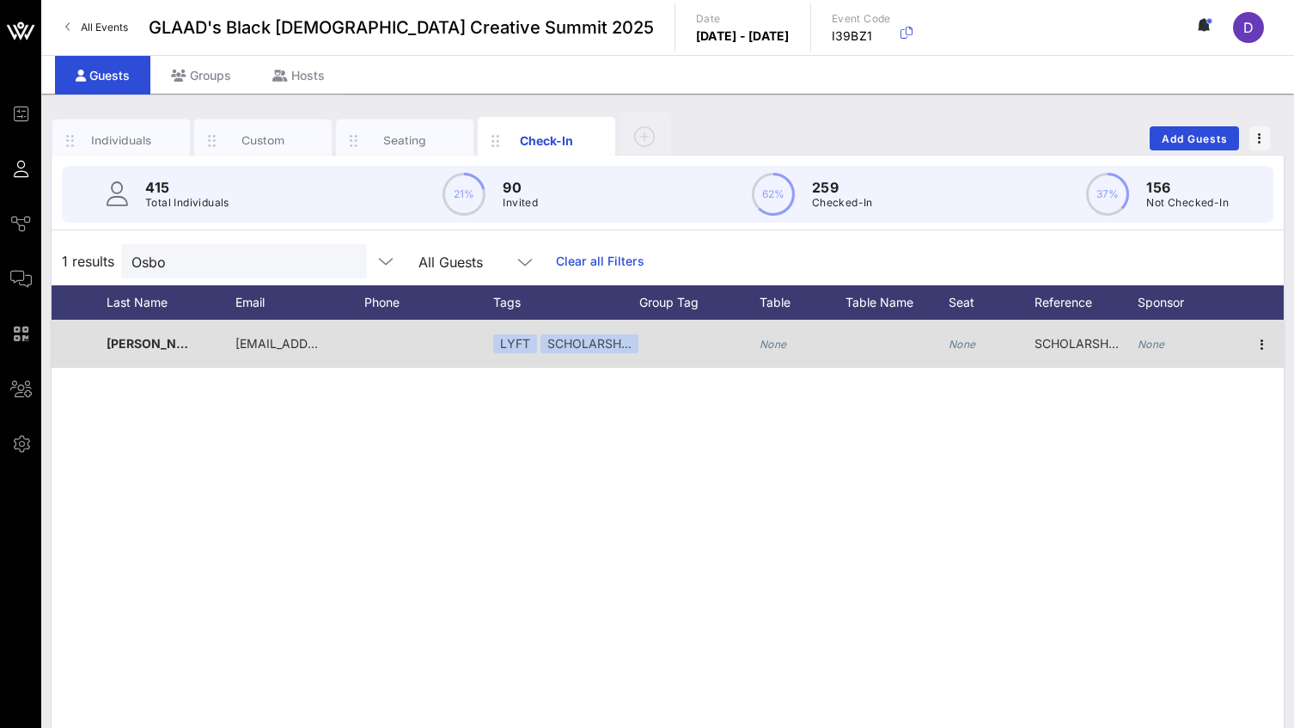
scroll to position [3, 0]
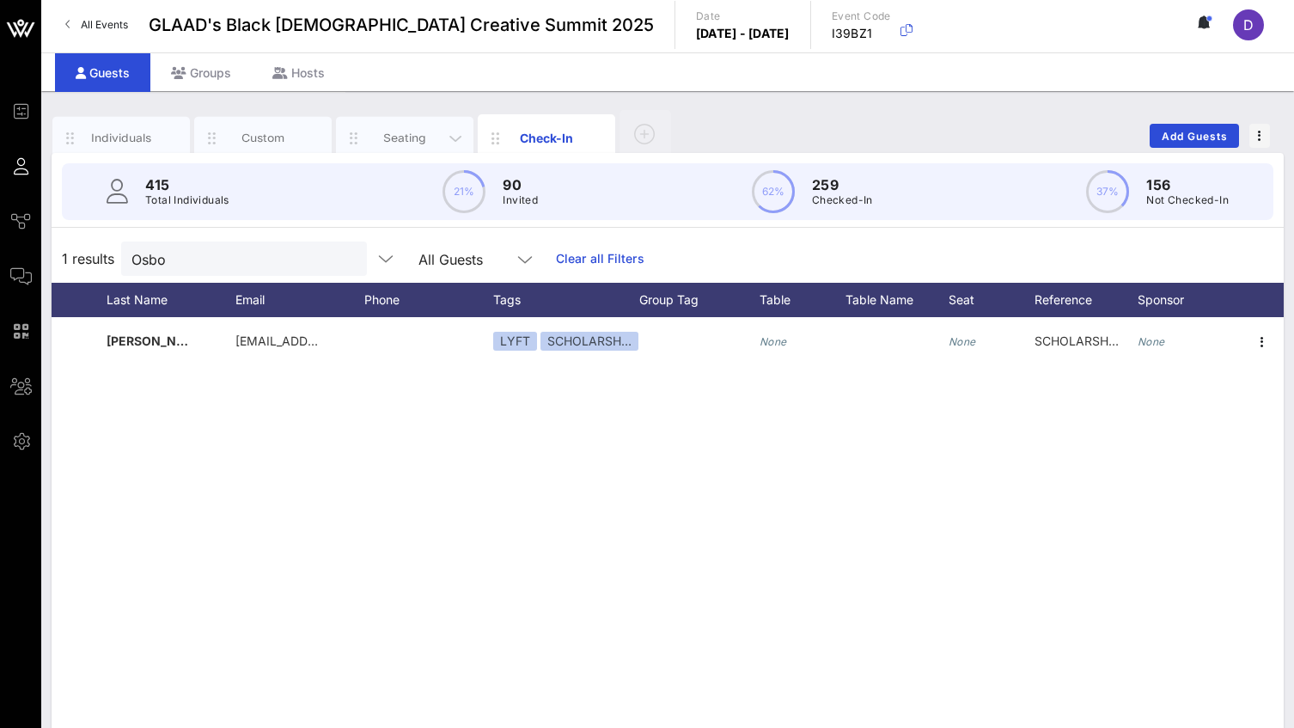
click at [406, 135] on div "Seating" at bounding box center [405, 138] width 76 height 16
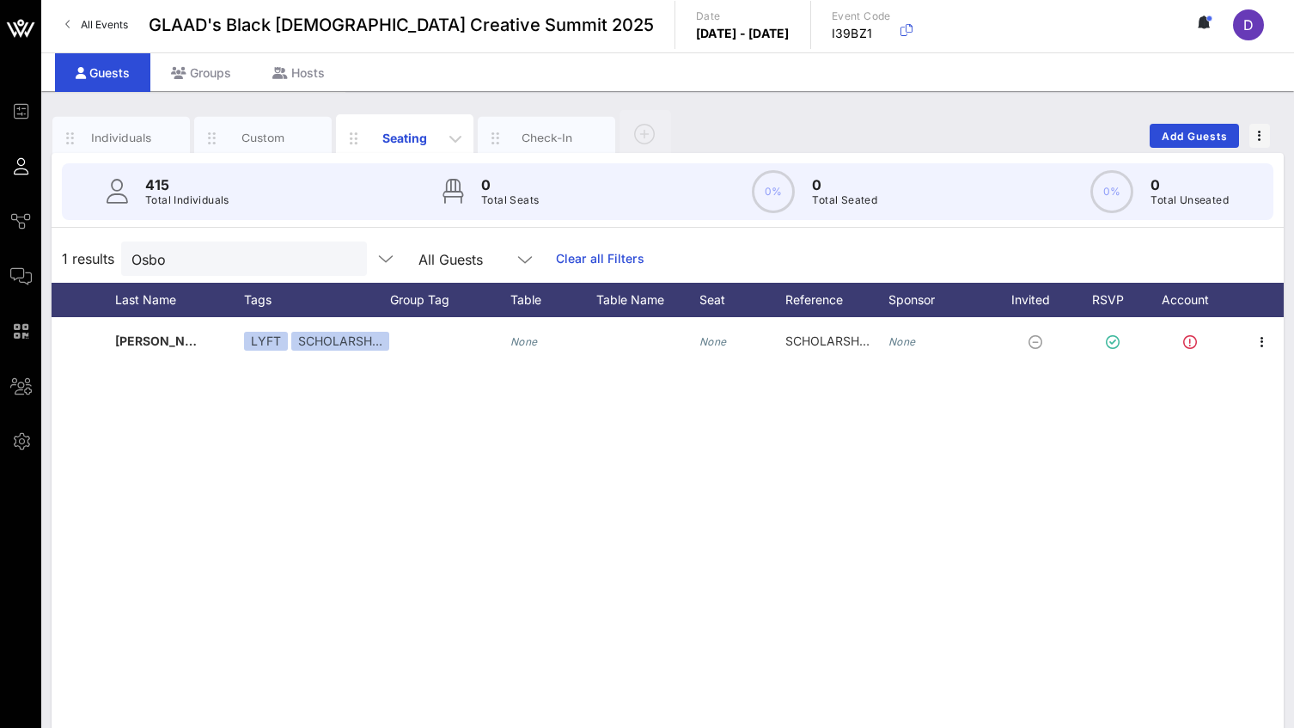
scroll to position [0, 235]
click at [257, 149] on div "Custom" at bounding box center [262, 138] width 137 height 43
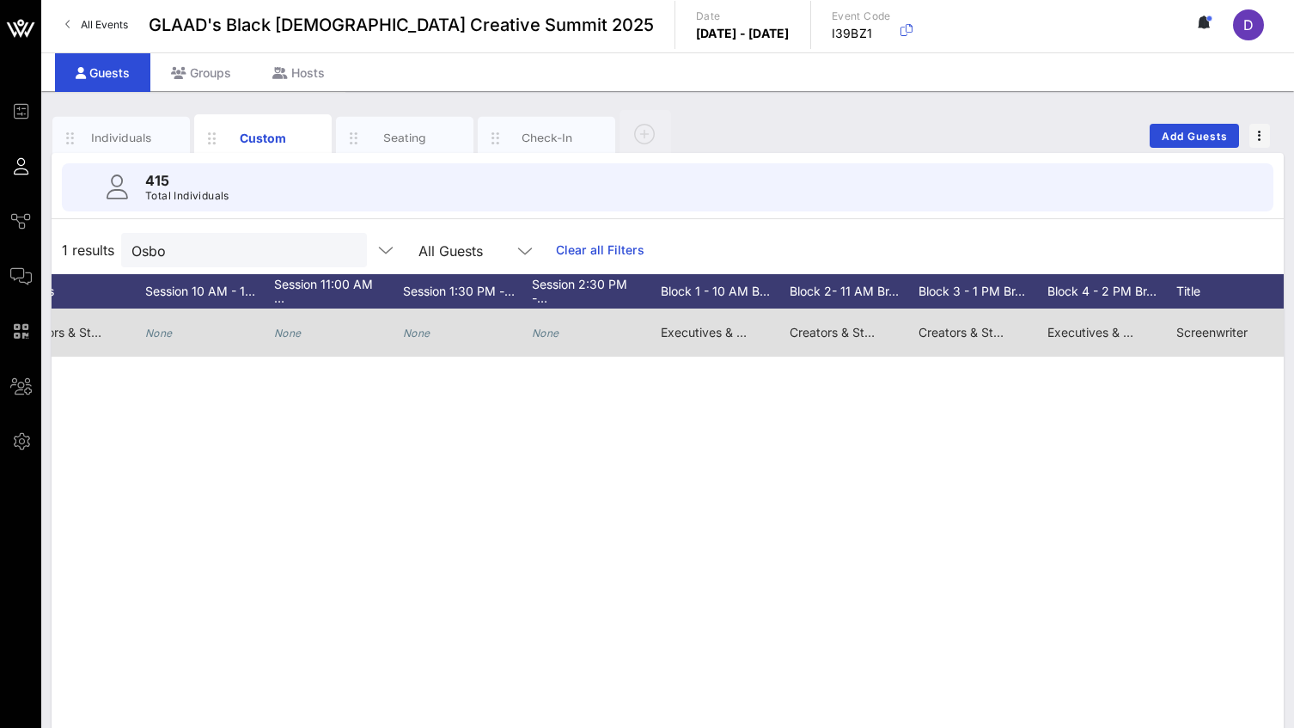
scroll to position [0, 0]
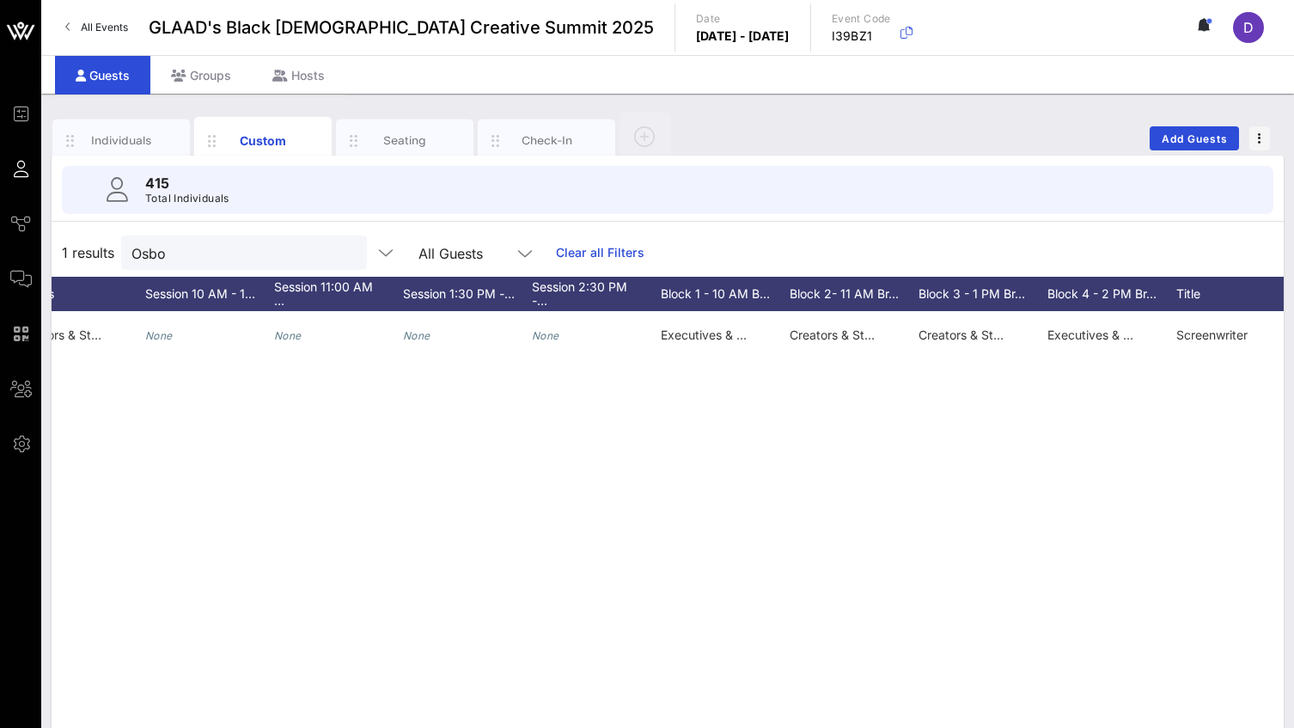
click at [606, 413] on div "A AZURE OSBORNE-LEE Azure D. Osborne-Lee azure.fae@gmail.com 512-983-7983 he/th…" at bounding box center [668, 569] width 1232 height 516
